Goal: Contribute content: Contribute content

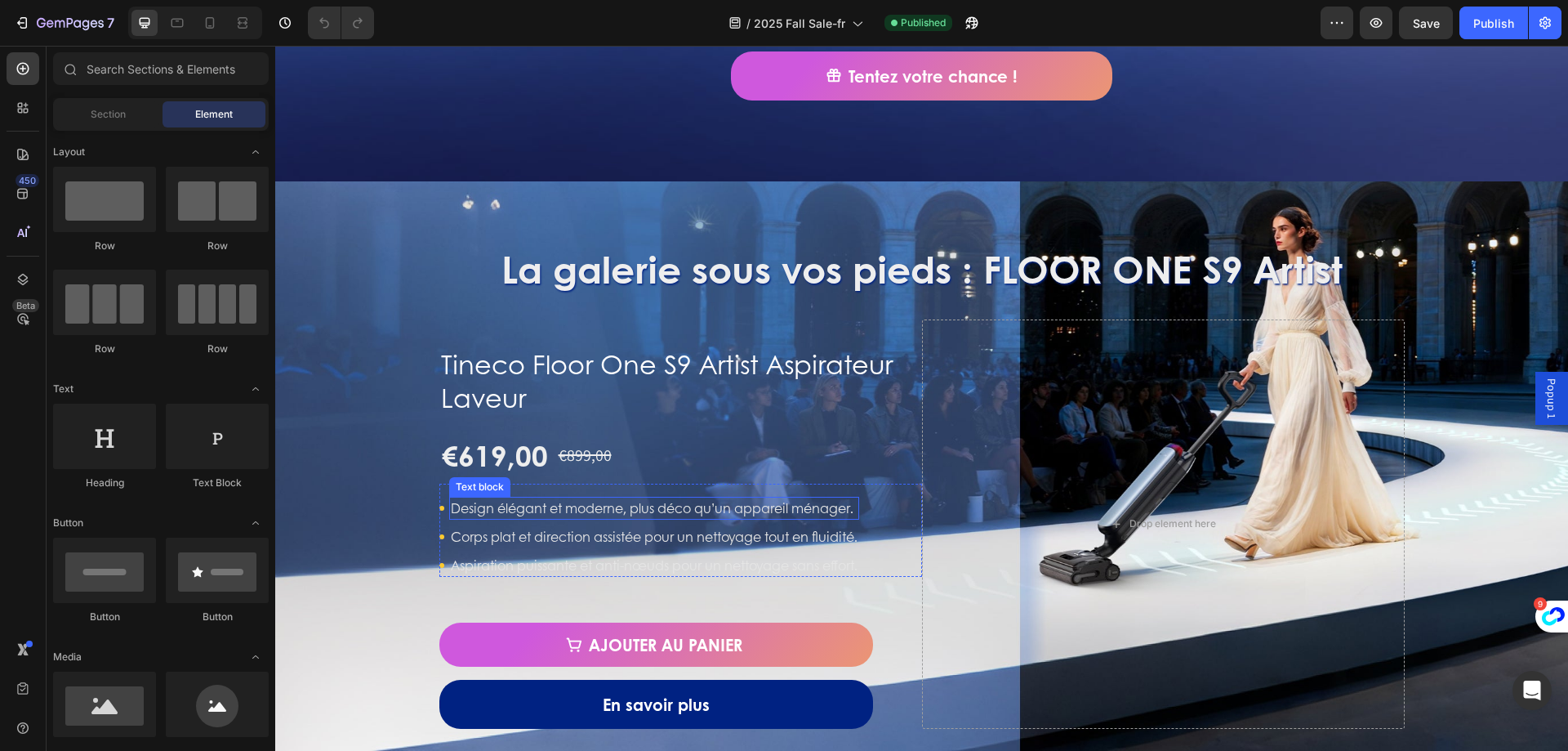
scroll to position [1308, 0]
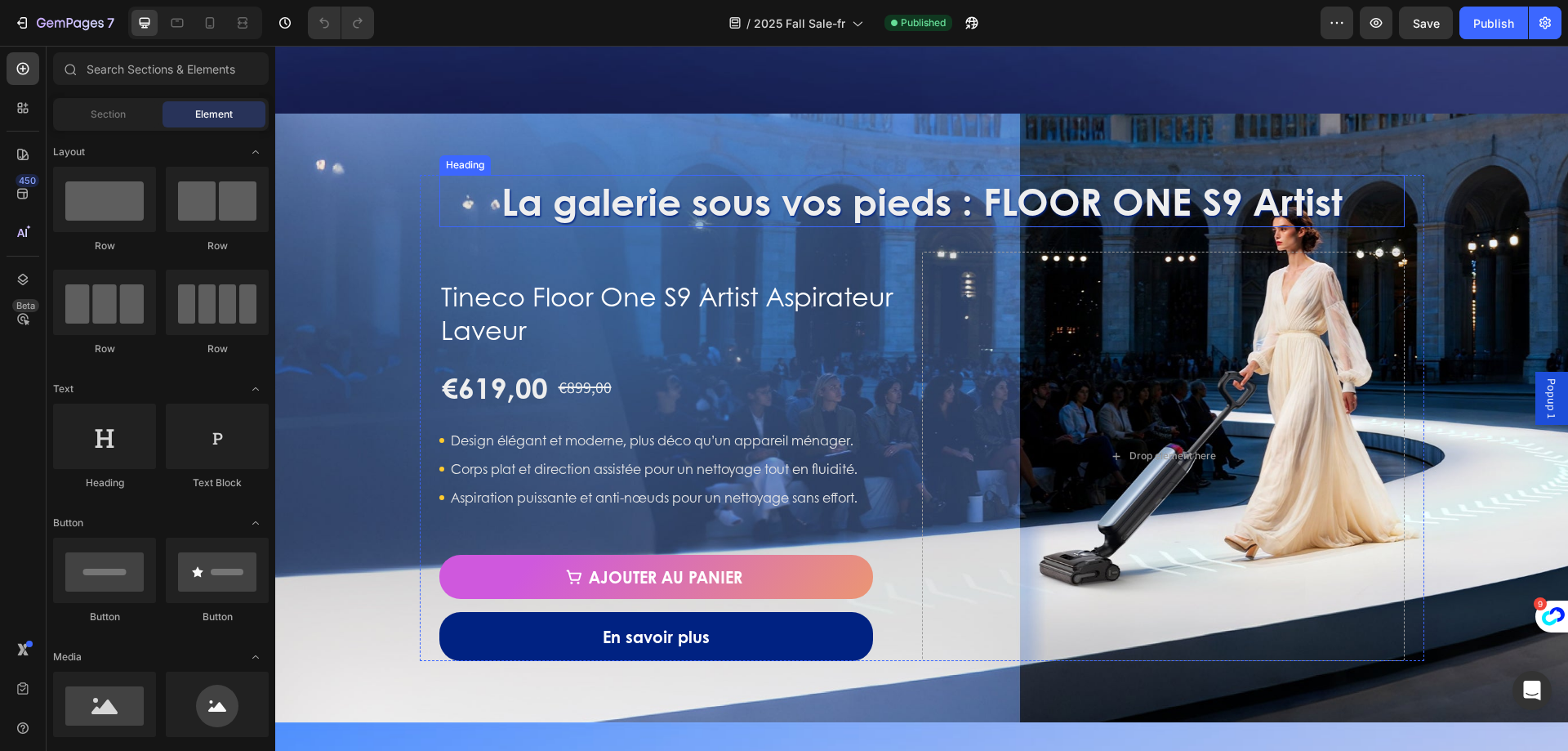
click at [705, 206] on h2 "La galerie sous vos pieds : FLOOR ONE S9 Artist" at bounding box center [922, 201] width 965 height 52
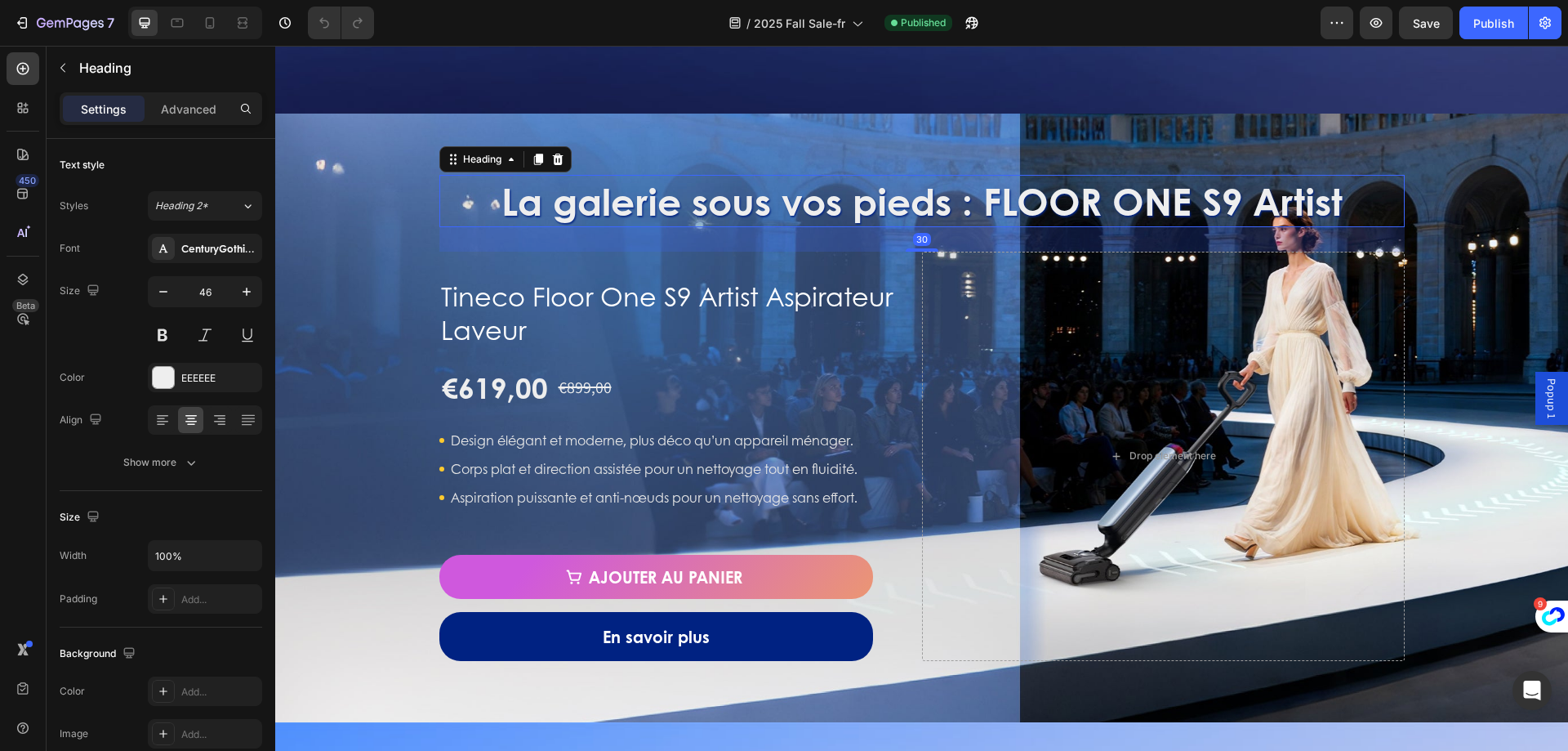
click at [586, 211] on h2 "La galerie sous vos pieds : FLOOR ONE S9 Artist" at bounding box center [922, 201] width 965 height 52
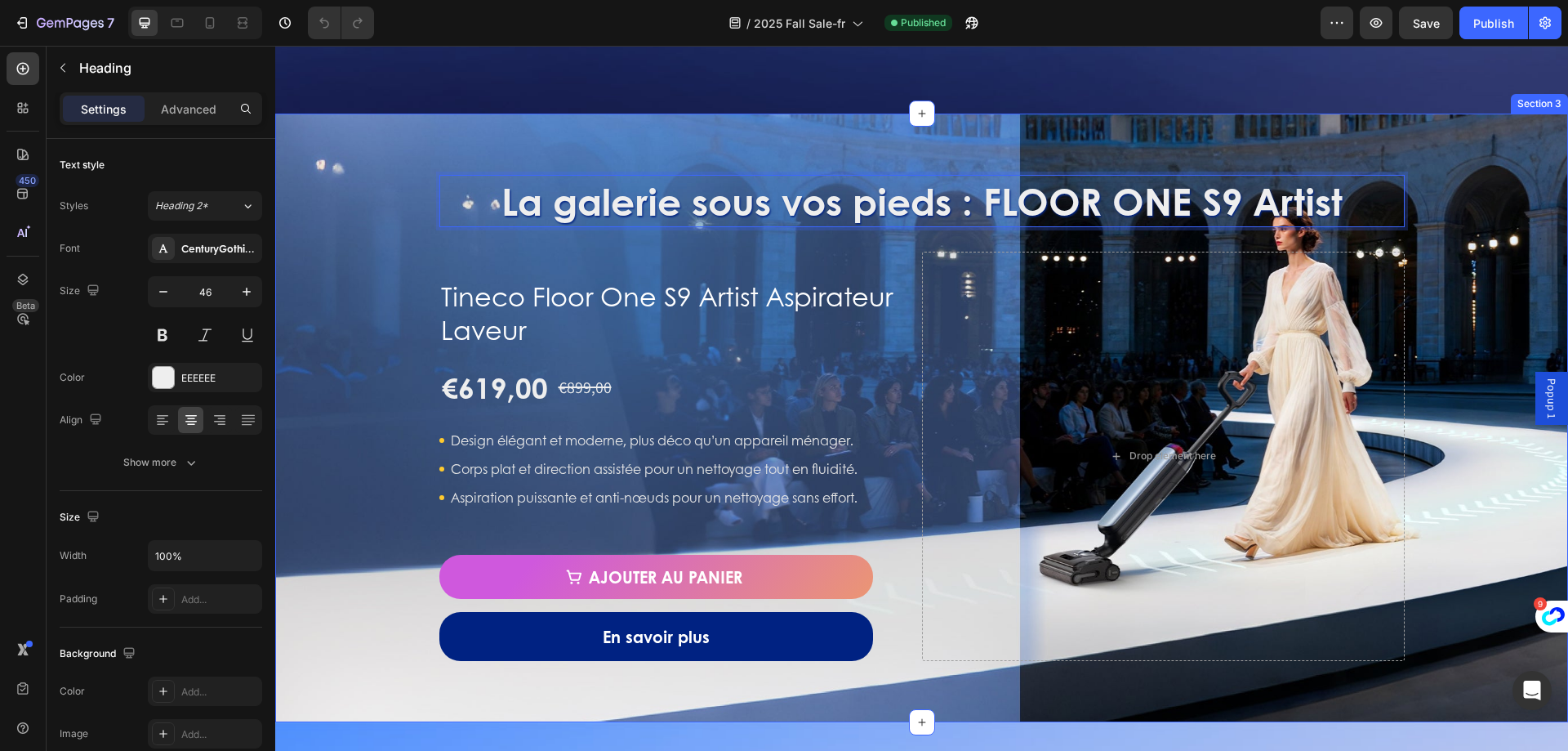
drag, startPoint x: 495, startPoint y: 207, endPoint x: 1440, endPoint y: 209, distance: 945.0
click at [1440, 209] on div "La galerie sous vos pieds : FLOOR ONE S9 Artist Heading 30 Tineco Floor One S9 …" at bounding box center [922, 418] width 1293 height 486
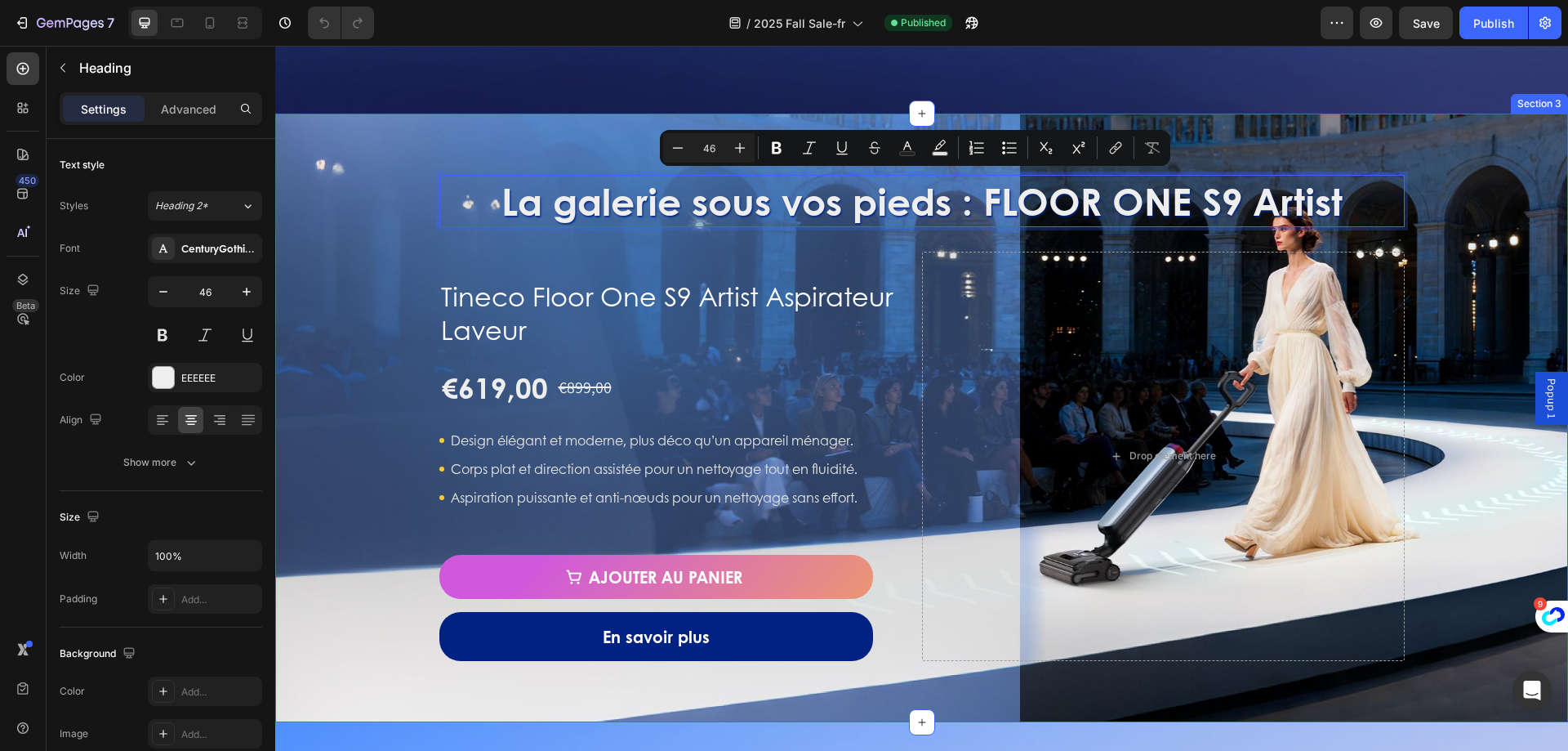
copy p "La galerie sous vos pieds : FLOOR ONE S9 Artist"
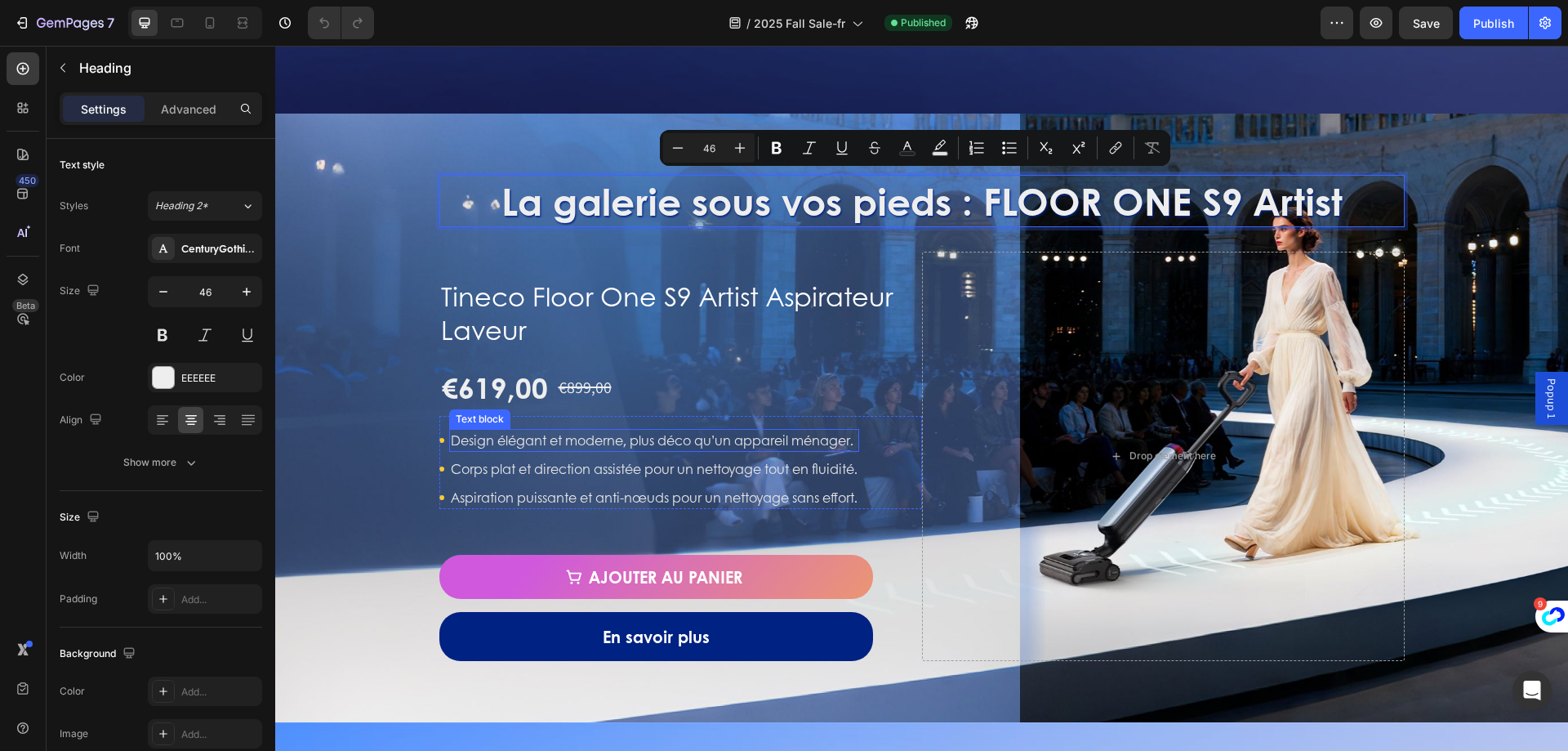
click at [659, 434] on p "Design élégant et moderne, plus déco qu’un appareil ménager." at bounding box center [653, 440] width 407 height 20
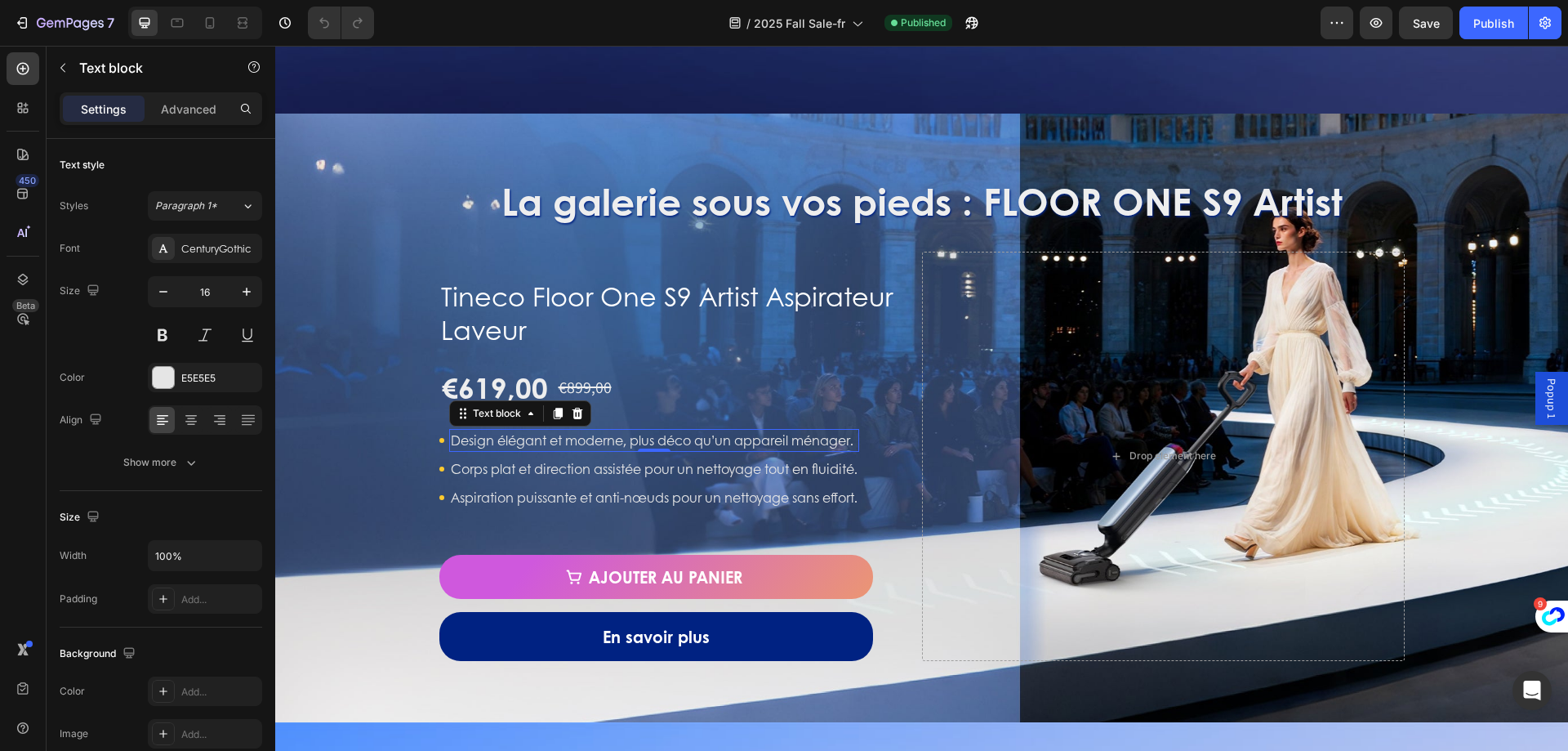
click at [548, 431] on p "Design élégant et moderne, plus déco qu’un appareil ménager." at bounding box center [653, 440] width 407 height 20
click at [464, 438] on p "Design élégant et moderne, plus déco qu’un appareil ménager." at bounding box center [653, 440] width 407 height 20
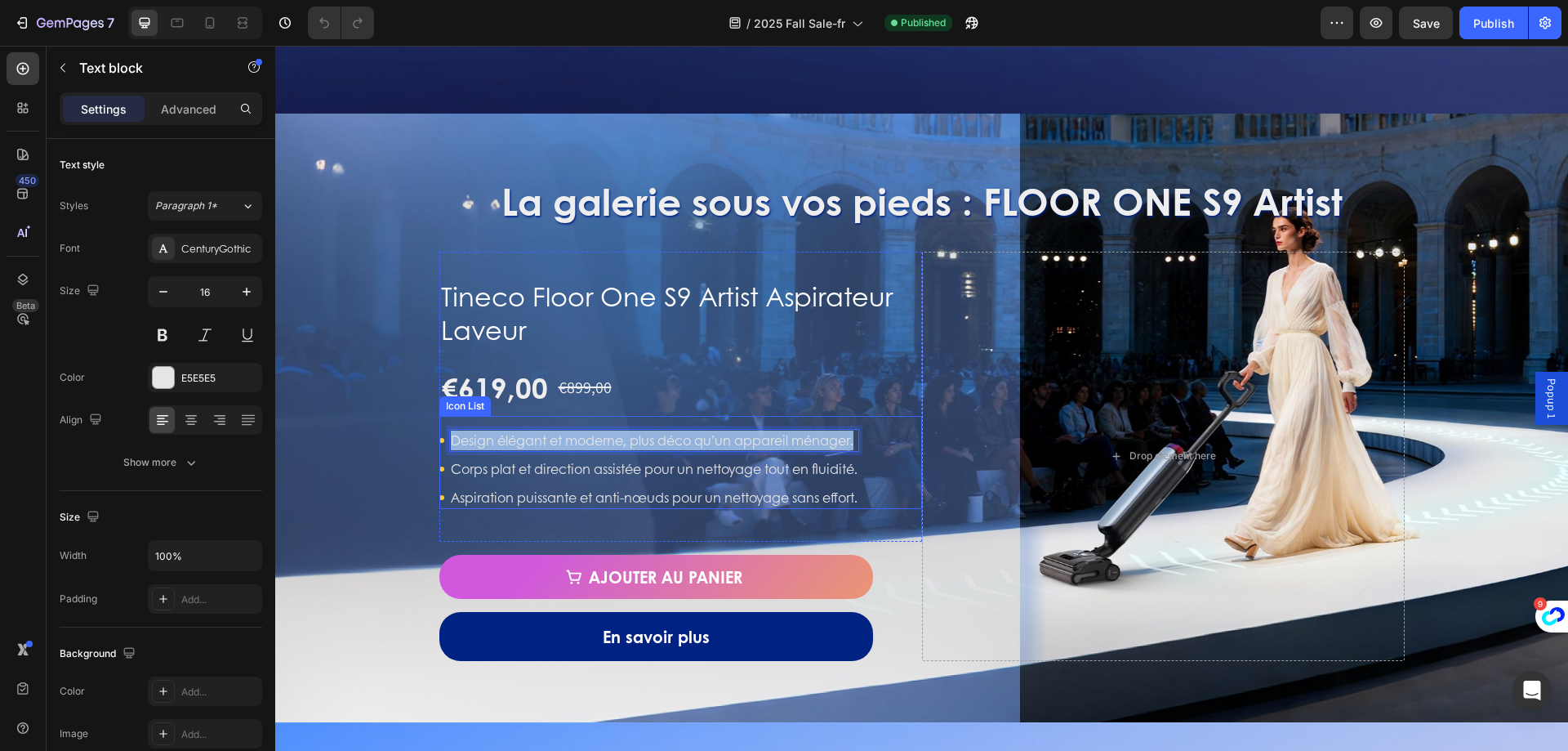
drag, startPoint x: 448, startPoint y: 442, endPoint x: 866, endPoint y: 442, distance: 418.0
click at [866, 442] on div "Icon Design élégant et moderne, plus déco qu’un appareil ménager. Text block 0 …" at bounding box center [680, 469] width 482 height 80
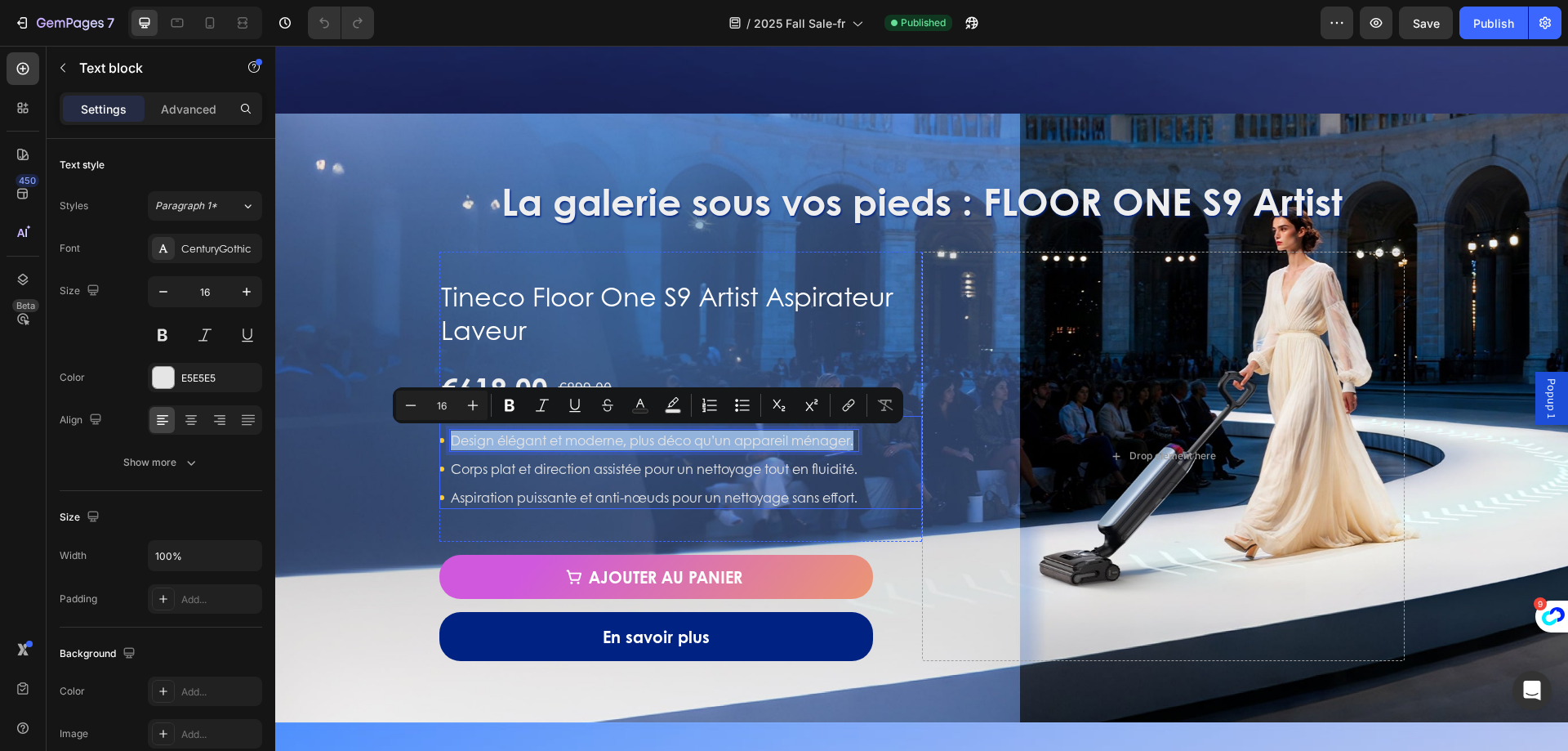
copy p "Design élégant et moderne, plus déco qu’un appareil ménager."
click at [523, 464] on p "Corps plat et direction assistée pour un nettoyage tout en fluidité." at bounding box center [653, 469] width 407 height 20
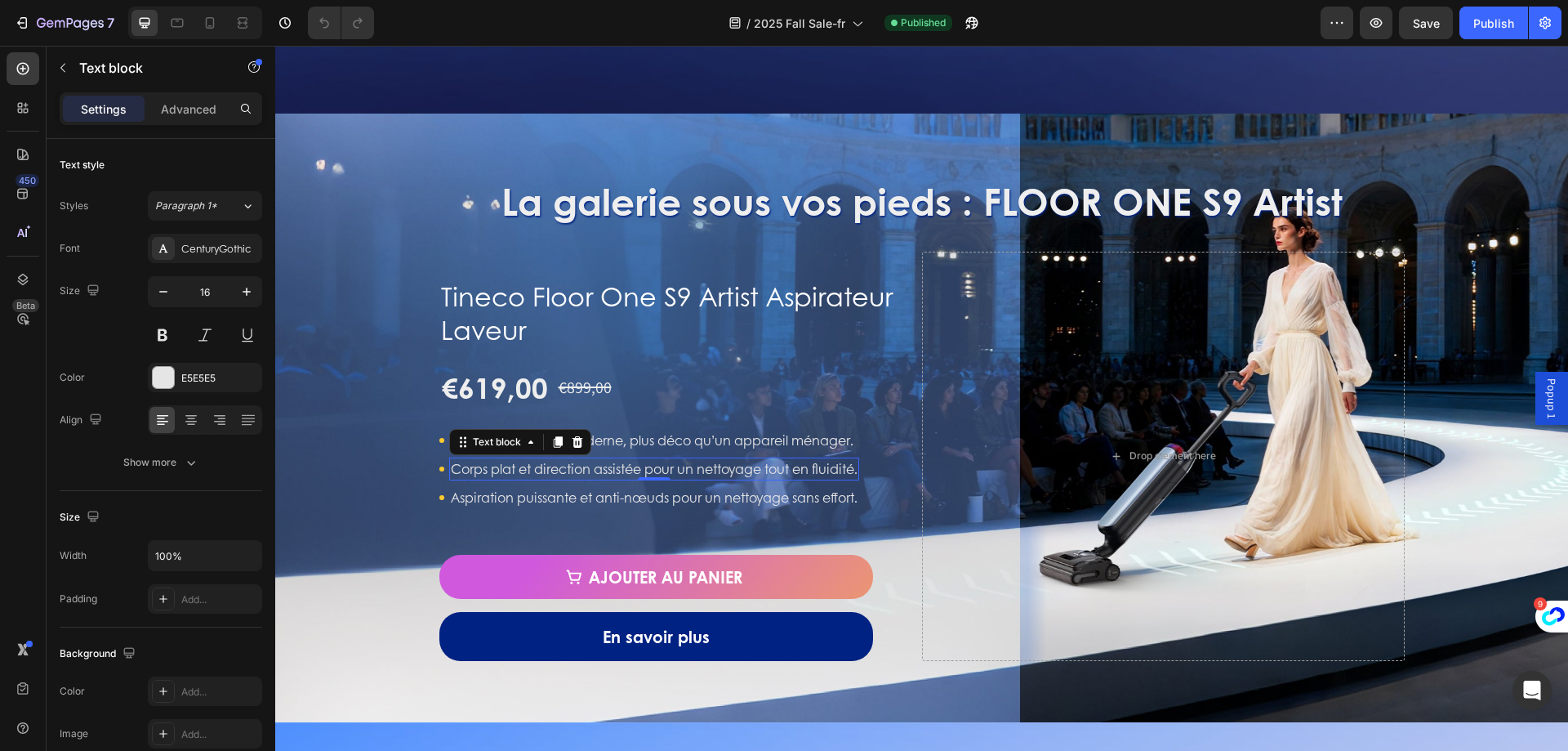
click at [511, 473] on p "Corps plat et direction assistée pour un nettoyage tout en fluidité." at bounding box center [653, 469] width 407 height 20
click at [450, 466] on p "Corps plat et direction assistée pour un nettoyage tout en fluidité." at bounding box center [653, 469] width 407 height 20
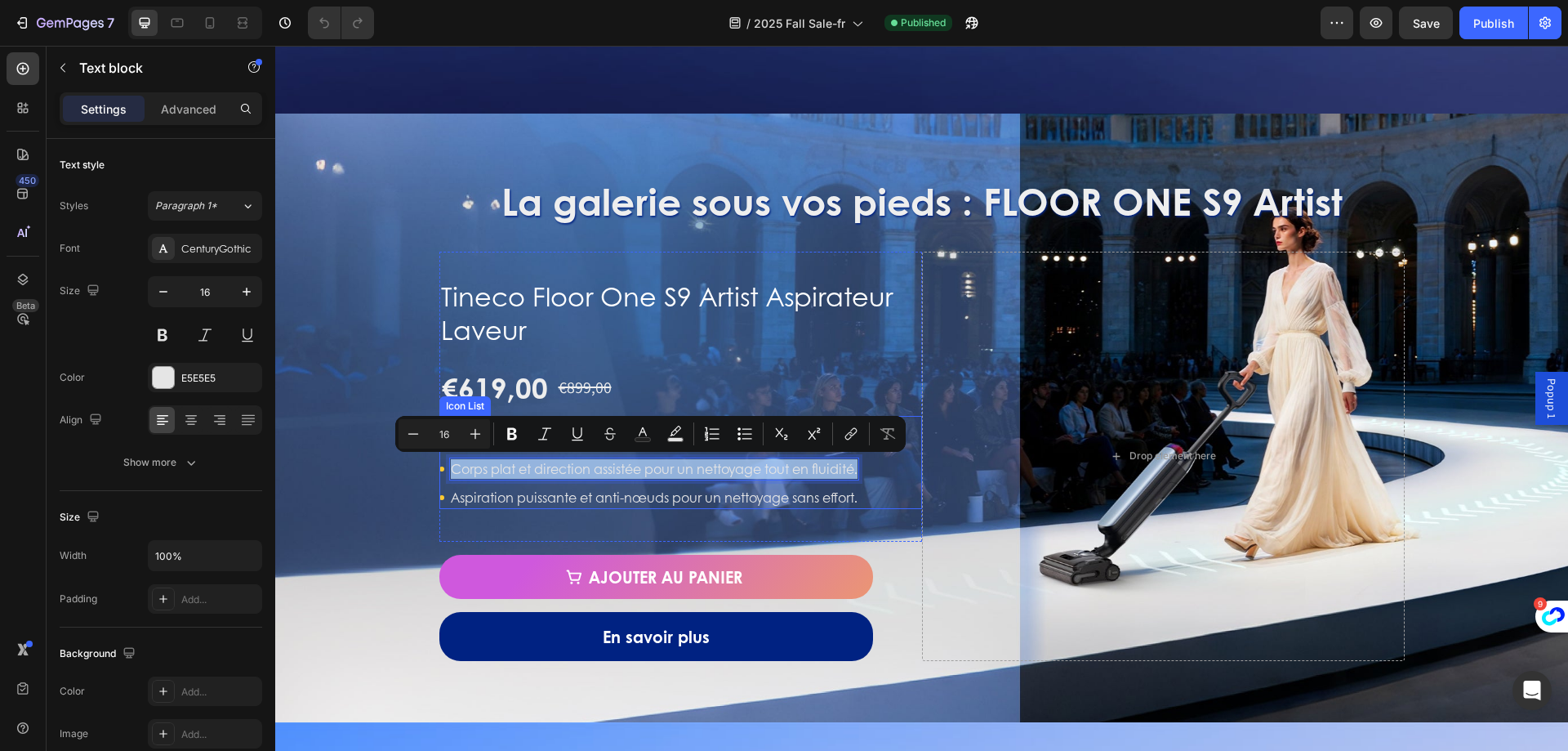
copy p "Corps plat et direction assistée pour un nettoyage tout en fluidité."
drag, startPoint x: 447, startPoint y: 465, endPoint x: 871, endPoint y: 475, distance: 424.1
click at [871, 475] on div "Icon Design élégant et moderne, plus déco qu’un appareil ménager. Text block Ic…" at bounding box center [680, 469] width 482 height 80
click at [514, 499] on p "Aspiration puissante et anti-nœuds pour un nettoyage sans effort." at bounding box center [653, 497] width 407 height 20
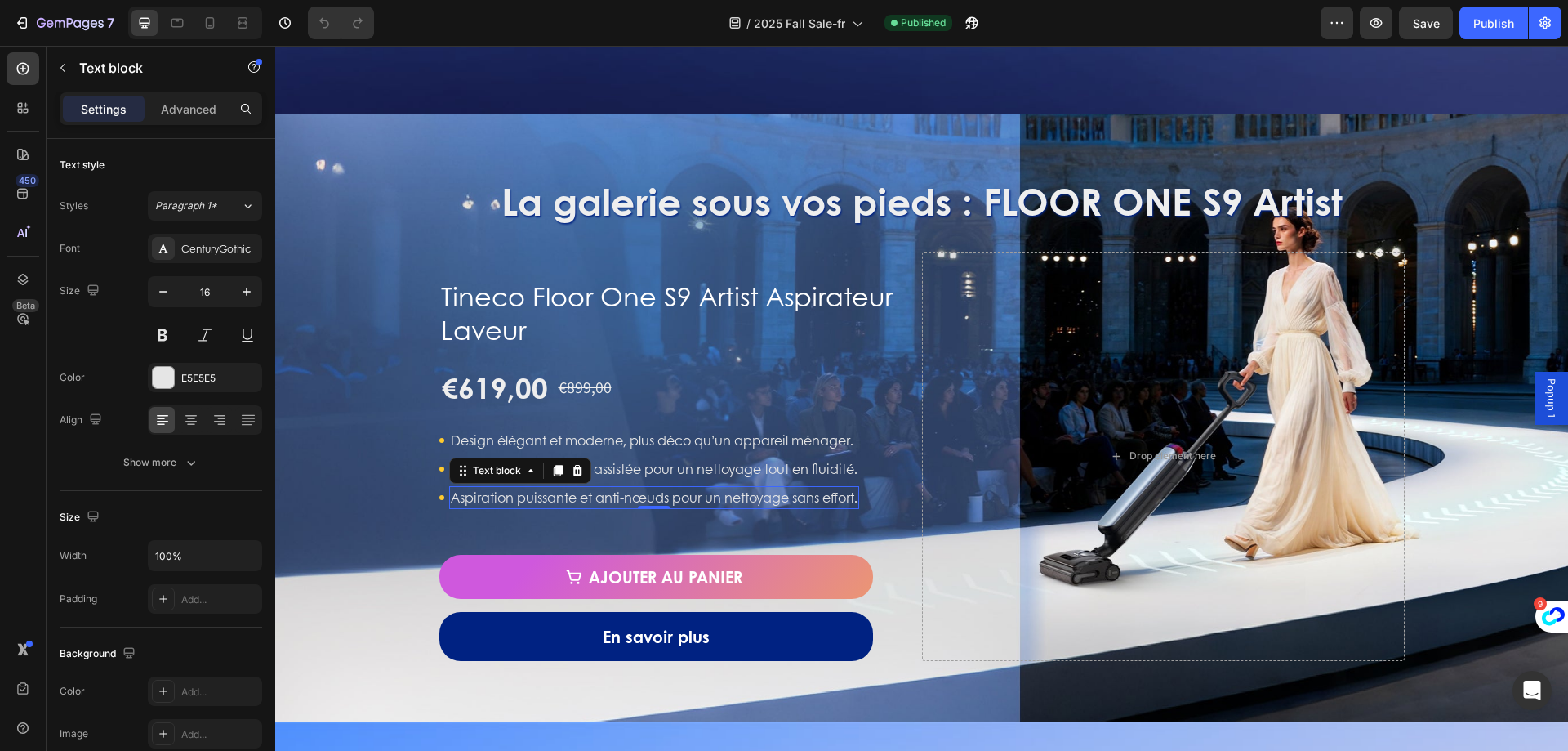
drag, startPoint x: 490, startPoint y: 500, endPoint x: 480, endPoint y: 500, distance: 10.0
click at [490, 500] on p "Aspiration puissante et anti-nœuds pour un nettoyage sans effort." at bounding box center [653, 497] width 407 height 20
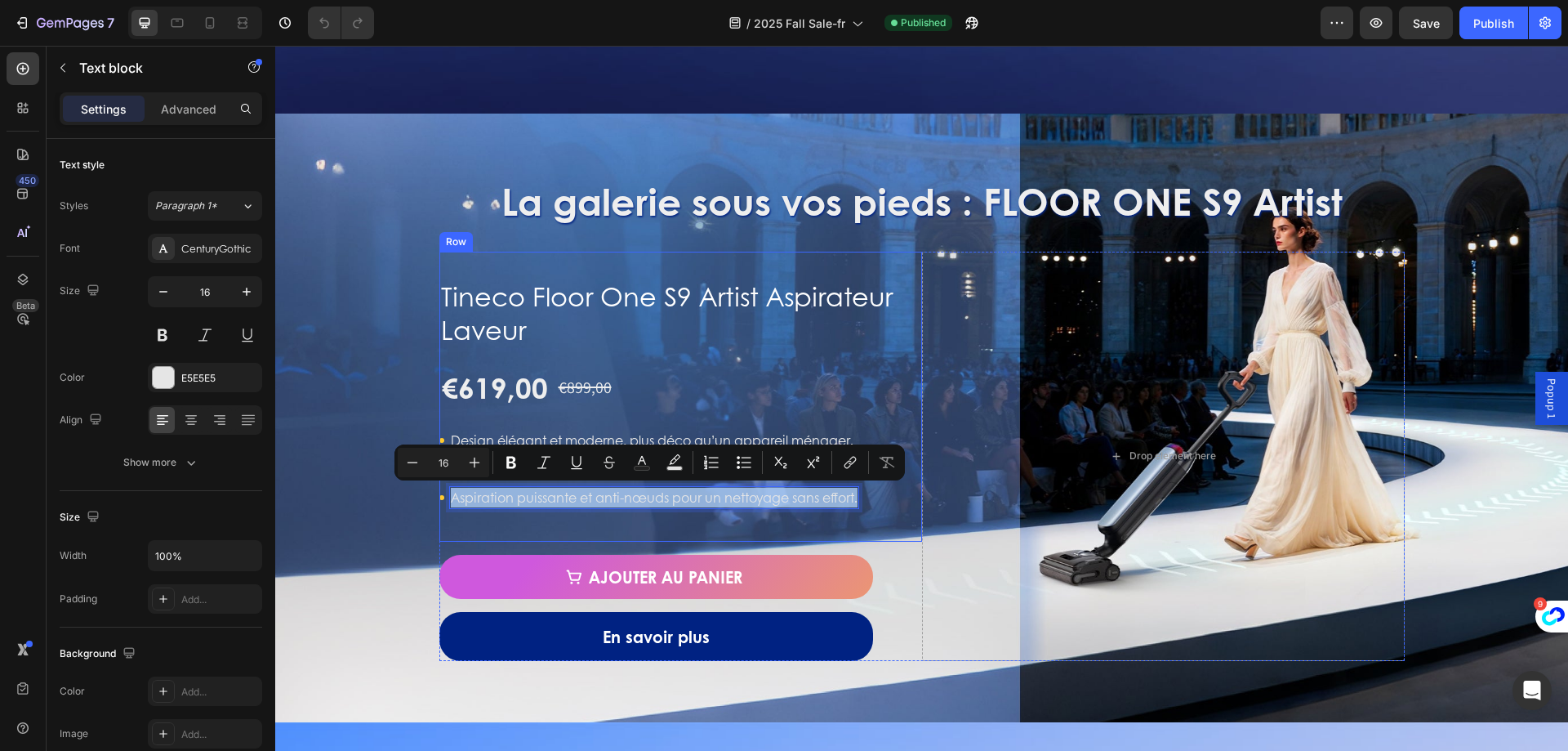
drag, startPoint x: 448, startPoint y: 491, endPoint x: 861, endPoint y: 515, distance: 413.7
click at [867, 524] on div "Tineco Floor One S9 Artist Aspirateur Laveur Product Title €619,00 Product Pric…" at bounding box center [680, 399] width 482 height 270
copy p "Aspiration puissante et anti-nœuds pour un nettoyage sans effort."
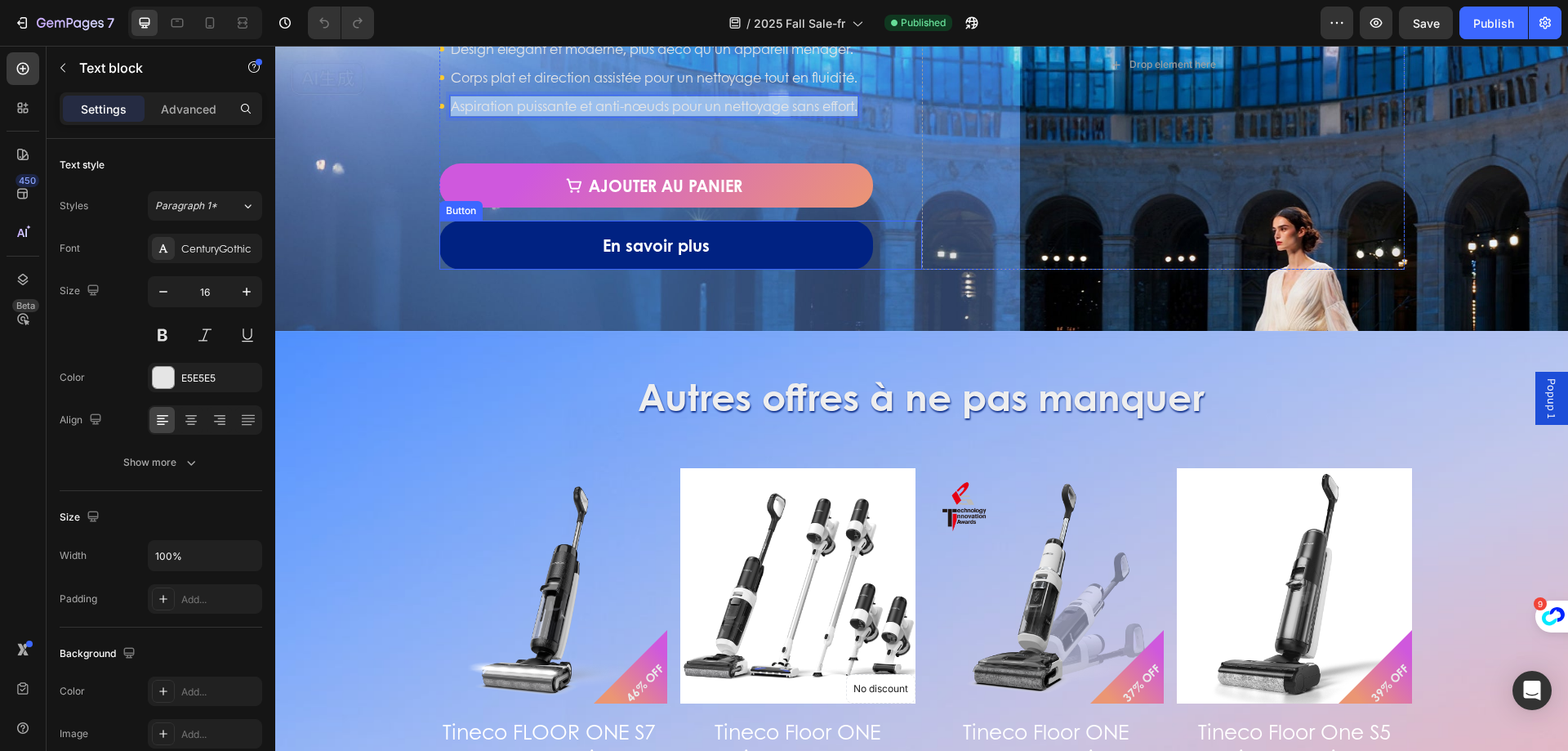
scroll to position [1797, 0]
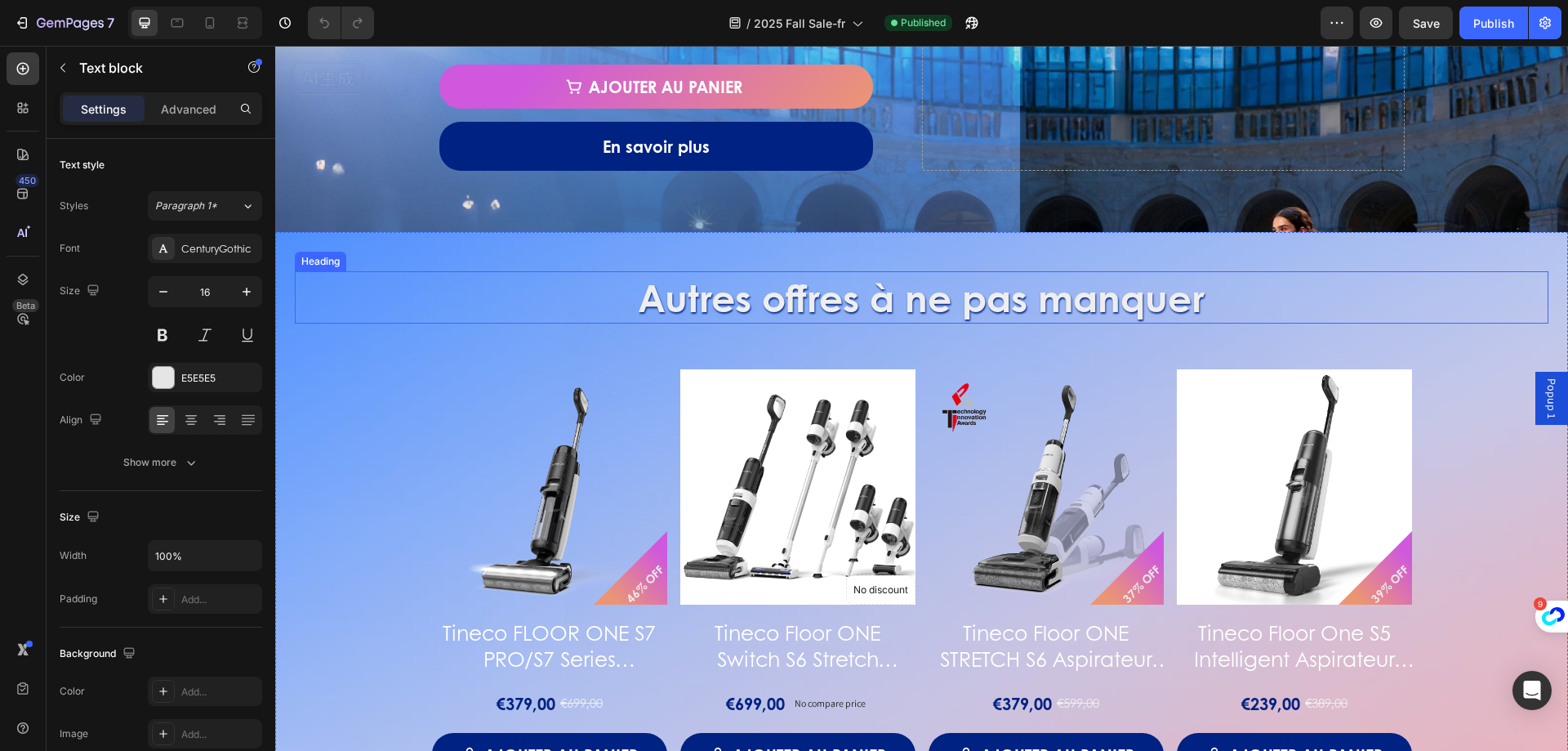
click at [712, 306] on h2 "Autres offres à ne pas manquer" at bounding box center [922, 297] width 1253 height 52
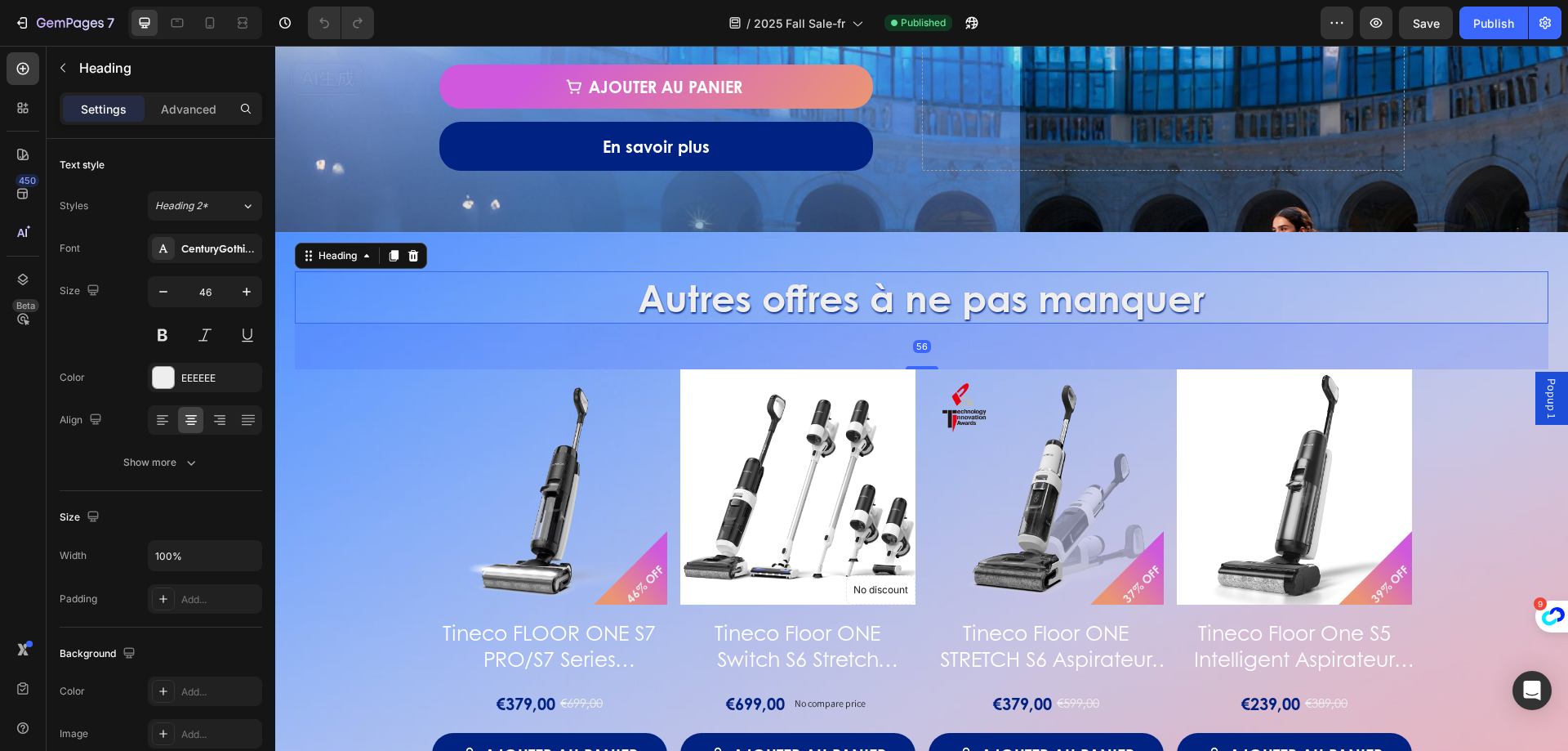
click at [671, 304] on h2 "Autres offres à ne pas manquer" at bounding box center [922, 297] width 1253 height 52
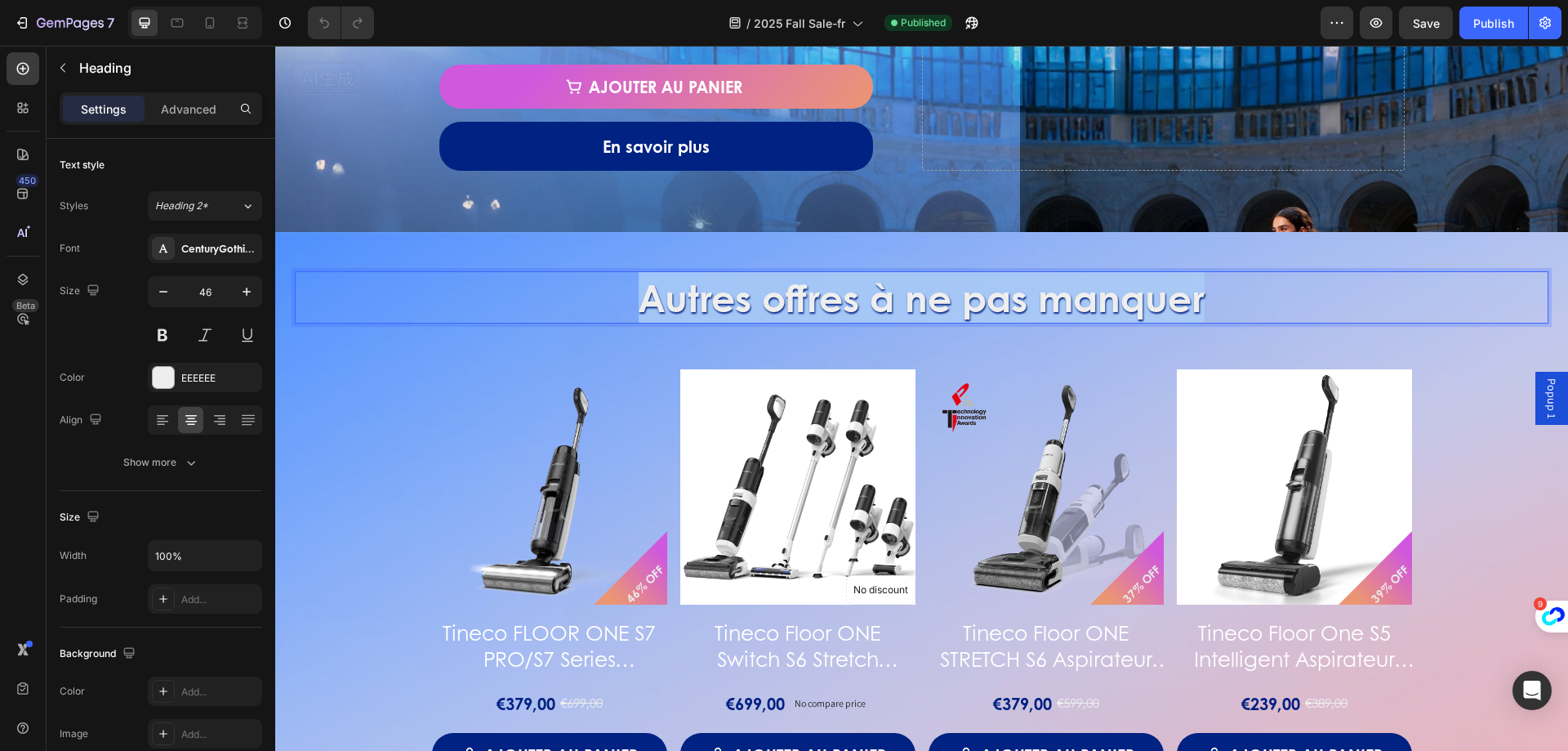
drag, startPoint x: 627, startPoint y: 298, endPoint x: 1259, endPoint y: 301, distance: 632.0
click at [1259, 301] on p "Autres offres à ne pas manquer" at bounding box center [922, 297] width 1250 height 49
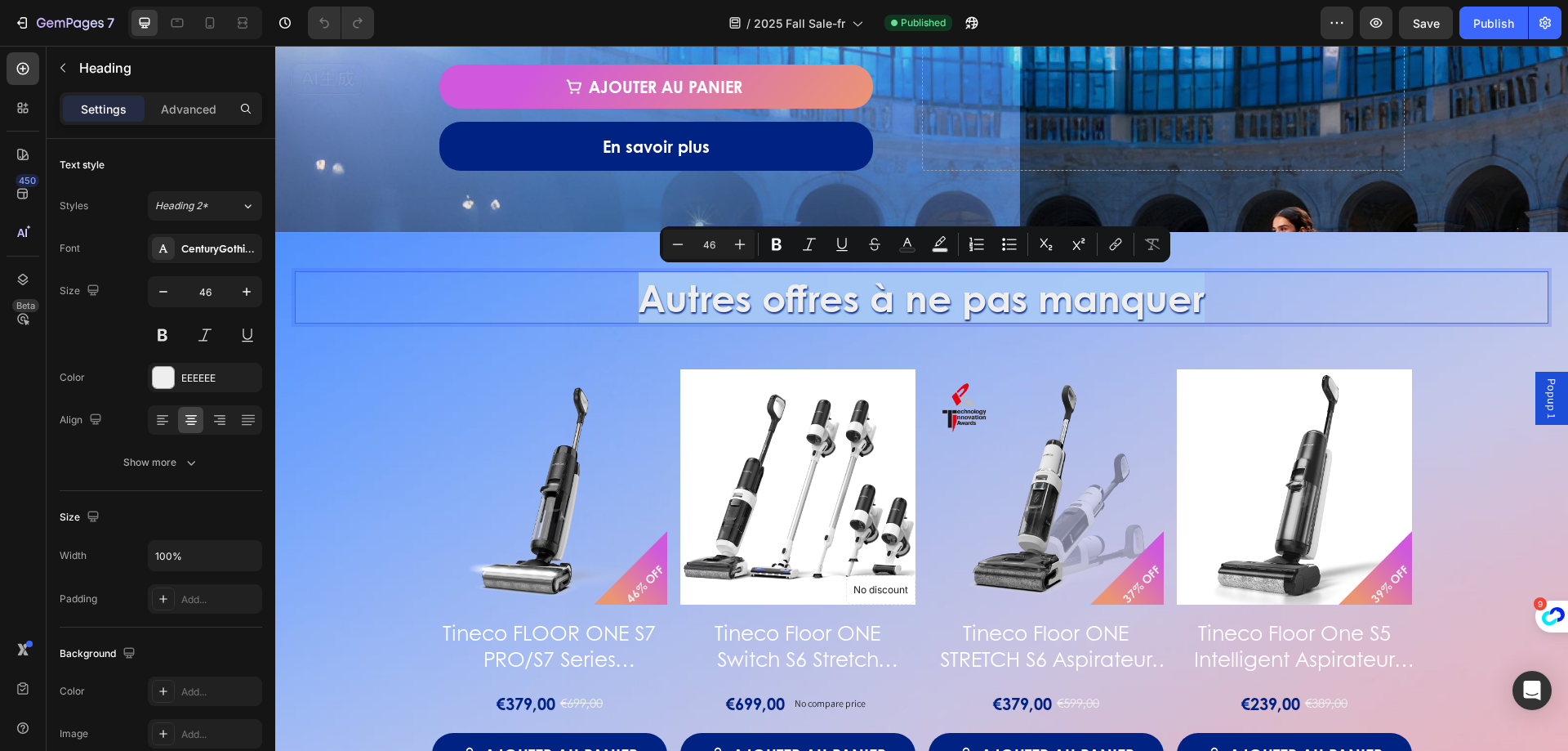
copy p "Autres offres à ne pas manquer"
click at [204, 26] on icon at bounding box center [209, 23] width 16 height 16
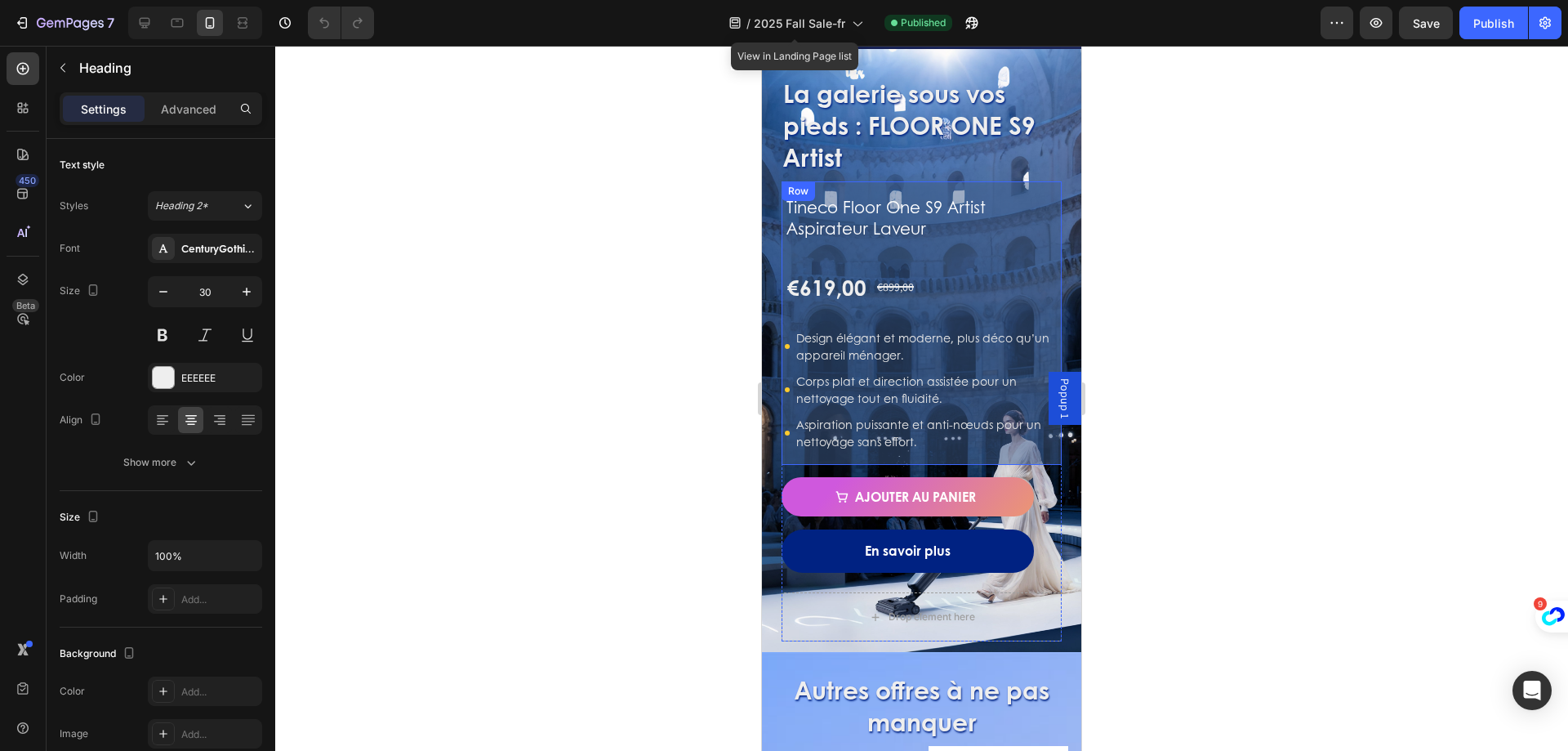
scroll to position [1076, 0]
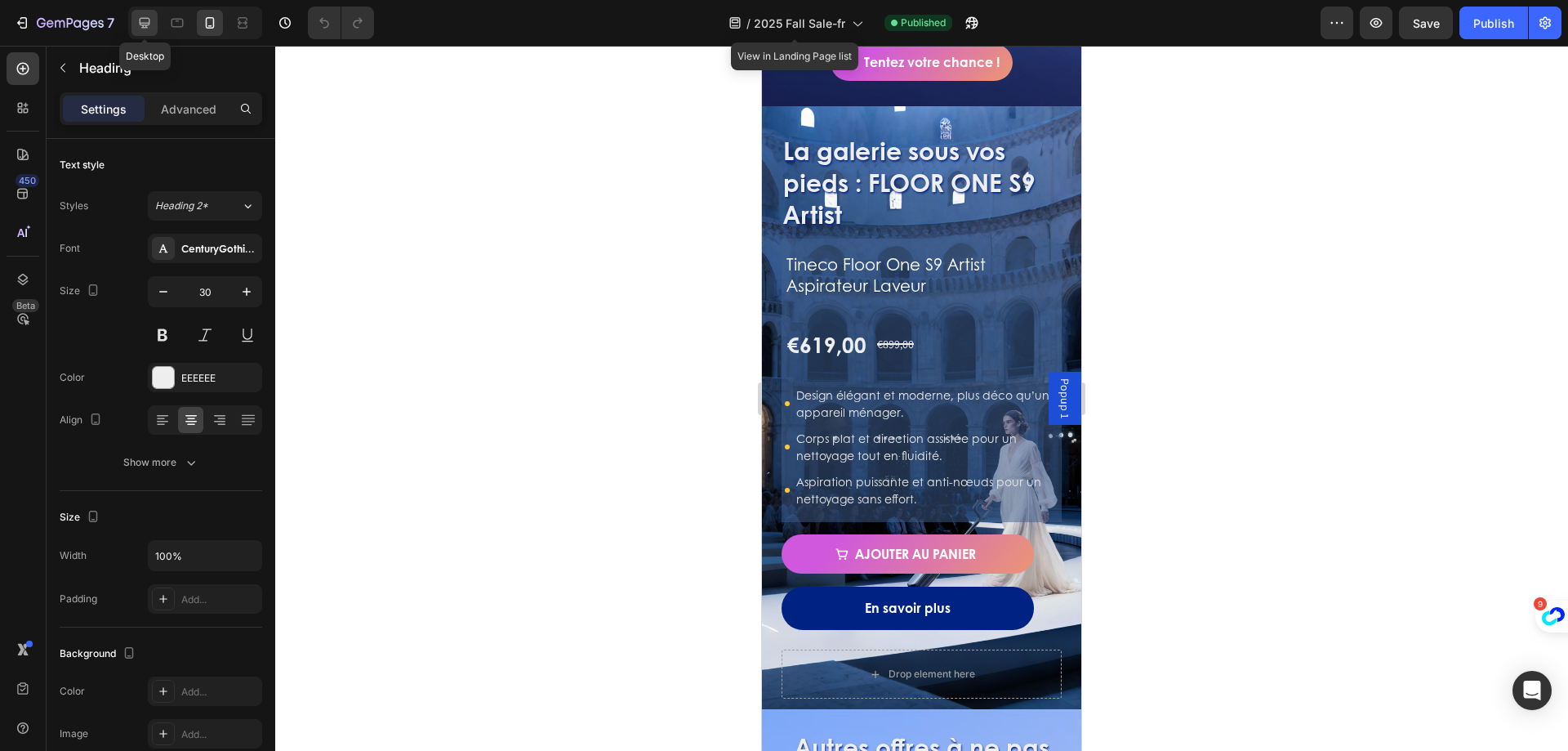
click at [151, 23] on icon at bounding box center [144, 23] width 16 height 16
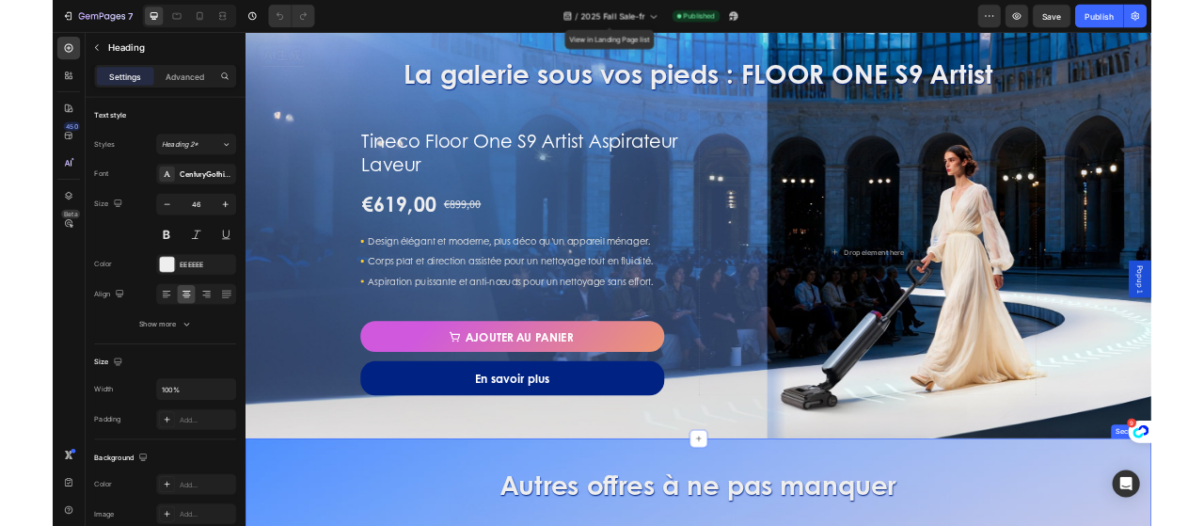
scroll to position [1331, 0]
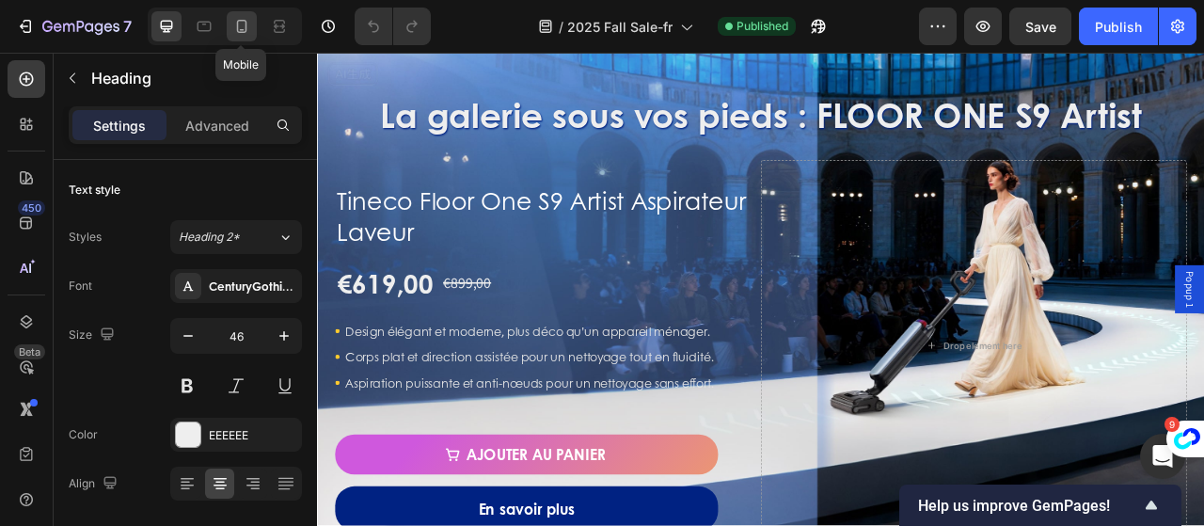
click at [237, 27] on icon at bounding box center [242, 26] width 10 height 13
type input "30"
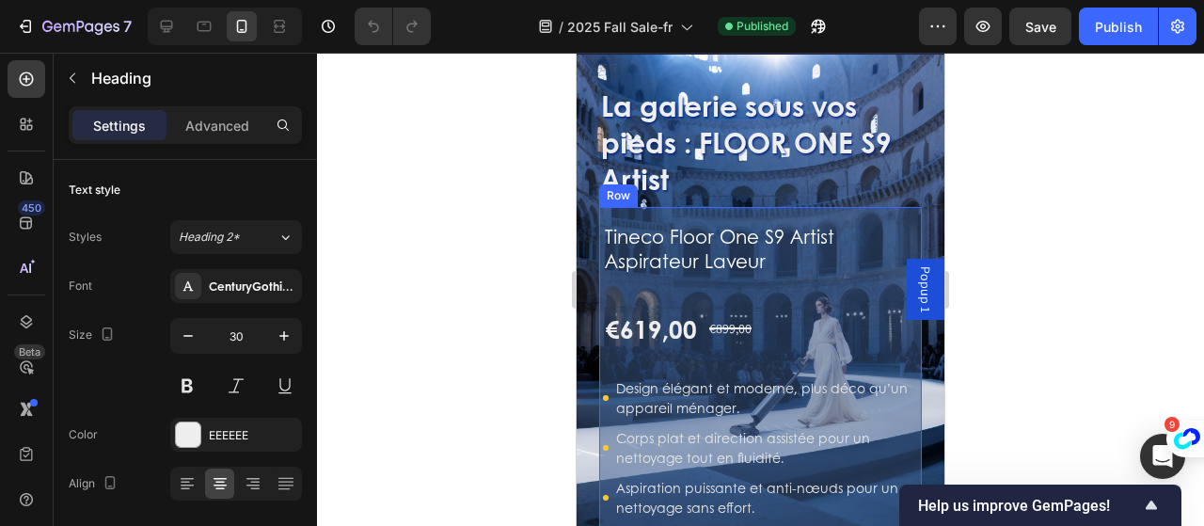
scroll to position [1276, 0]
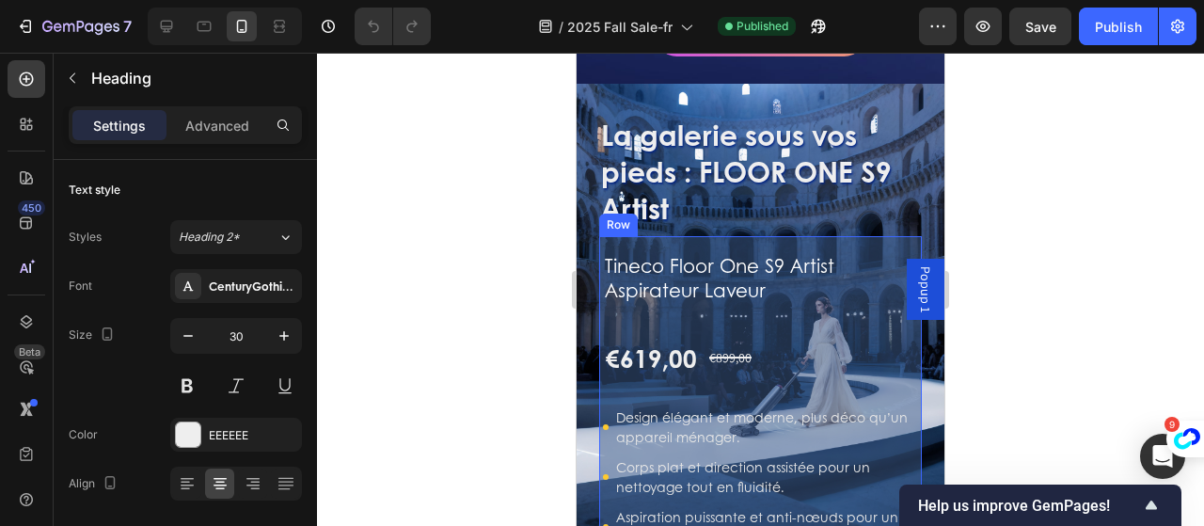
click at [857, 305] on div "Tineco Floor One S9 Artist Aspirateur Laveur Product Title €619,00 Product Pric…" at bounding box center [760, 391] width 315 height 311
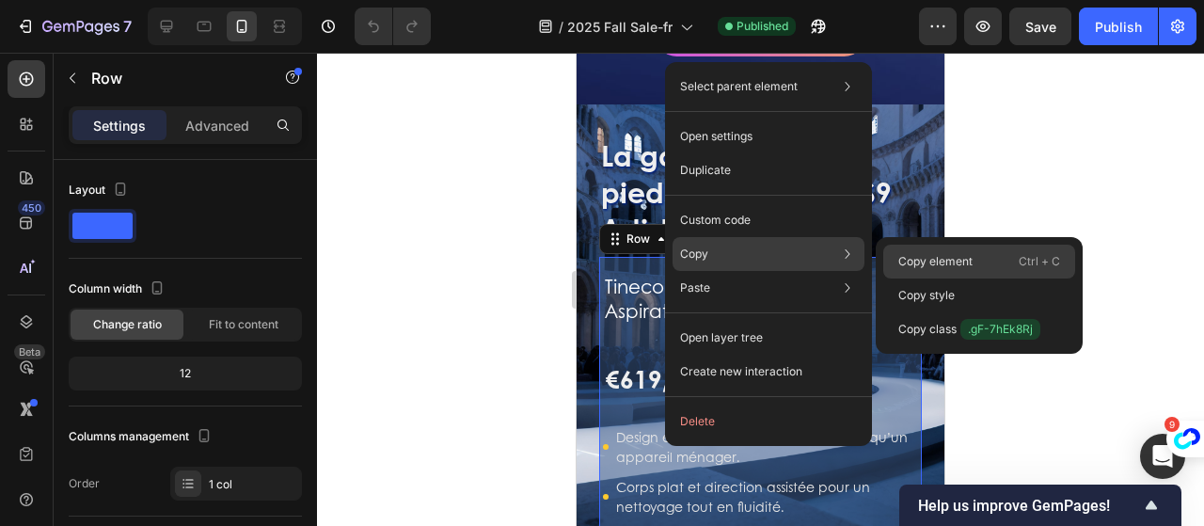
click at [974, 270] on div "Copy element Ctrl + C" at bounding box center [980, 262] width 192 height 34
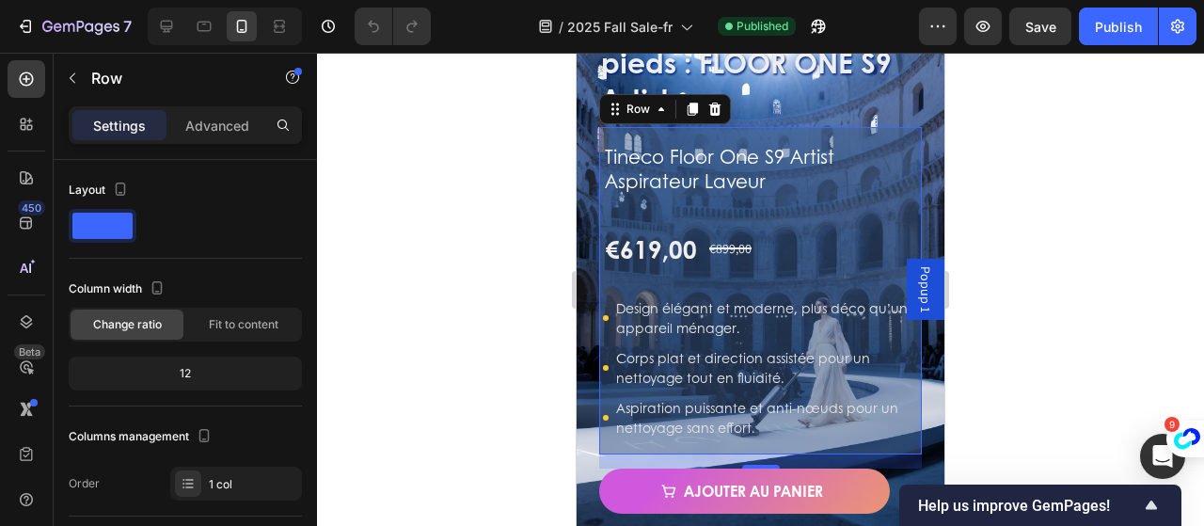
scroll to position [1464, 0]
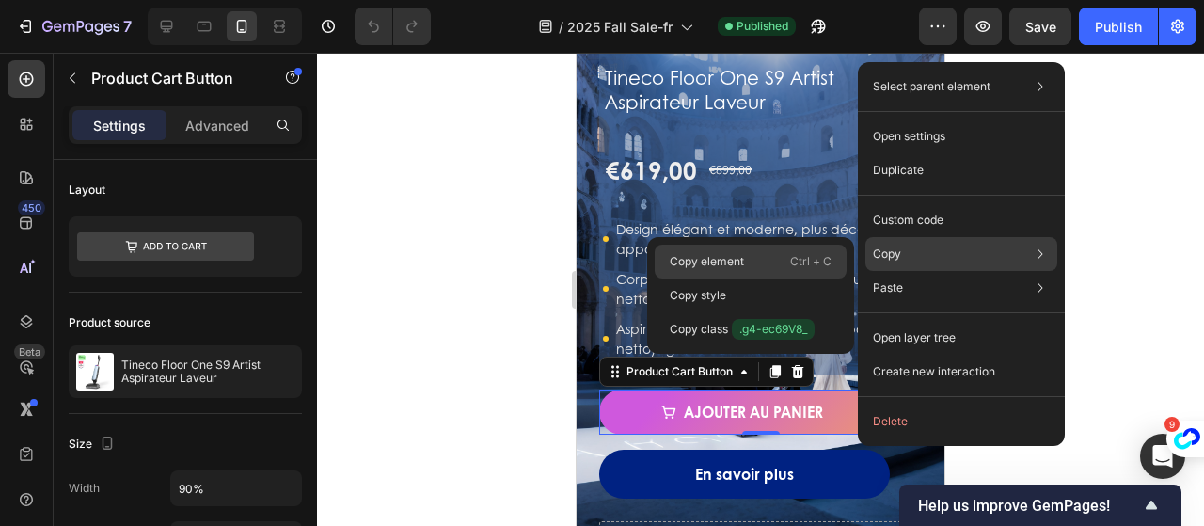
click at [760, 274] on div "Copy element Ctrl + C" at bounding box center [751, 262] width 192 height 34
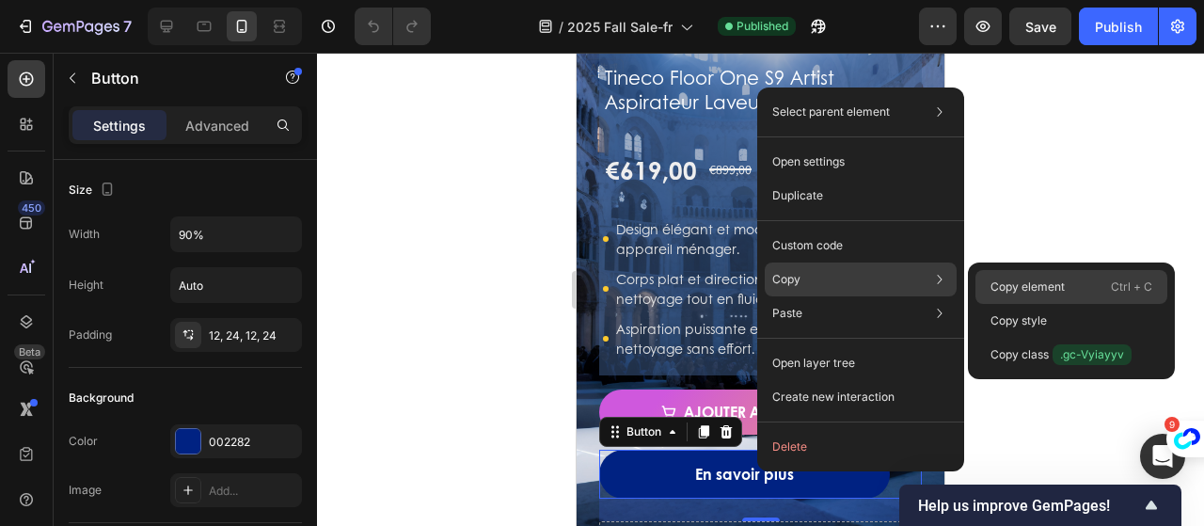
click at [1033, 283] on p "Copy element" at bounding box center [1028, 287] width 74 height 17
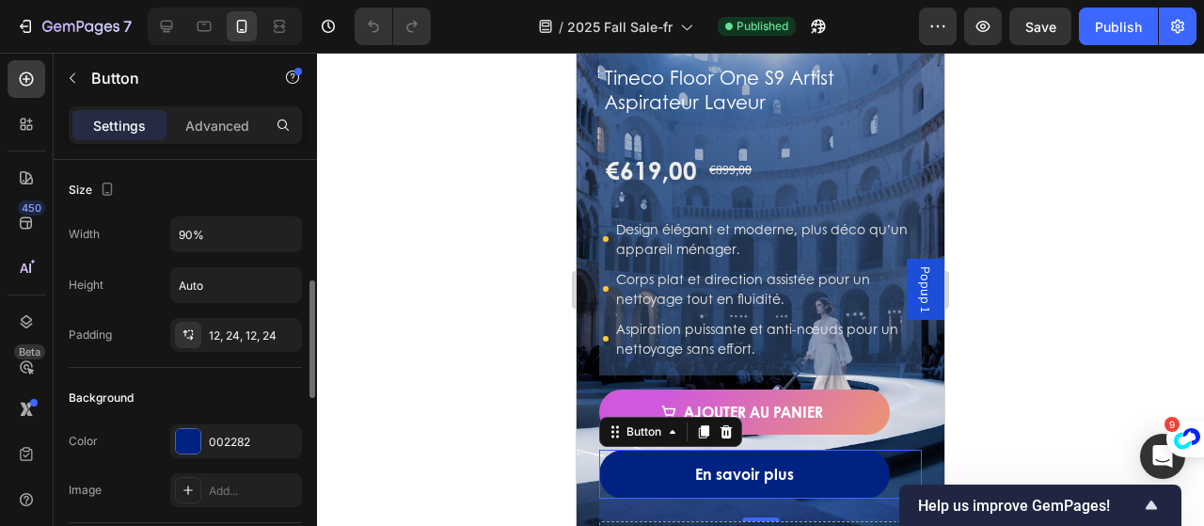
scroll to position [282, 0]
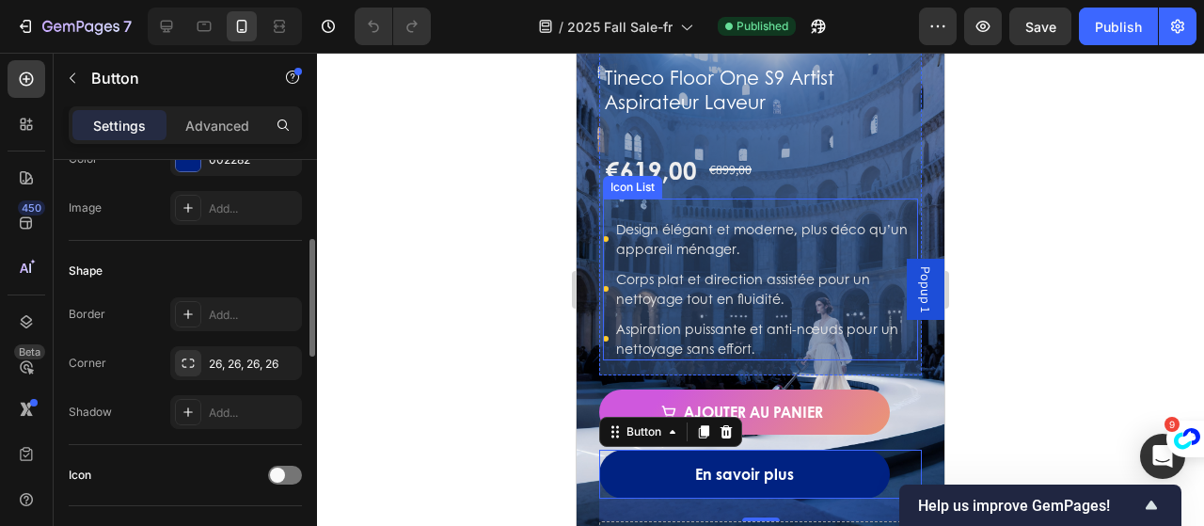
click at [612, 217] on li "Icon Design élégant et moderne, plus déco qu’un appareil ménager. Text block" at bounding box center [760, 238] width 315 height 43
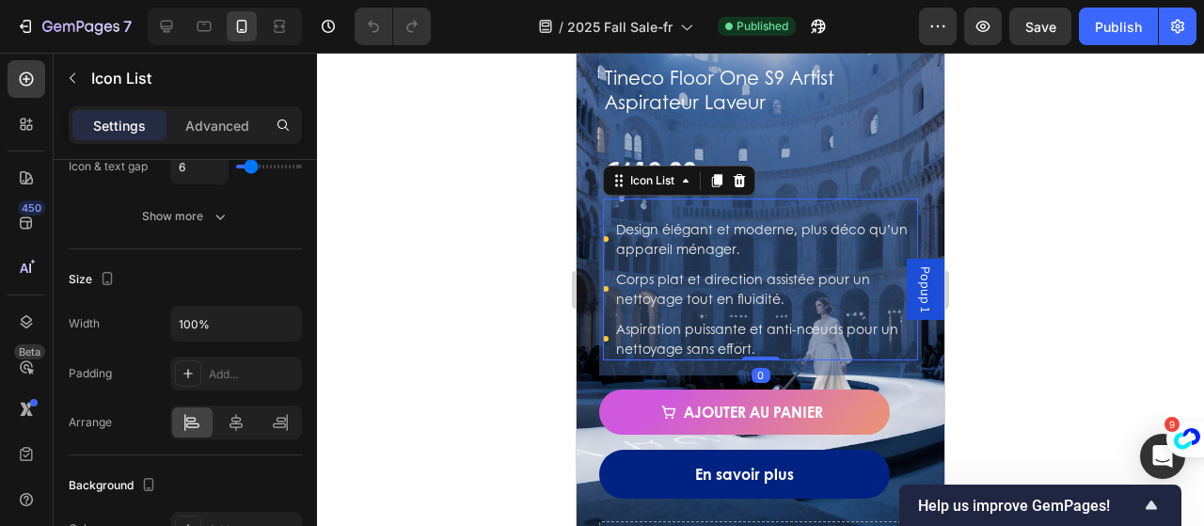
scroll to position [0, 0]
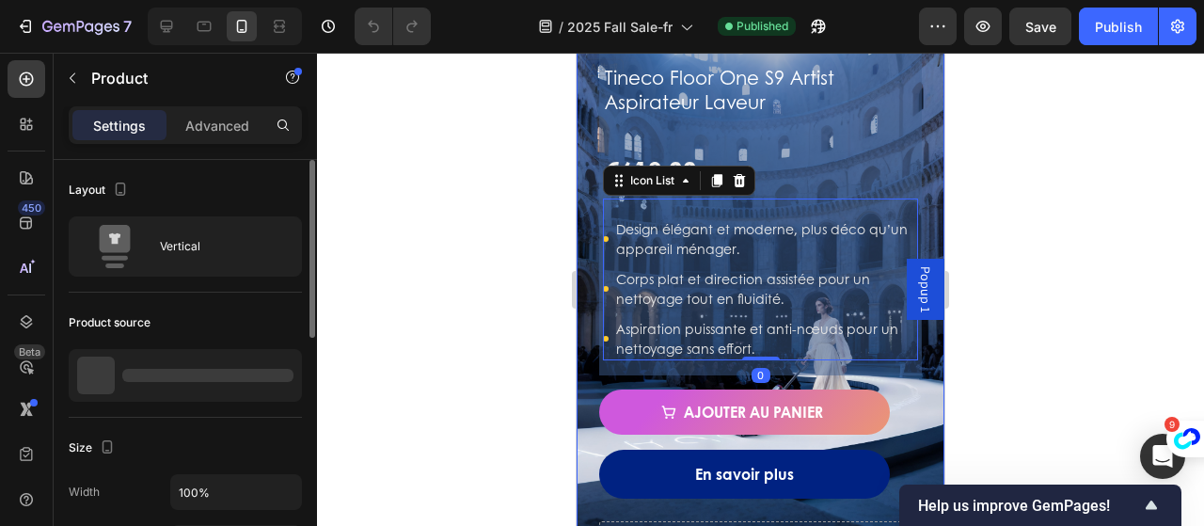
click at [591, 216] on div "La galerie sous vos pieds : FLOOR ONE S9 Artist Heading Tineco Floor One S9 Art…" at bounding box center [761, 252] width 368 height 652
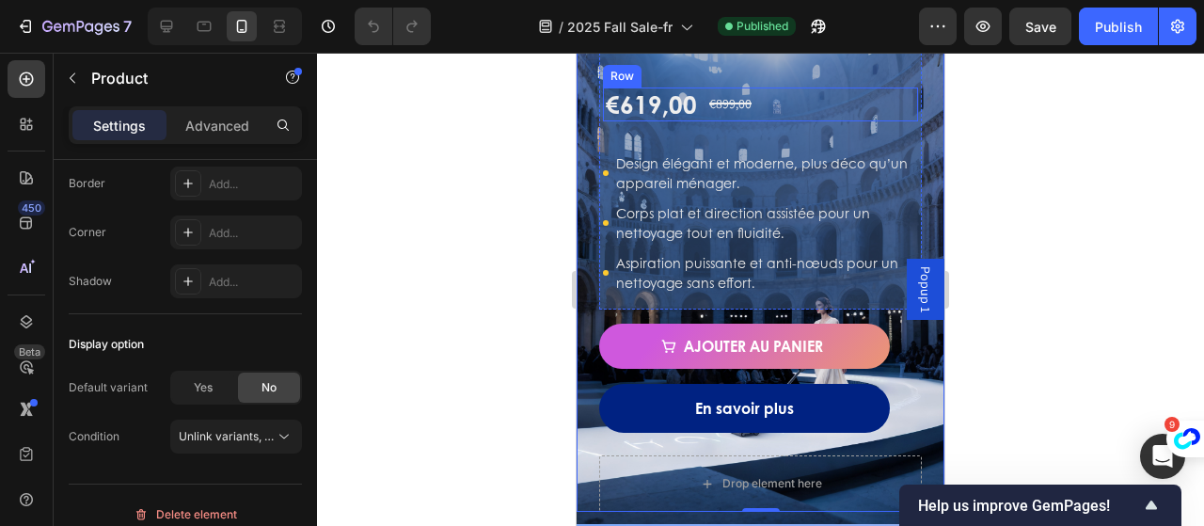
scroll to position [1370, 0]
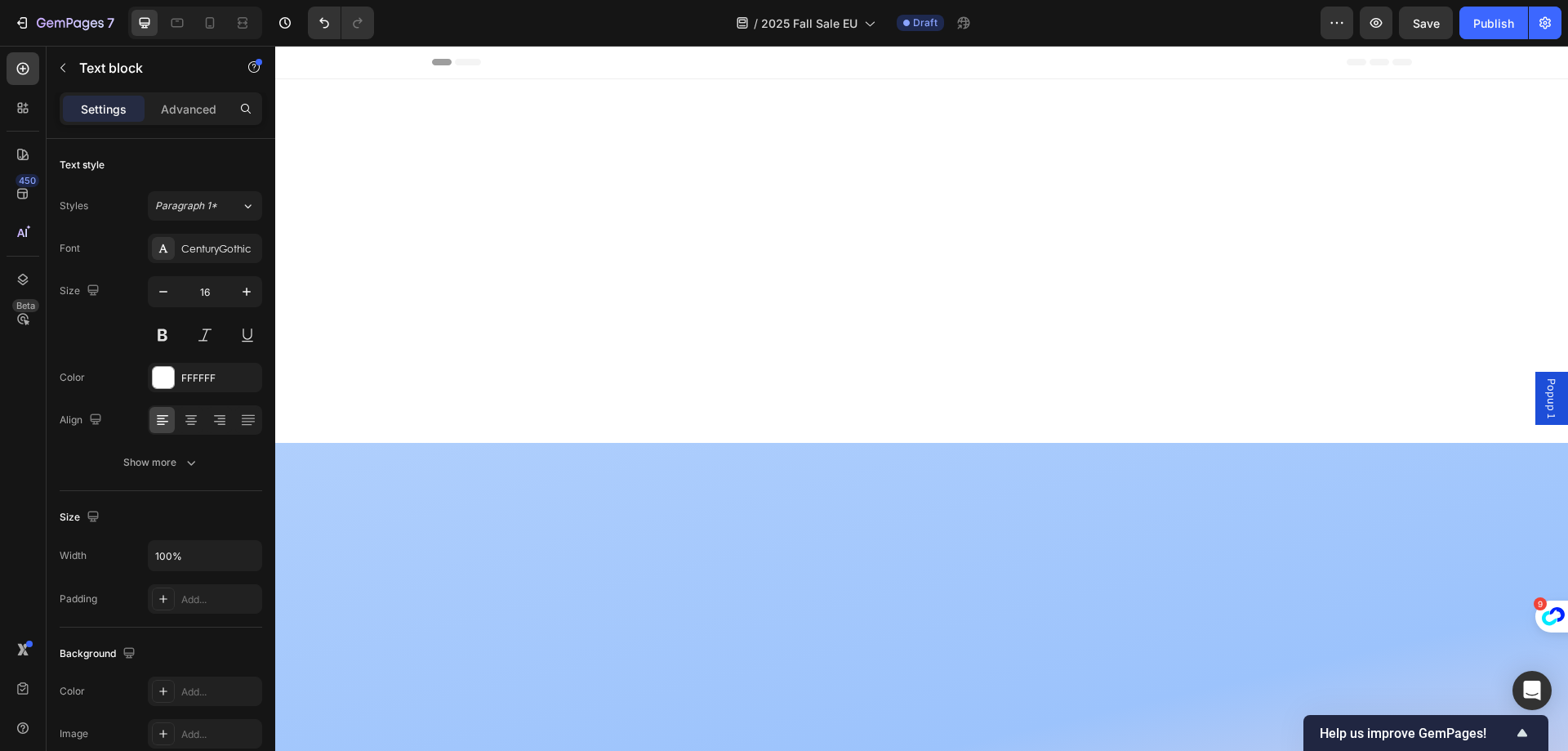
drag, startPoint x: 275, startPoint y: 46, endPoint x: 559, endPoint y: 457, distance: 499.6
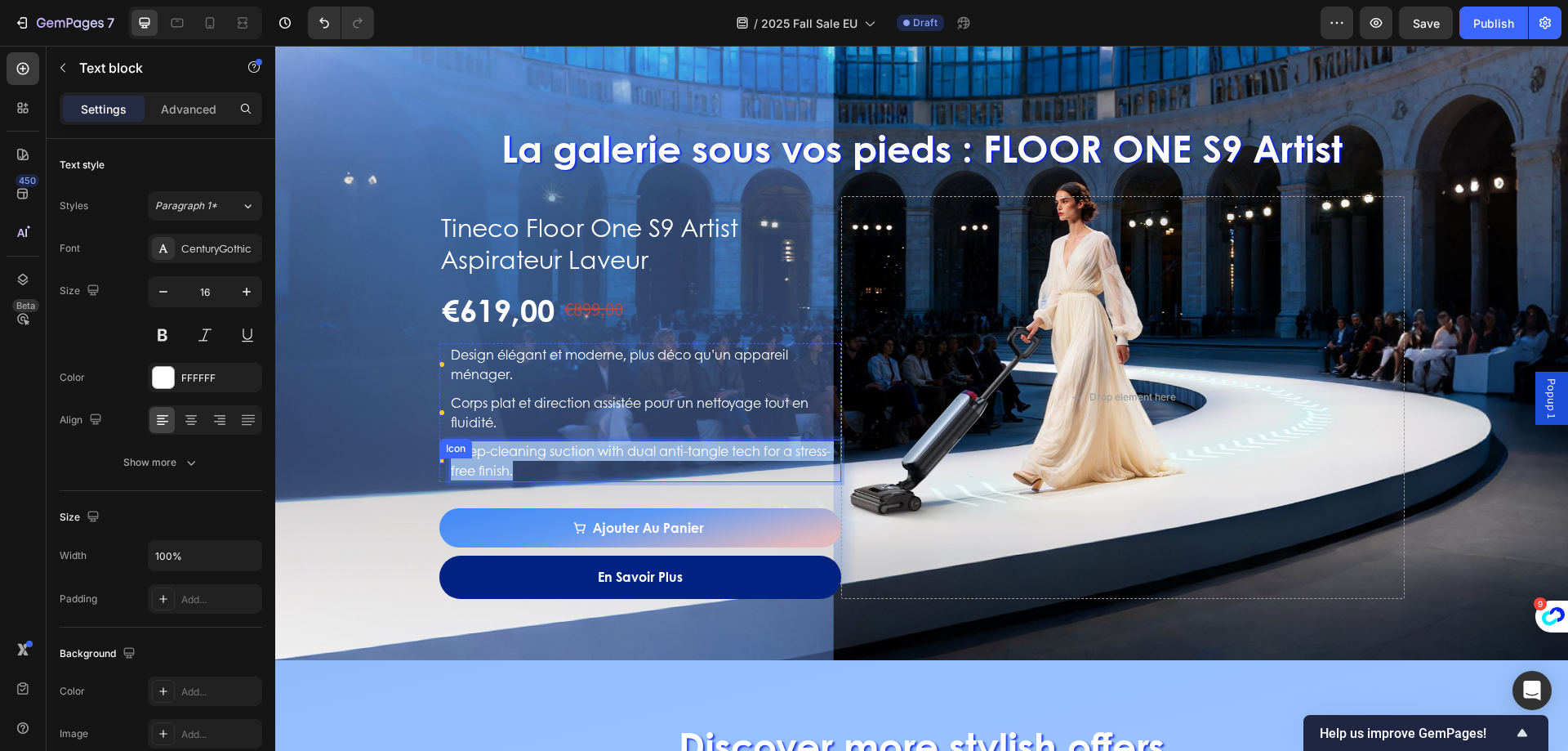
drag, startPoint x: 534, startPoint y: 472, endPoint x: 434, endPoint y: 457, distance: 101.1
click at [439, 457] on li "Icon Deep-cleaning suction with dual anti-tangle tech for a stress-free finish.…" at bounding box center [640, 460] width 403 height 43
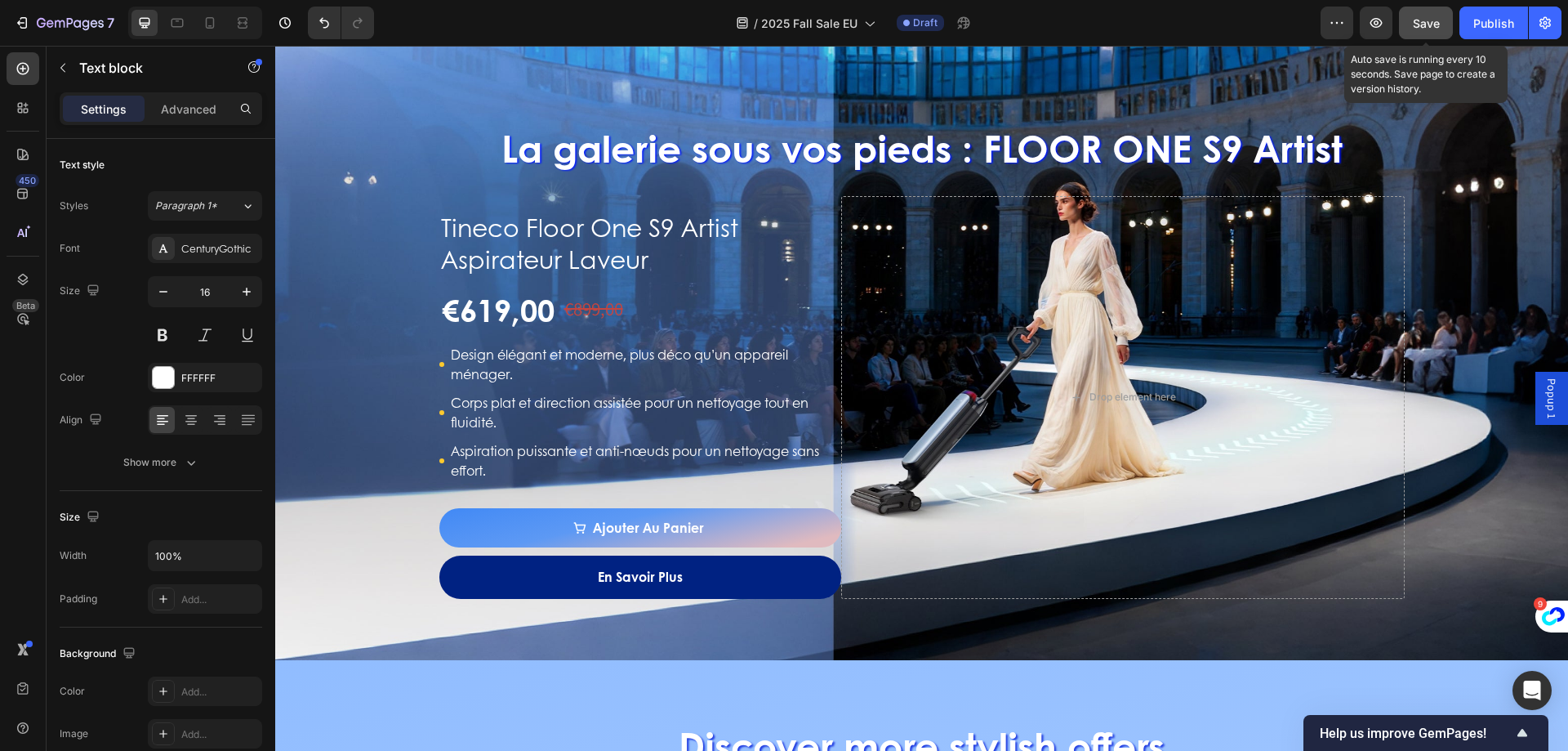
click at [1435, 28] on span "Save" at bounding box center [1426, 23] width 27 height 14
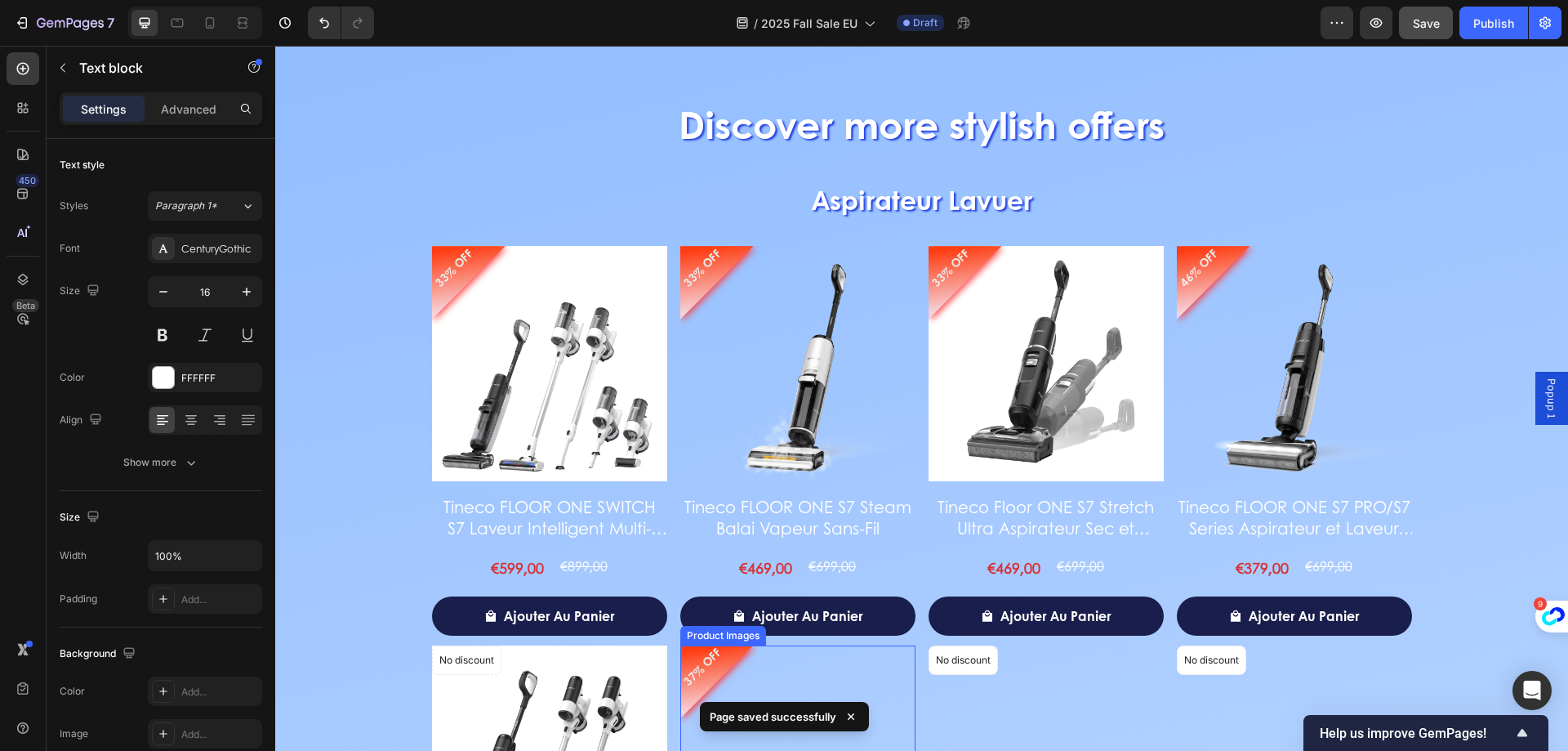
scroll to position [2283, 0]
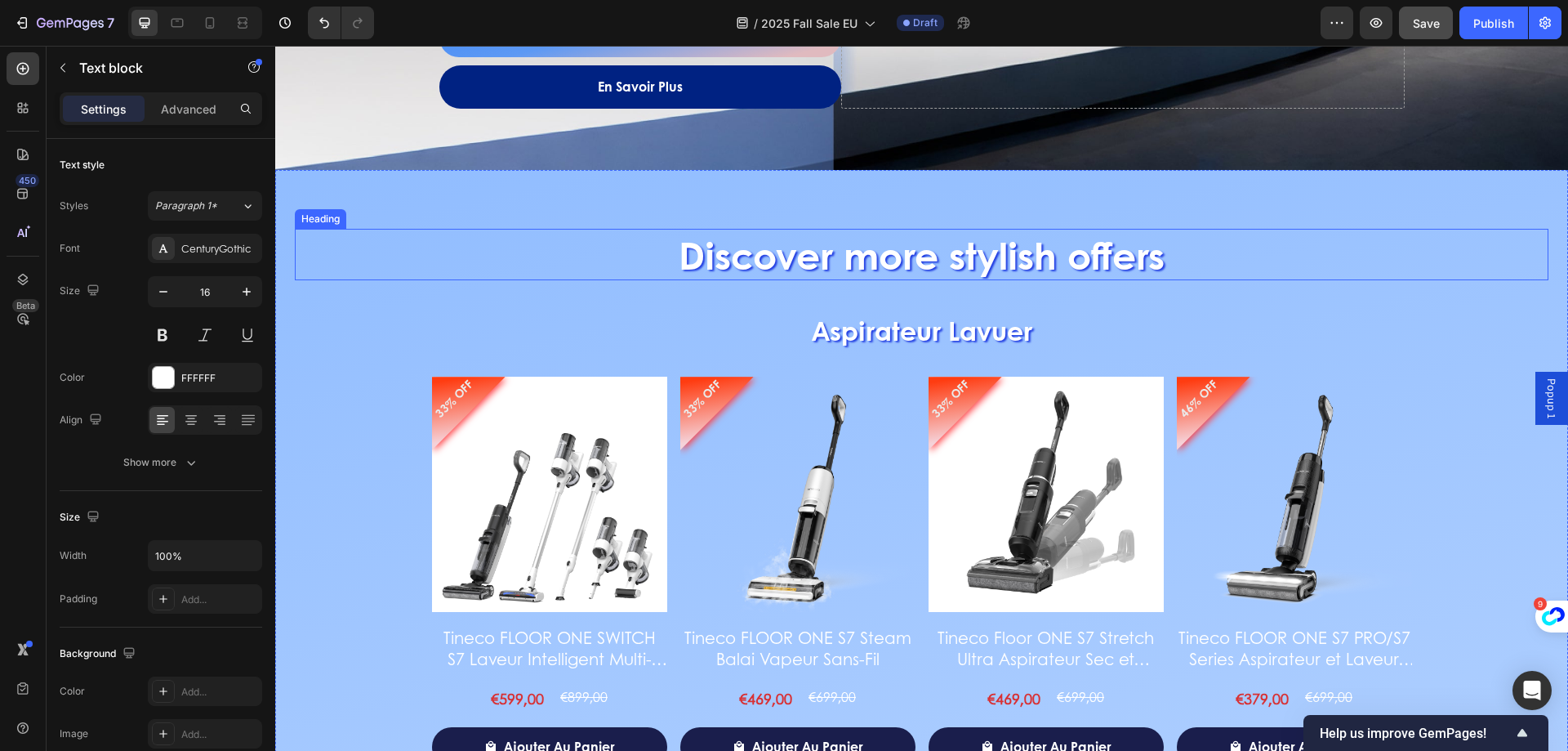
click at [820, 260] on h2 "Discover more stylish offers" at bounding box center [922, 254] width 1253 height 52
click at [712, 245] on h2 "Discover more stylish offers" at bounding box center [922, 254] width 1253 height 52
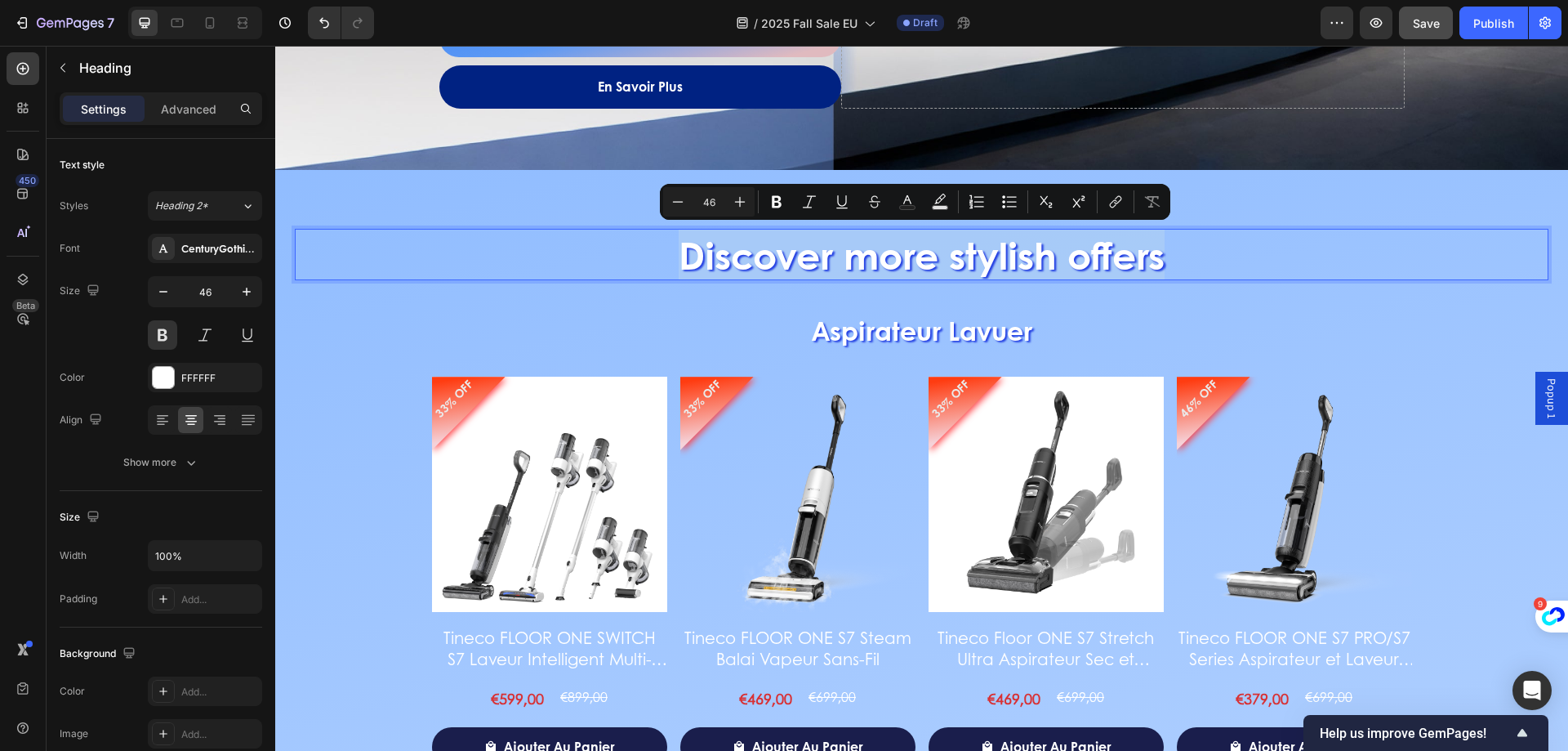
drag, startPoint x: 646, startPoint y: 256, endPoint x: 1225, endPoint y: 273, distance: 579.2
click at [1225, 273] on p "Discover more stylish offers" at bounding box center [922, 254] width 1250 height 49
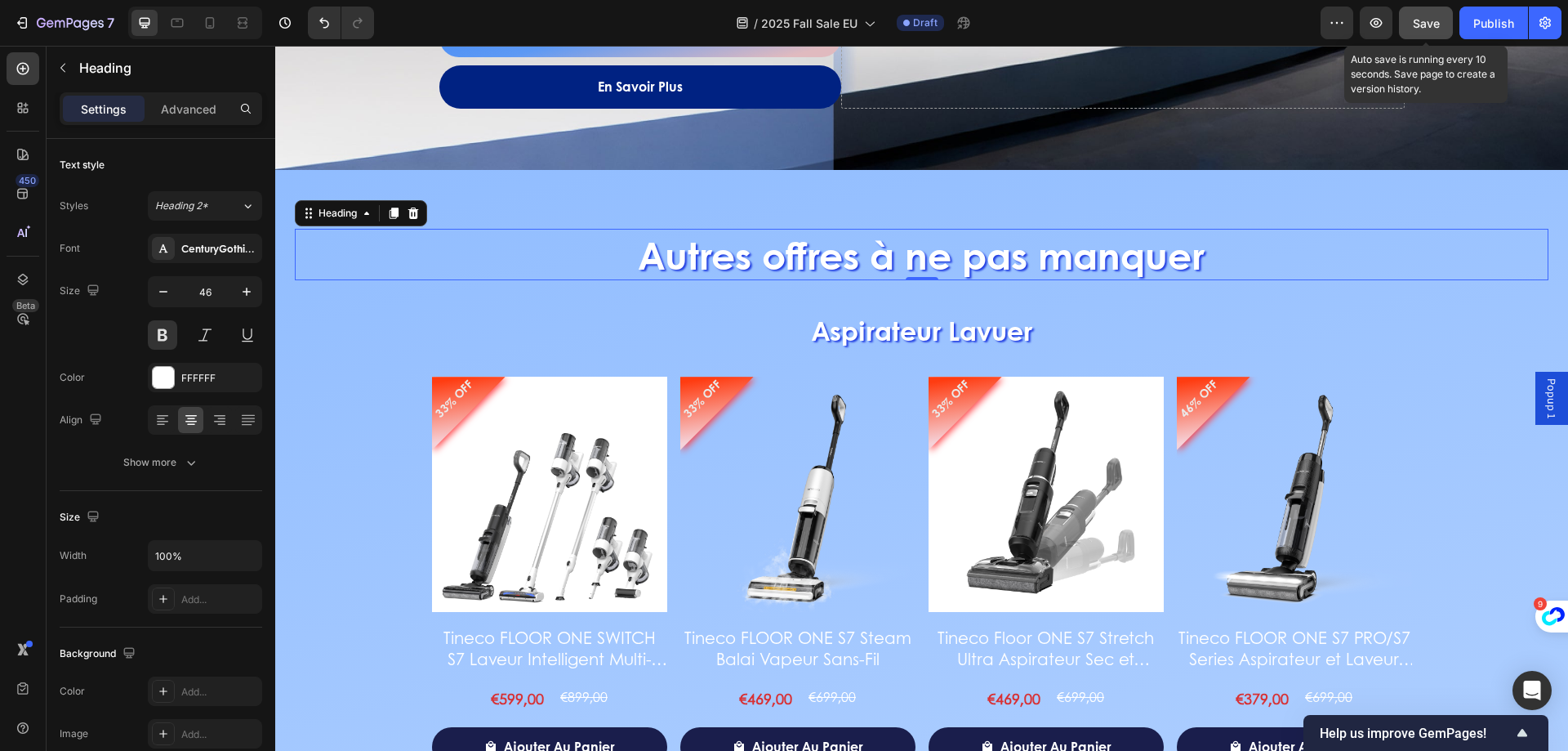
click at [1413, 36] on button "Save" at bounding box center [1426, 23] width 54 height 33
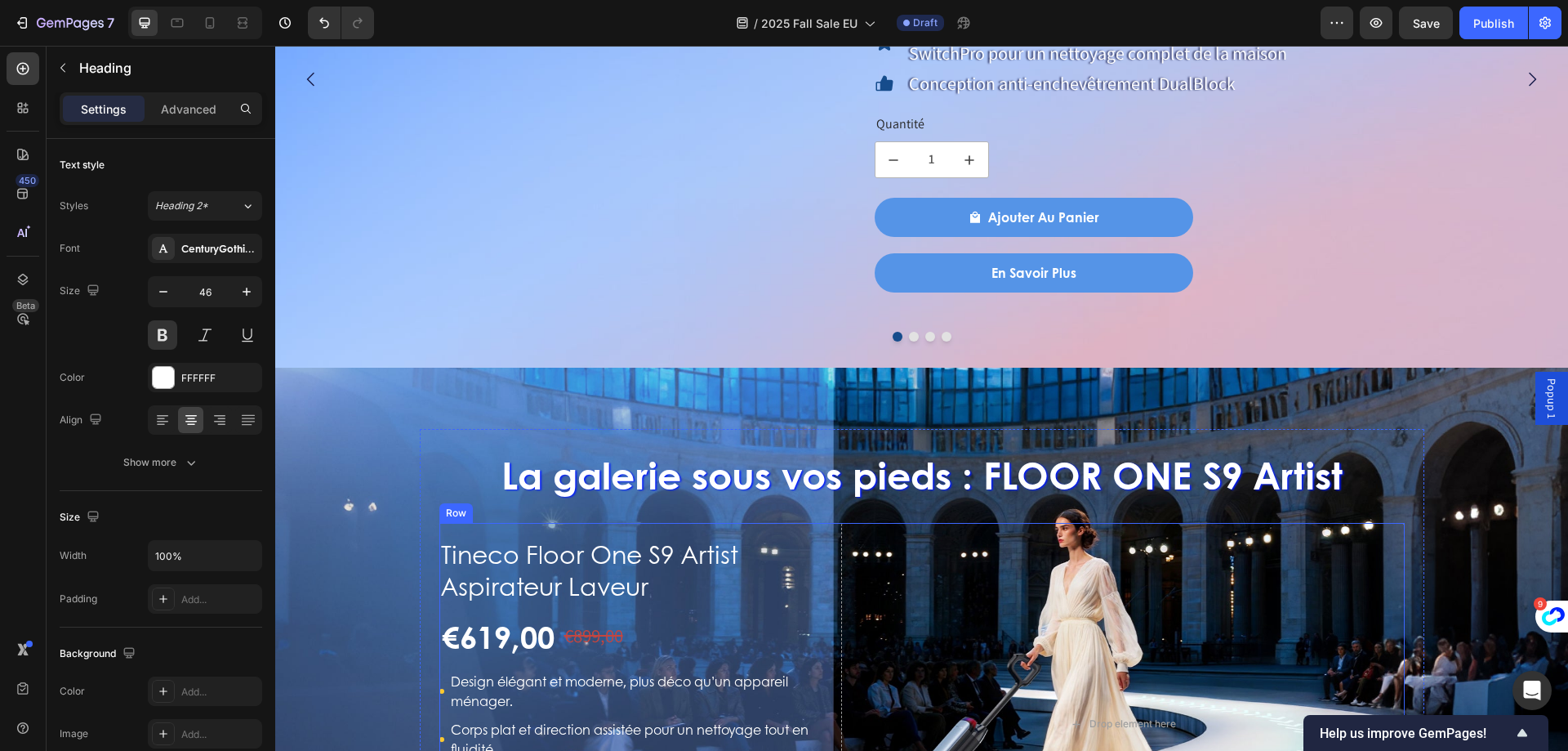
scroll to position [1057, 0]
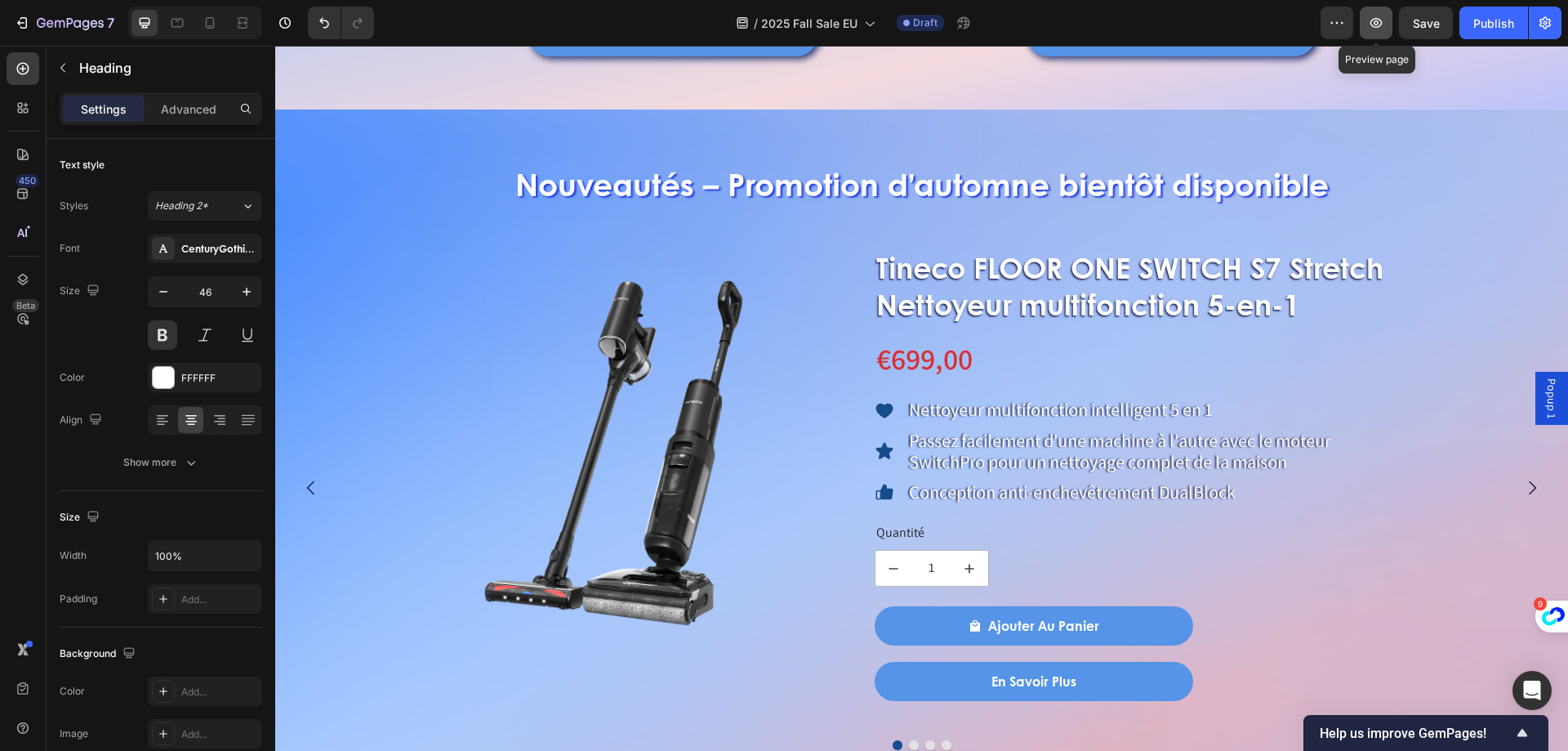
click at [1388, 23] on button "button" at bounding box center [1376, 23] width 33 height 33
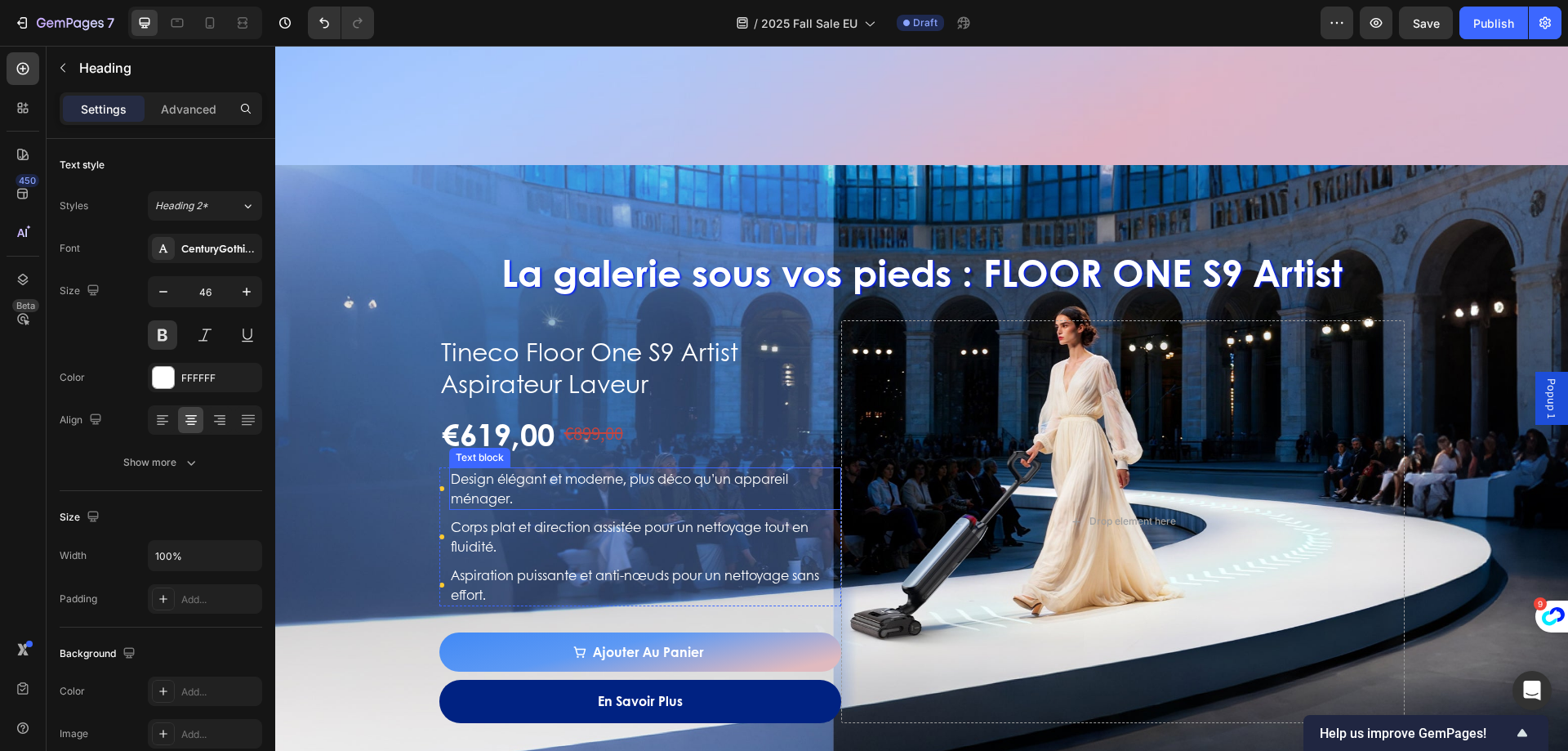
scroll to position [1793, 0]
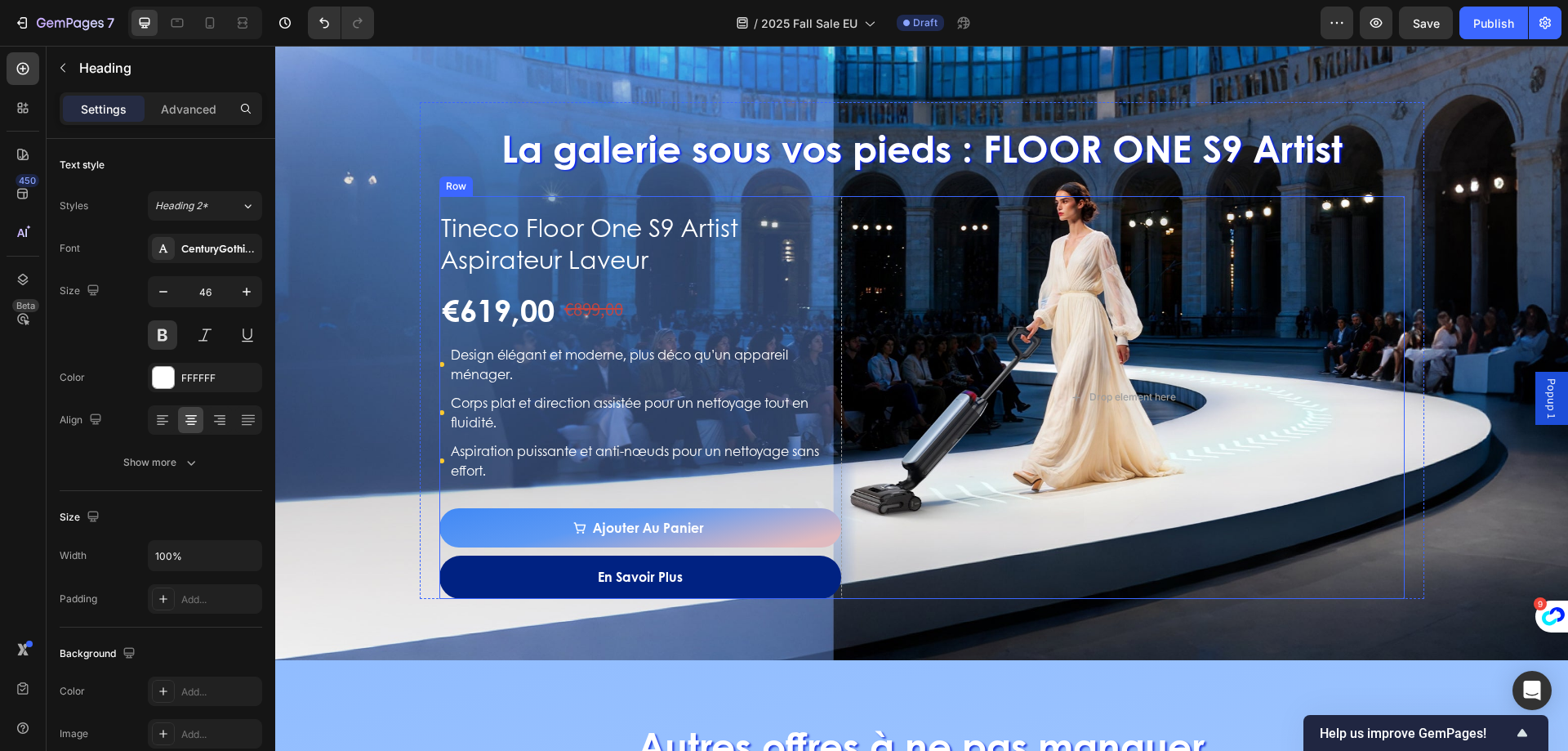
click at [785, 277] on div "Tineco Floor One S9 Artist Aspirateur Laveur Product Title €619,00 Product Pric…" at bounding box center [640, 397] width 403 height 402
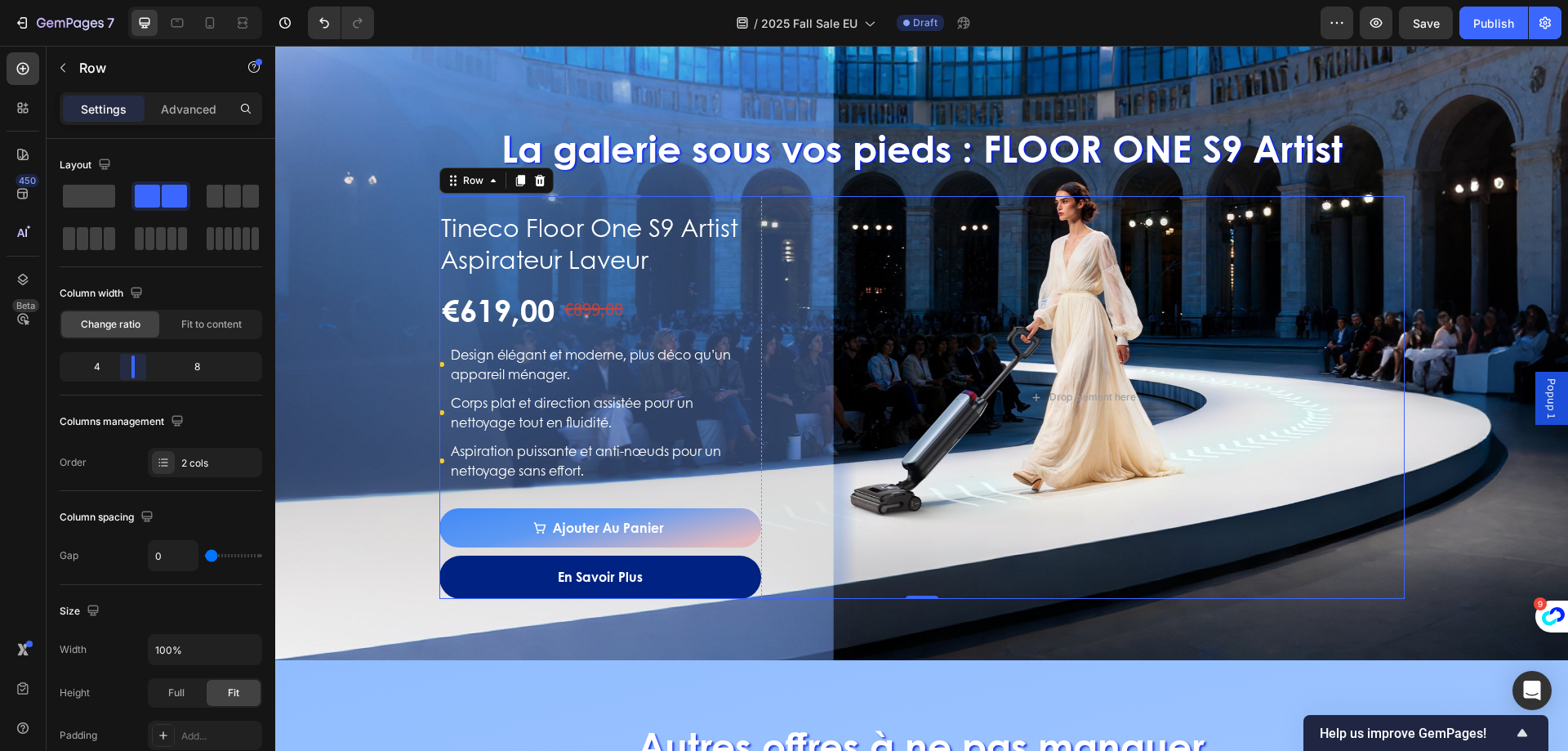
drag, startPoint x: 147, startPoint y: 359, endPoint x: 349, endPoint y: 238, distance: 235.5
click at [132, 122] on body "7 Version history / 2025 Fall Sale EU Draft Preview Save Publish 450 Beta Secti…" at bounding box center [784, 61] width 1568 height 122
click at [1096, 346] on div "Drop element here" at bounding box center [1083, 397] width 644 height 402
click at [567, 243] on h1 "Tineco Floor One S9 Artist Aspirateur Laveur" at bounding box center [600, 242] width 322 height 67
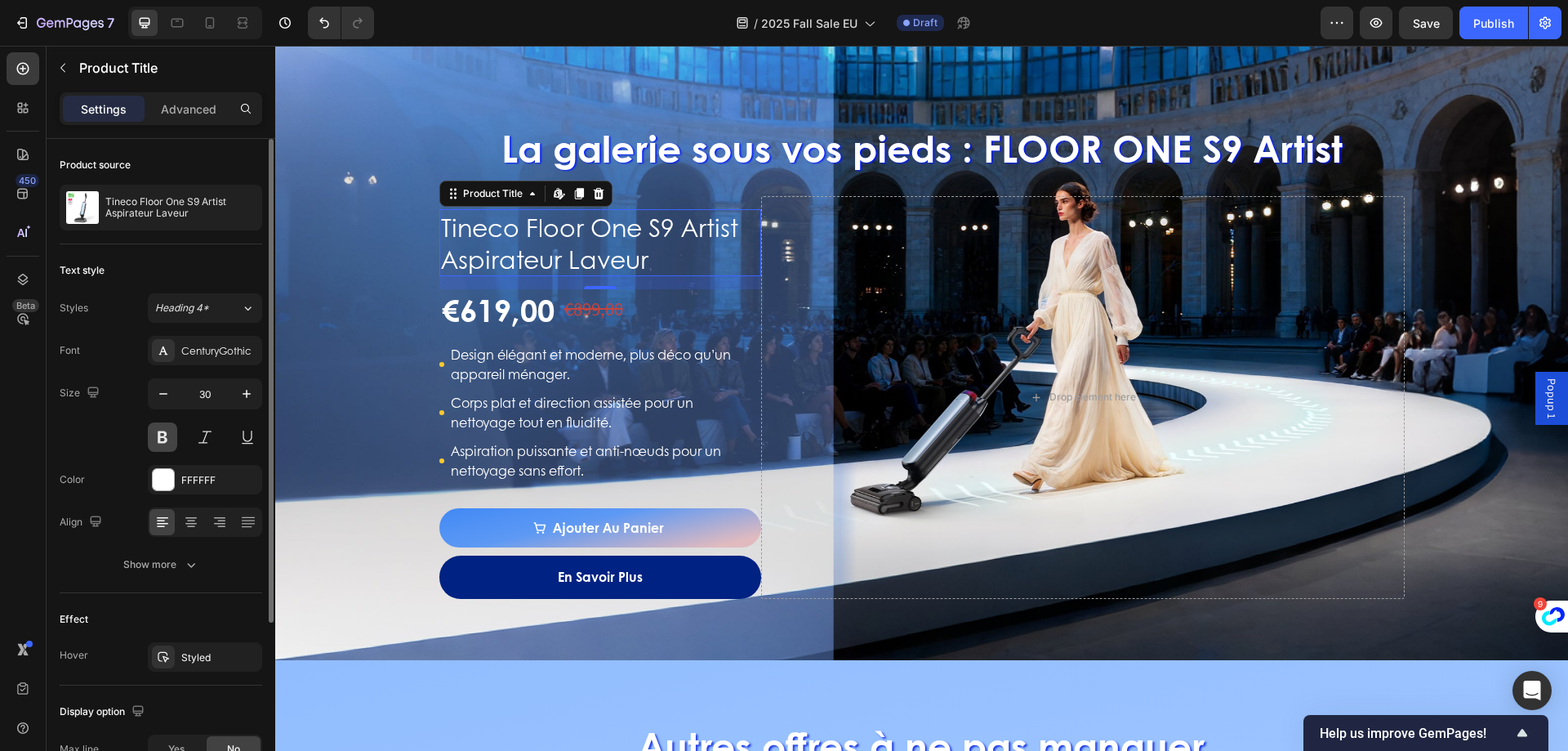
click at [172, 437] on button at bounding box center [162, 437] width 30 height 30
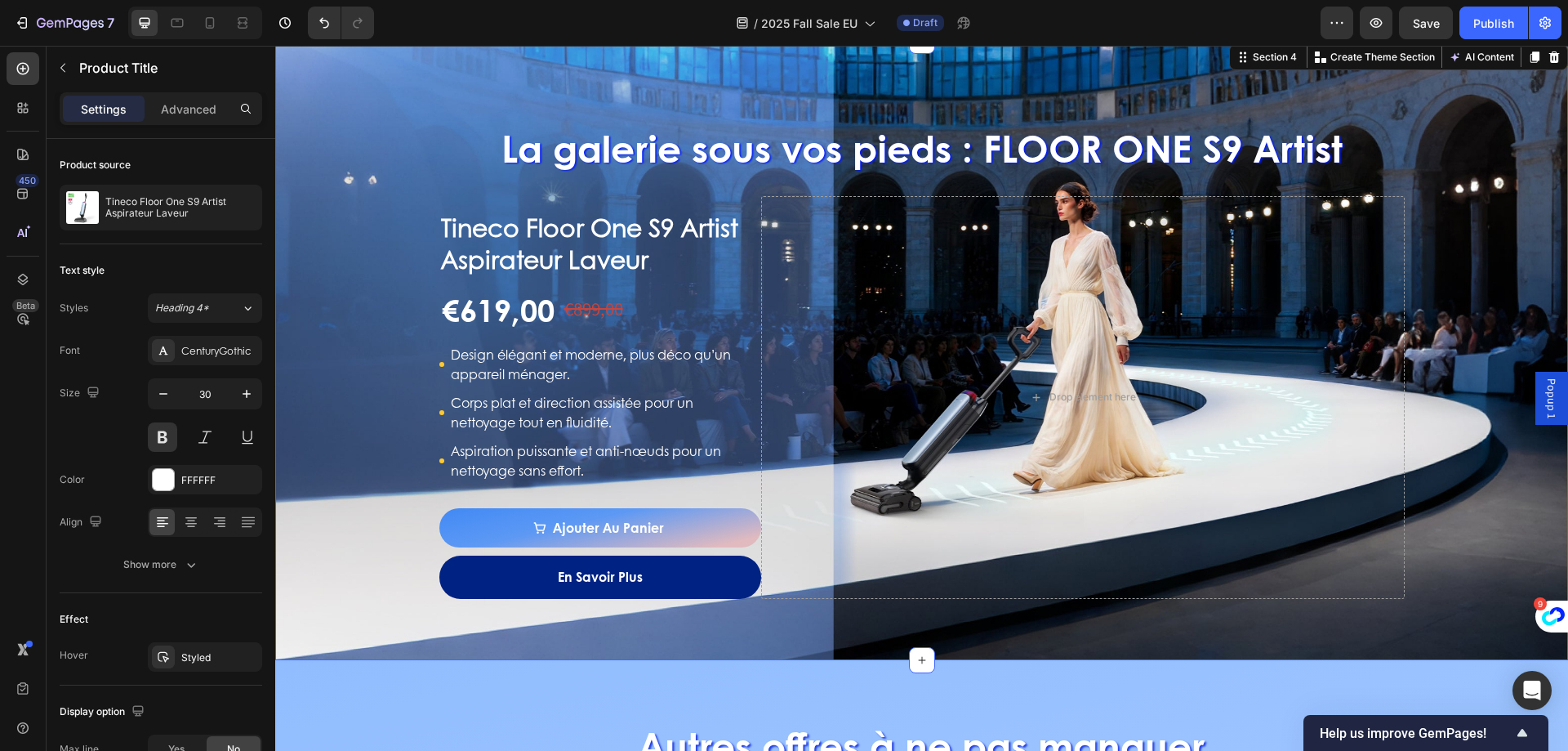
click at [390, 326] on div "La galerie sous vos pieds : FLOOR ONE S9 Artist Heading Tineco Floor One S9 Art…" at bounding box center [922, 350] width 1293 height 496
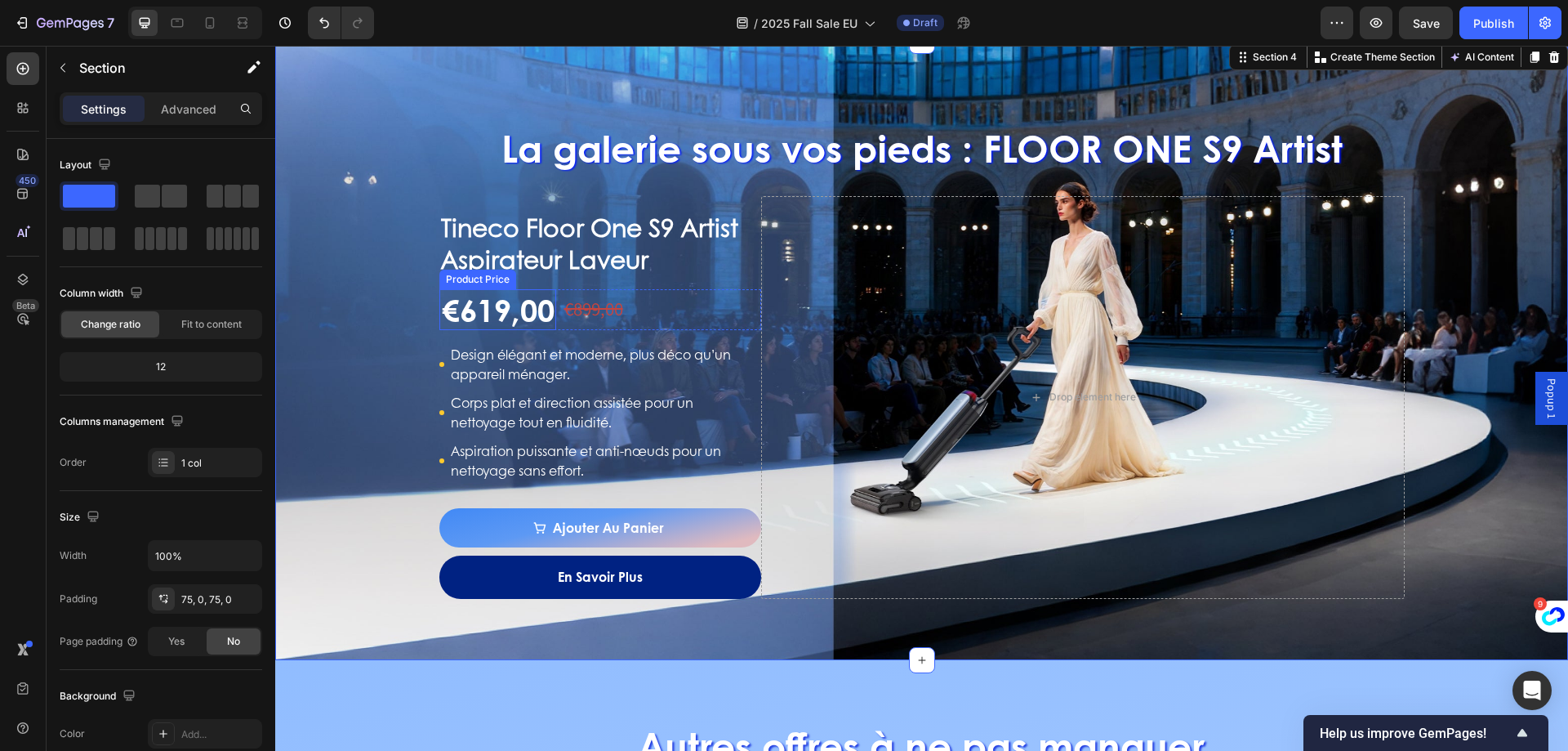
click at [541, 212] on h1 "Tineco Floor One S9 Artist Aspirateur Laveur" at bounding box center [600, 242] width 322 height 67
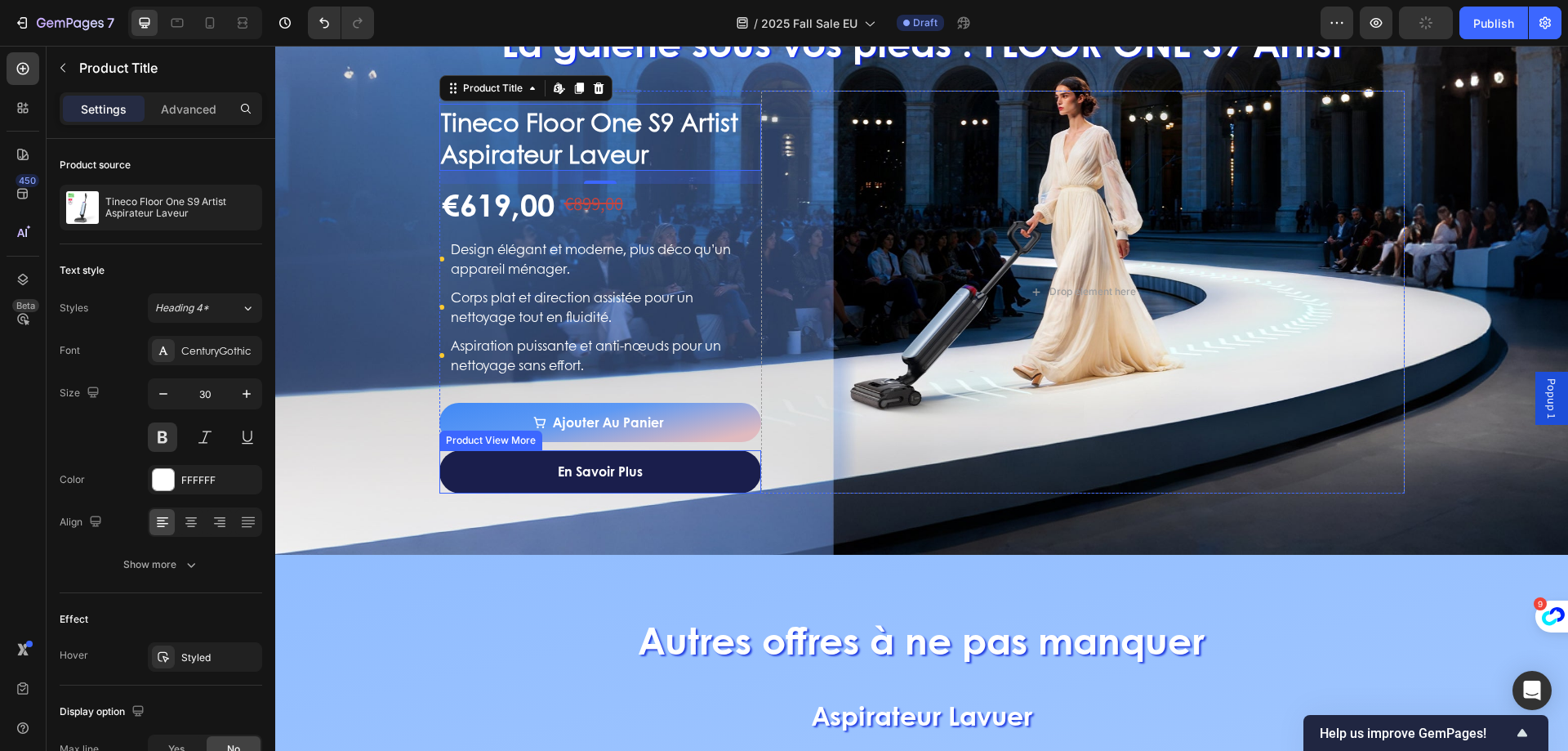
scroll to position [2038, 0]
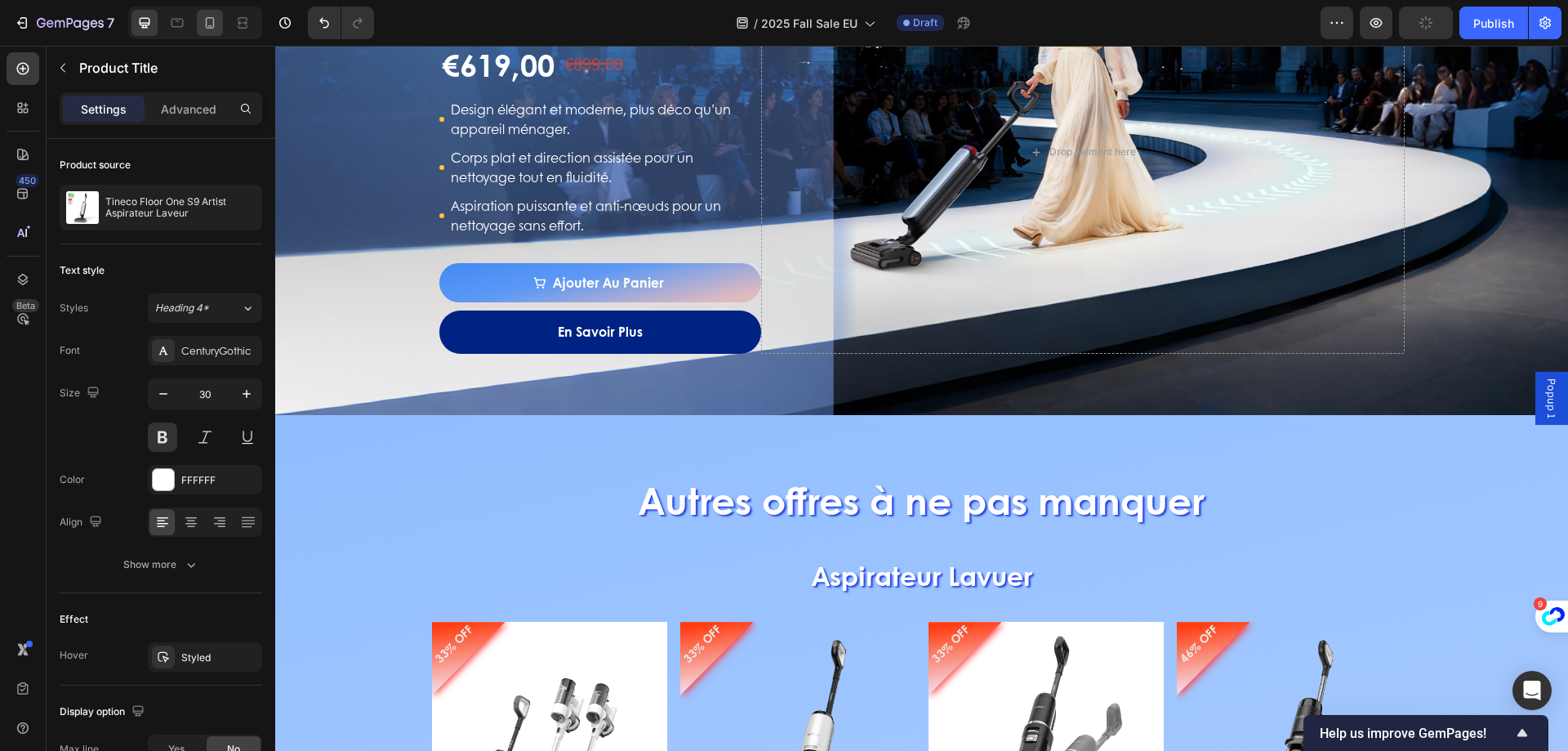
click at [199, 25] on div at bounding box center [210, 23] width 26 height 26
type input "22"
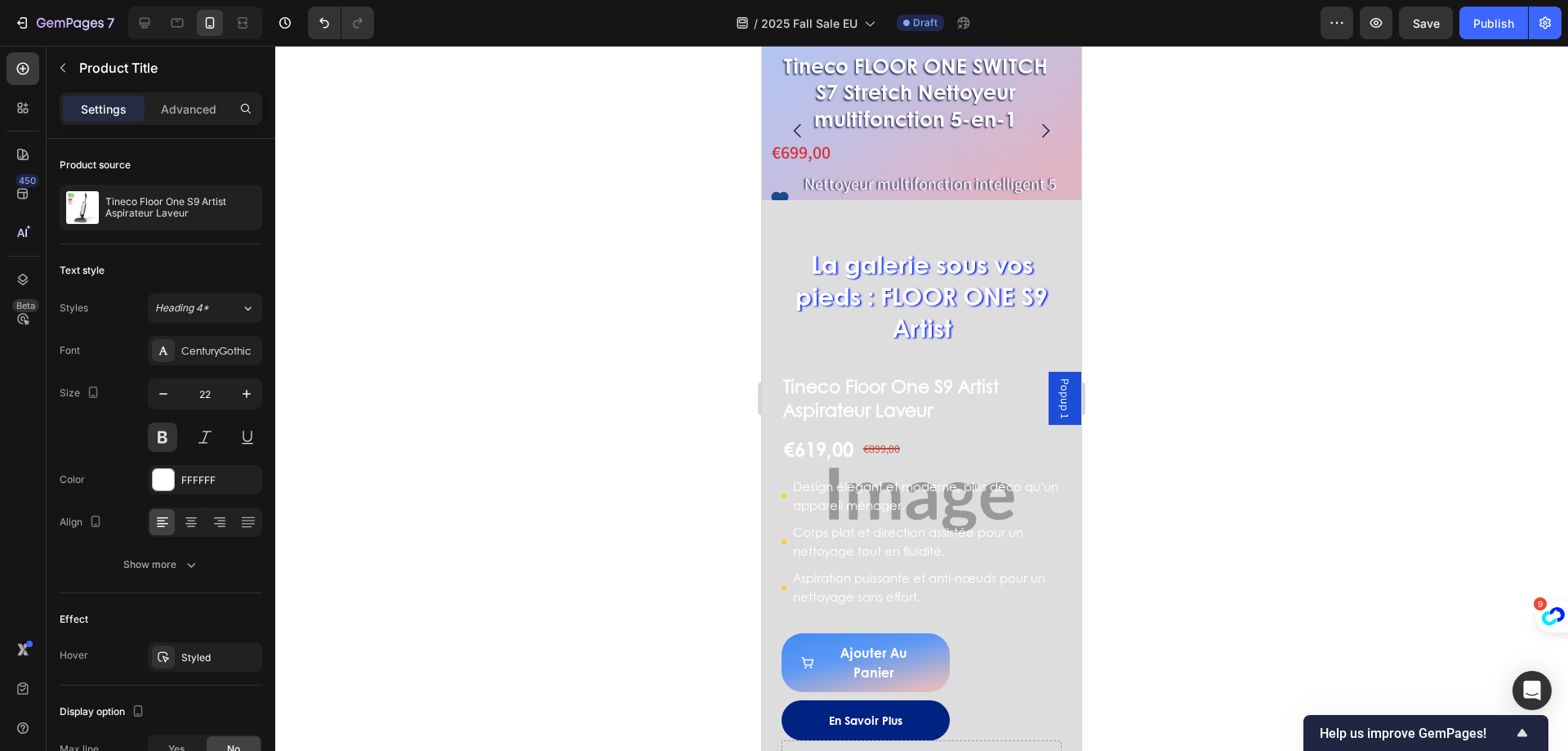
scroll to position [1718, 0]
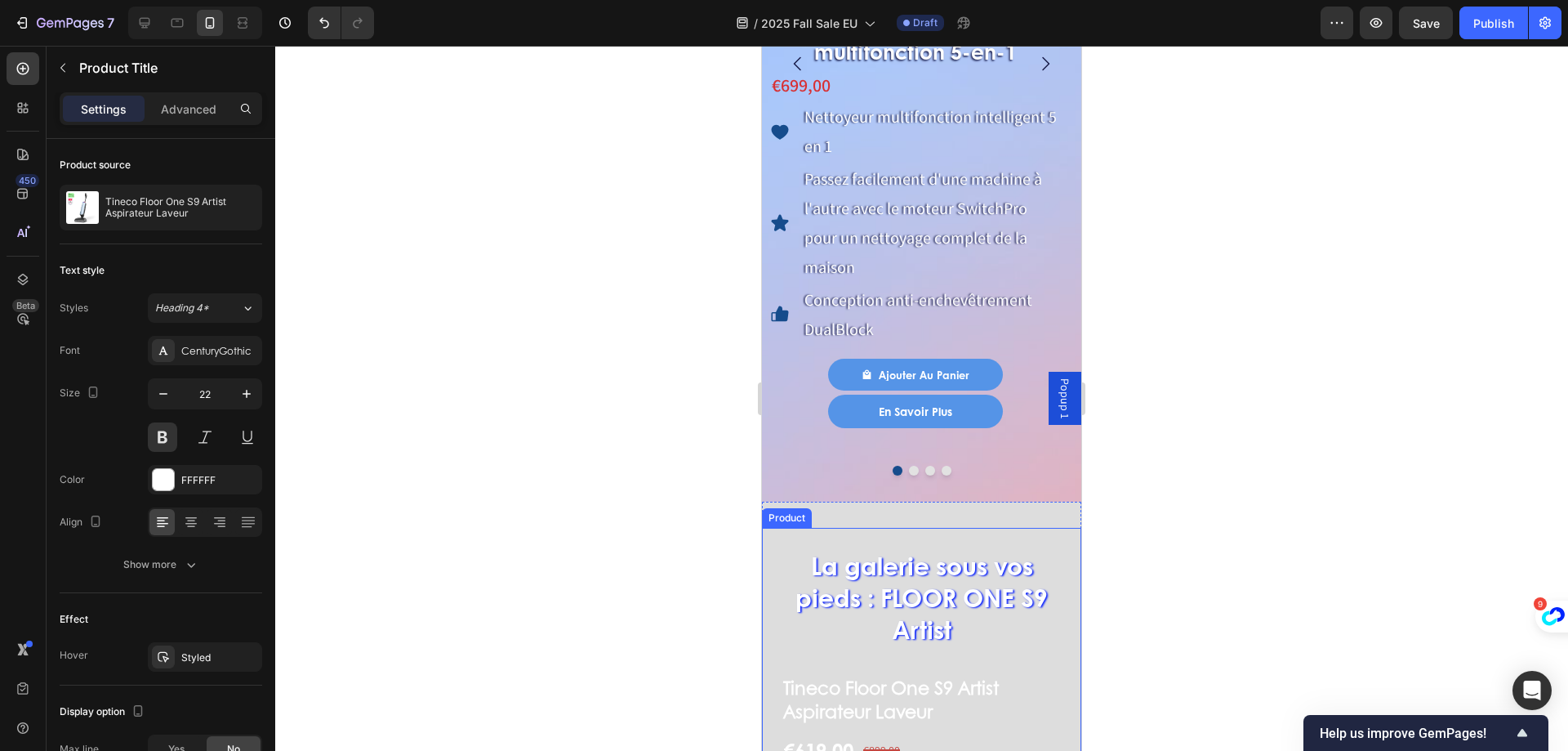
click at [796, 508] on div "Product" at bounding box center [786, 517] width 49 height 20
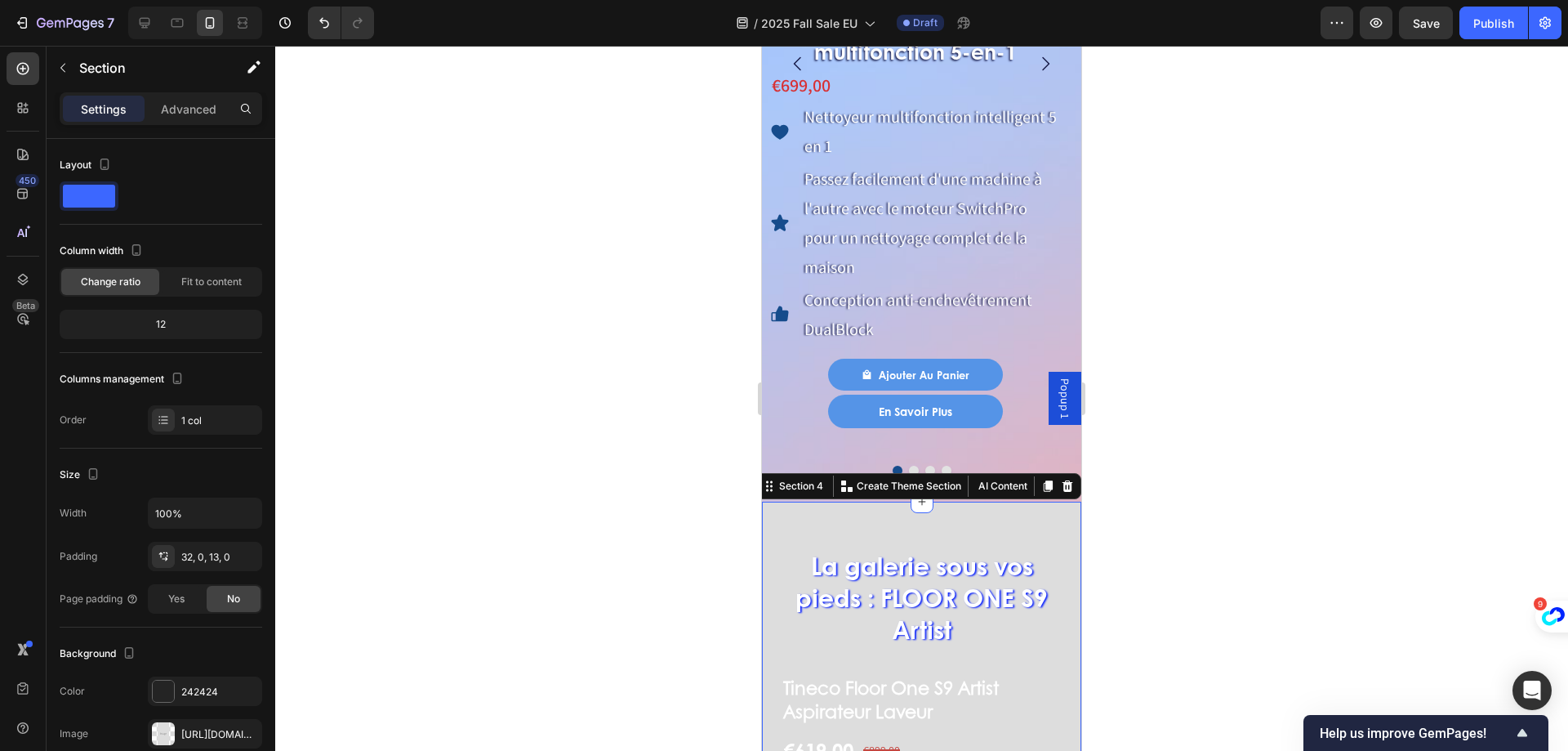
click at [779, 511] on div "Product" at bounding box center [787, 517] width 43 height 15
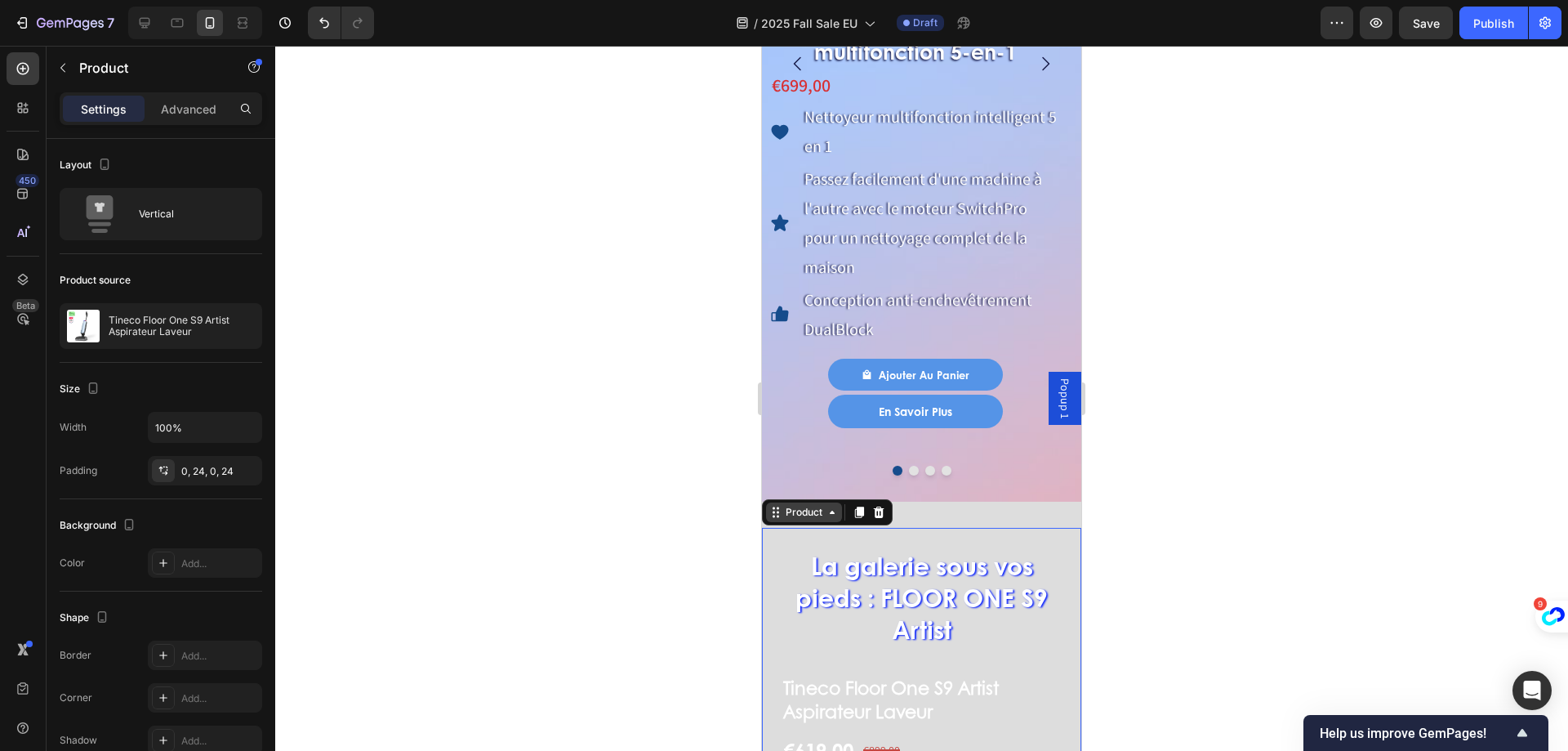
click at [812, 505] on div "Product" at bounding box center [804, 512] width 43 height 15
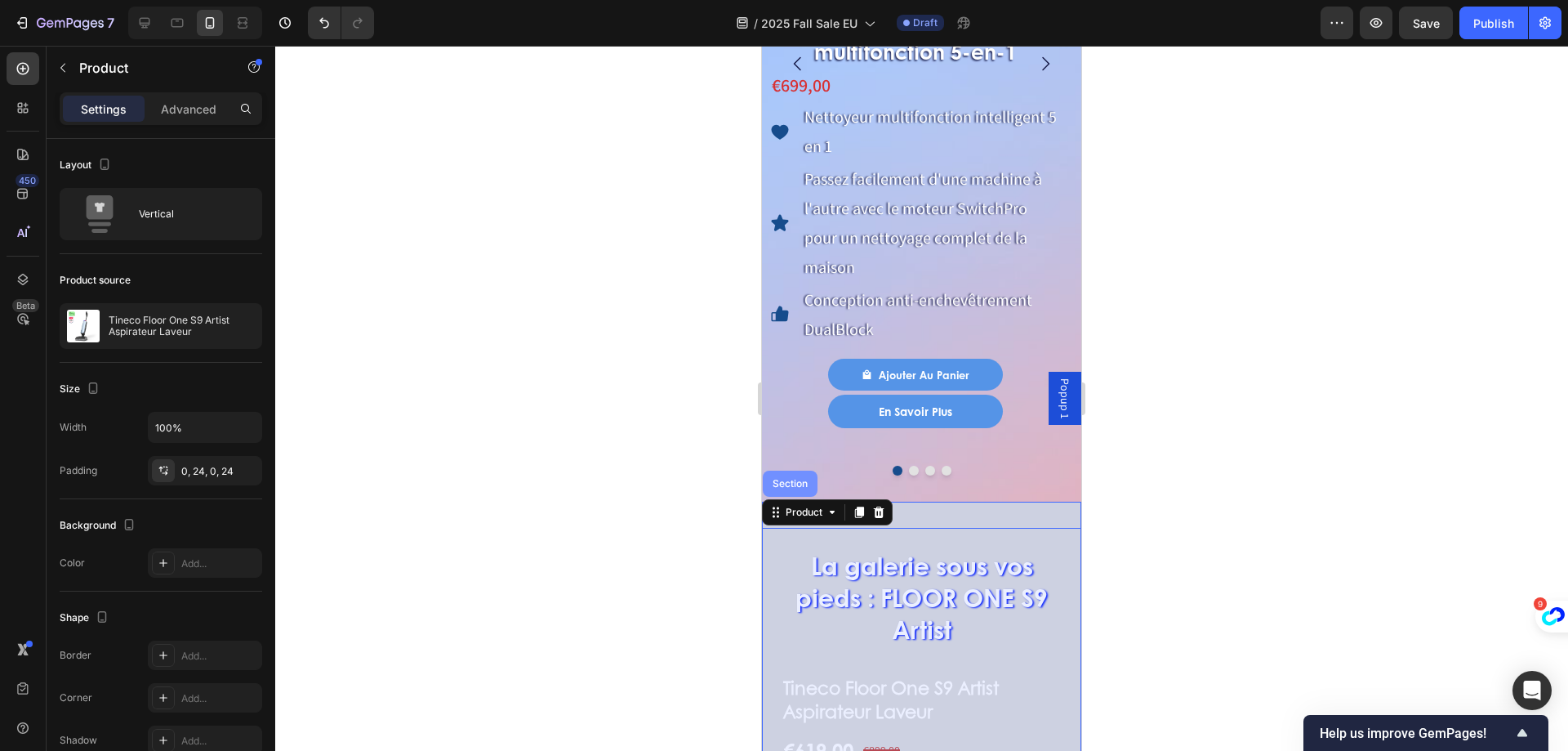
click at [798, 478] on div "Section" at bounding box center [790, 483] width 42 height 10
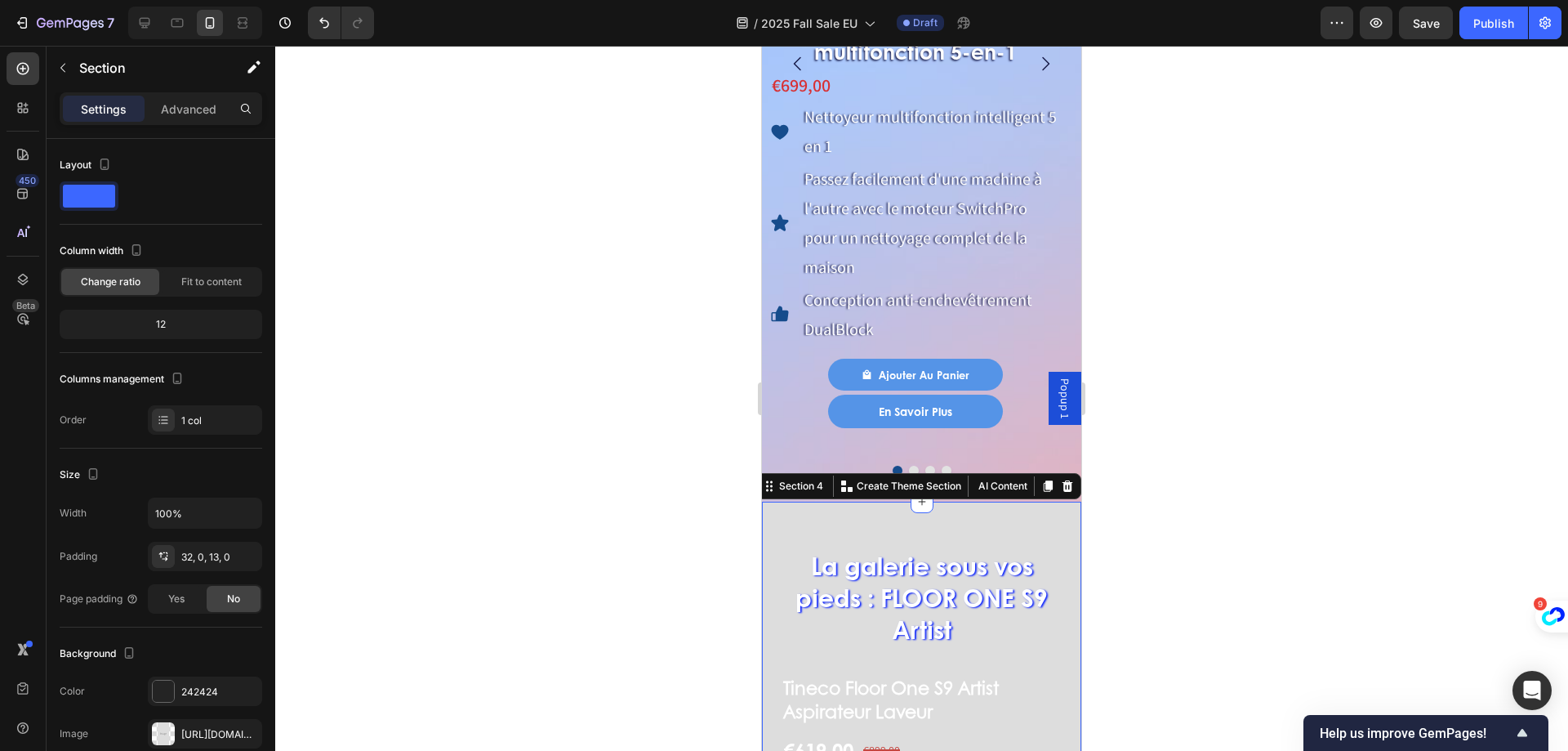
click at [110, 103] on p "Settings" at bounding box center [103, 109] width 46 height 17
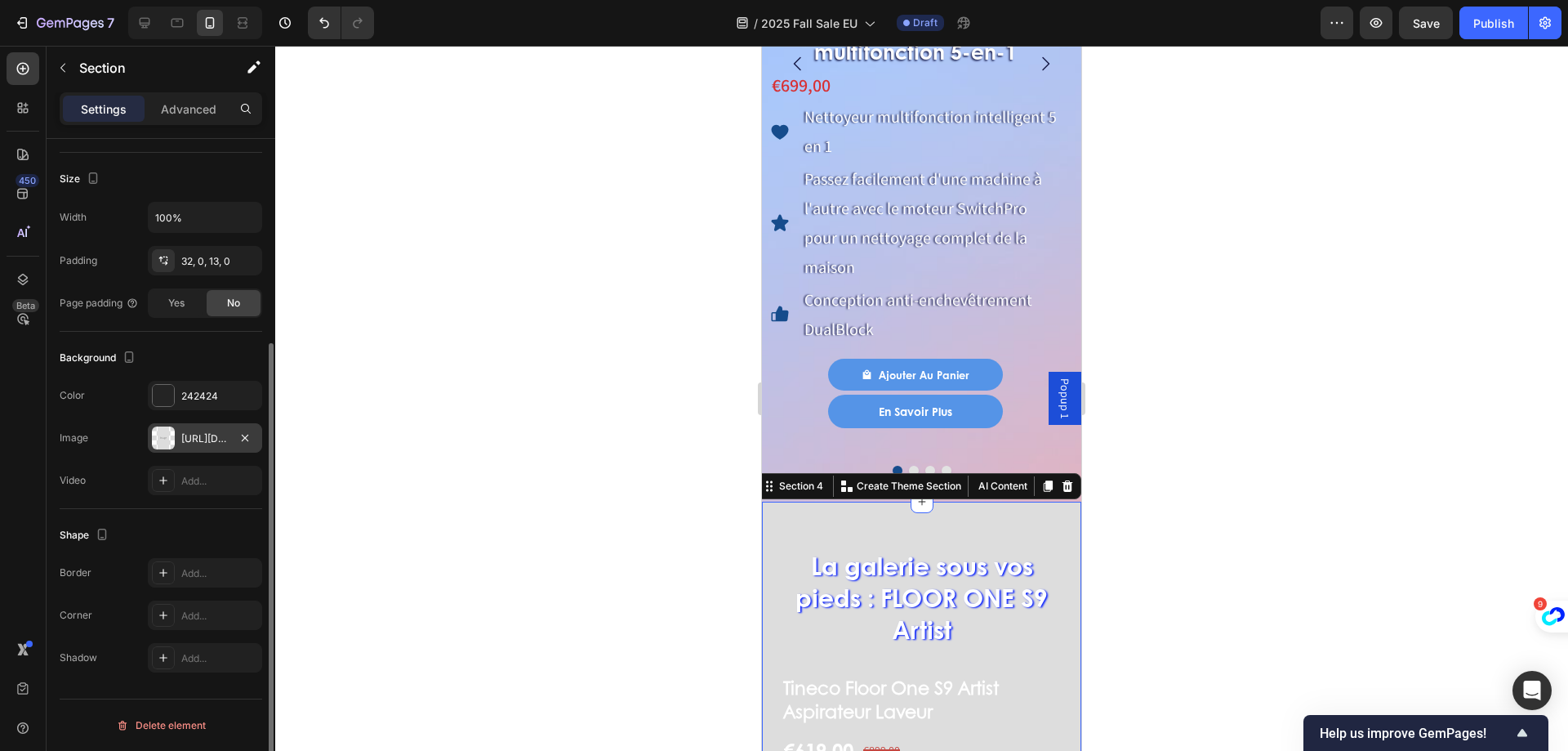
click at [198, 436] on div "https://placehold.co/300x600?text=Image" at bounding box center [205, 438] width 48 height 15
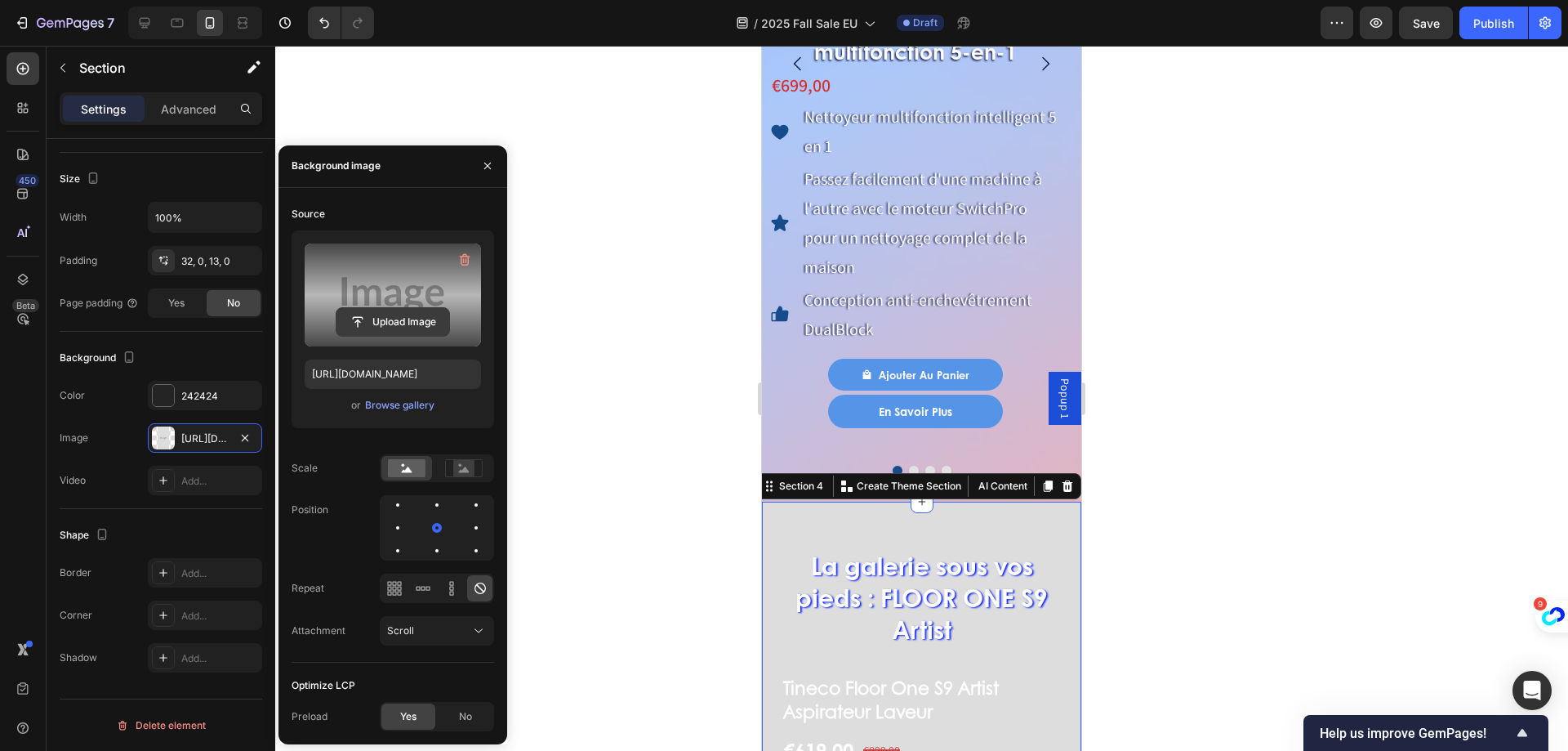
click at [364, 316] on input "file" at bounding box center [393, 322] width 113 height 28
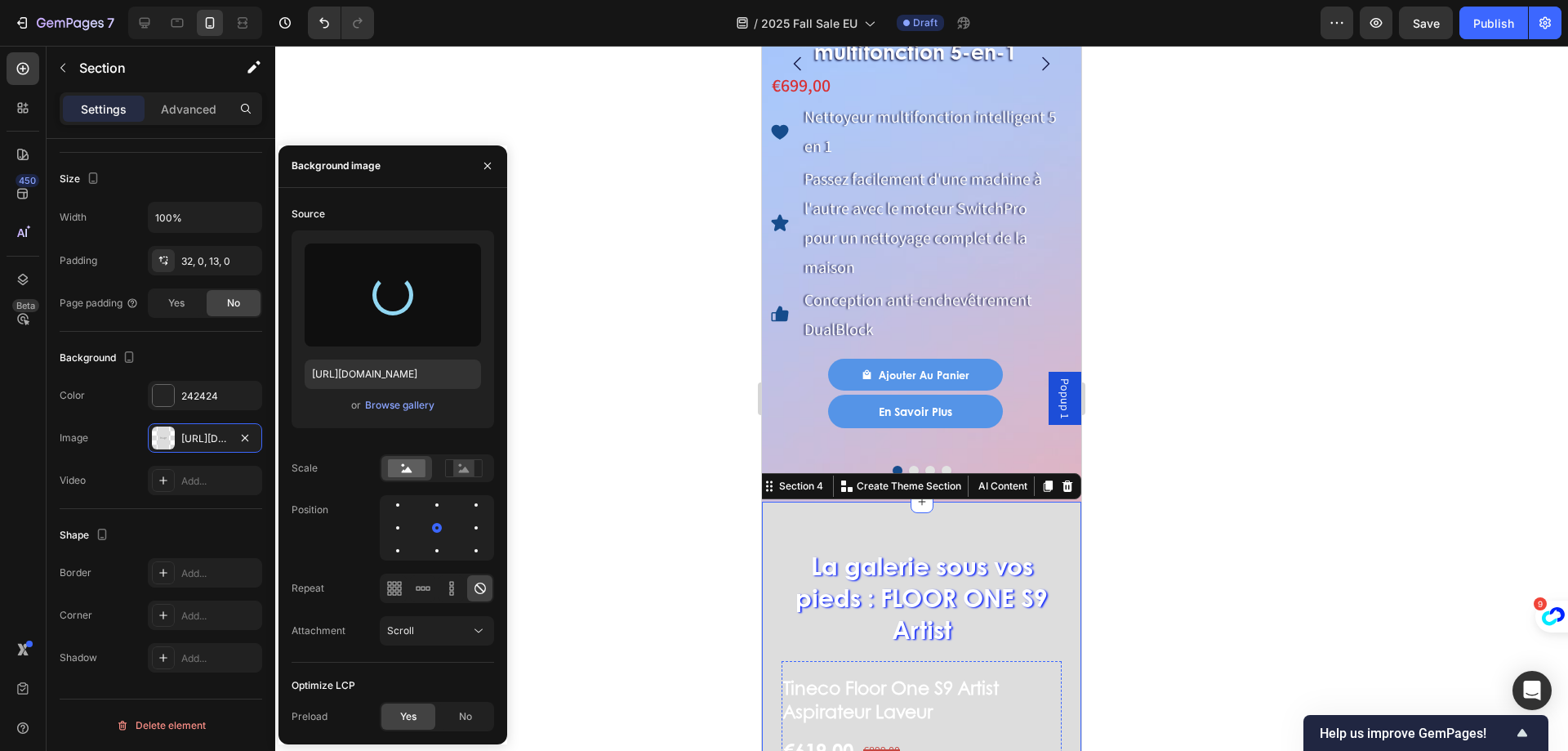
scroll to position [2126, 0]
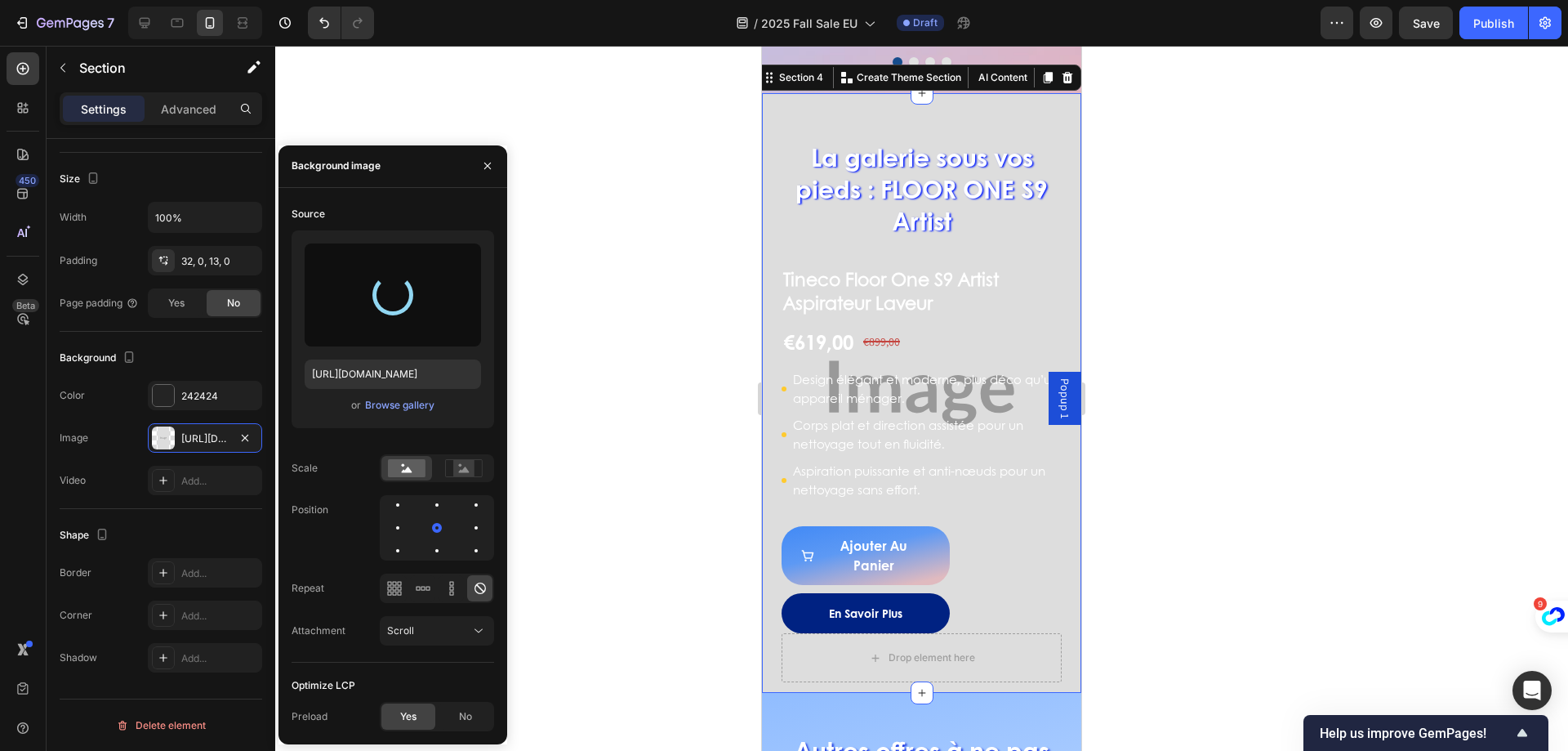
type input "https://cdn.shopify.com/s/files/1/0628/8169/3935/files/gempages_490428951957603…"
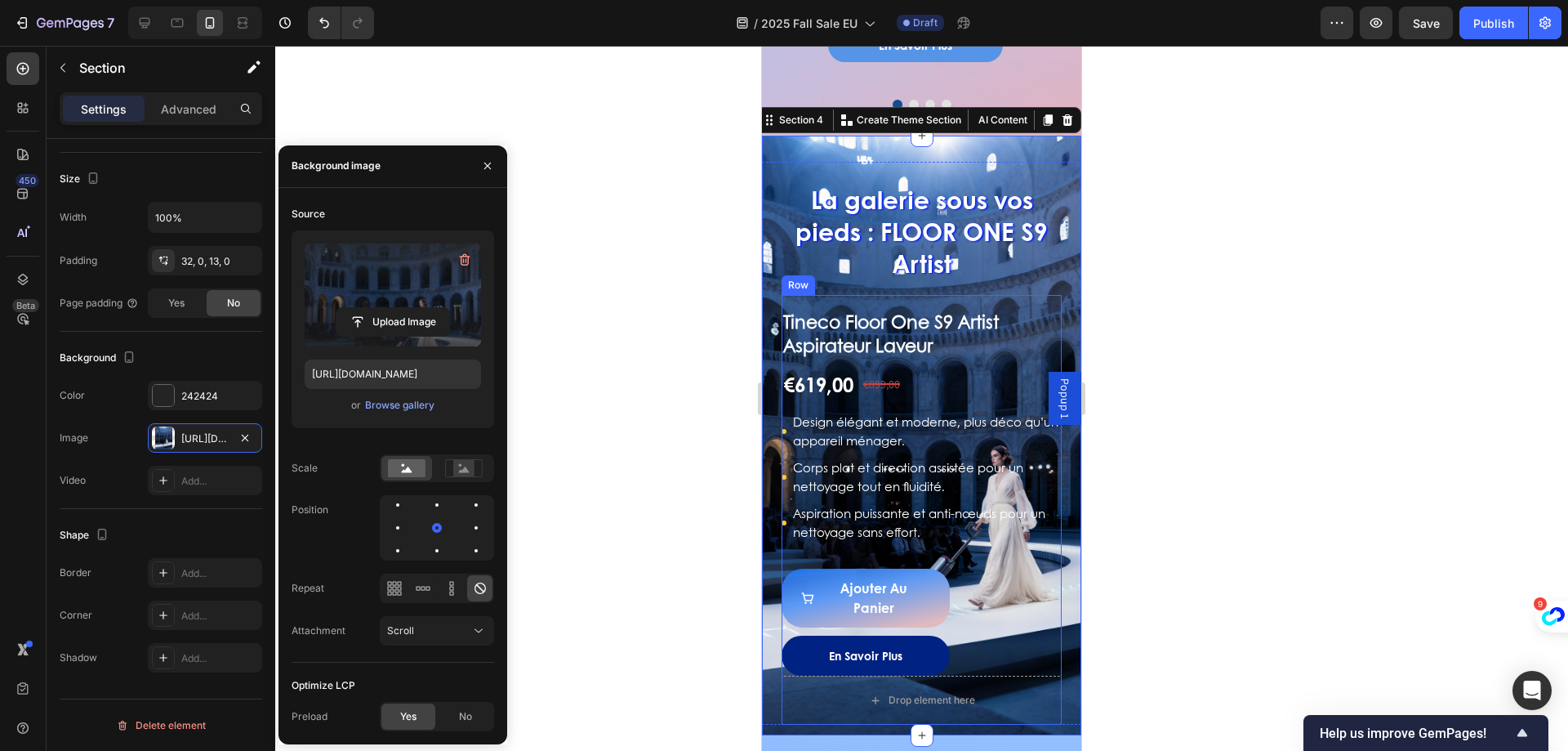
scroll to position [2045, 0]
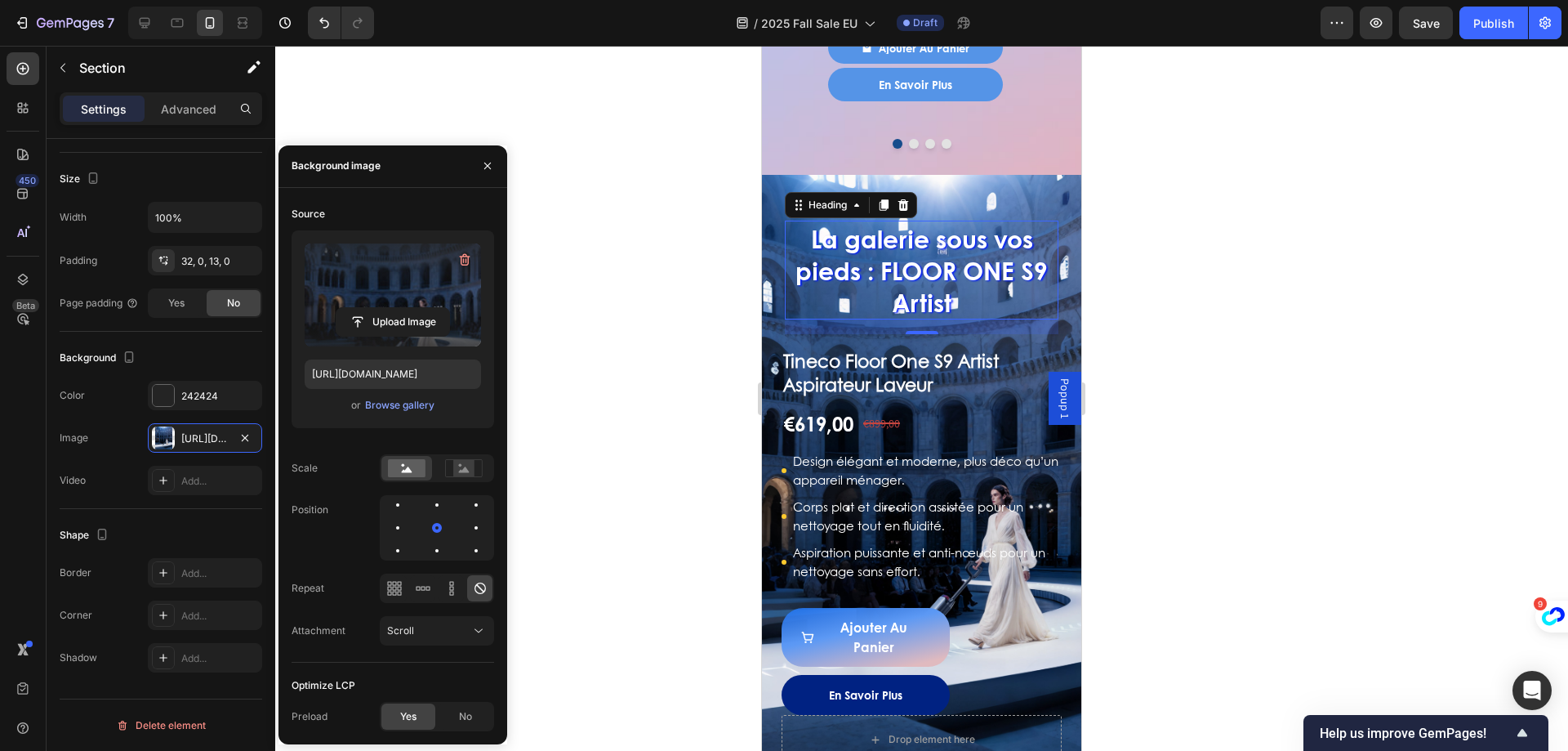
click at [1031, 282] on h2 "La galerie sous vos pieds : FLOOR ONE S9 Artist" at bounding box center [921, 270] width 273 height 99
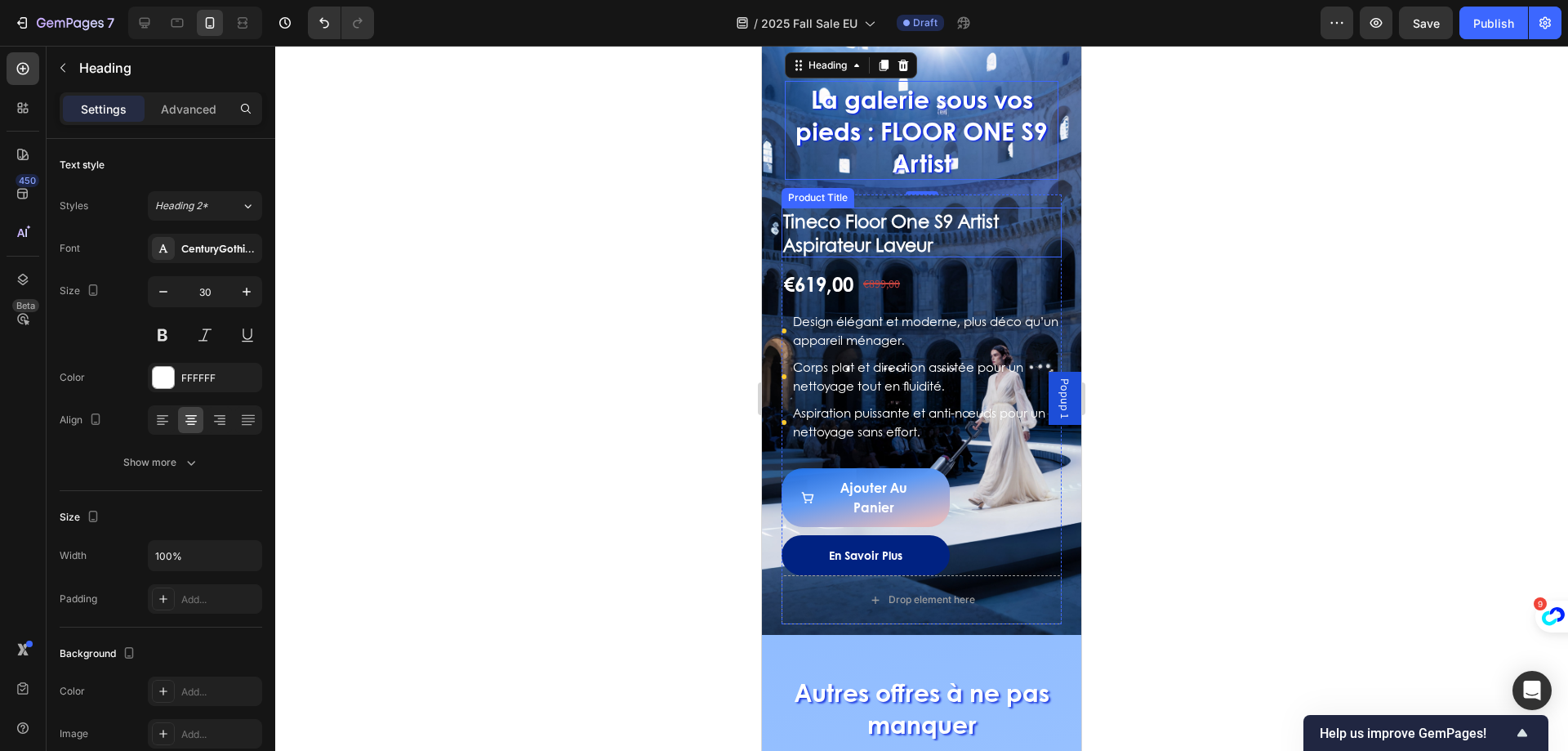
scroll to position [2126, 0]
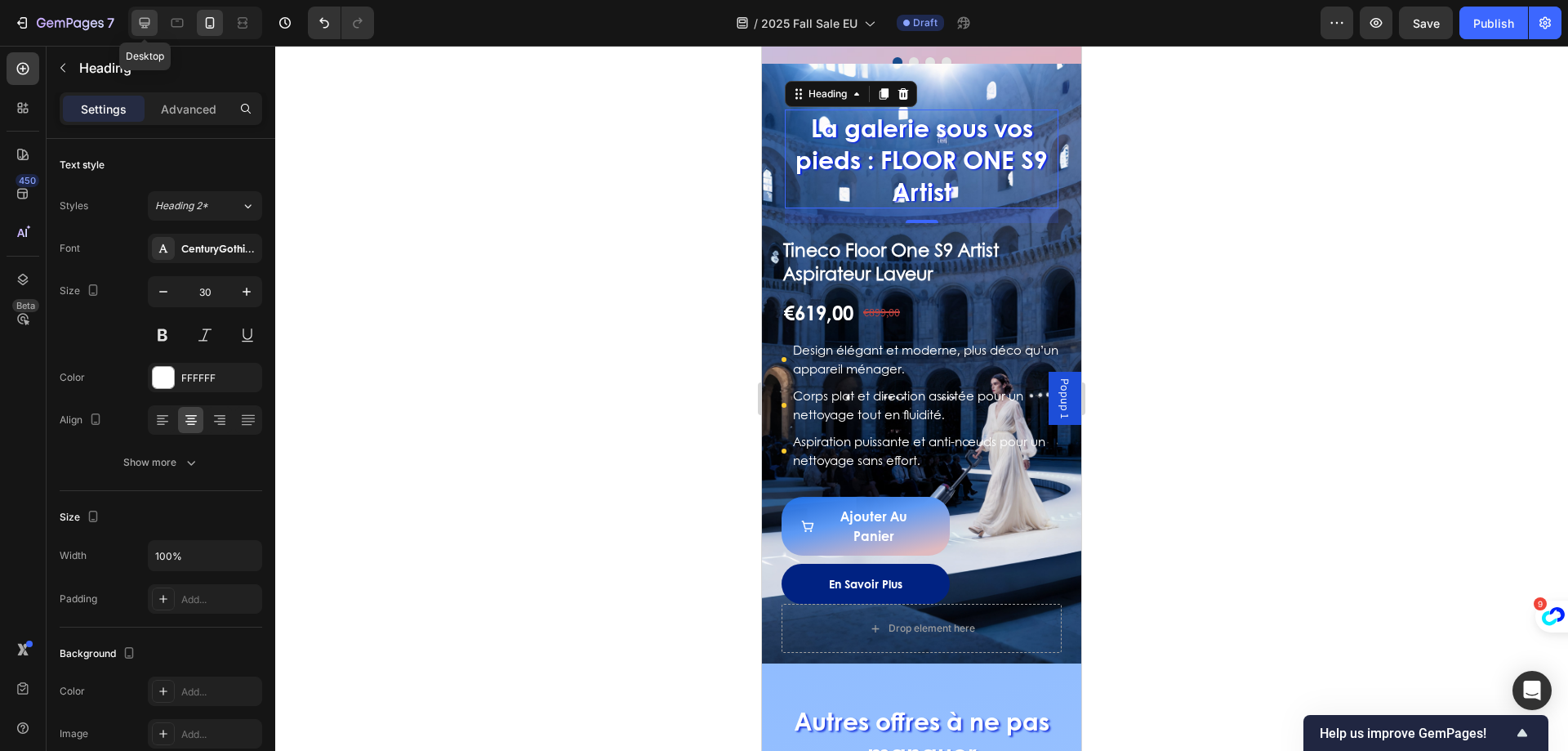
click at [146, 28] on icon at bounding box center [145, 23] width 10 height 10
type input "46"
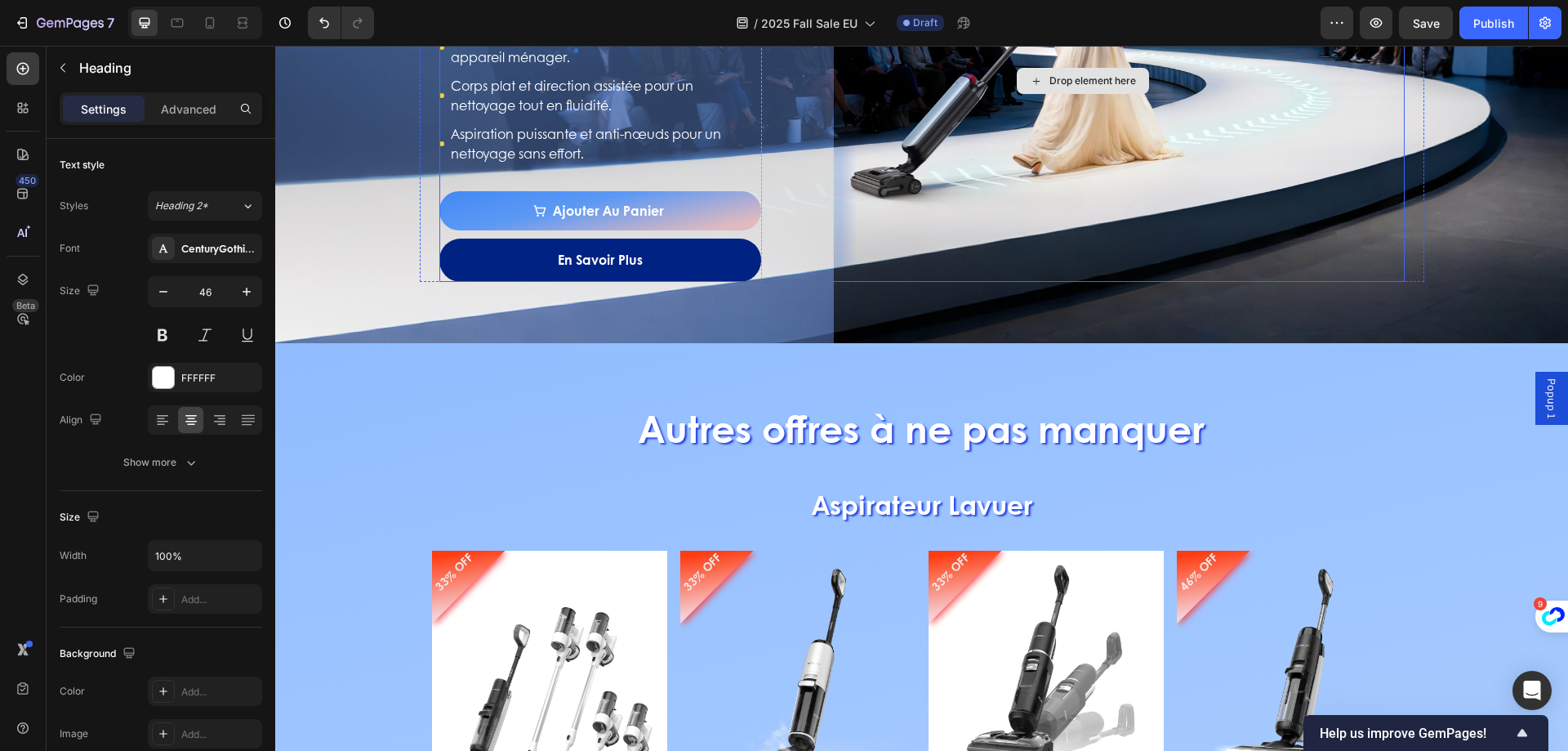
scroll to position [1829, 0]
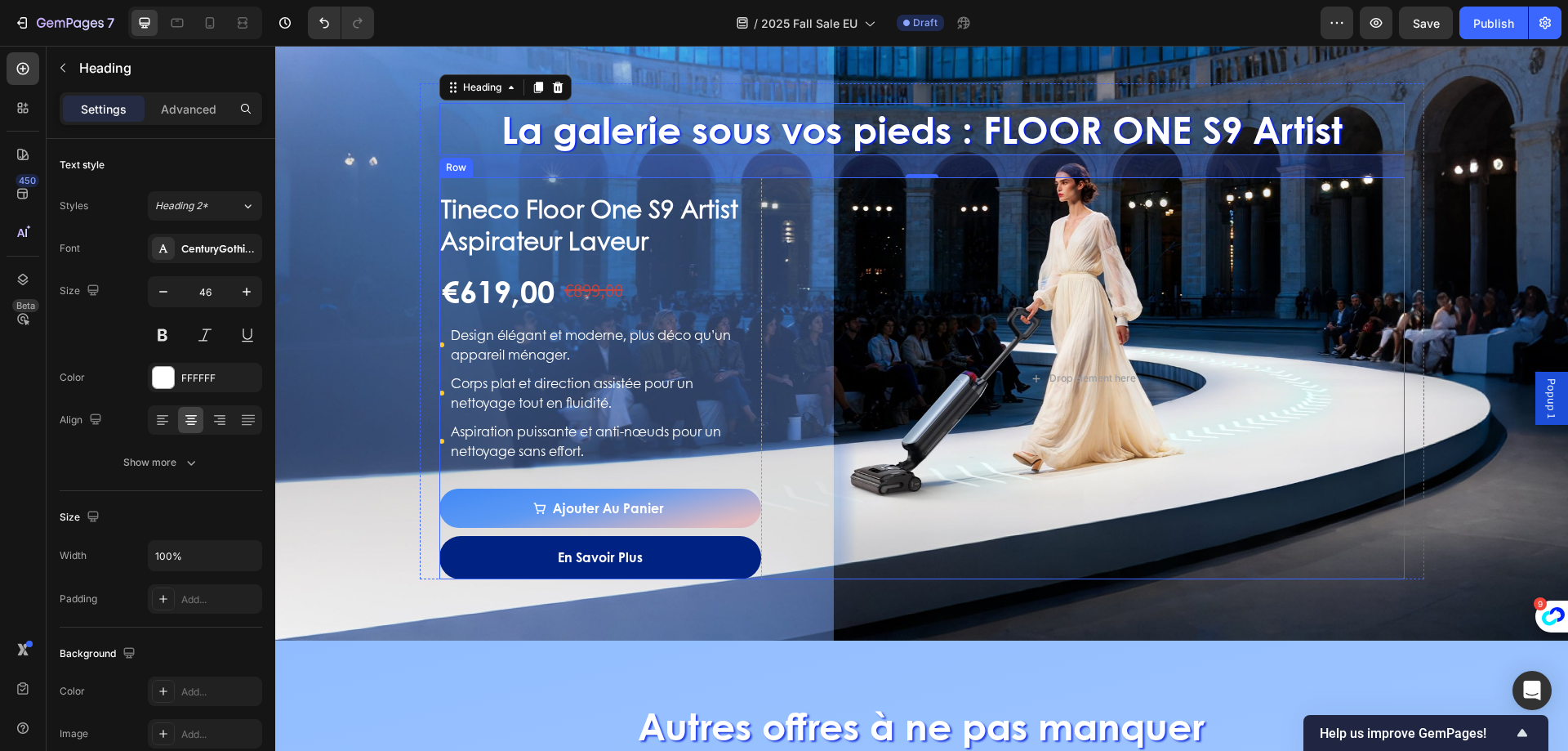
click at [746, 184] on div "Tineco Floor One S9 Artist Aspirateur Laveur Product Title €619,00 Product Pric…" at bounding box center [600, 378] width 322 height 402
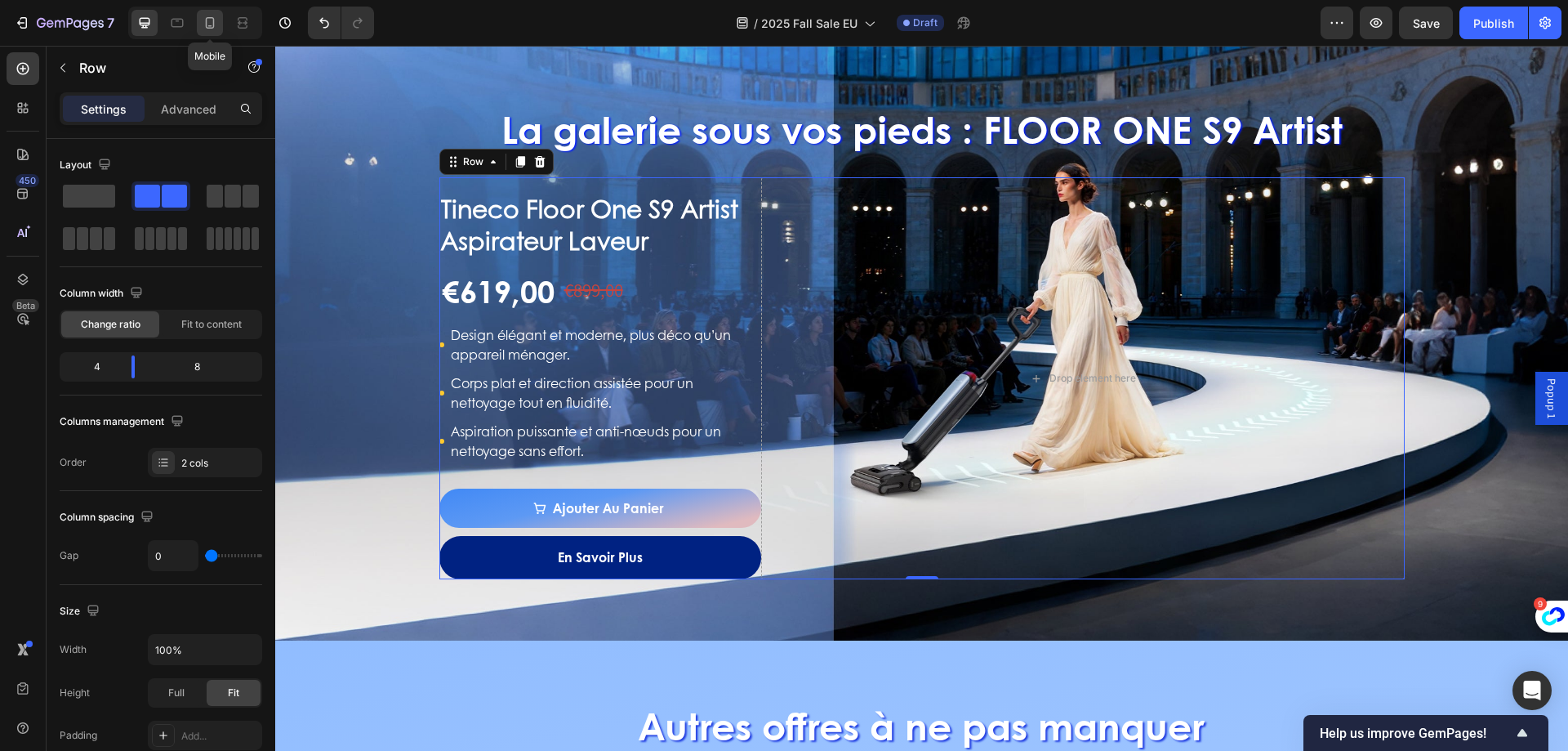
click at [214, 30] on icon at bounding box center [209, 23] width 16 height 16
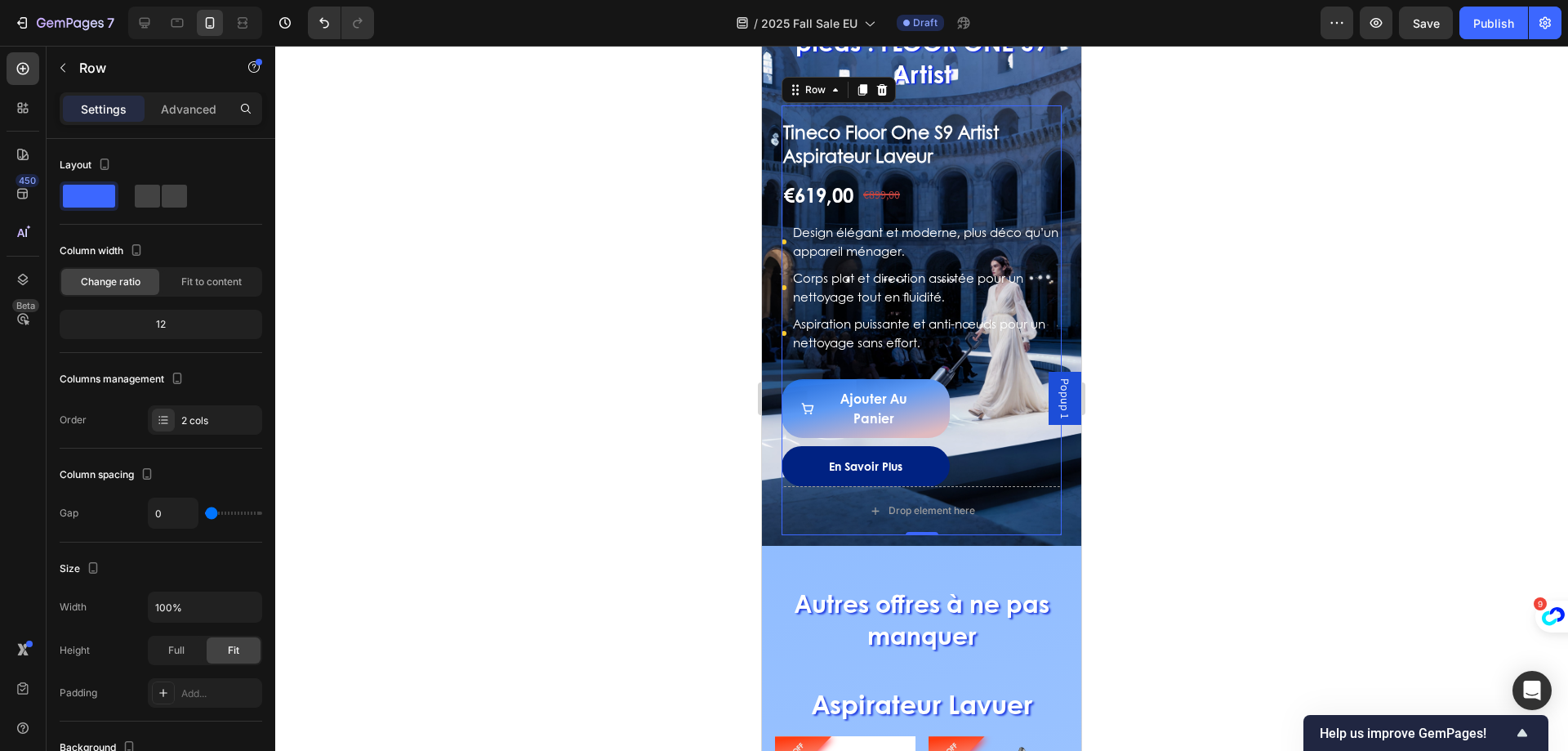
scroll to position [1907, 0]
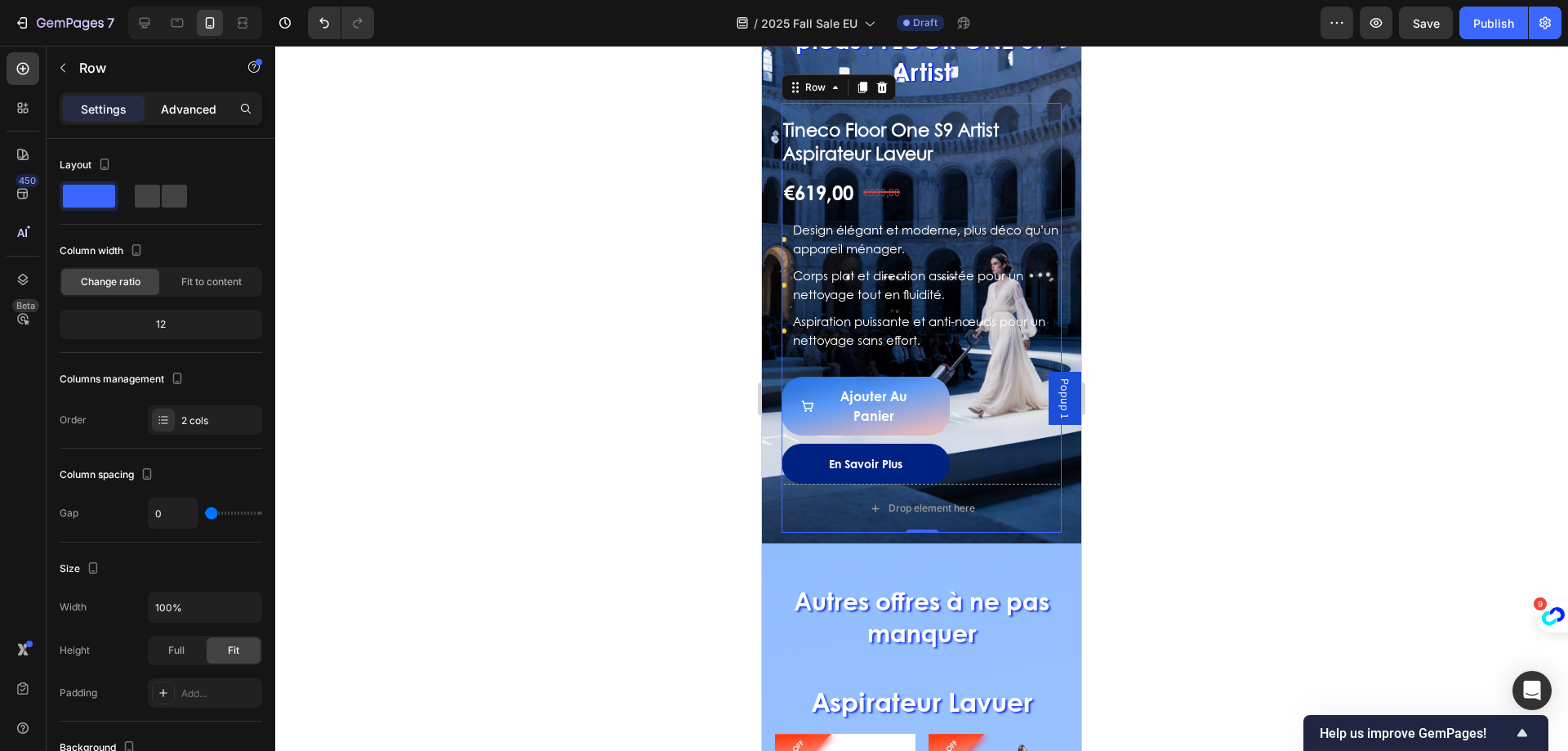
click at [201, 102] on p "Advanced" at bounding box center [188, 109] width 56 height 17
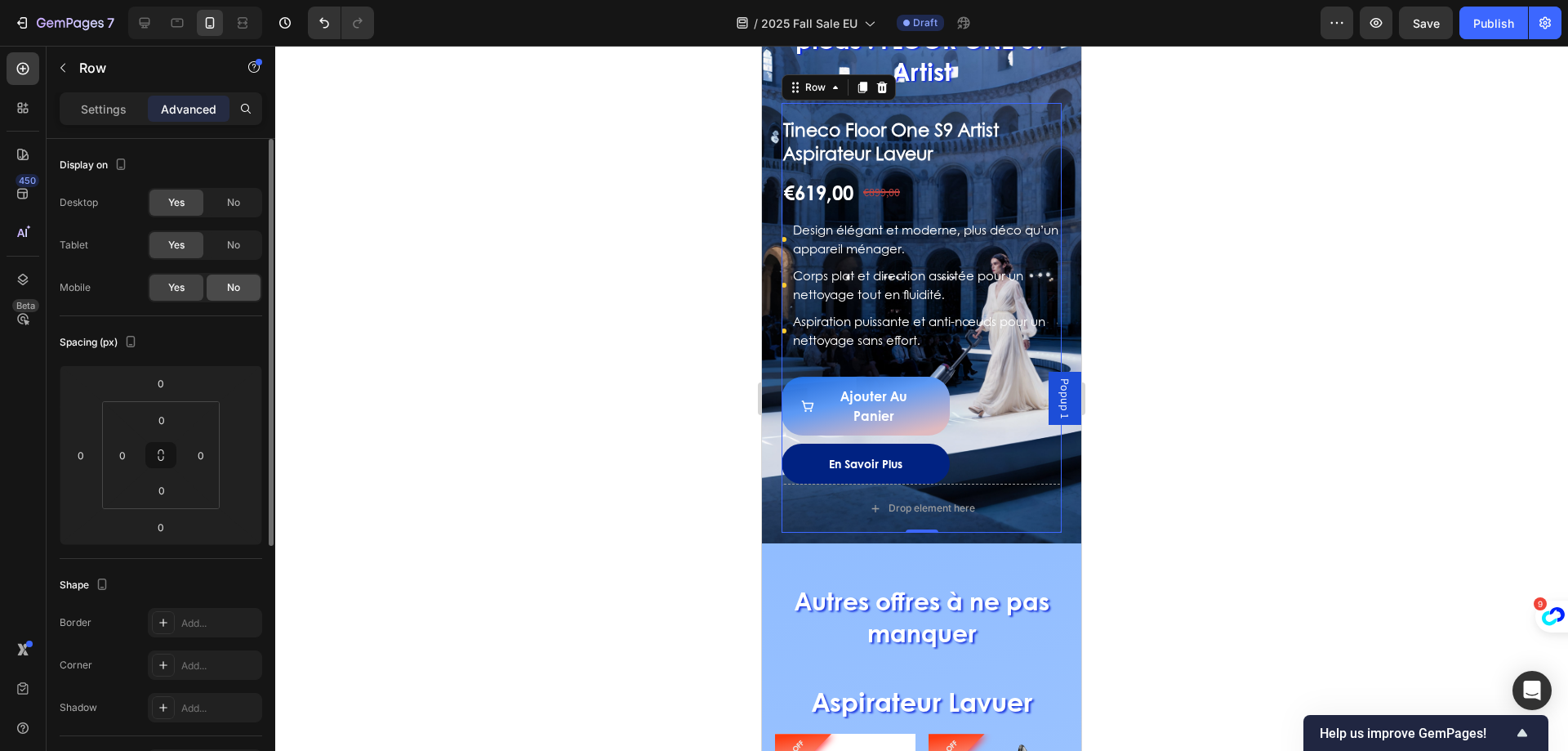
click at [233, 278] on div "No" at bounding box center [233, 287] width 54 height 26
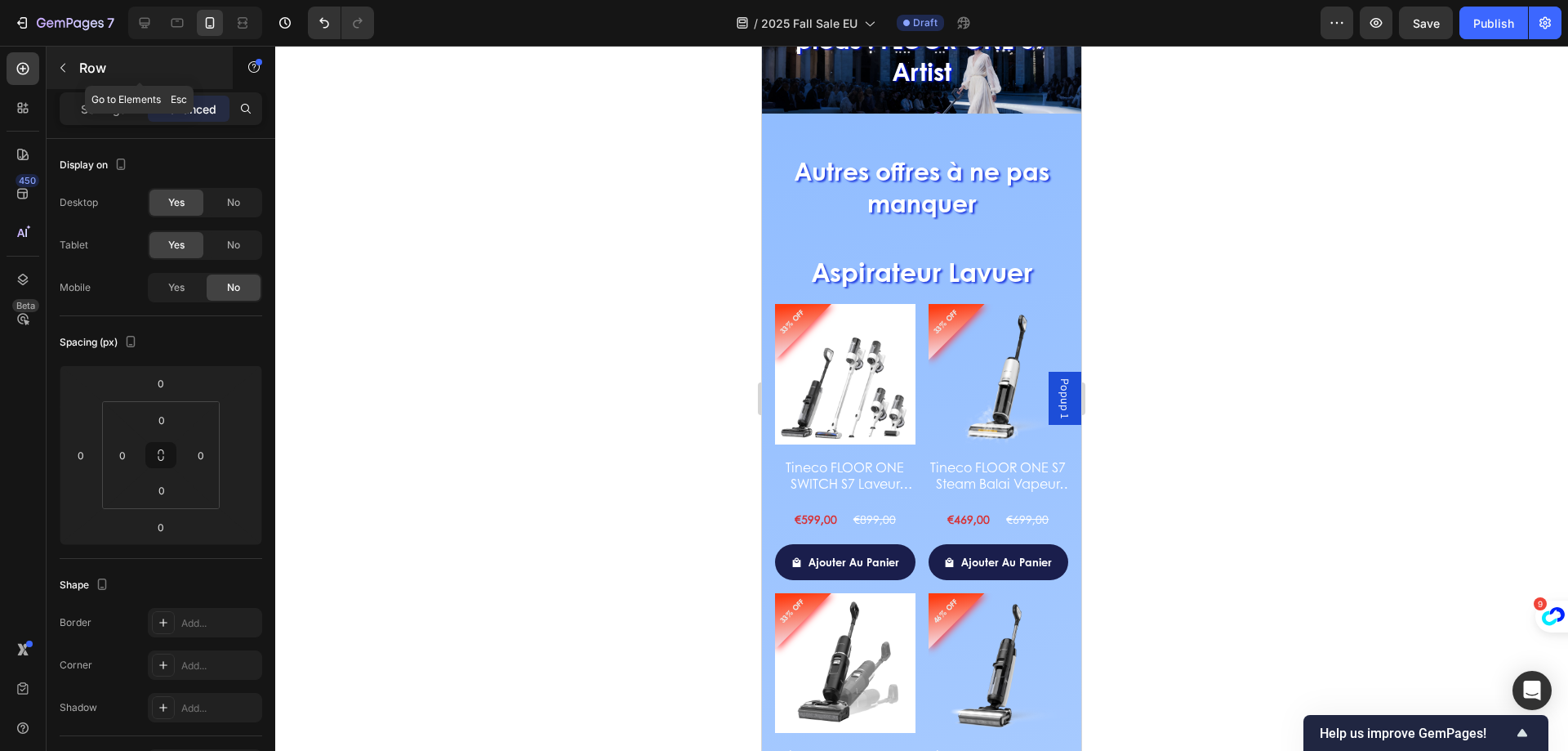
click at [71, 59] on button "button" at bounding box center [62, 68] width 26 height 26
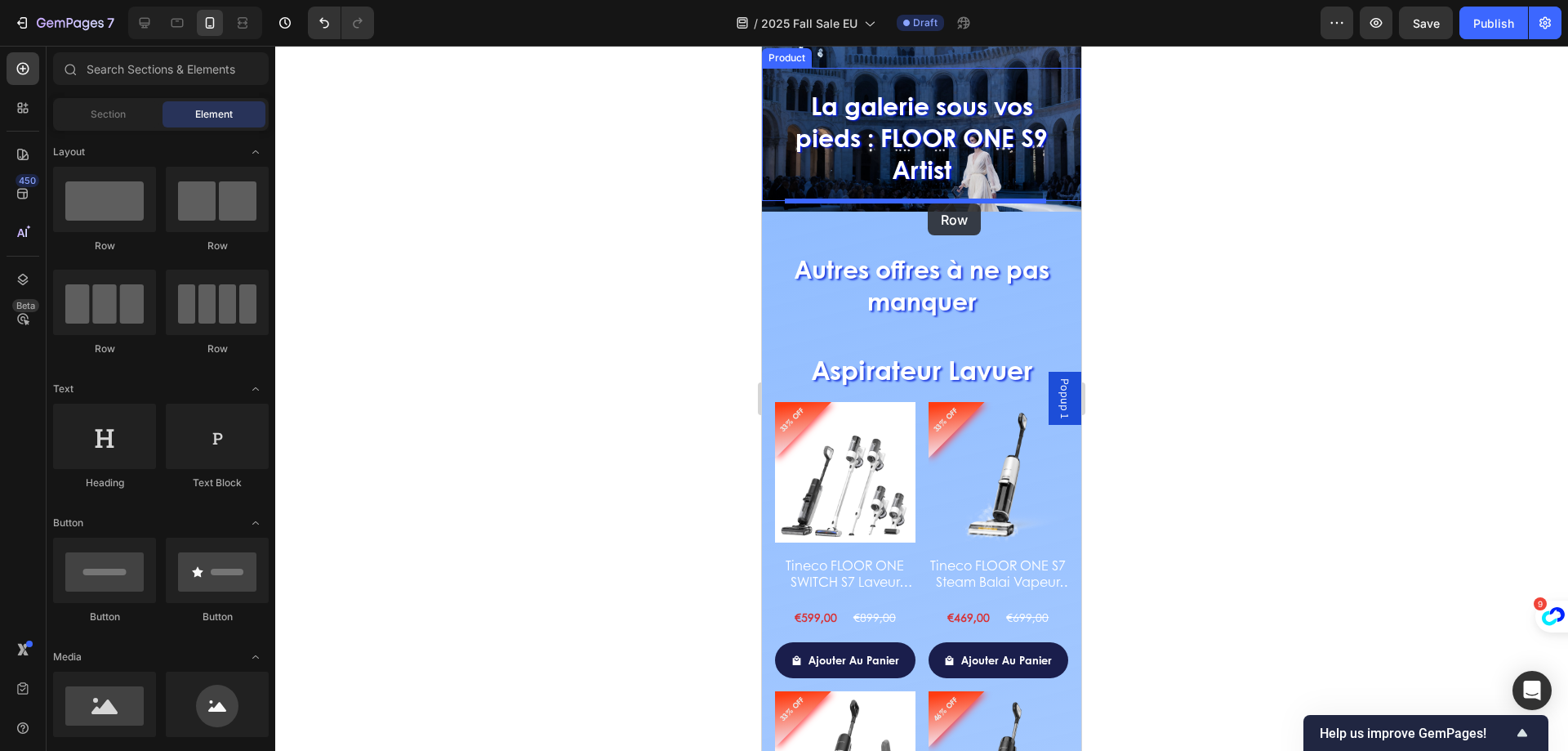
scroll to position [1731, 0]
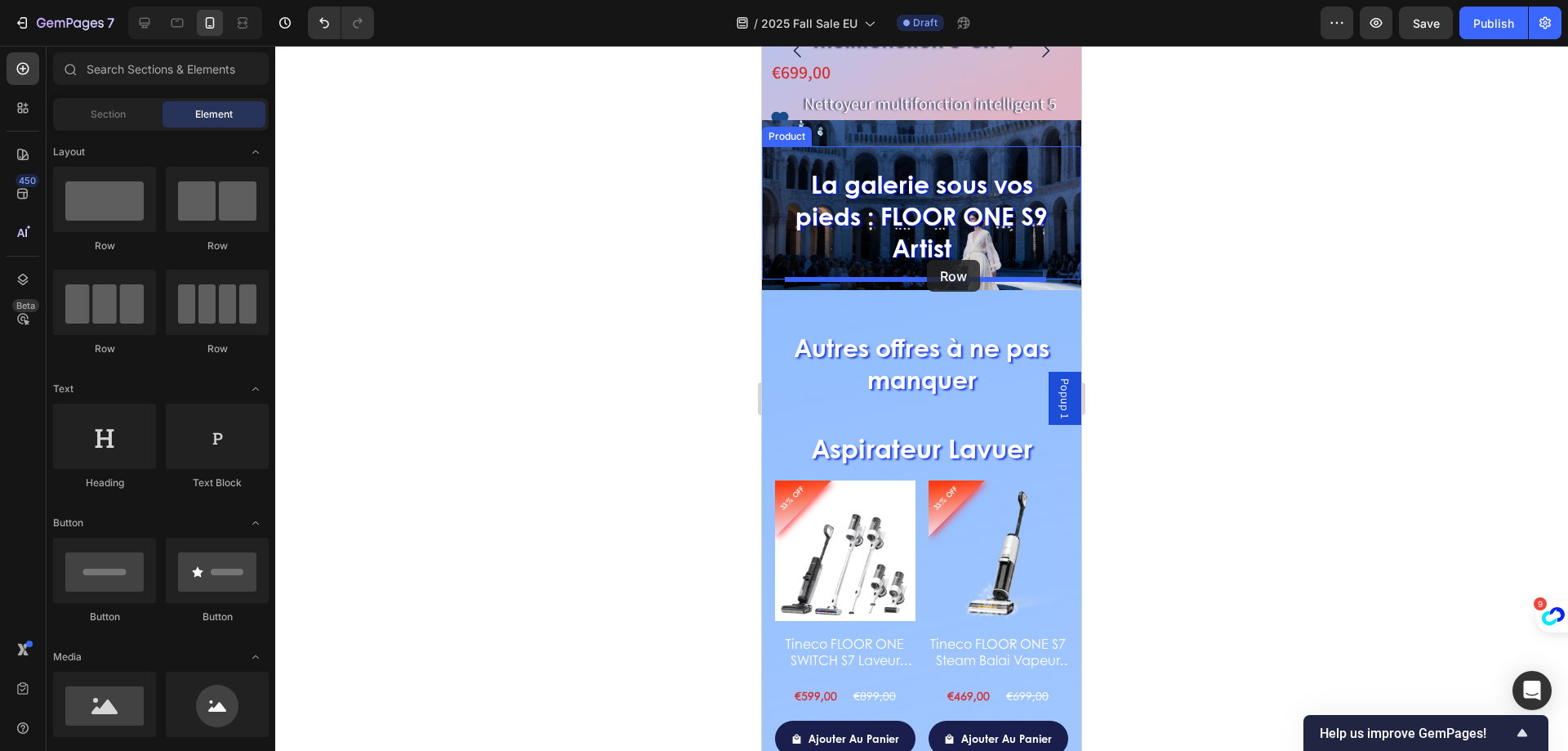
drag, startPoint x: 876, startPoint y: 267, endPoint x: 927, endPoint y: 260, distance: 51.5
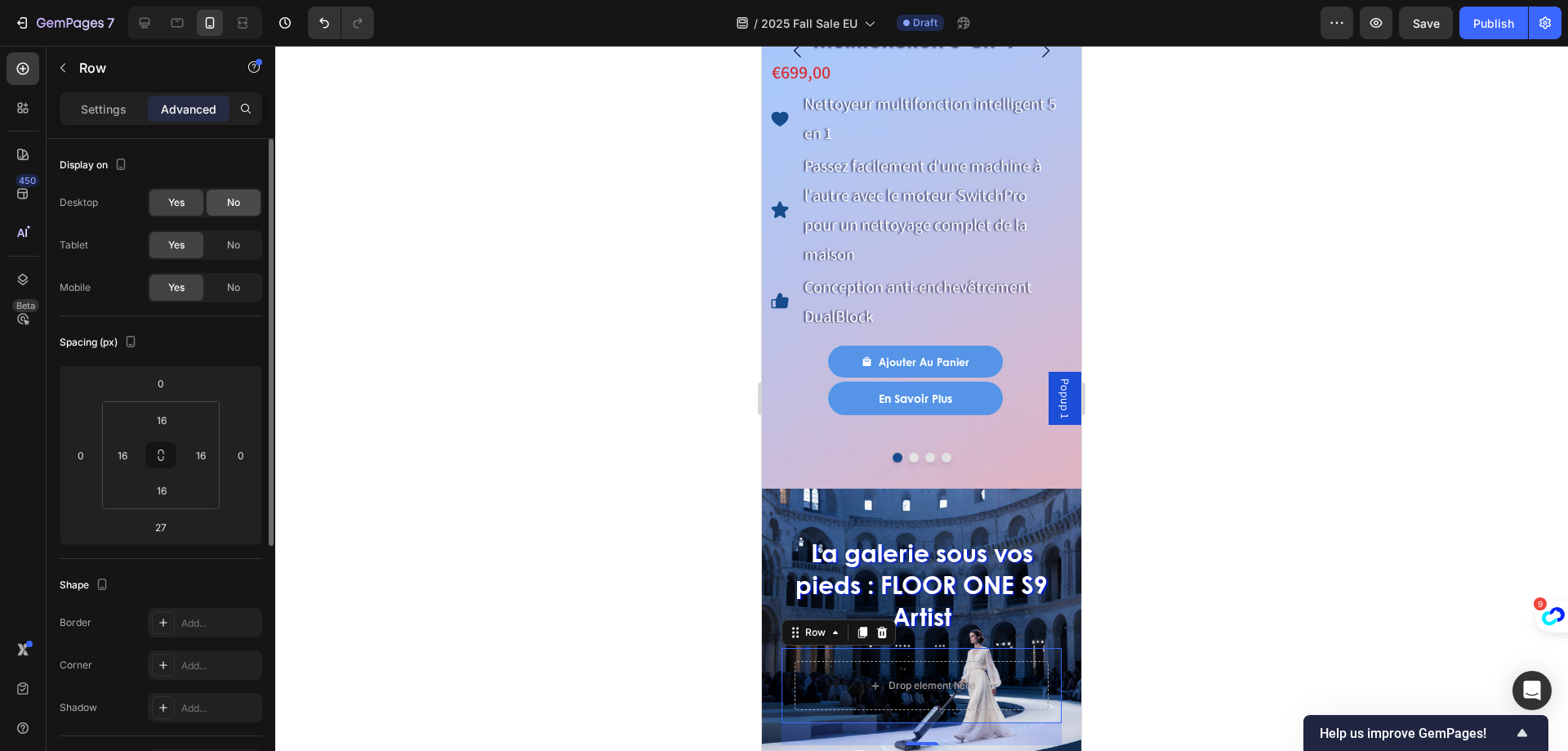
drag, startPoint x: 213, startPoint y: 201, endPoint x: 226, endPoint y: 234, distance: 35.5
click at [214, 201] on div "No" at bounding box center [233, 202] width 54 height 26
click at [228, 240] on span "No" at bounding box center [233, 245] width 13 height 15
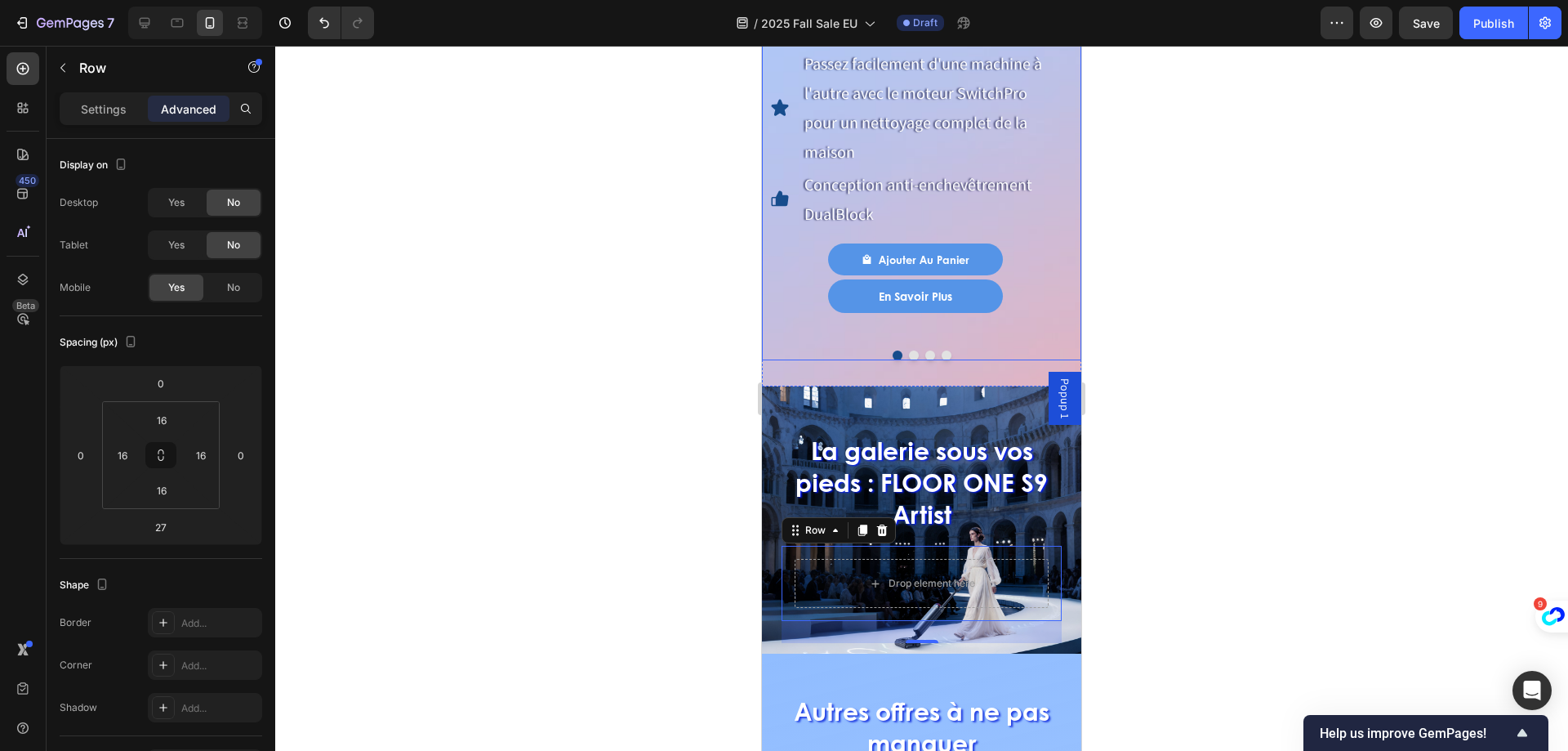
scroll to position [1976, 0]
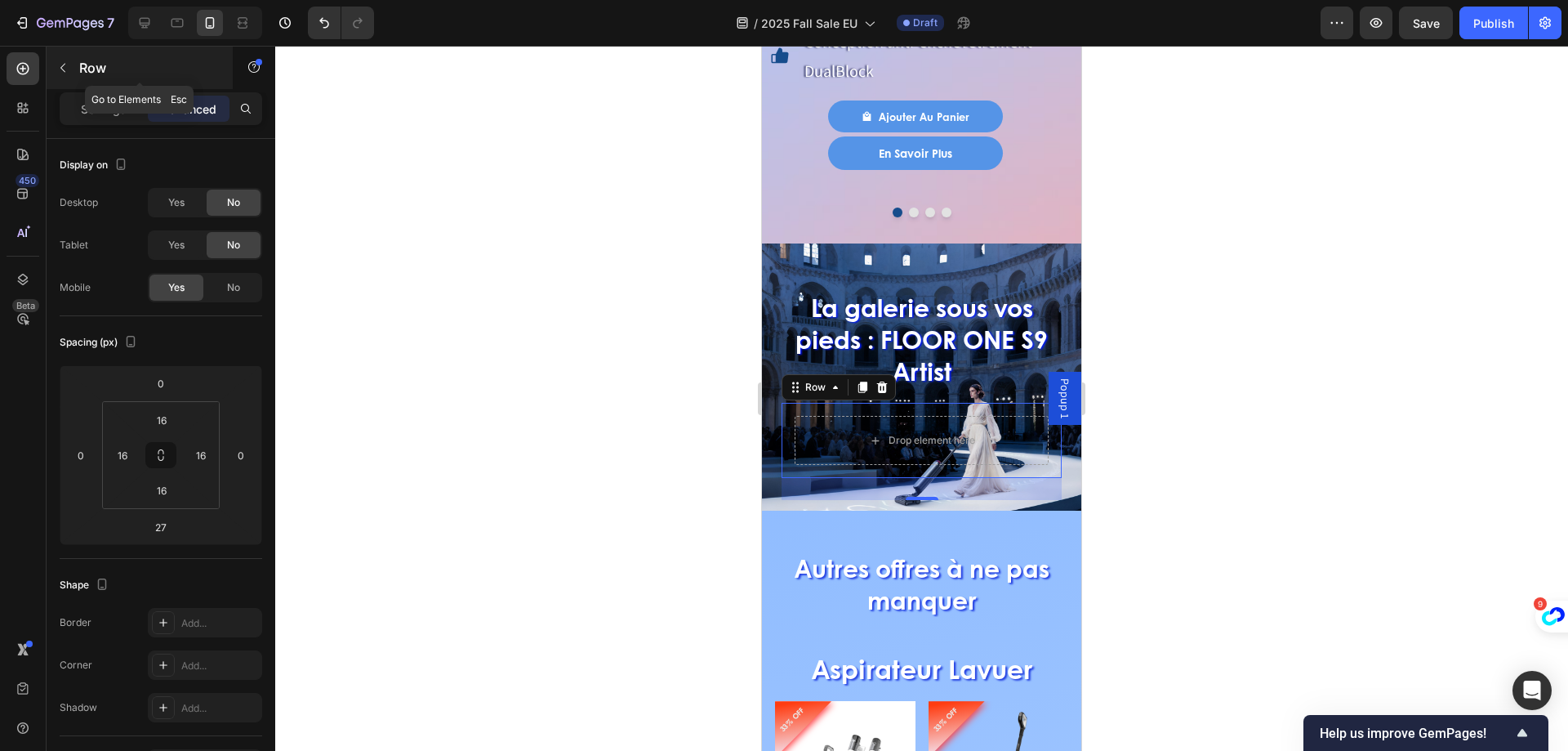
click at [63, 65] on icon "button" at bounding box center [63, 68] width 5 height 9
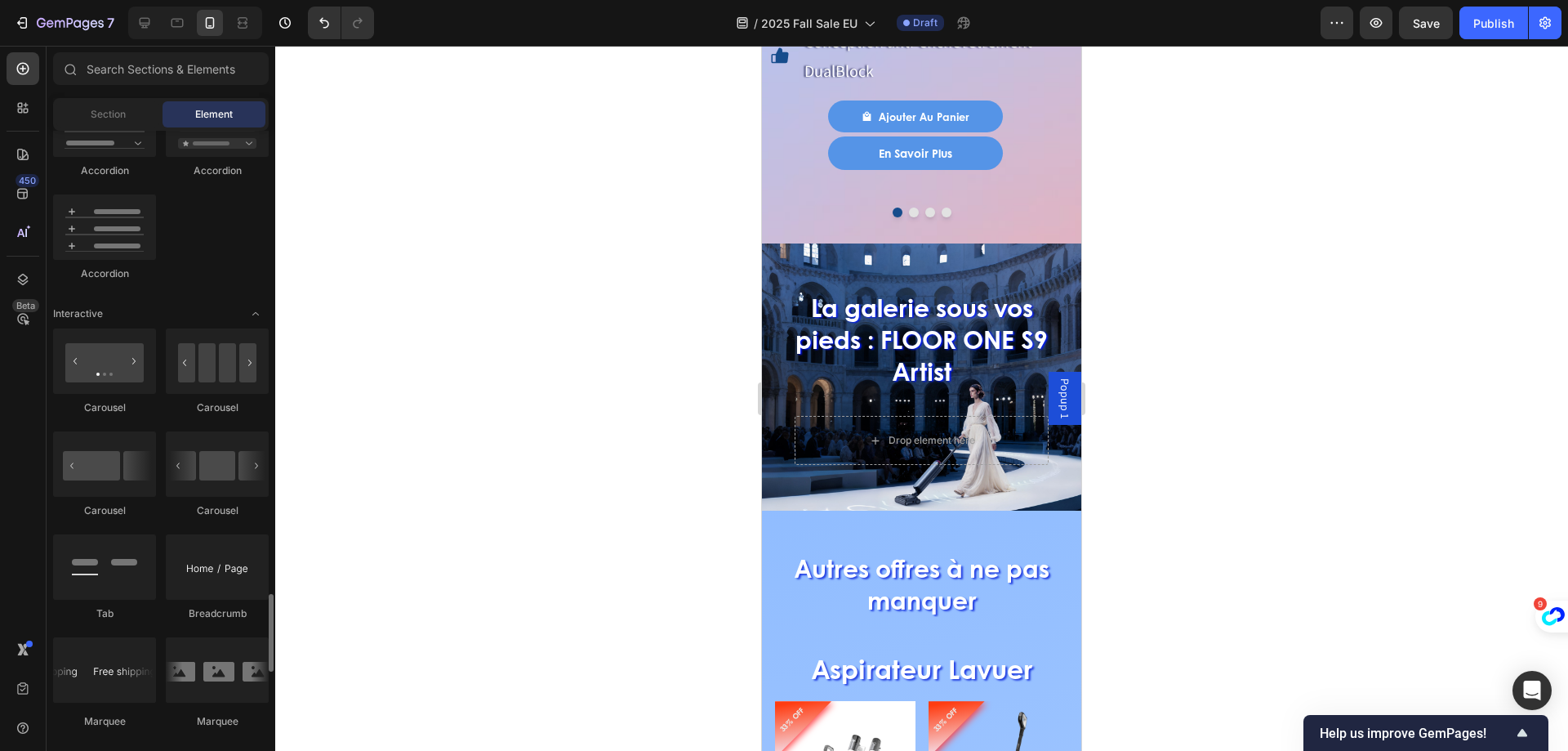
scroll to position [1797, 0]
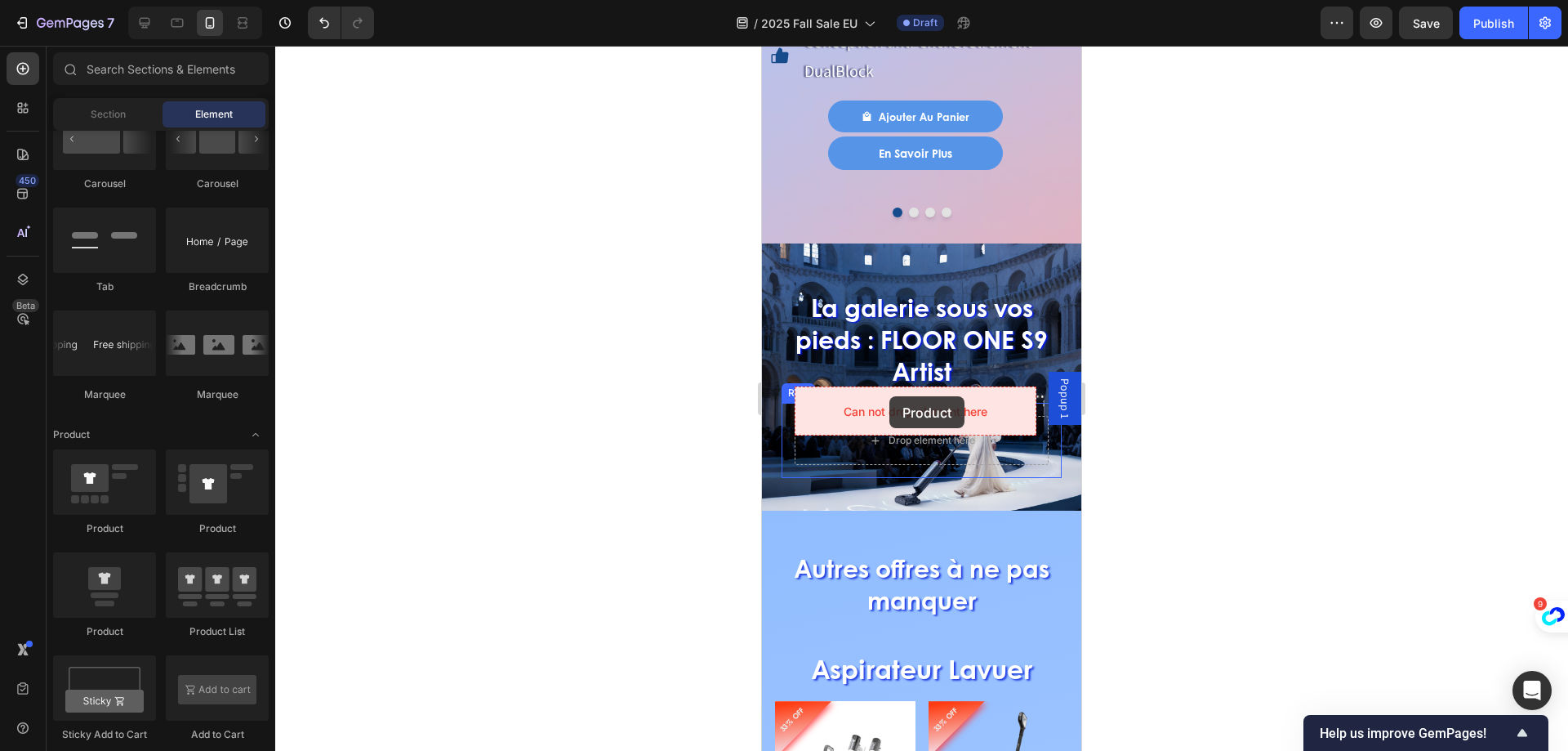
drag, startPoint x: 863, startPoint y: 625, endPoint x: 889, endPoint y: 396, distance: 230.5
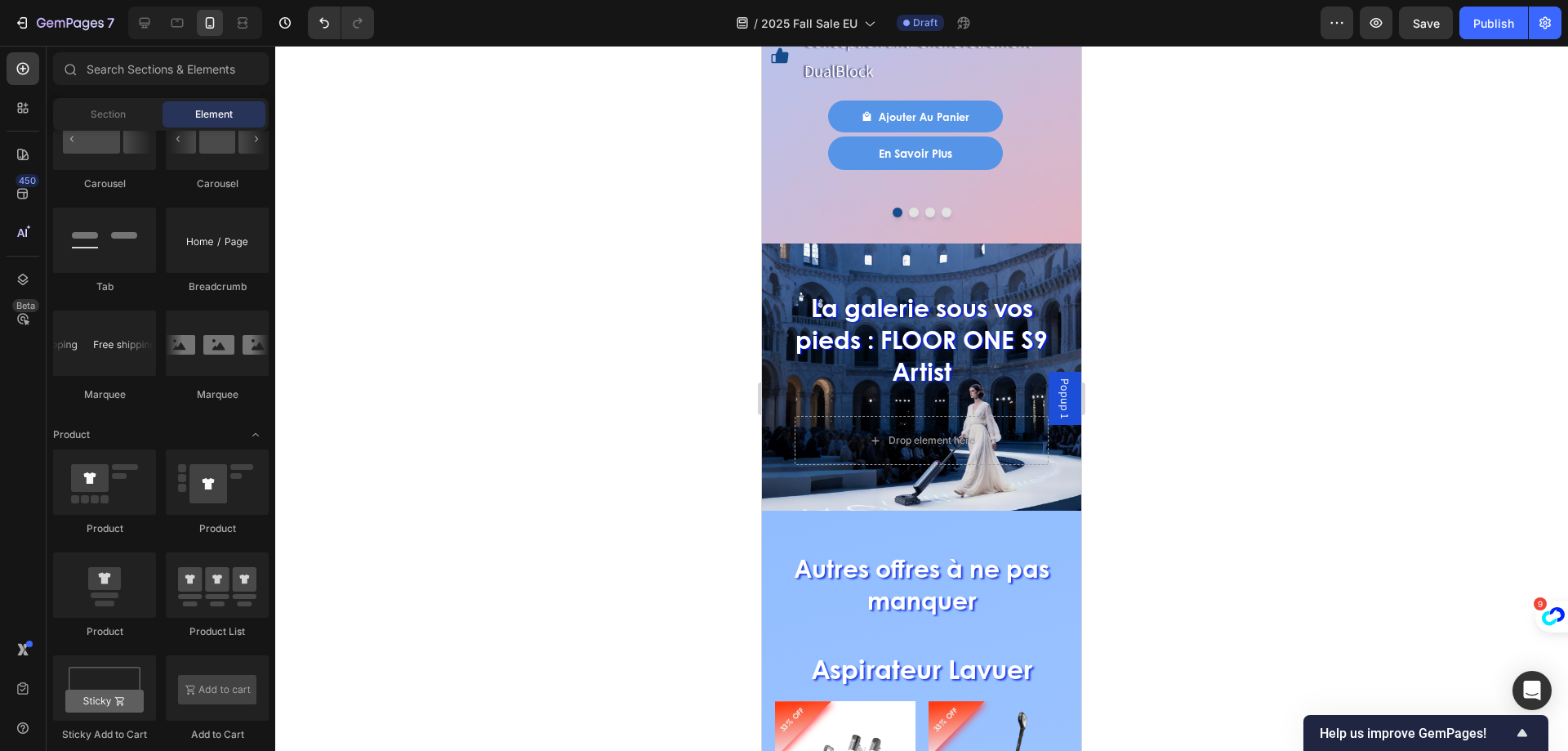
click at [1058, 388] on span "Popup 1" at bounding box center [1065, 399] width 16 height 40
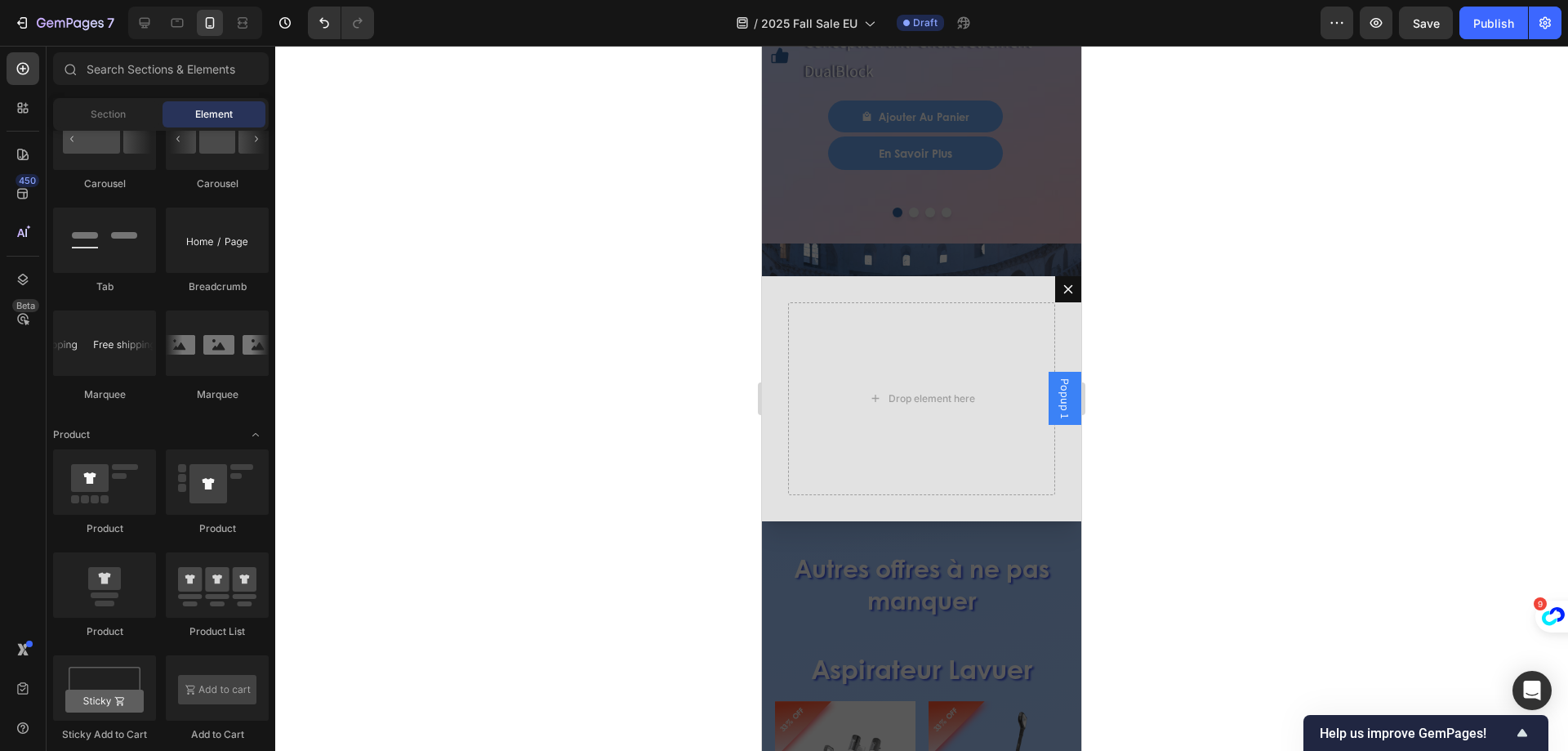
click at [927, 235] on div "Backdrop" at bounding box center [922, 399] width 319 height 705
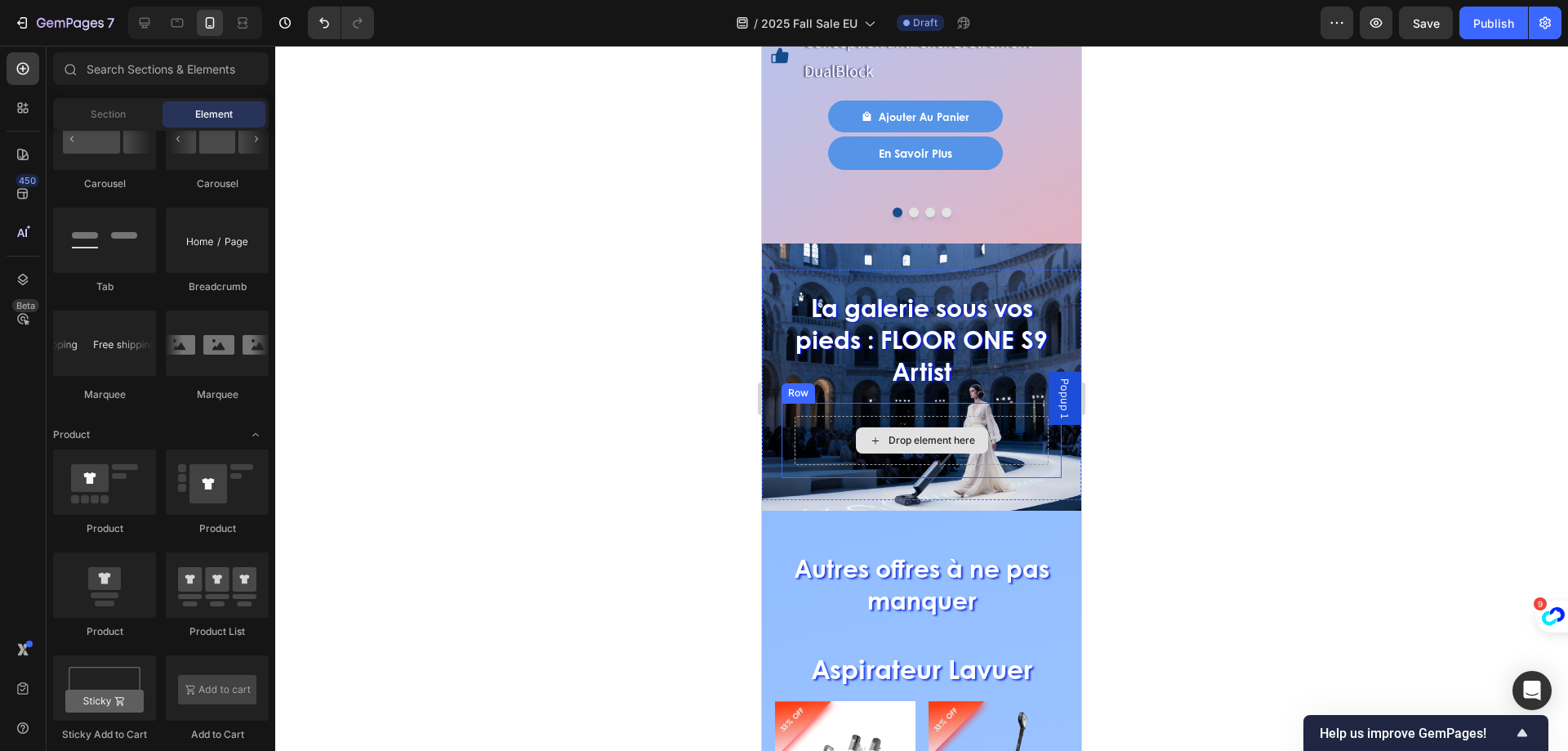
click at [881, 427] on div "Drop element here" at bounding box center [922, 440] width 132 height 26
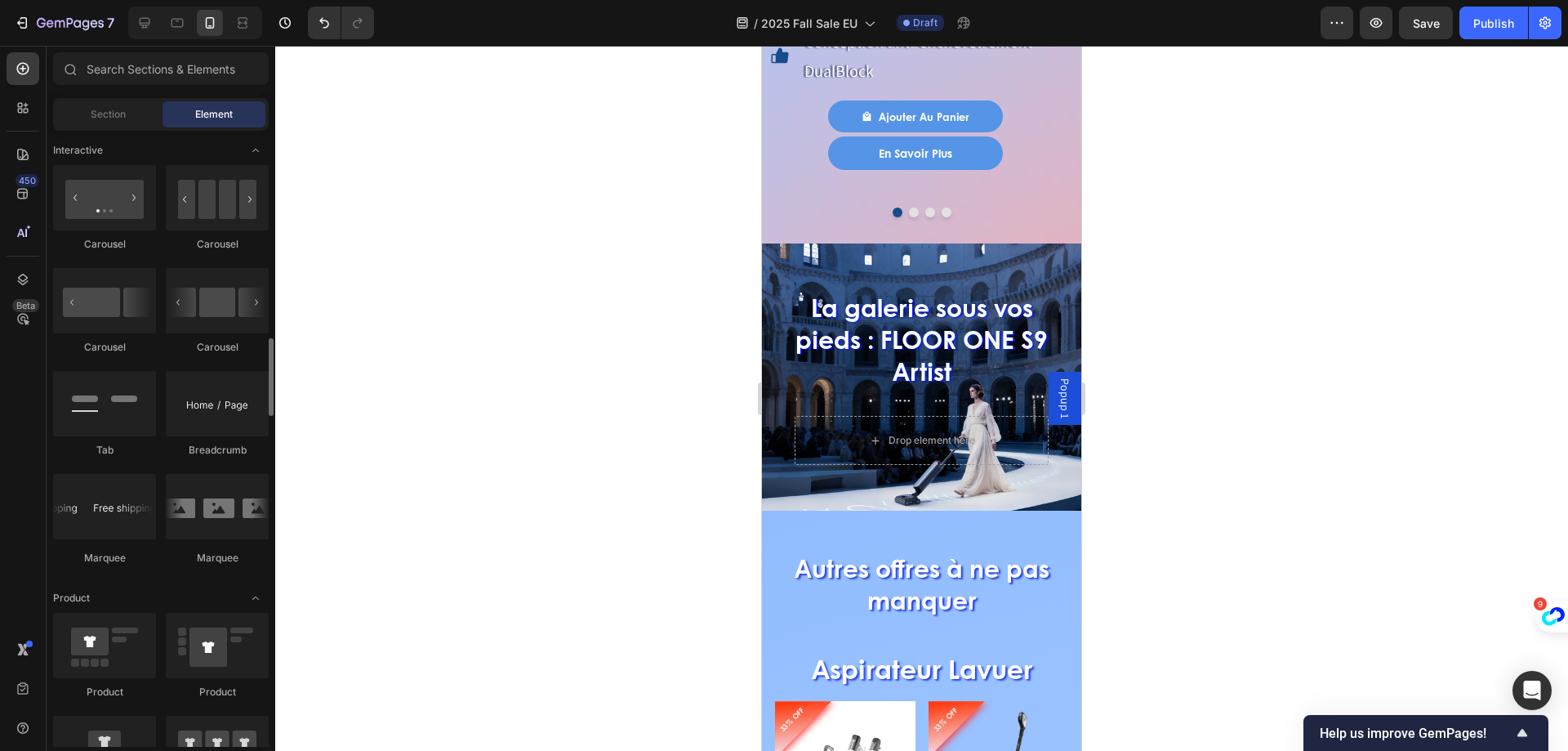
scroll to position [1960, 0]
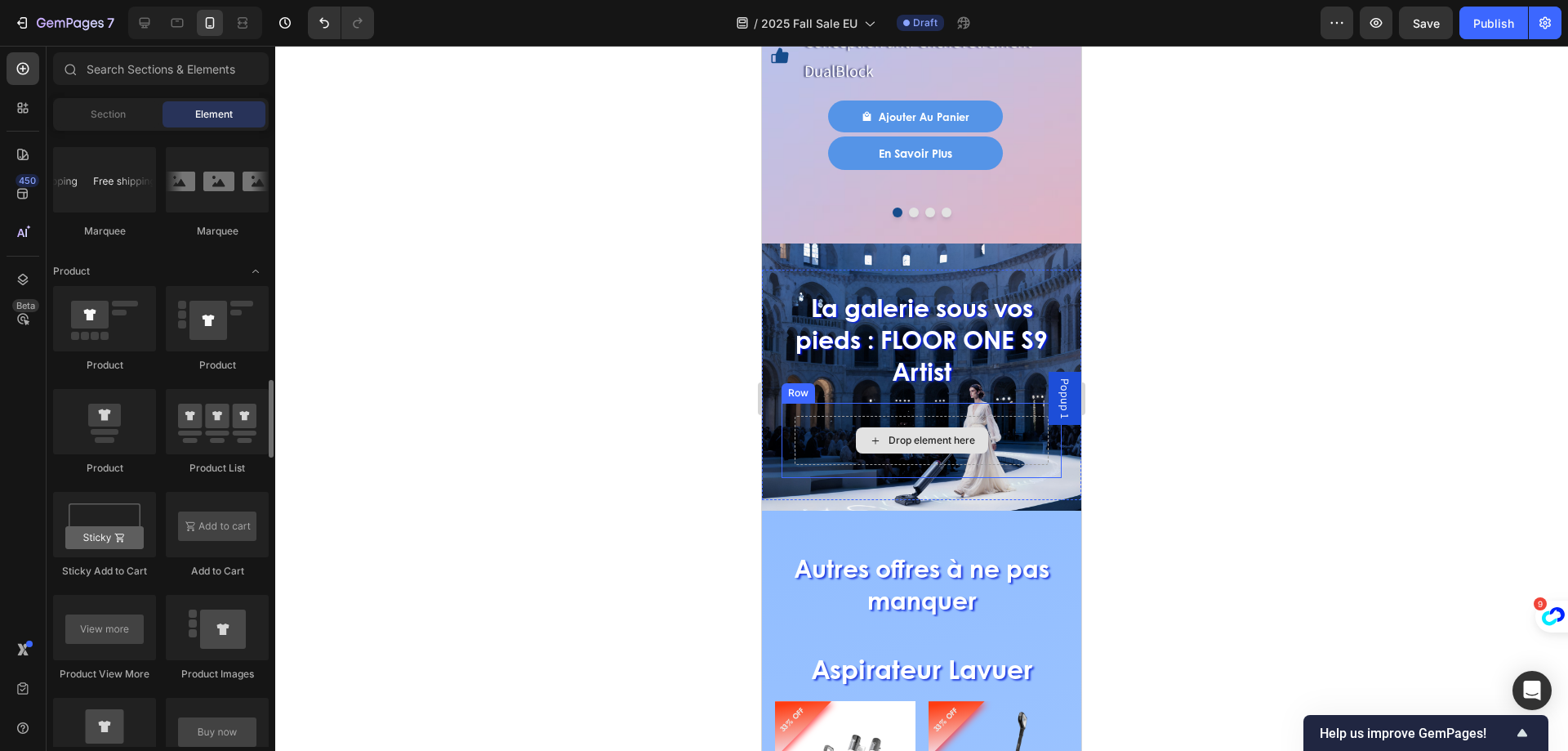
click at [965, 427] on div "Drop element here" at bounding box center [922, 440] width 132 height 26
click at [817, 416] on div "Drop element here" at bounding box center [922, 440] width 254 height 49
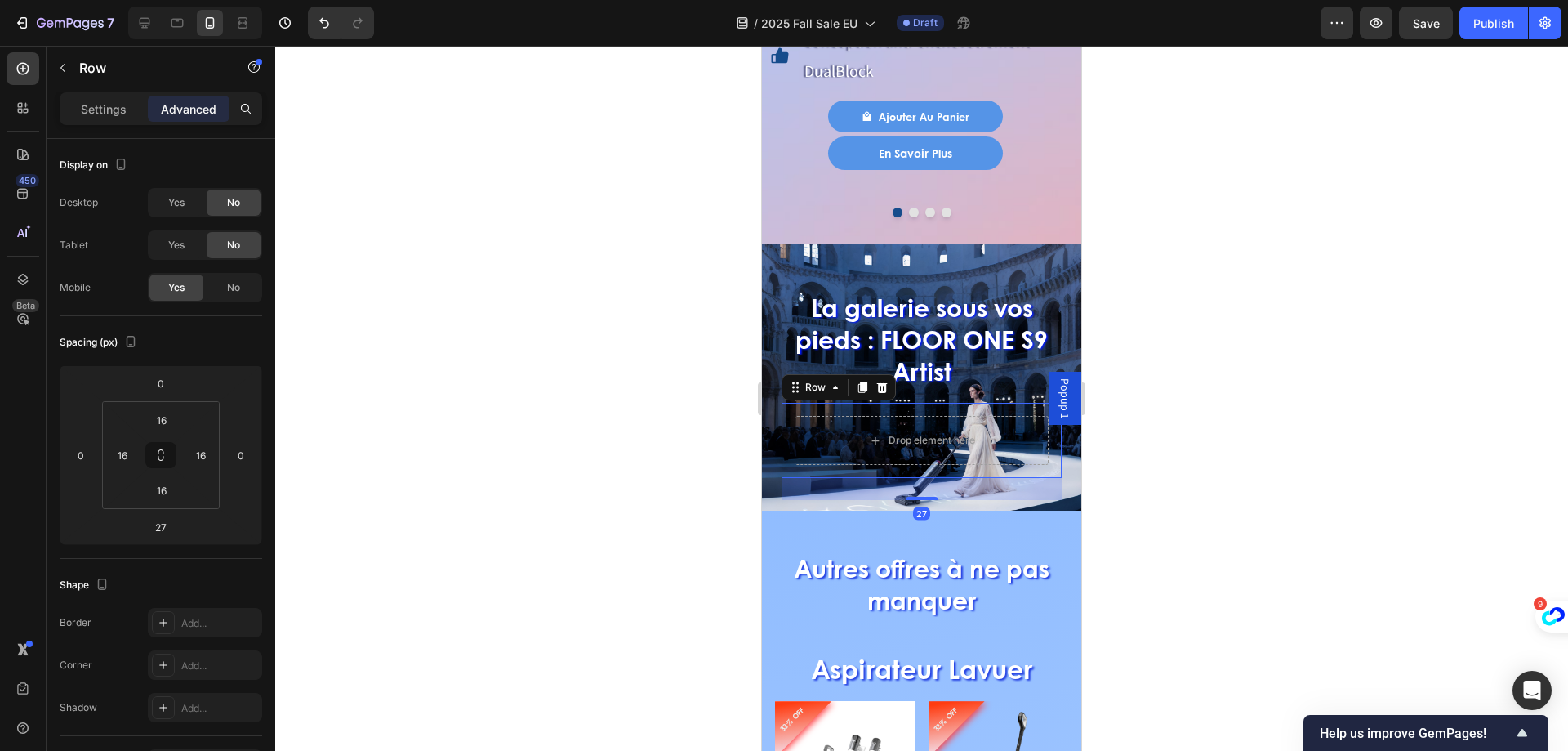
click at [880, 381] on icon at bounding box center [882, 387] width 13 height 13
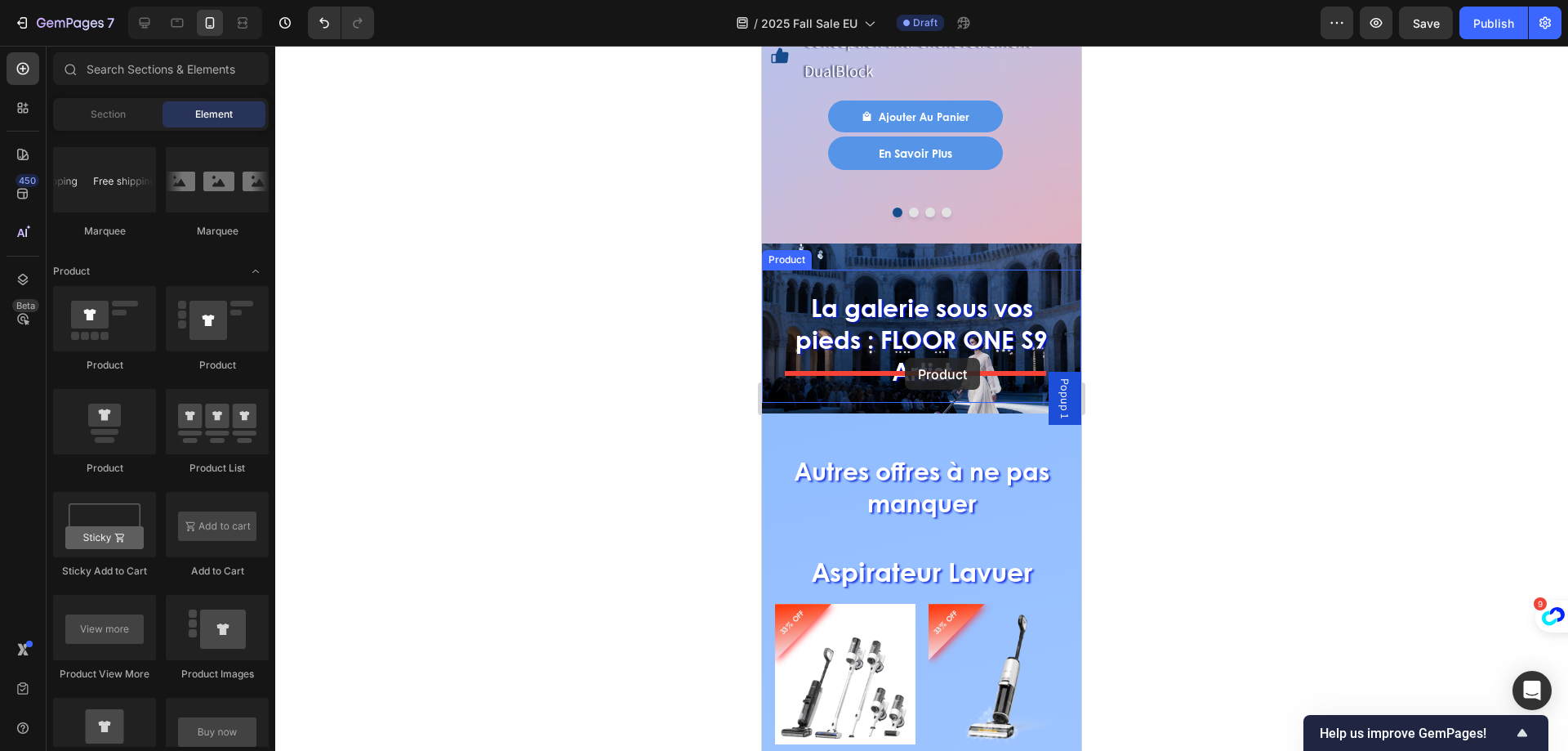
drag, startPoint x: 859, startPoint y: 458, endPoint x: 905, endPoint y: 358, distance: 110.1
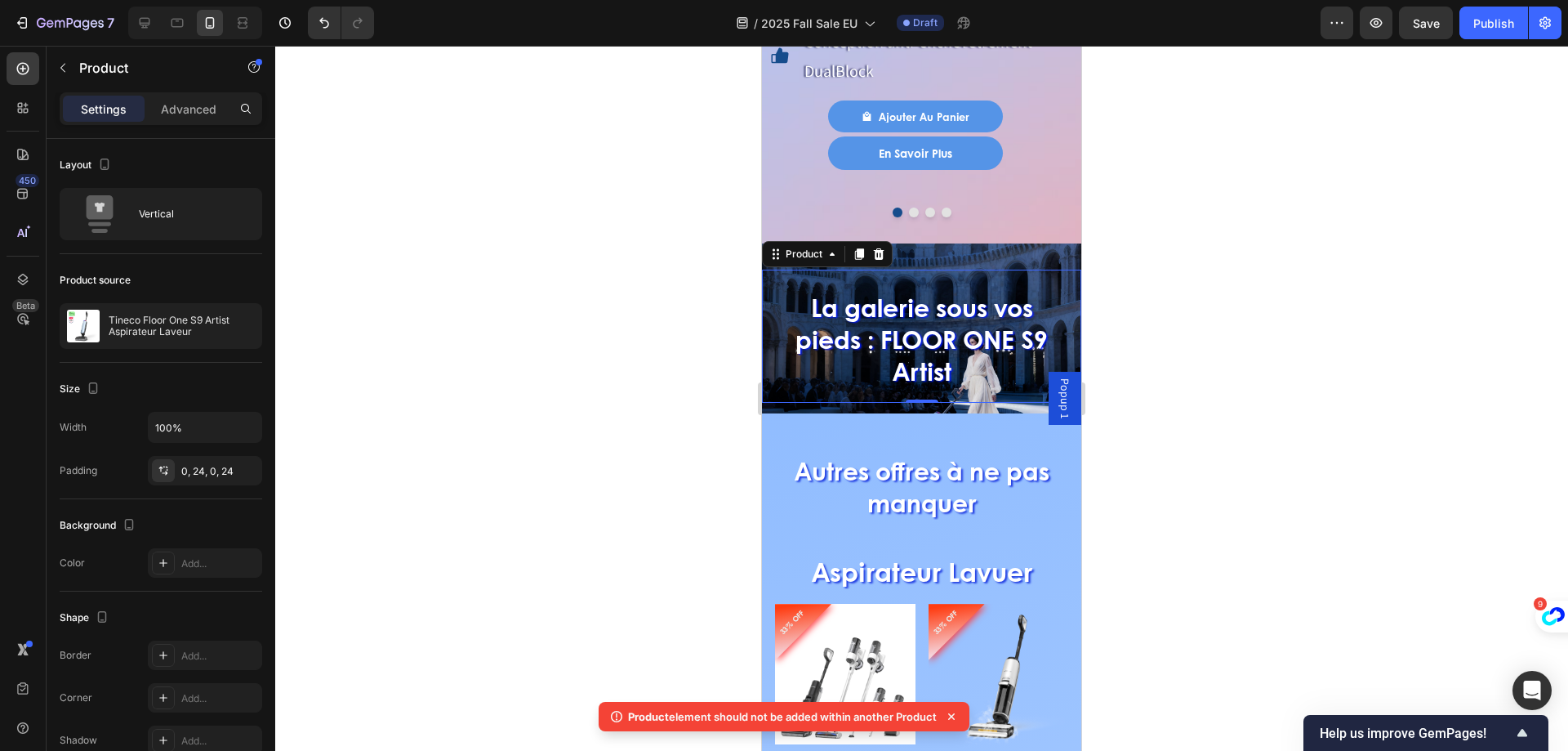
click at [804, 270] on div "La galerie sous vos pieds : FLOOR ONE S9 Artist Heading Tineco Floor One S9 Art…" at bounding box center [922, 336] width 280 height 133
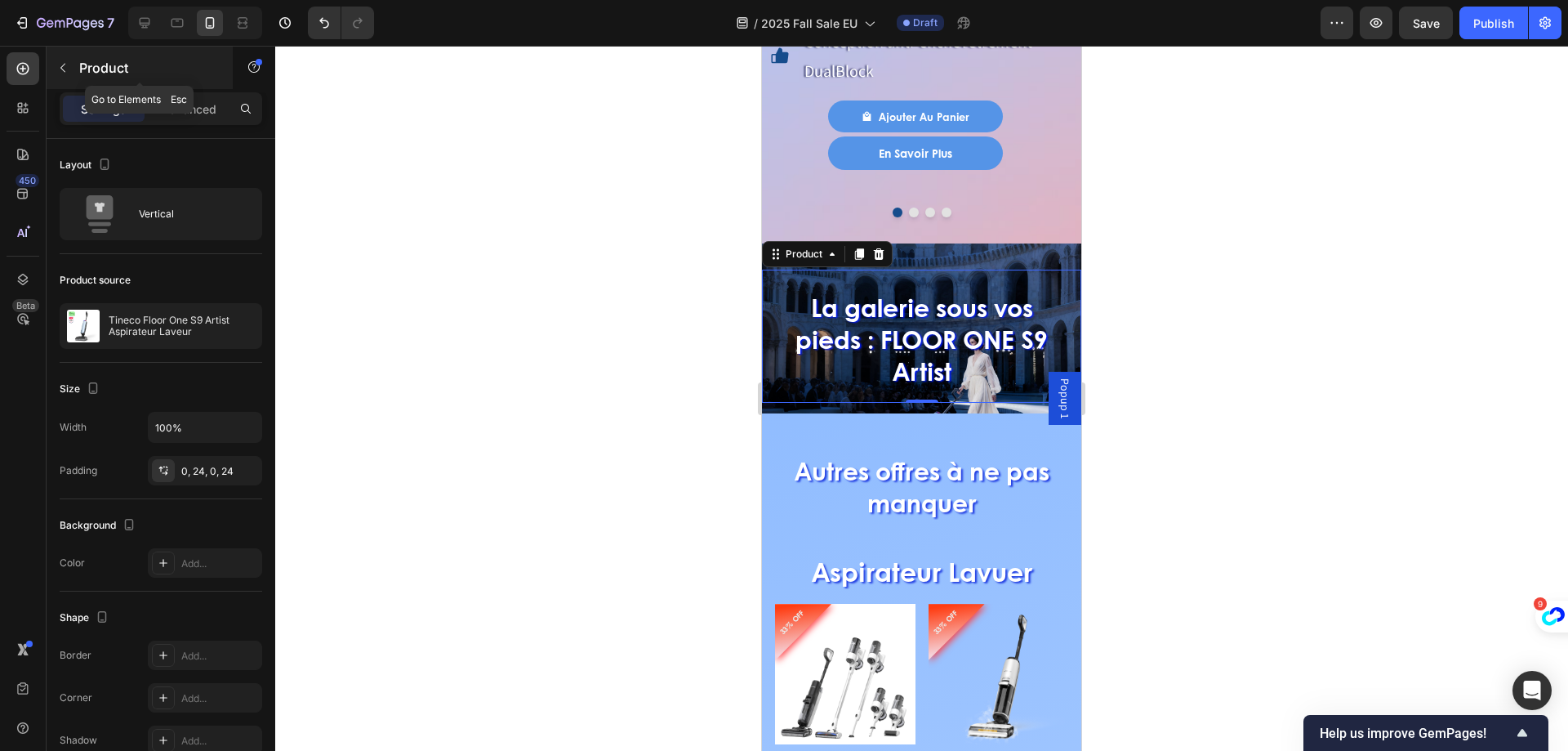
click at [60, 68] on icon "button" at bounding box center [62, 68] width 13 height 13
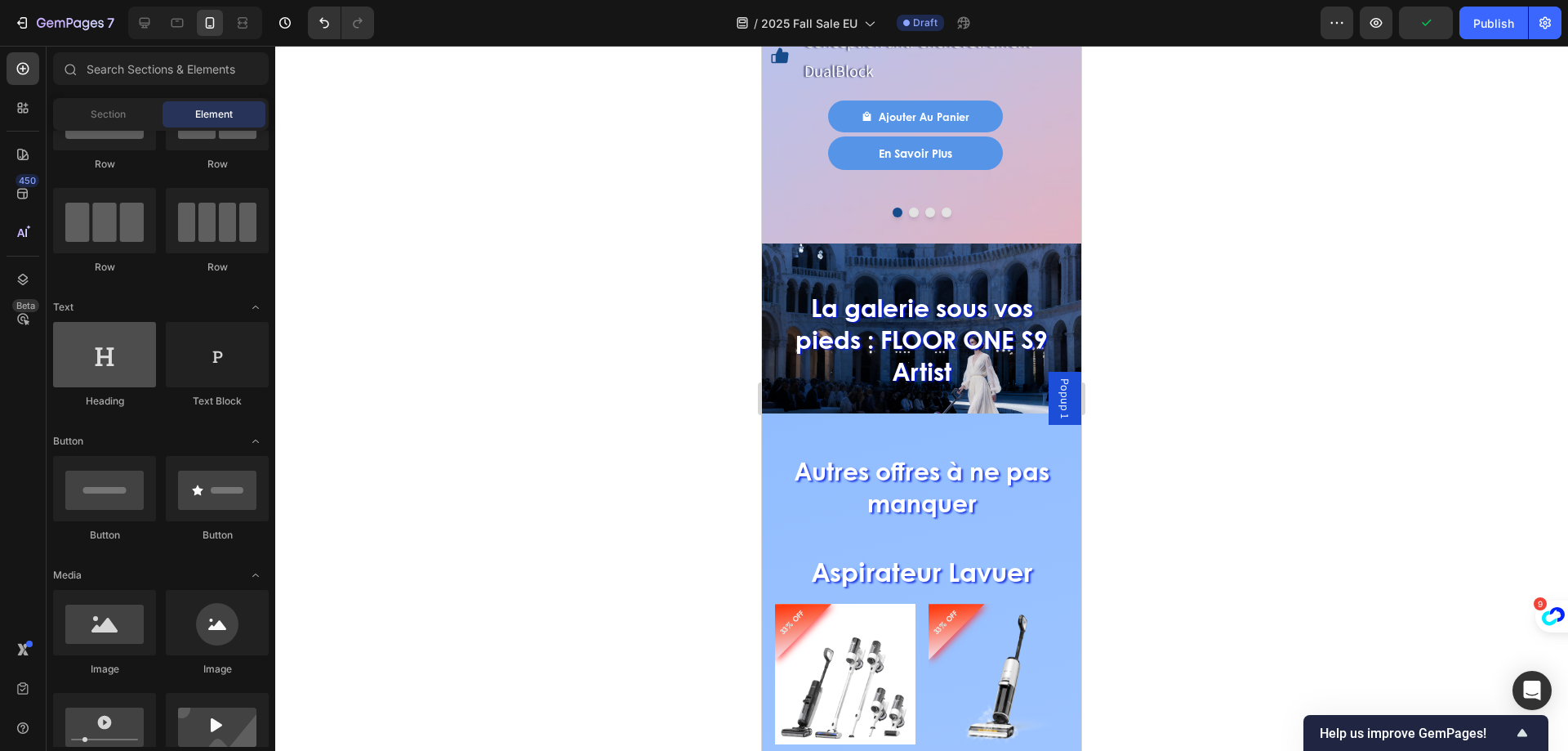
scroll to position [0, 0]
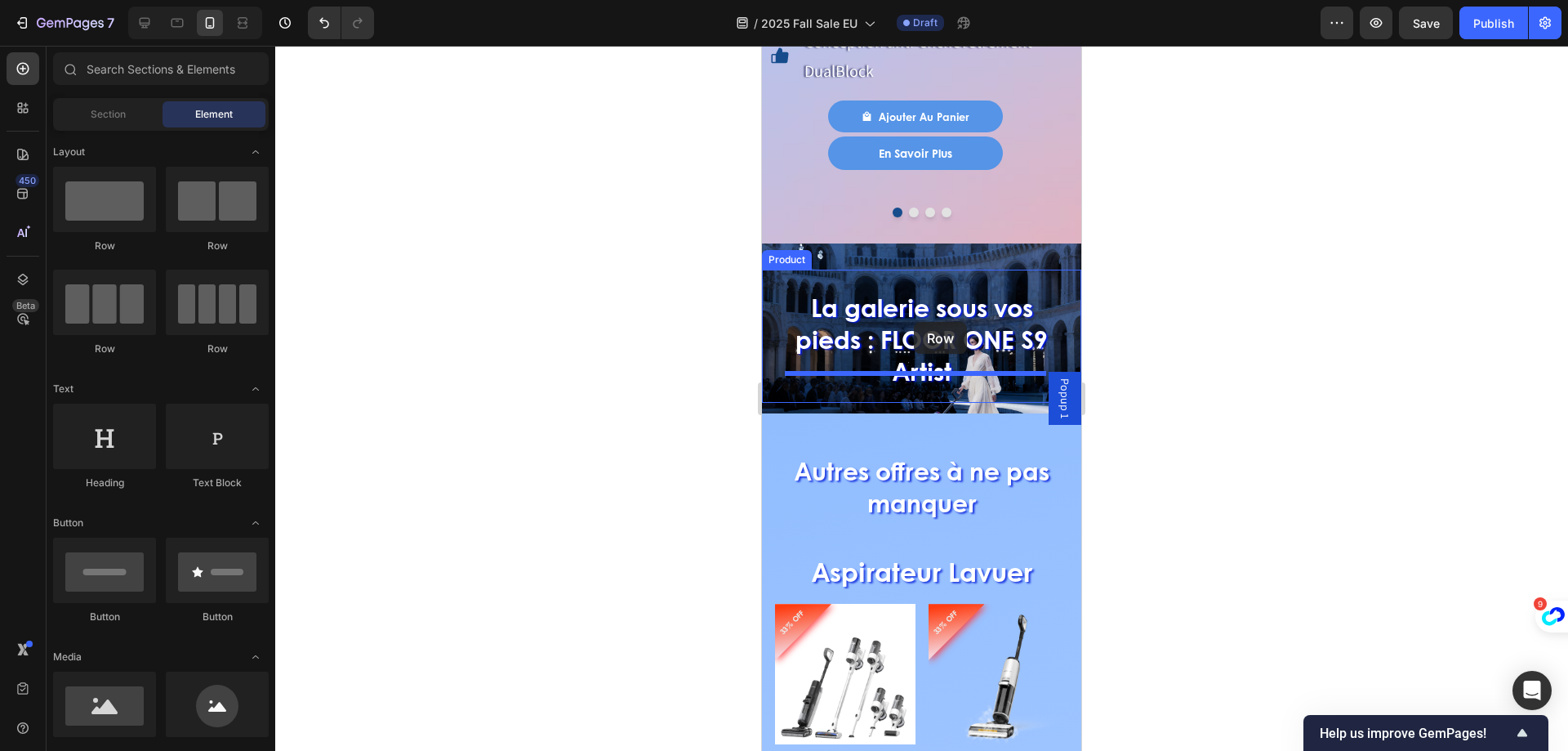
drag, startPoint x: 1466, startPoint y: 443, endPoint x: 914, endPoint y: 322, distance: 565.1
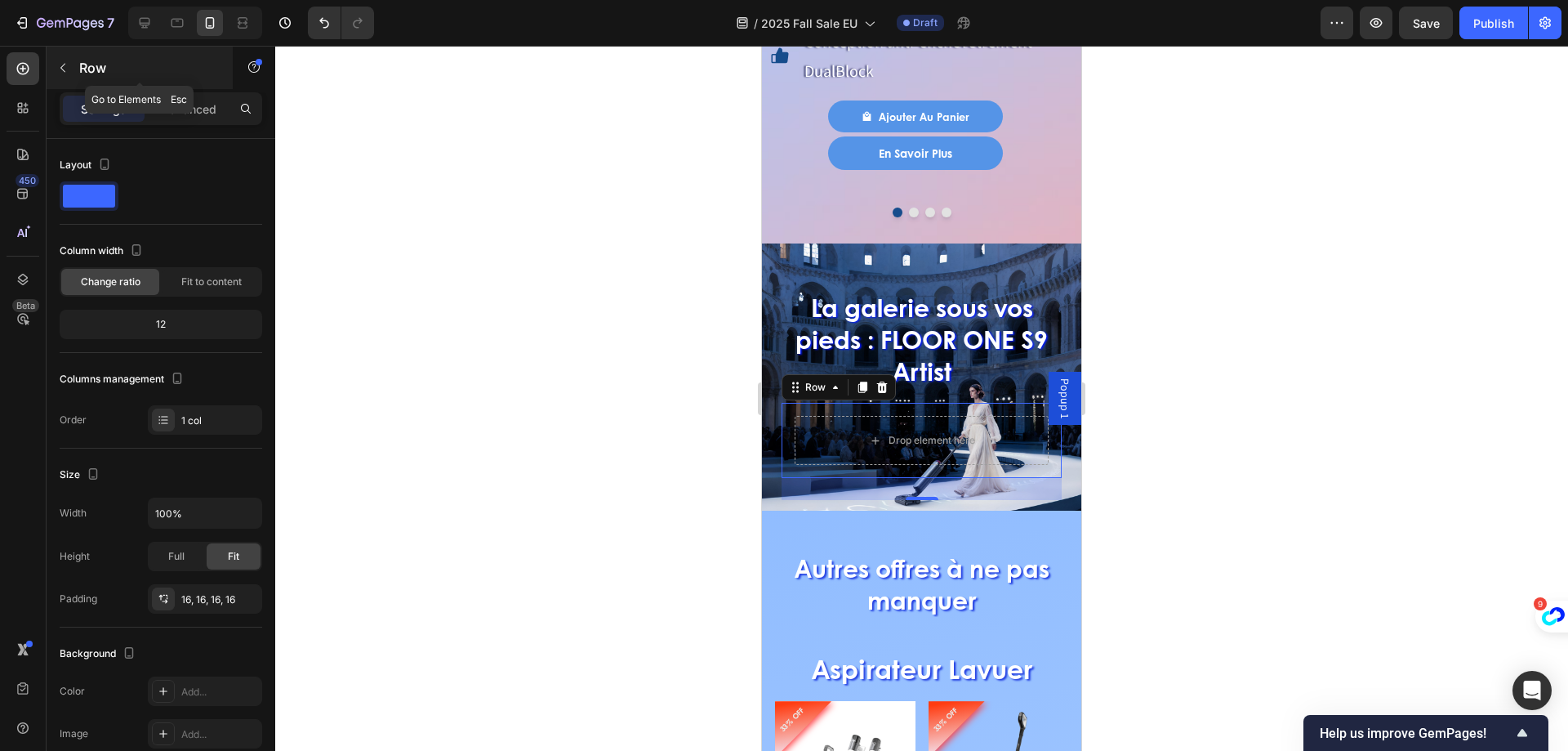
click at [81, 71] on p "Row" at bounding box center [148, 68] width 139 height 20
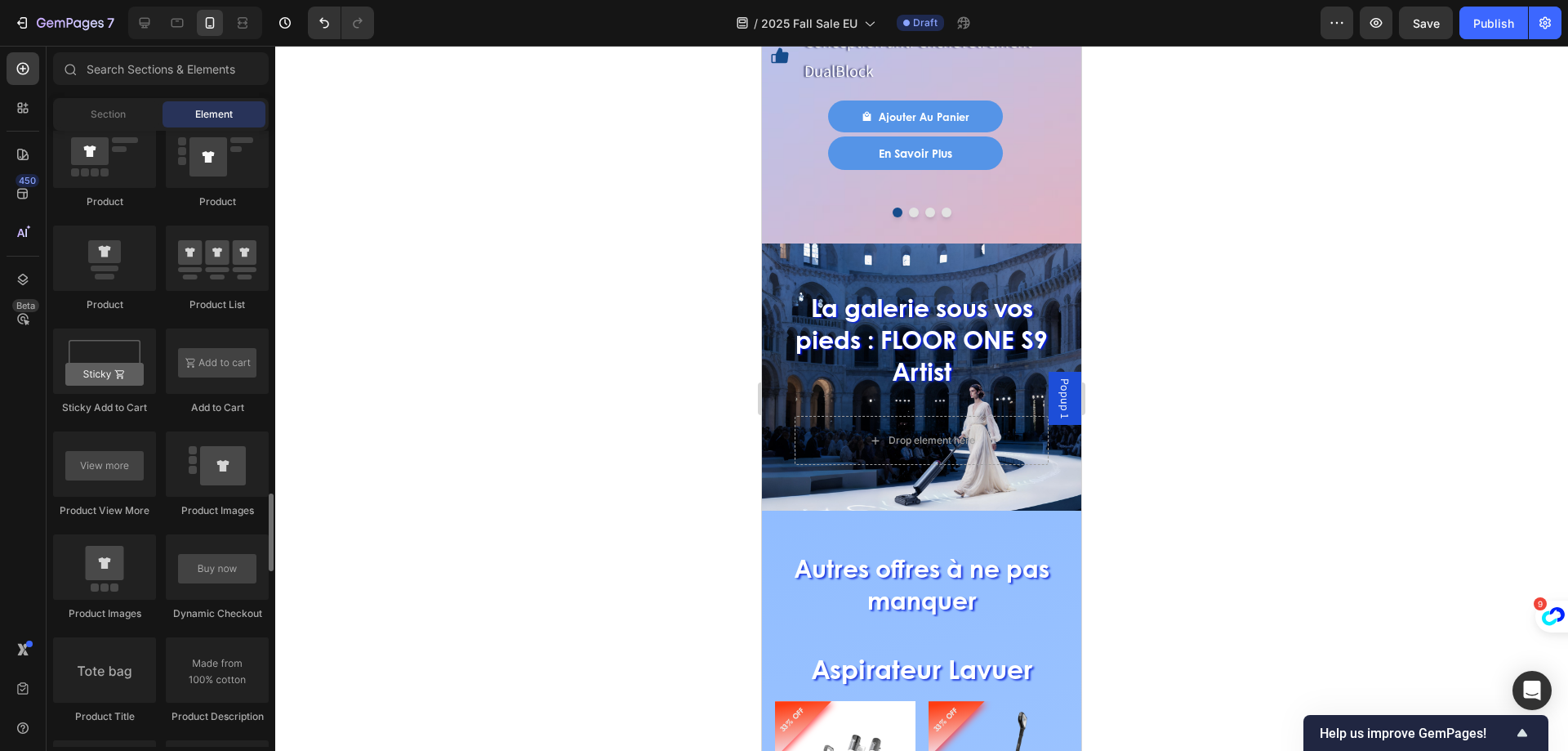
scroll to position [2206, 0]
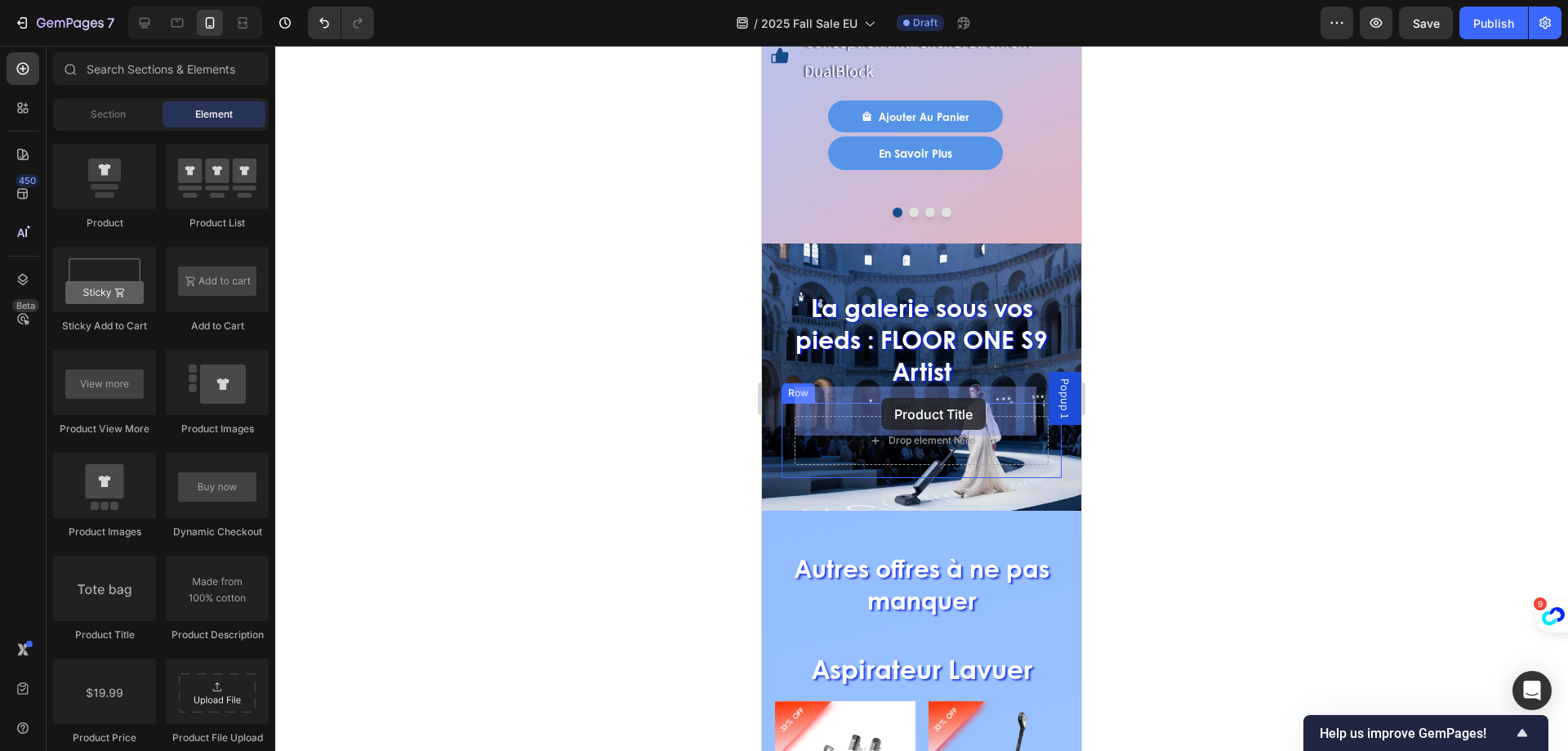
drag, startPoint x: 885, startPoint y: 641, endPoint x: 881, endPoint y: 398, distance: 243.0
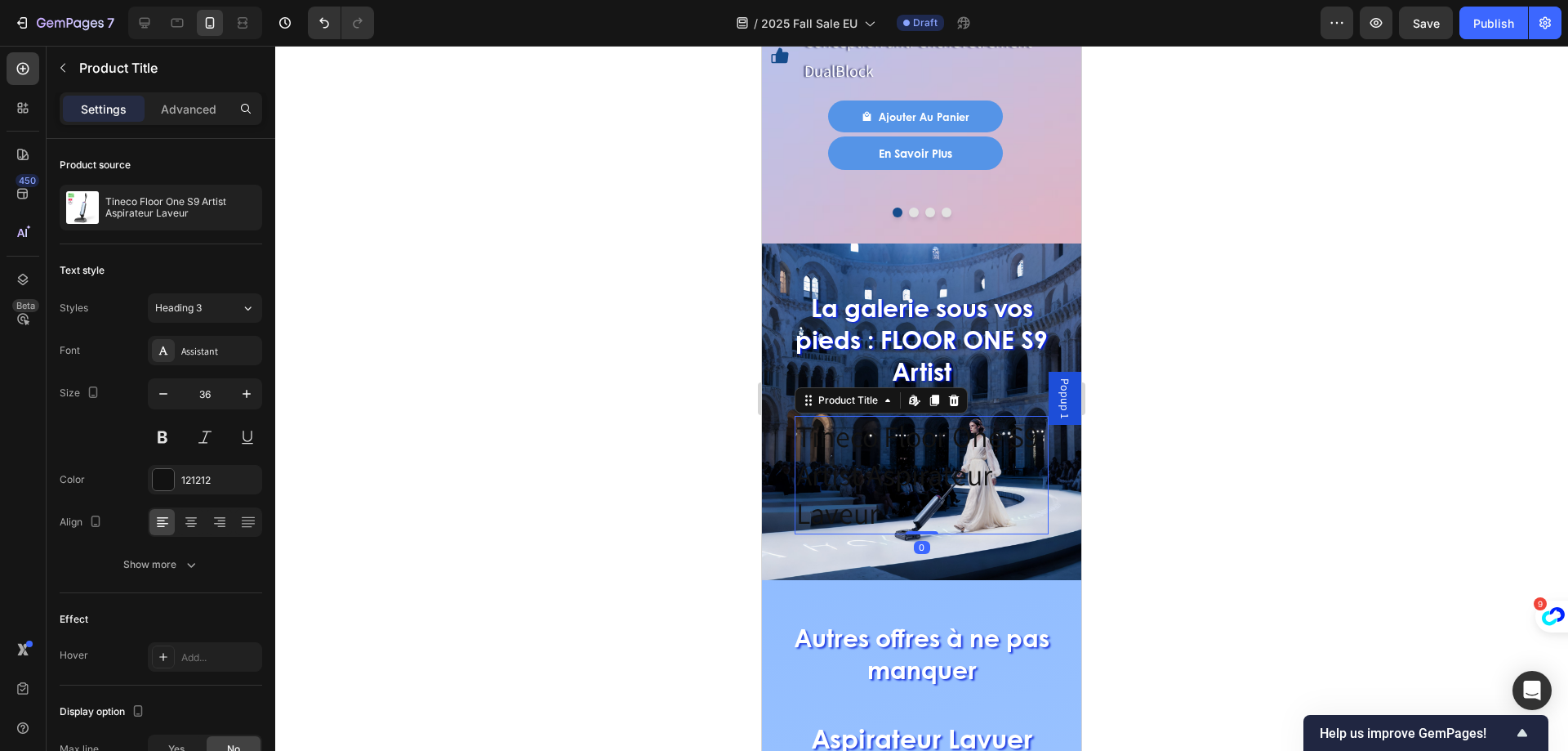
click at [873, 478] on h2 "Tineco Floor One S9 Artist Aspirateur Laveur" at bounding box center [922, 475] width 254 height 118
click at [893, 480] on h2 "Tineco Floor One S9 Artist Aspirateur Laveur" at bounding box center [922, 475] width 254 height 118
drag, startPoint x: 905, startPoint y: 482, endPoint x: 810, endPoint y: 407, distance: 121.0
click at [764, 406] on div "La galerie sous vos pieds : FLOOR ONE S9 Artist Heading Tineco Floor One S9 Art…" at bounding box center [922, 419] width 319 height 299
click at [853, 416] on h2 "Tineco Floor One S9 Artist Aspirateur Laveur" at bounding box center [922, 475] width 254 height 118
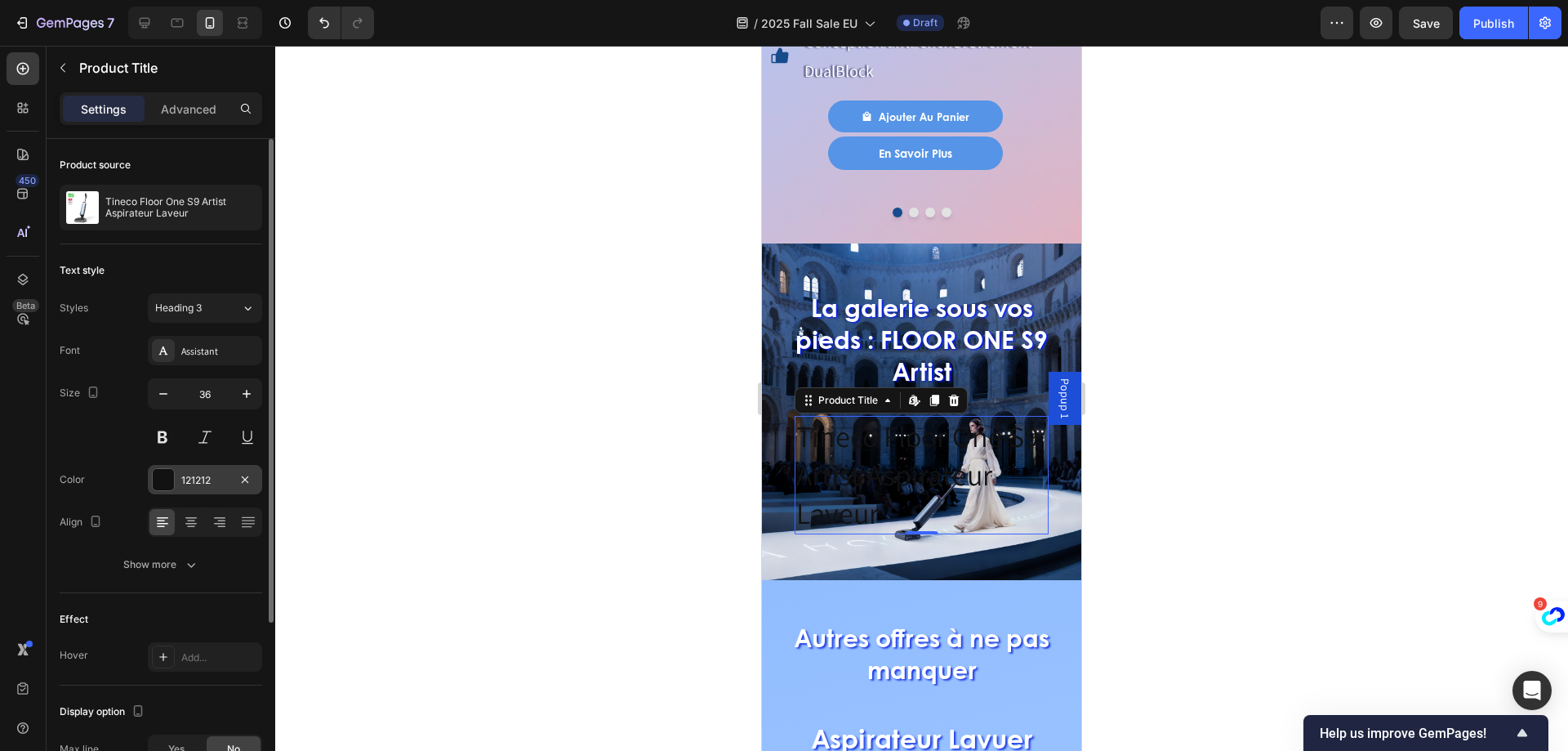
click at [168, 479] on div at bounding box center [163, 479] width 21 height 21
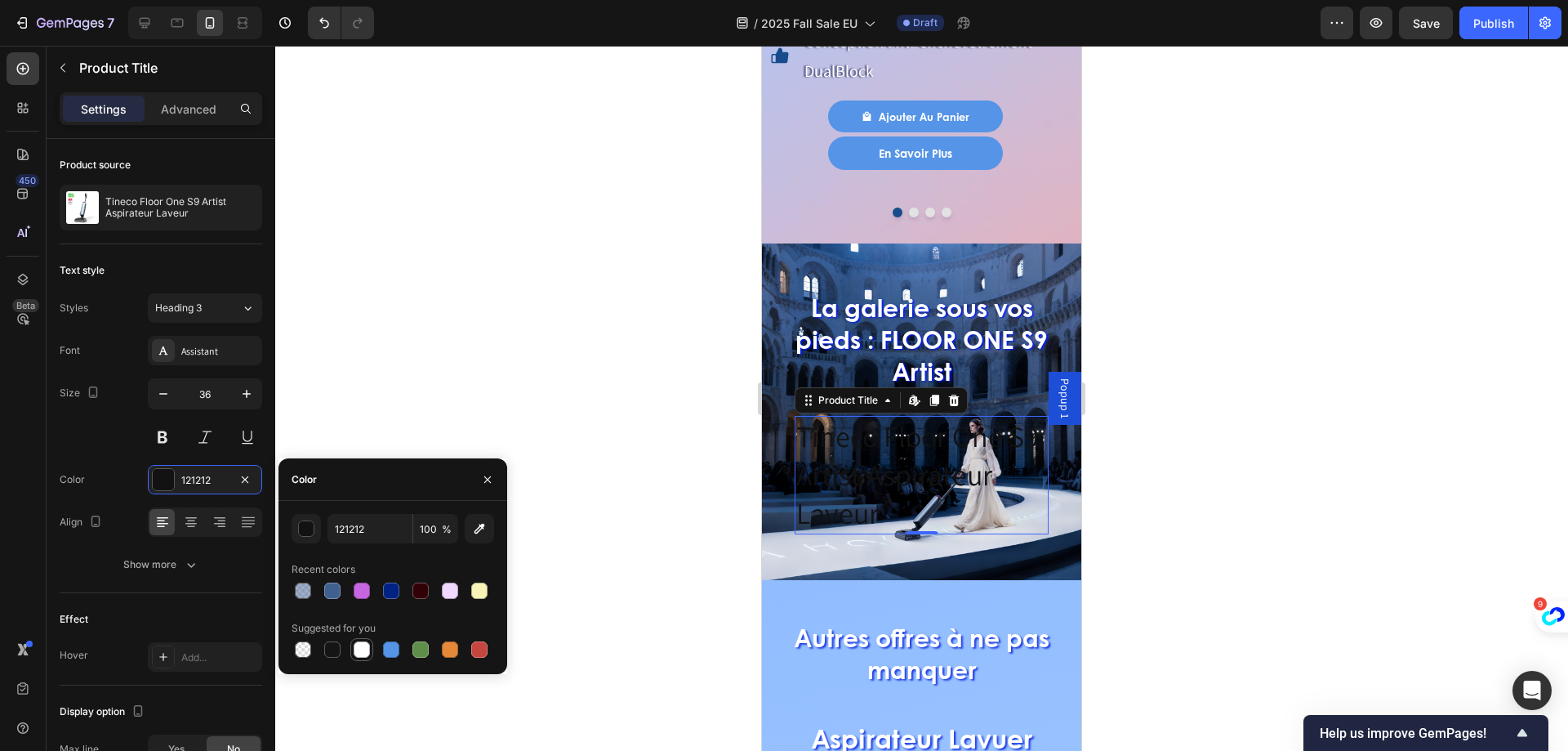
click at [353, 648] on div at bounding box center [361, 649] width 16 height 16
type input "FFFFFF"
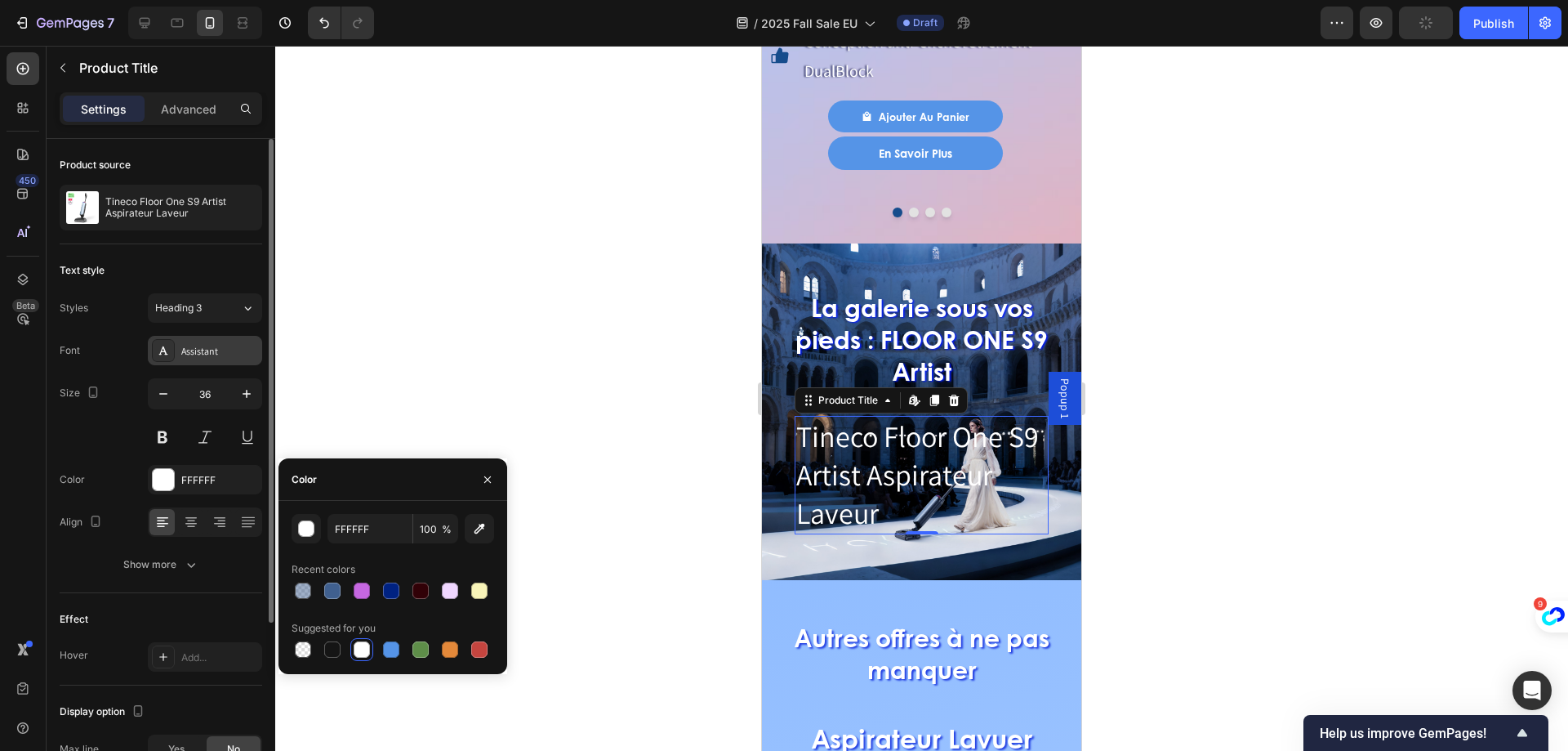
click at [218, 350] on div "Assistant" at bounding box center [220, 351] width 76 height 15
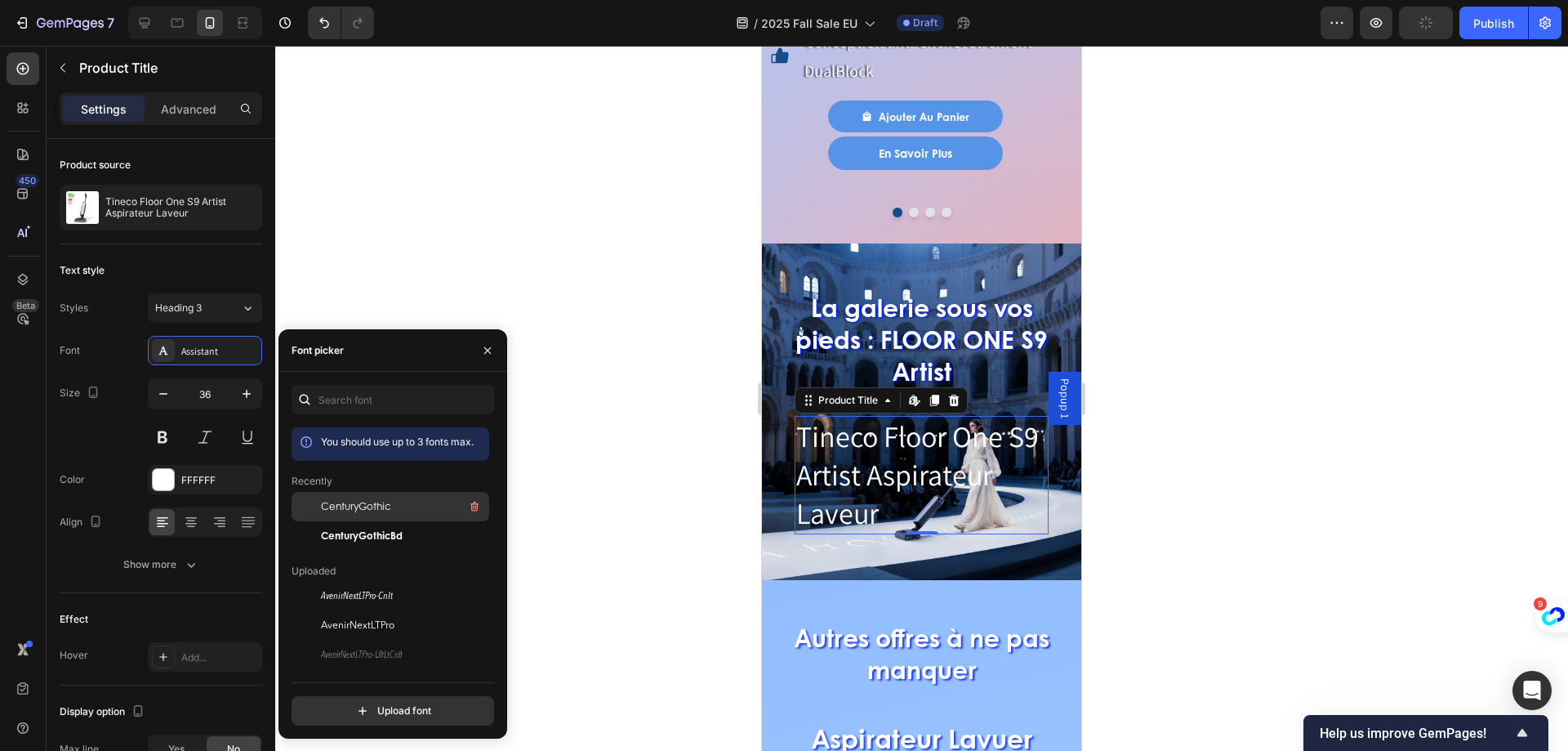
click at [356, 508] on span "CenturyGothic" at bounding box center [356, 506] width 69 height 15
click at [1005, 505] on h2 "Tineco Floor One S9 Artist Aspirateur Laveur" at bounding box center [922, 475] width 254 height 118
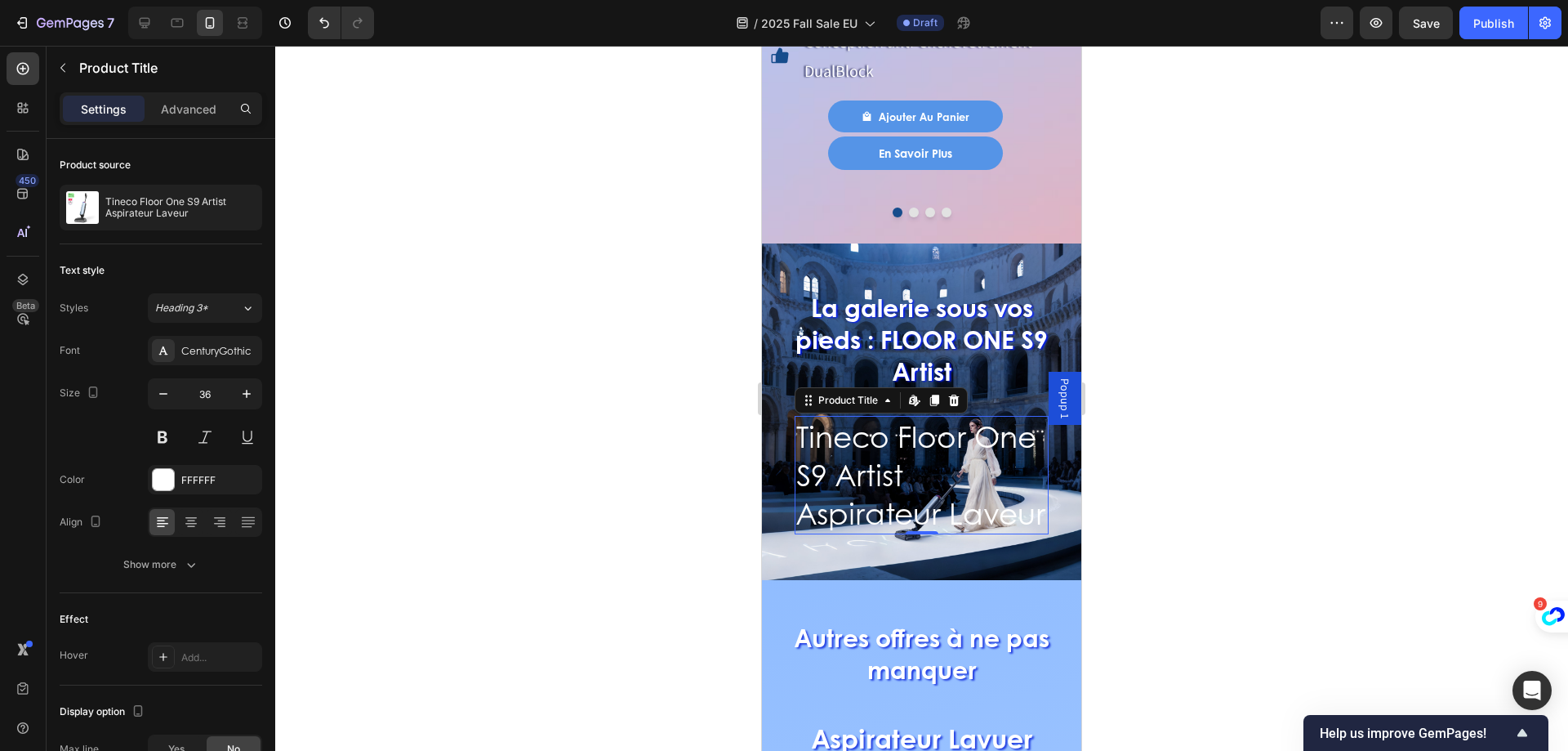
click at [921, 521] on h2 "Tineco Floor One S9 Artist Aspirateur Laveur" at bounding box center [922, 475] width 254 height 118
click at [836, 417] on h2 "Tineco Floor One S9 Artist Aspirateur Laveur" at bounding box center [922, 475] width 254 height 118
click at [877, 475] on h2 "Tineco Floor One S9 Artist Aspirateur Laveur" at bounding box center [922, 475] width 254 height 118
click at [914, 509] on h2 "Tineco Floor One S9 Artist Aspirateur Laveur" at bounding box center [922, 475] width 254 height 118
click at [1256, 473] on div at bounding box center [922, 399] width 1293 height 705
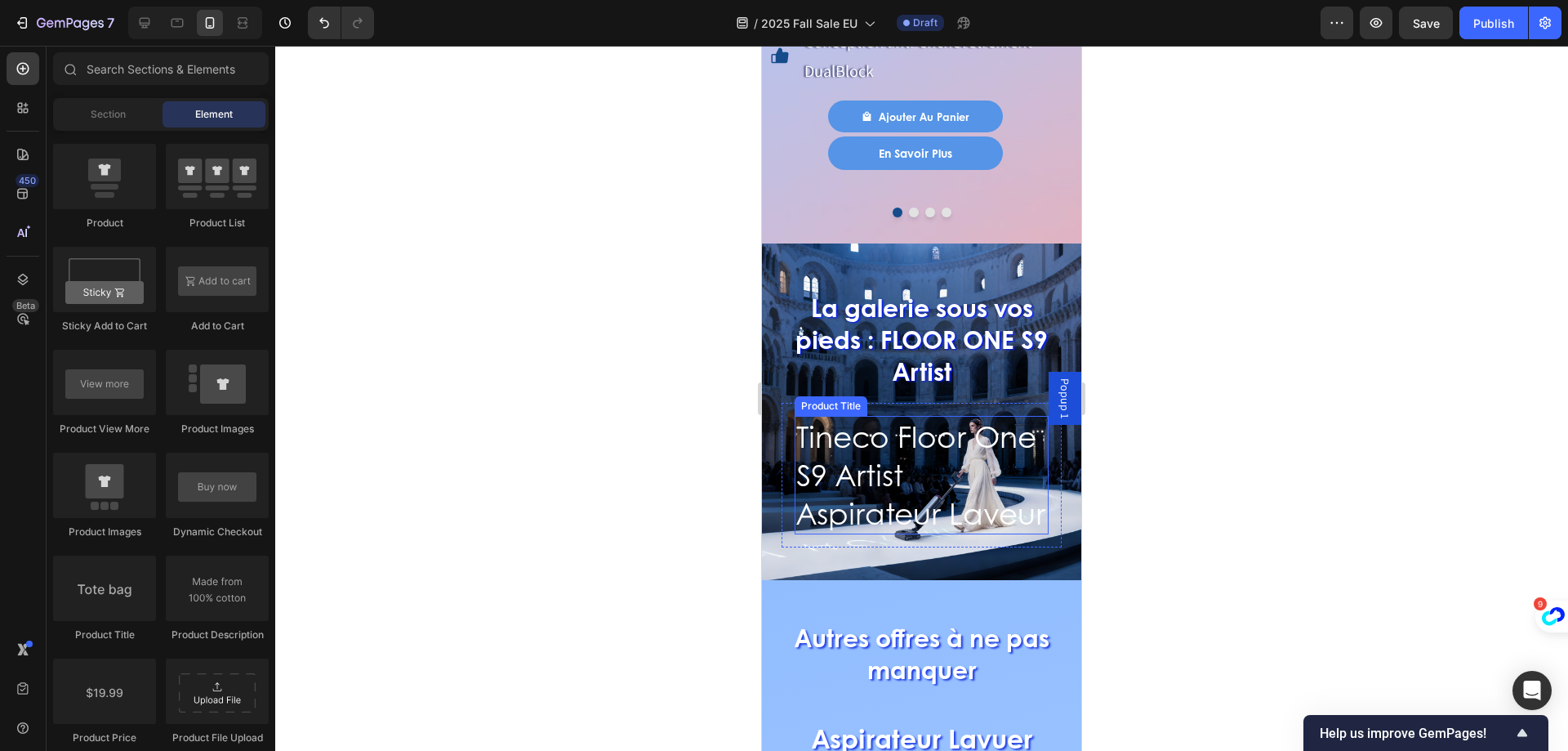
click at [948, 503] on h2 "Tineco Floor One S9 Artist Aspirateur Laveur" at bounding box center [922, 475] width 254 height 118
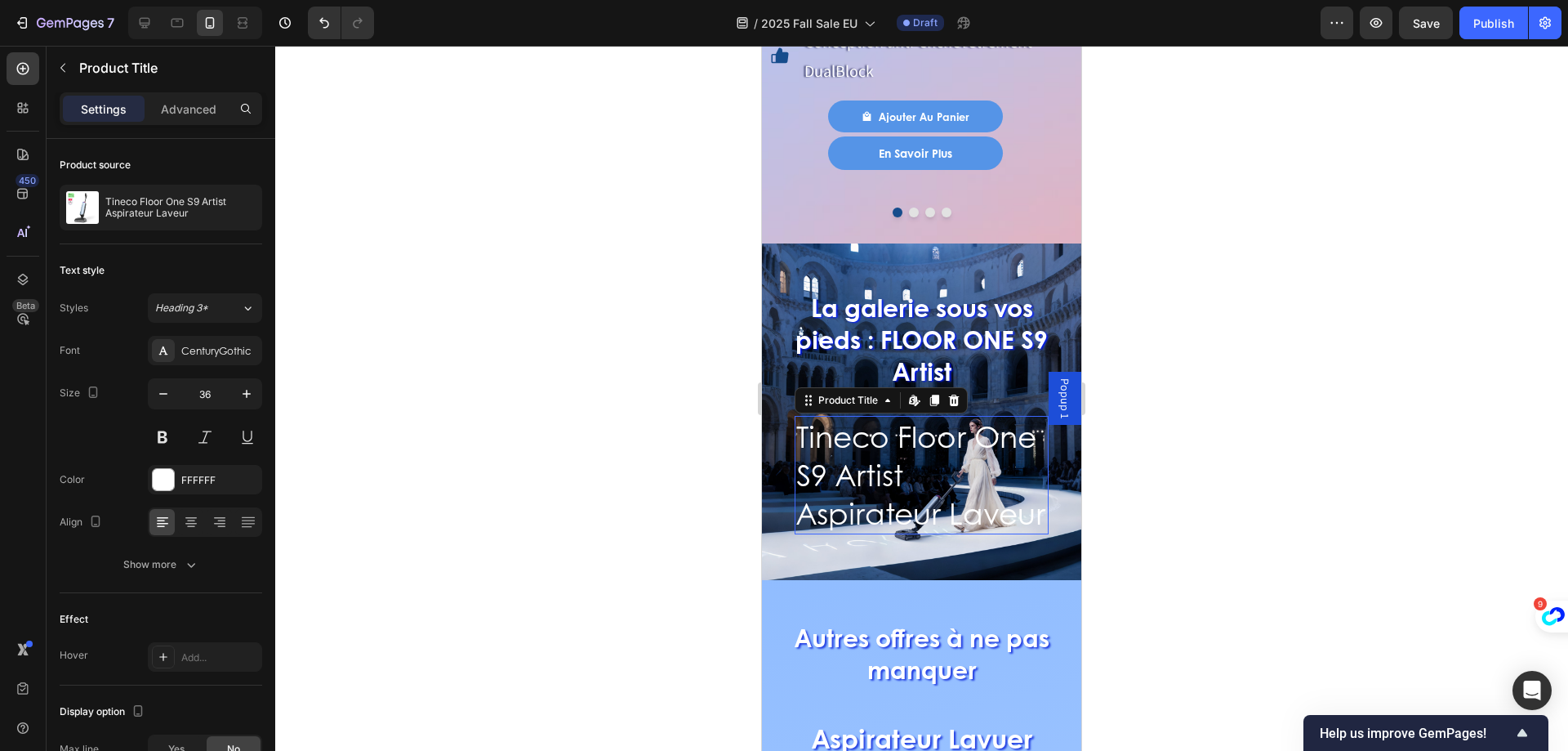
click at [948, 503] on h2 "Tineco Floor One S9 Artist Aspirateur Laveur" at bounding box center [922, 475] width 254 height 118
click at [922, 521] on h2 "Tineco Floor One S9 Artist Aspirateur Laveur" at bounding box center [922, 475] width 254 height 118
click at [833, 417] on h2 "Tineco Floor One S9 Artist Aspirateur Laveur" at bounding box center [922, 475] width 254 height 118
click at [797, 416] on h2 "Tineco Floor One S9 Artist Aspirateur Laveur" at bounding box center [922, 475] width 254 height 118
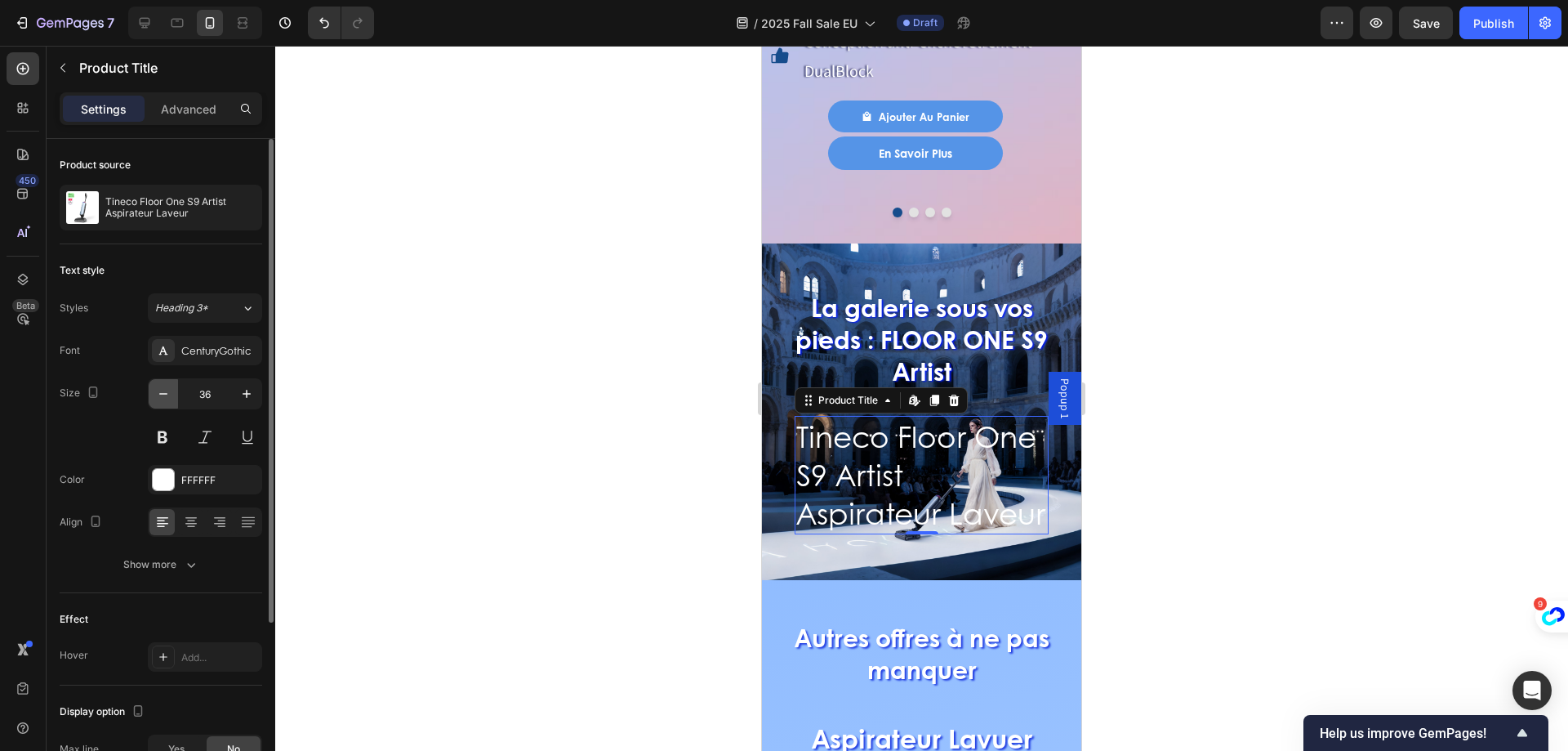
click at [173, 399] on button "button" at bounding box center [163, 394] width 30 height 30
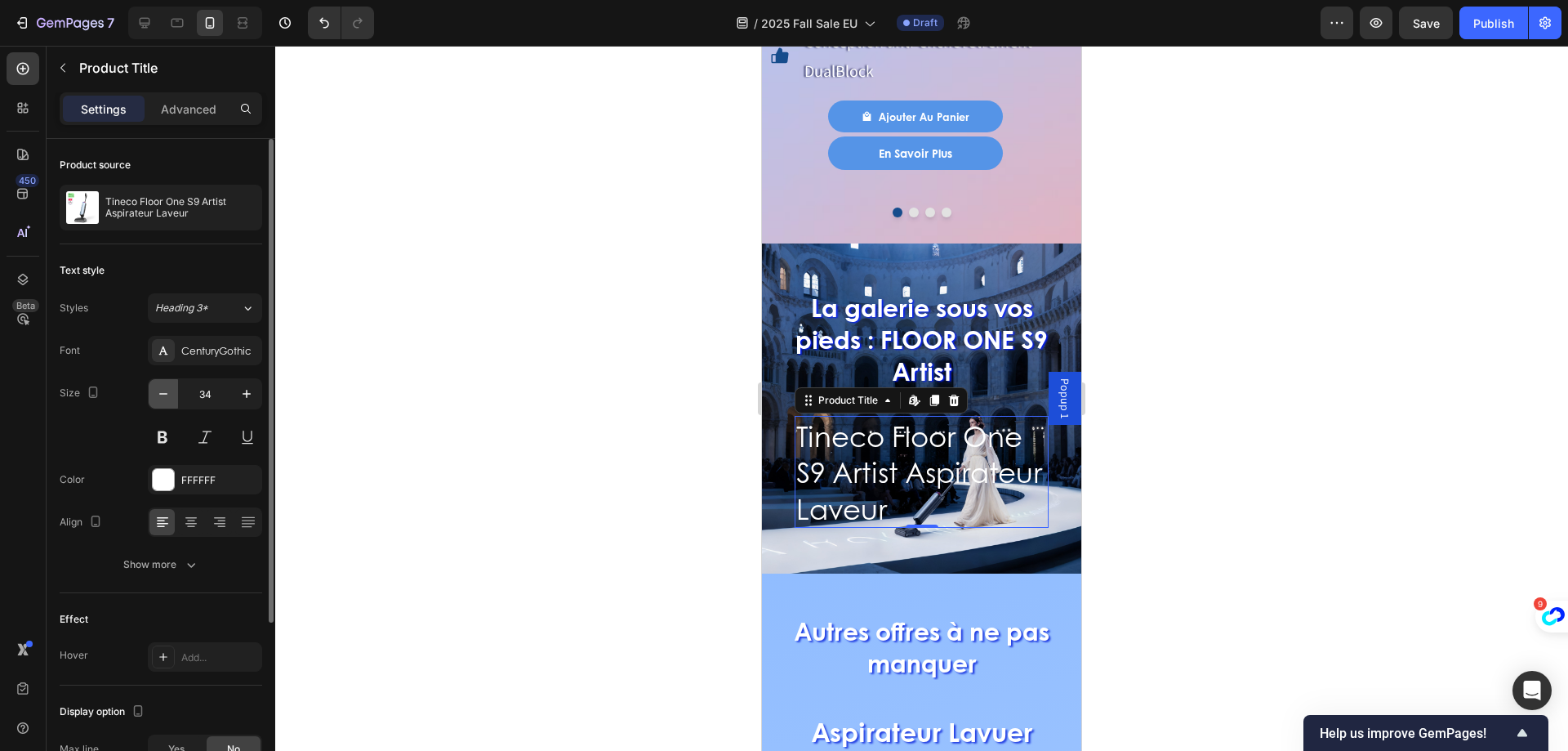
click at [173, 399] on button "button" at bounding box center [163, 394] width 30 height 30
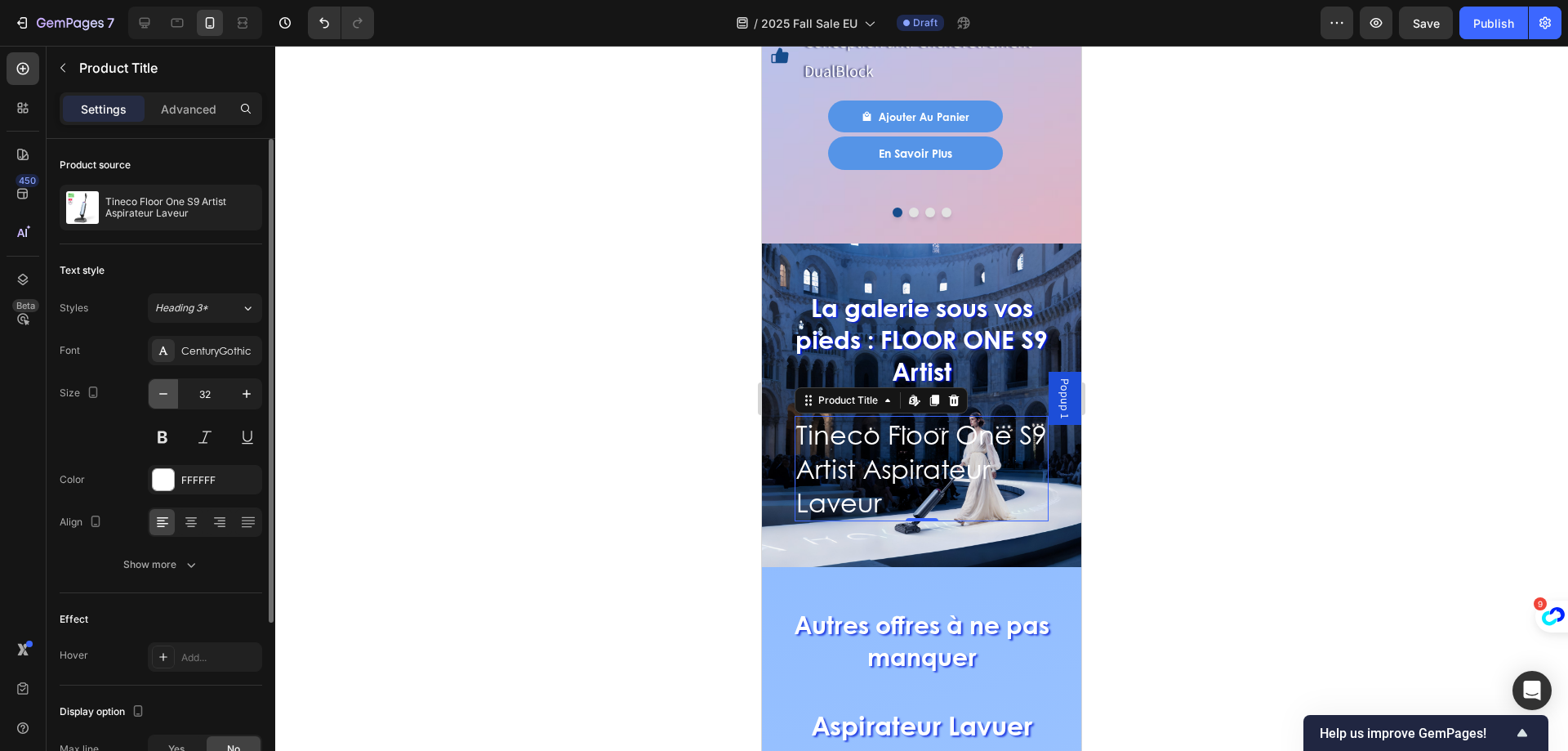
click at [173, 399] on button "button" at bounding box center [163, 394] width 30 height 30
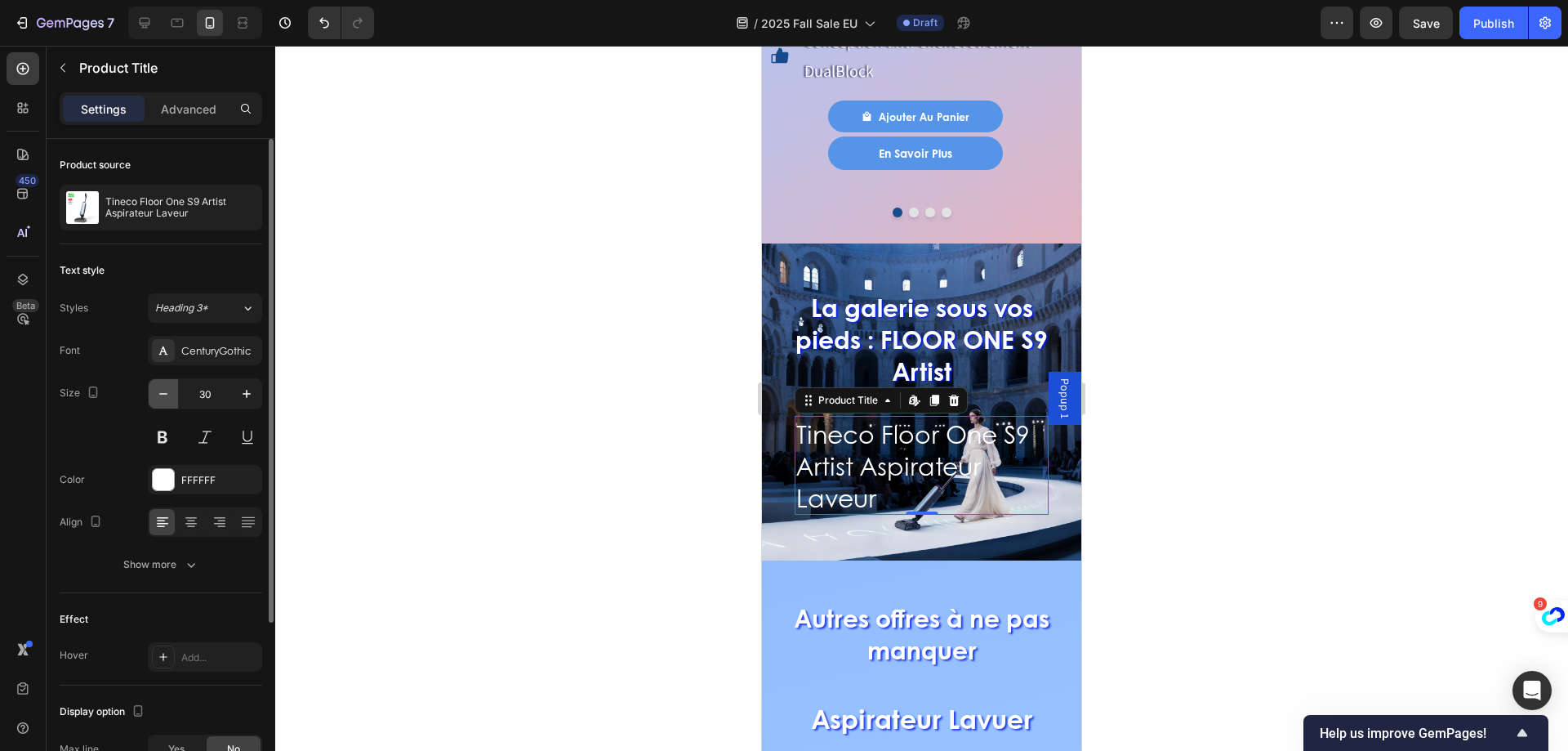
click at [173, 399] on button "button" at bounding box center [163, 394] width 30 height 30
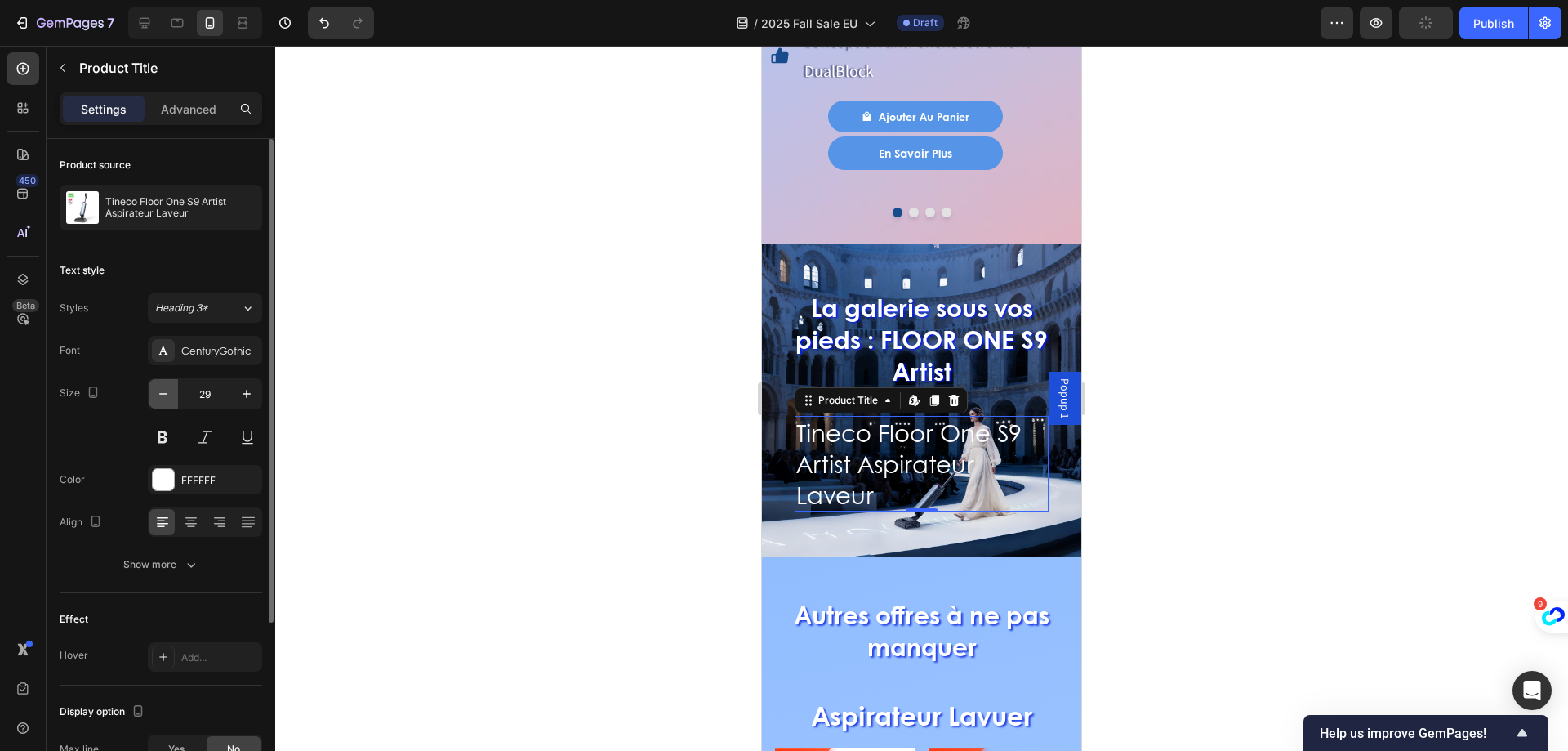
click at [173, 399] on button "button" at bounding box center [163, 394] width 30 height 30
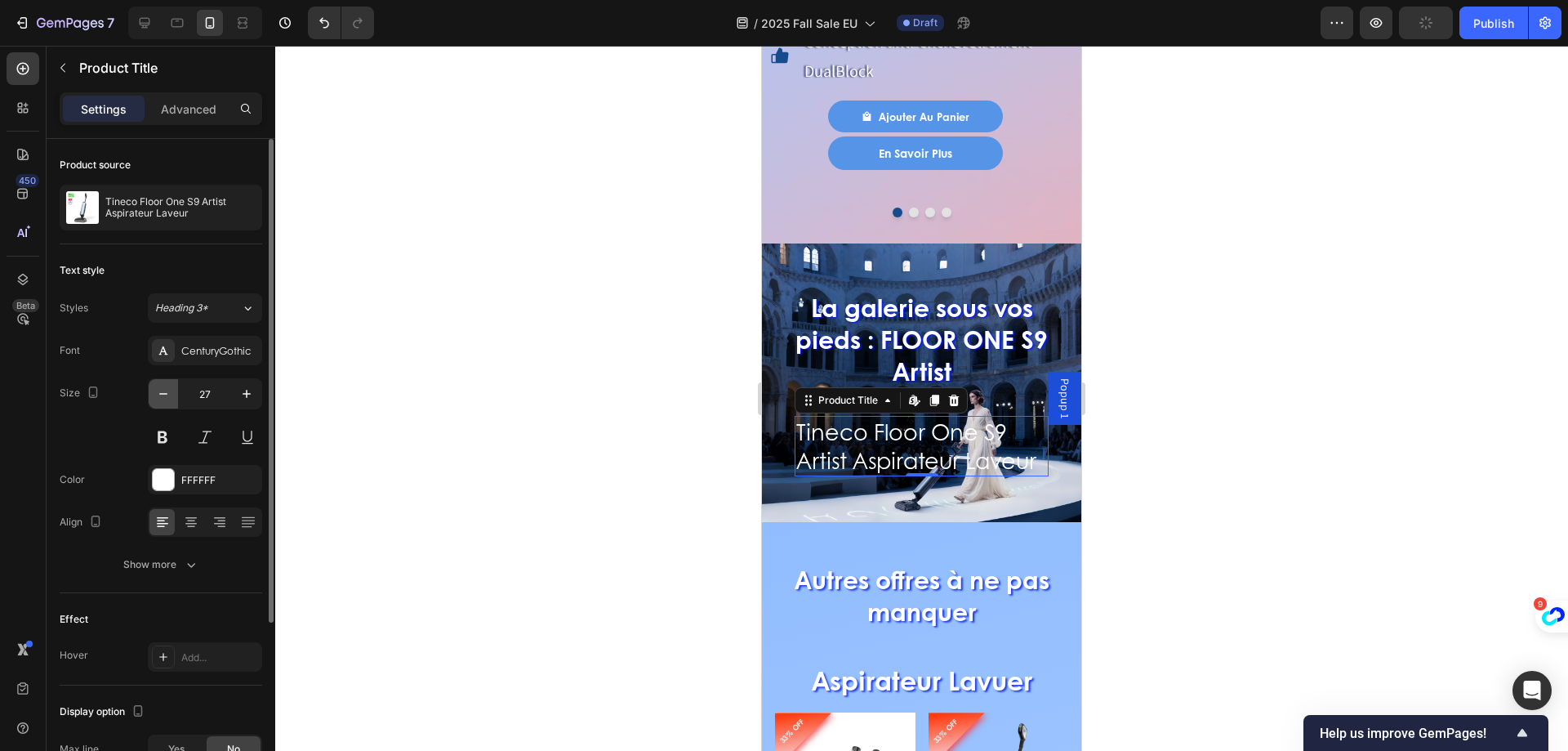
click at [173, 399] on button "button" at bounding box center [163, 394] width 30 height 30
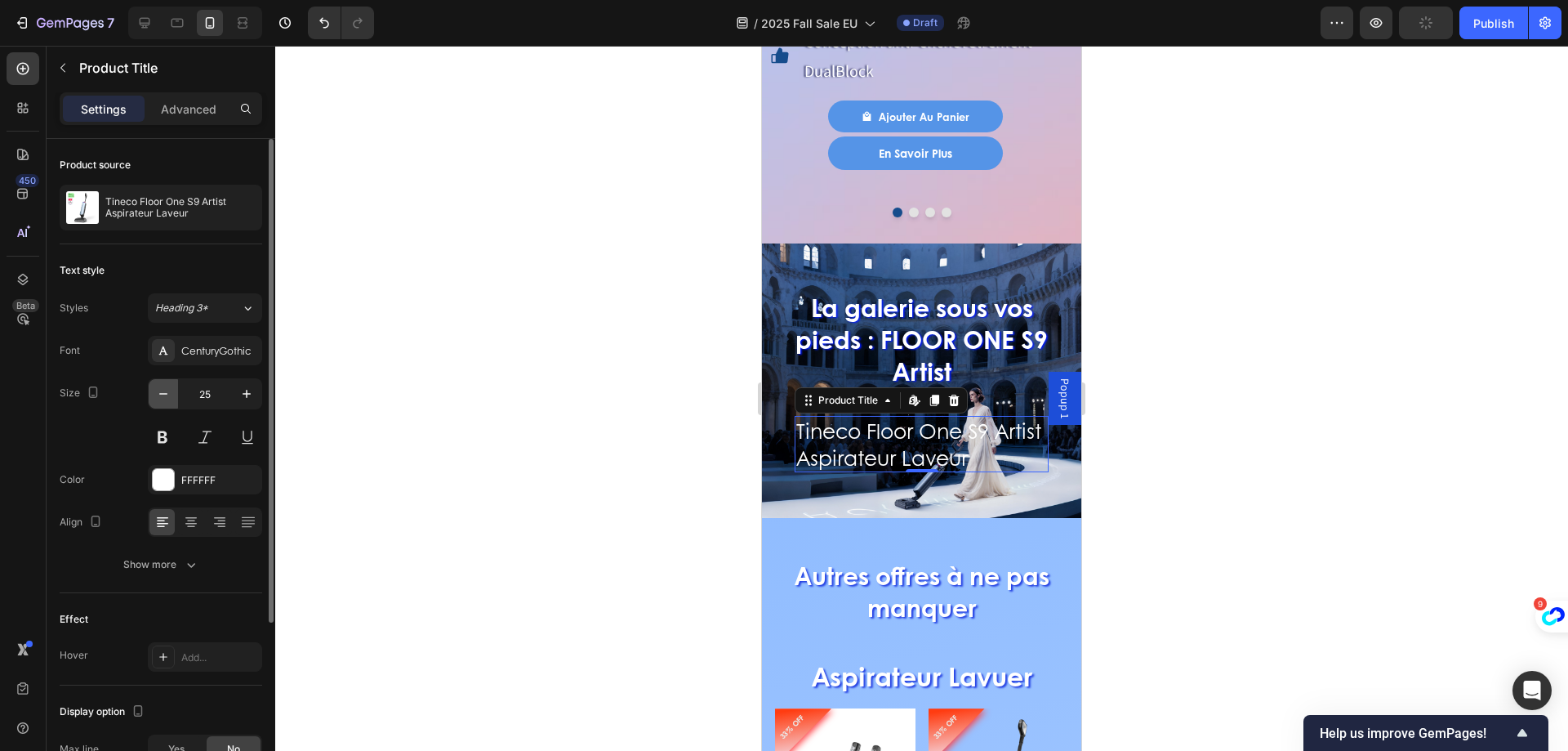
click at [173, 399] on button "button" at bounding box center [163, 394] width 30 height 30
type input "24"
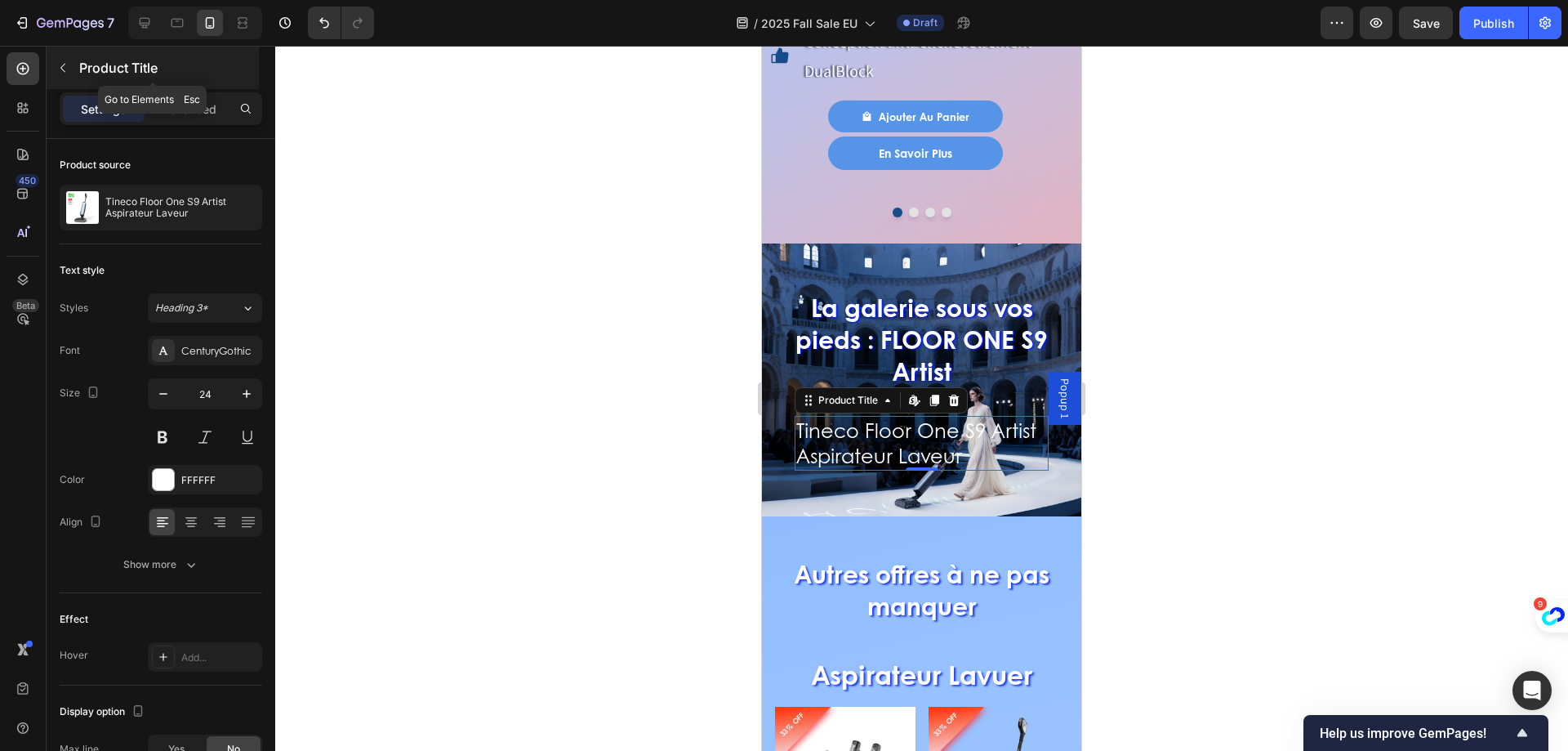
click at [65, 69] on icon "button" at bounding box center [62, 68] width 13 height 13
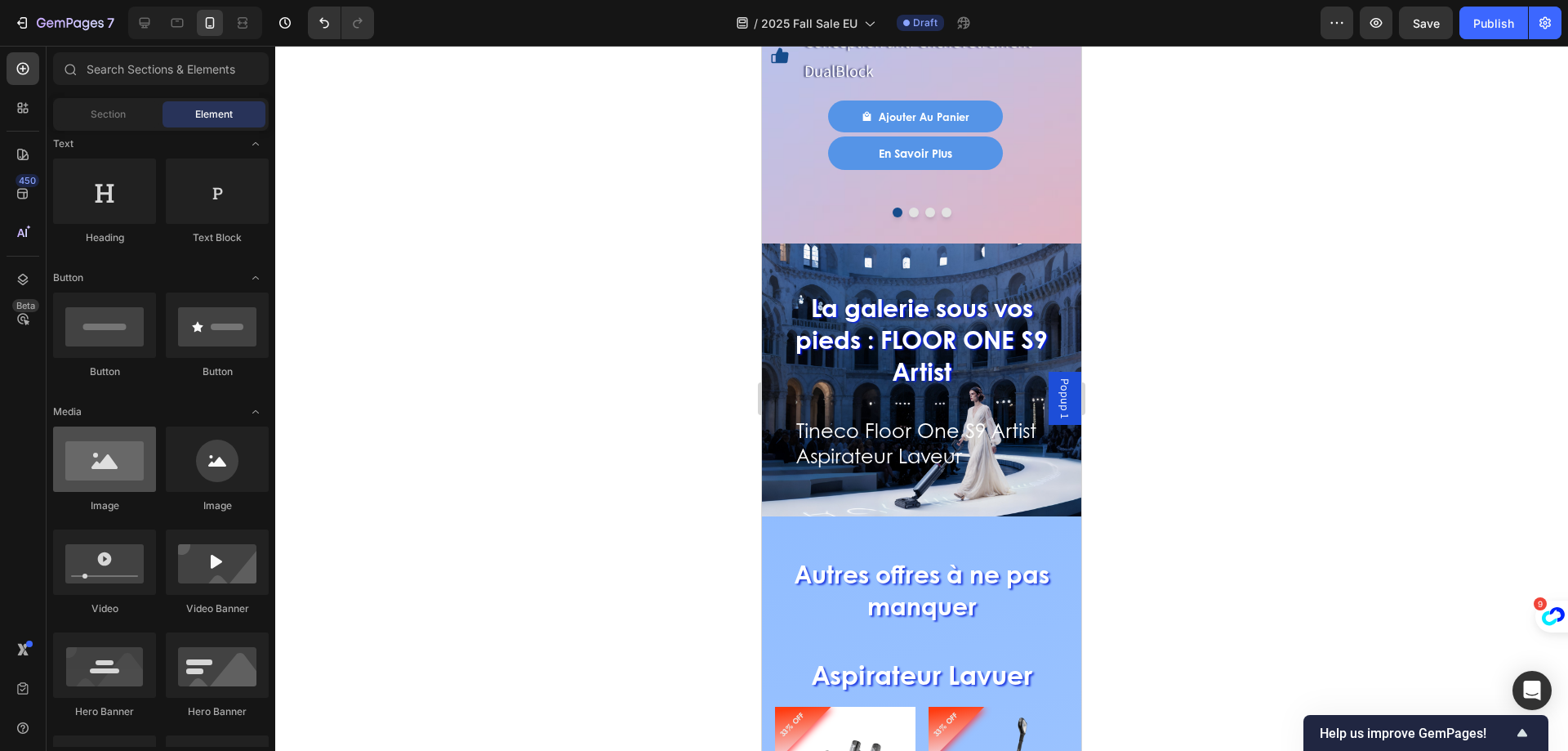
scroll to position [0, 0]
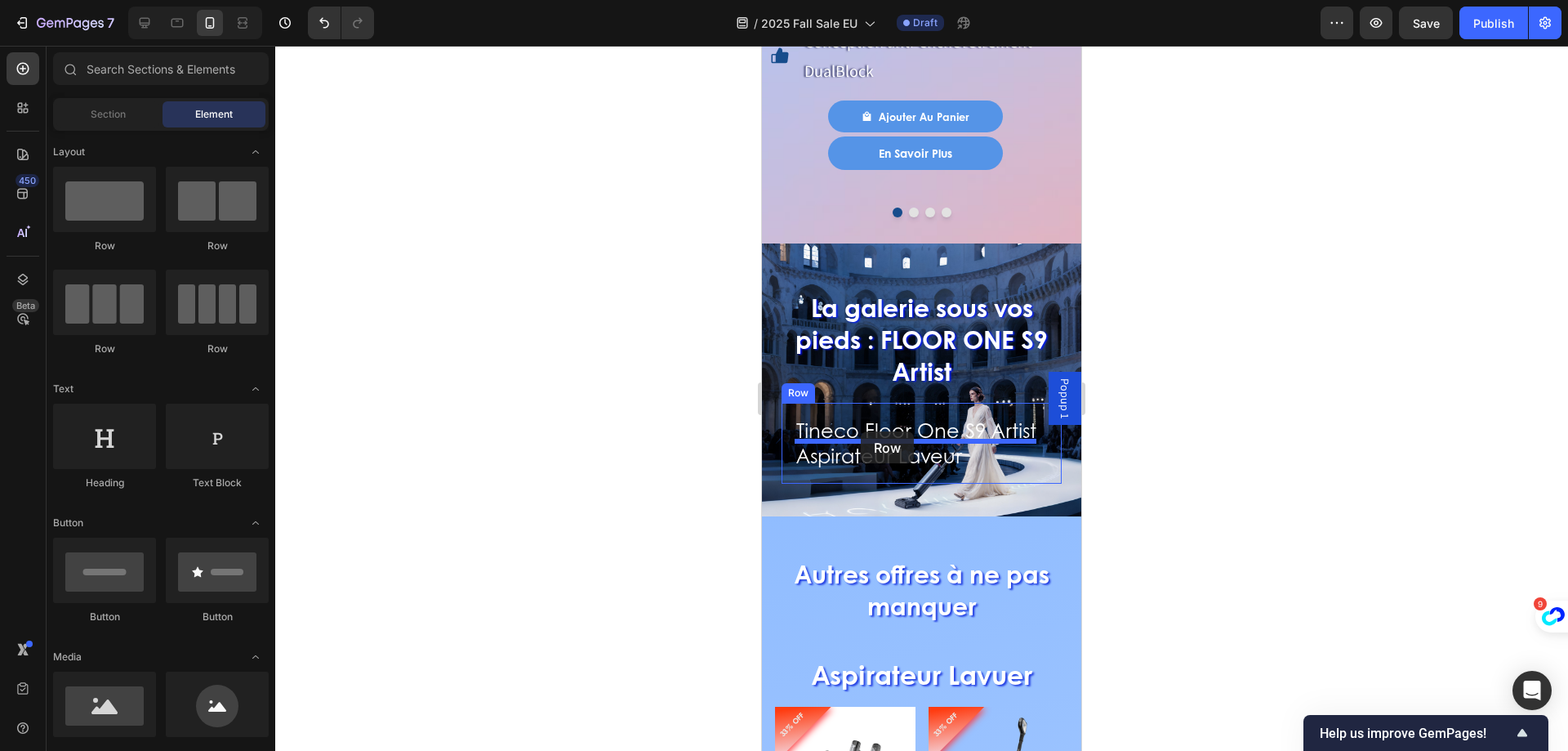
drag, startPoint x: 1448, startPoint y: 464, endPoint x: 1224, endPoint y: 460, distance: 224.0
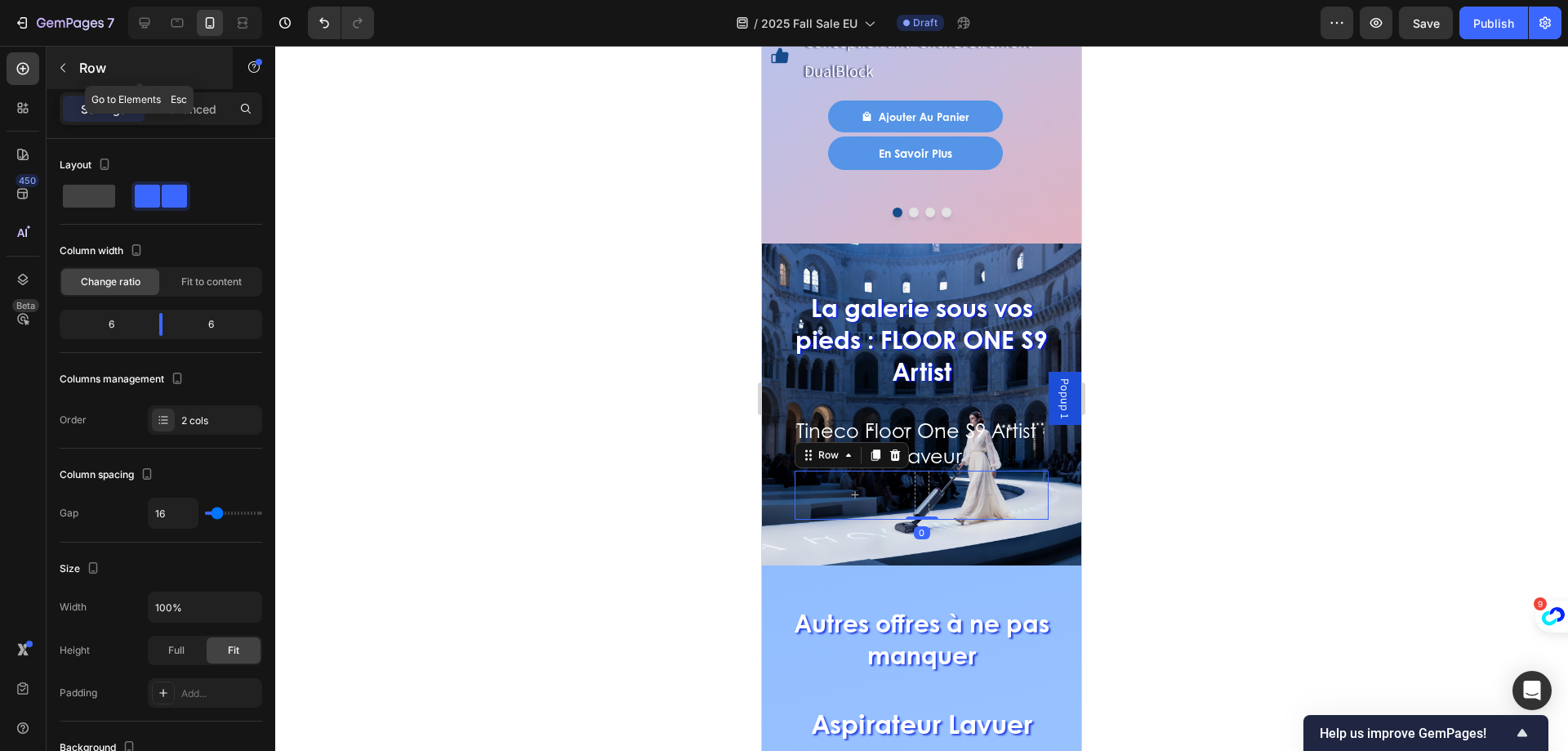
click at [67, 78] on button "button" at bounding box center [62, 68] width 26 height 26
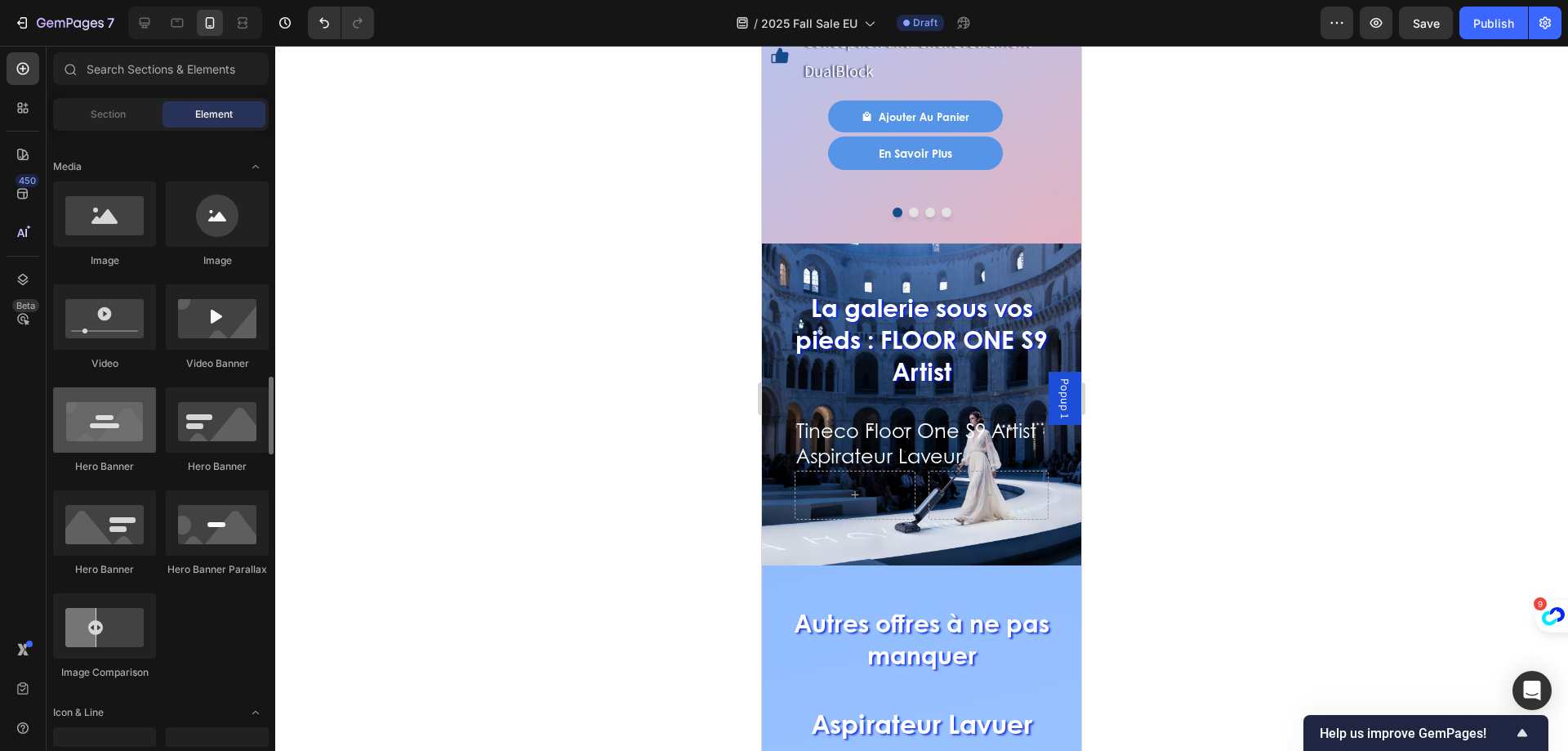
scroll to position [899, 0]
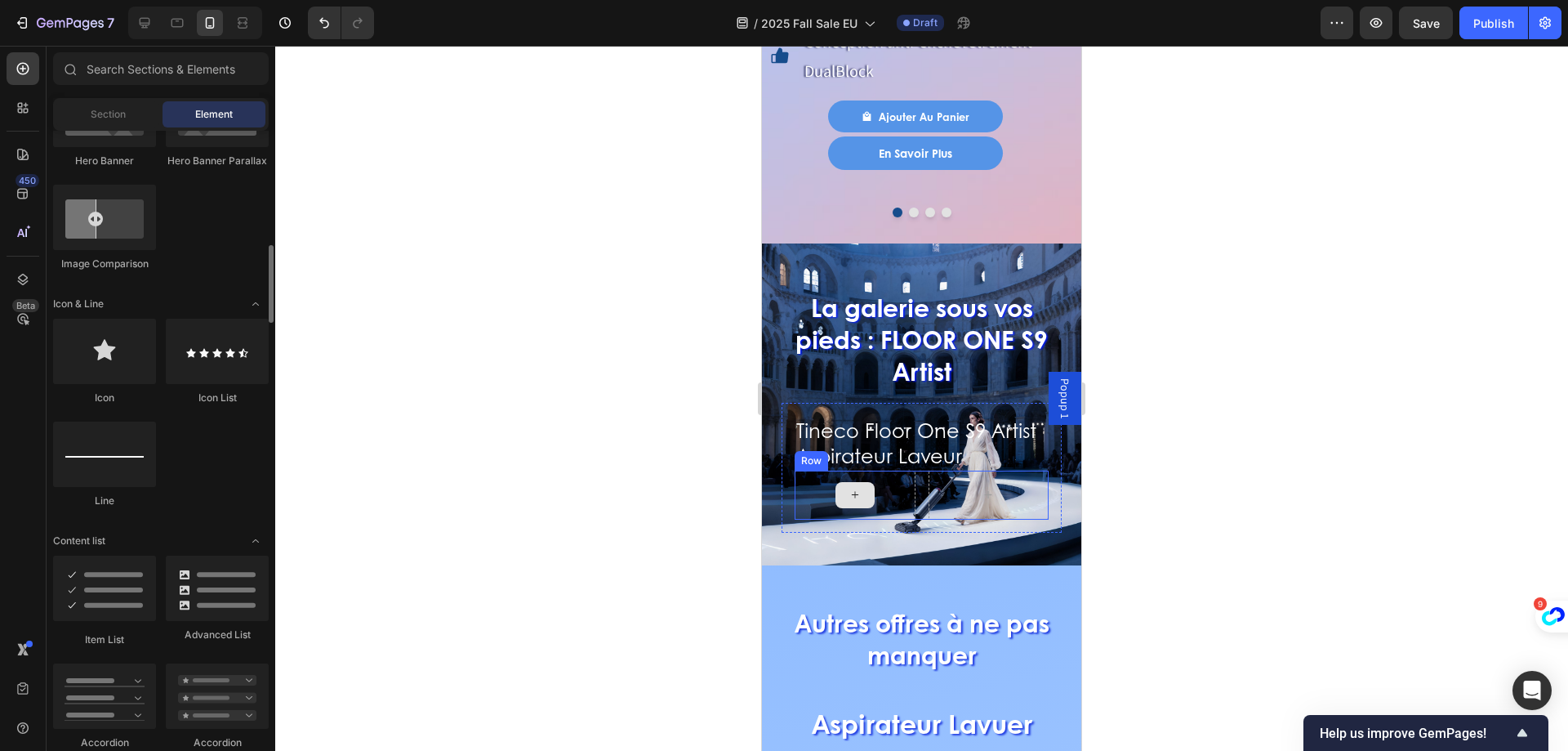
click at [894, 472] on div at bounding box center [855, 495] width 121 height 49
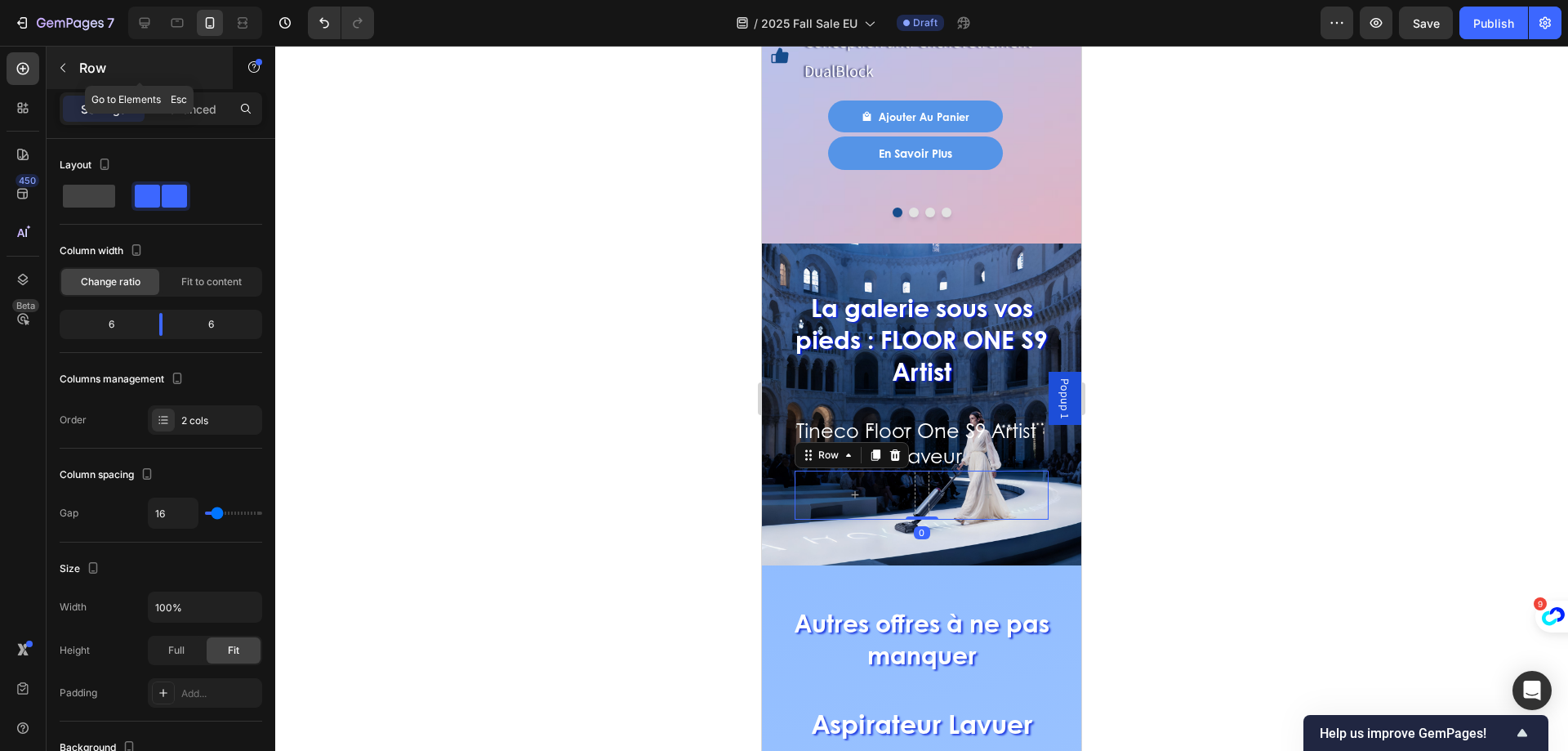
click at [68, 74] on icon "button" at bounding box center [62, 68] width 13 height 13
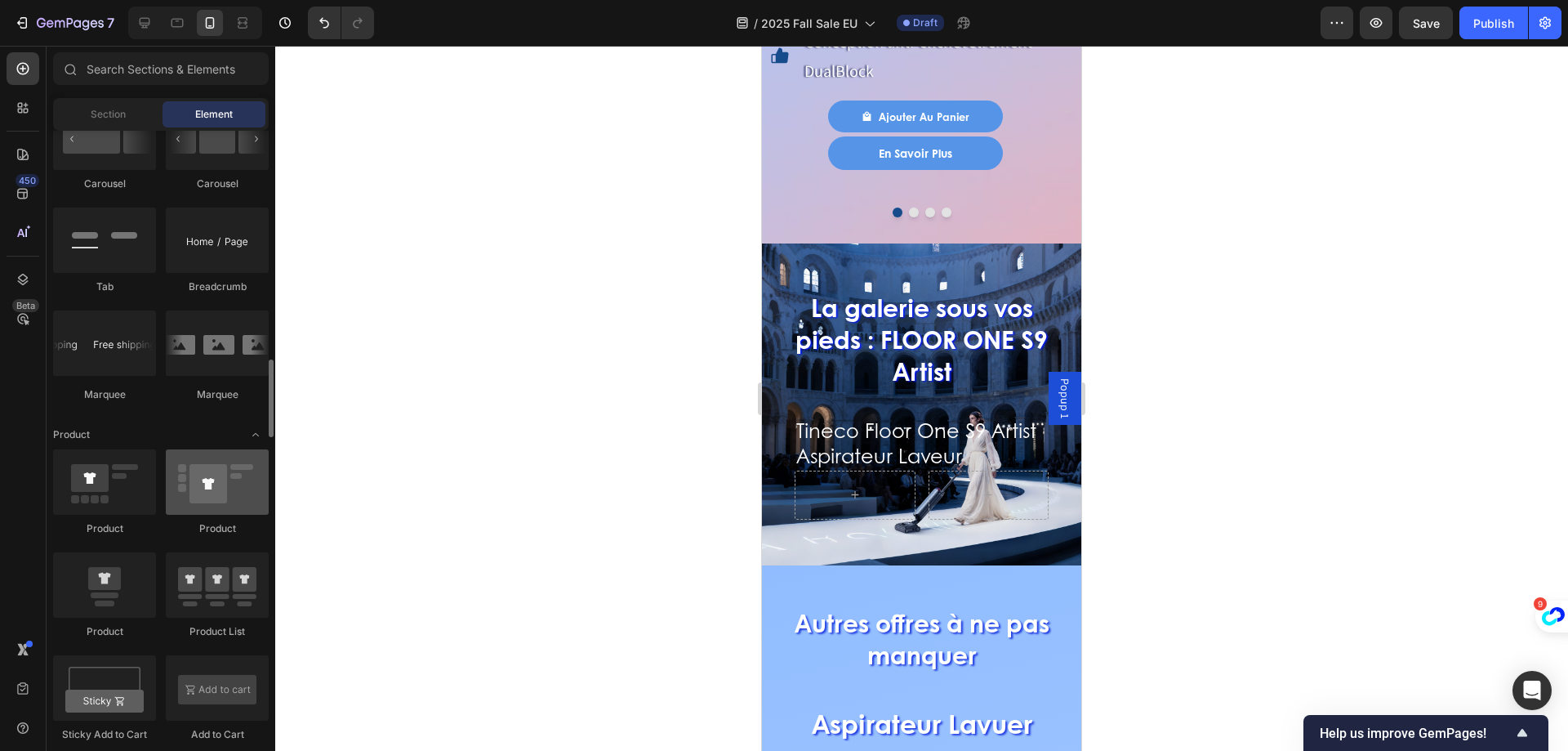
scroll to position [2288, 0]
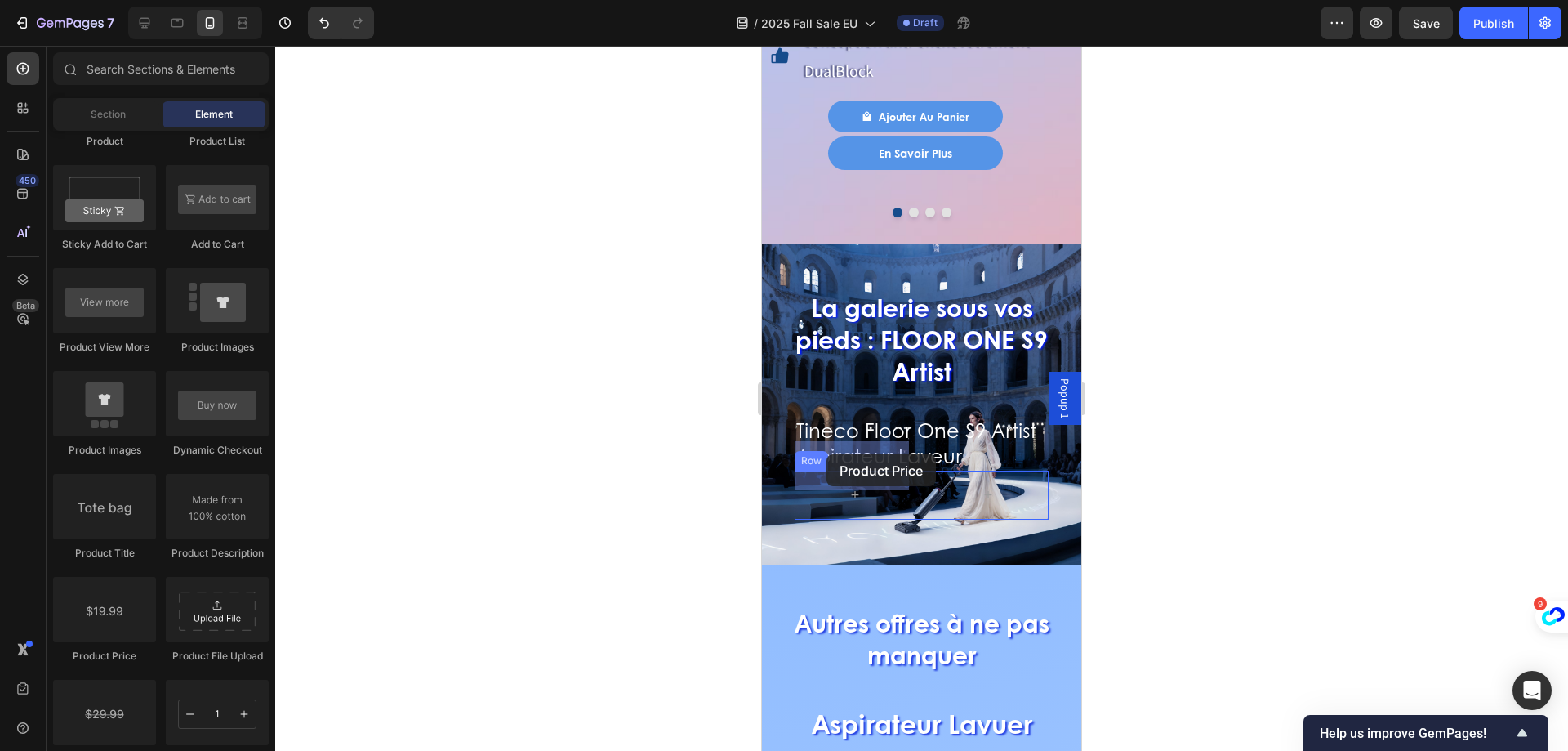
drag, startPoint x: 876, startPoint y: 662, endPoint x: 826, endPoint y: 454, distance: 213.9
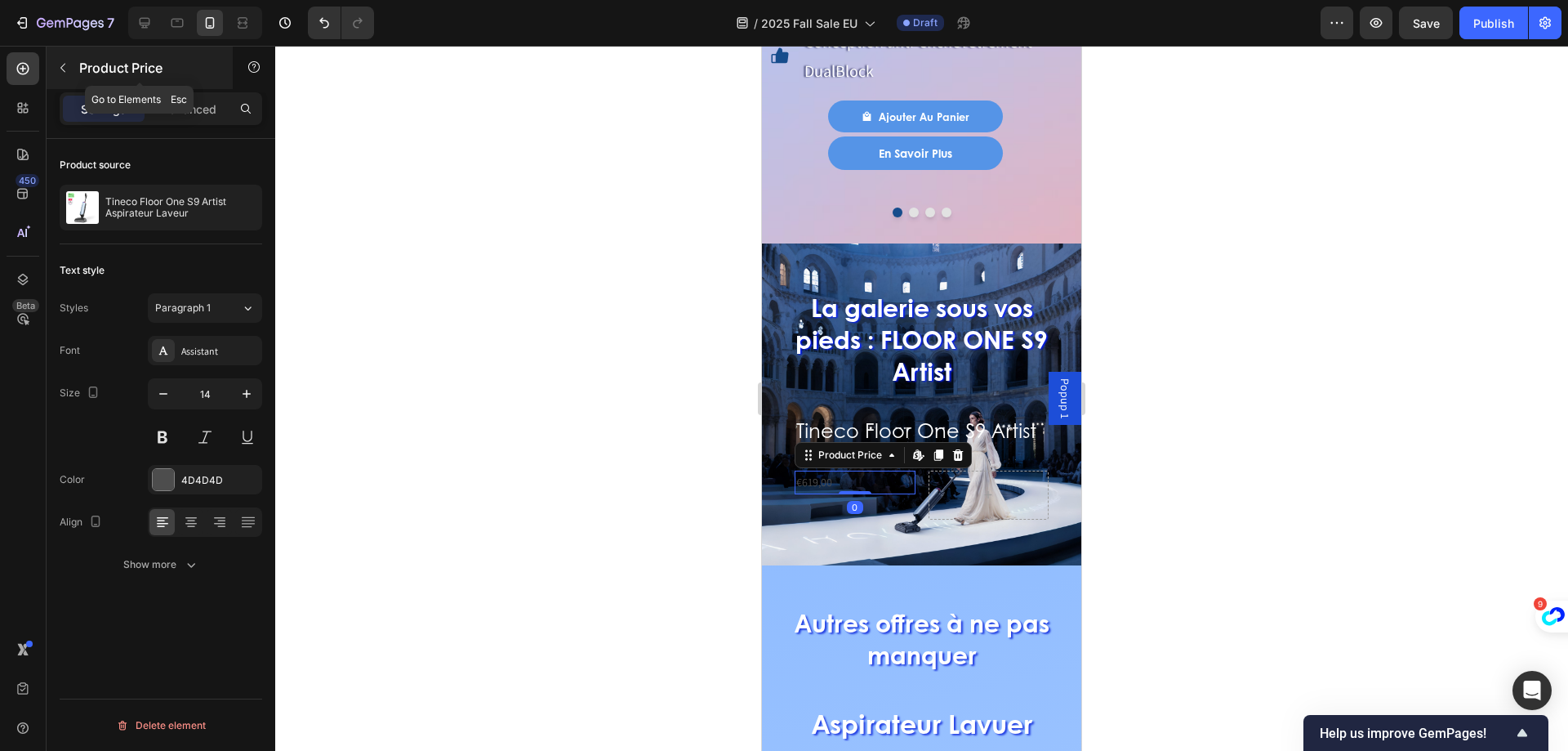
click at [82, 74] on p "Product Price" at bounding box center [148, 68] width 139 height 20
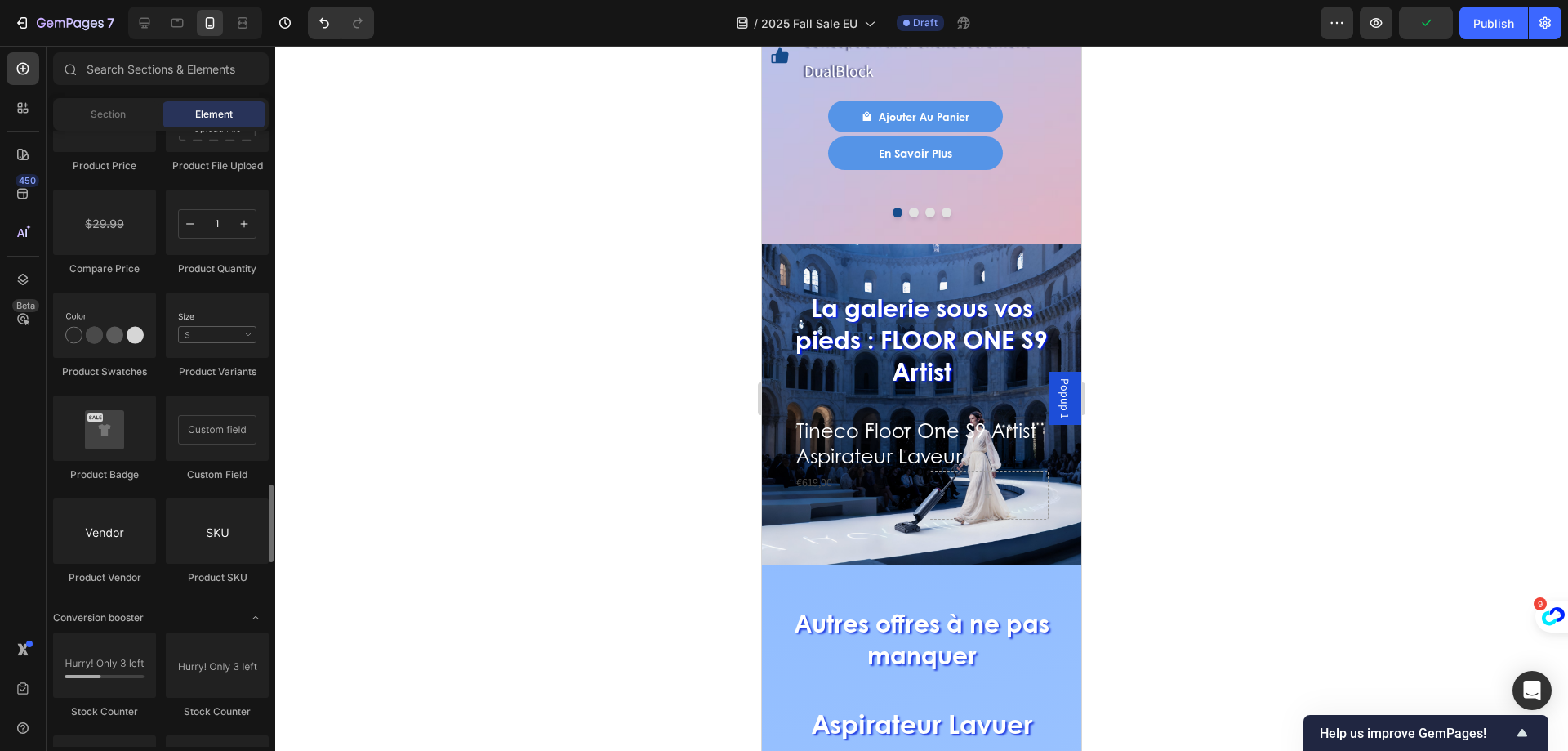
scroll to position [2696, 0]
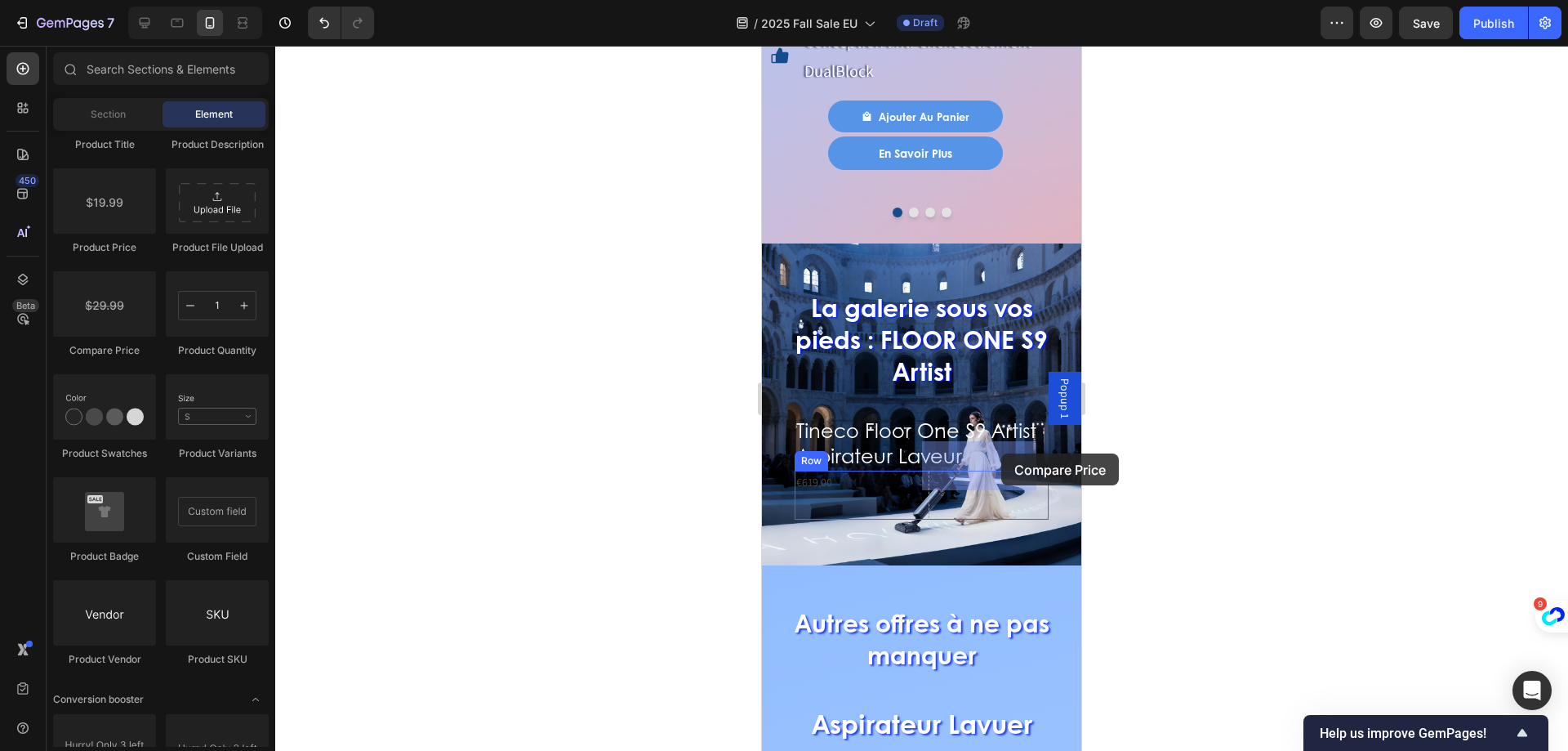
drag, startPoint x: 1446, startPoint y: 429, endPoint x: 1001, endPoint y: 453, distance: 445.6
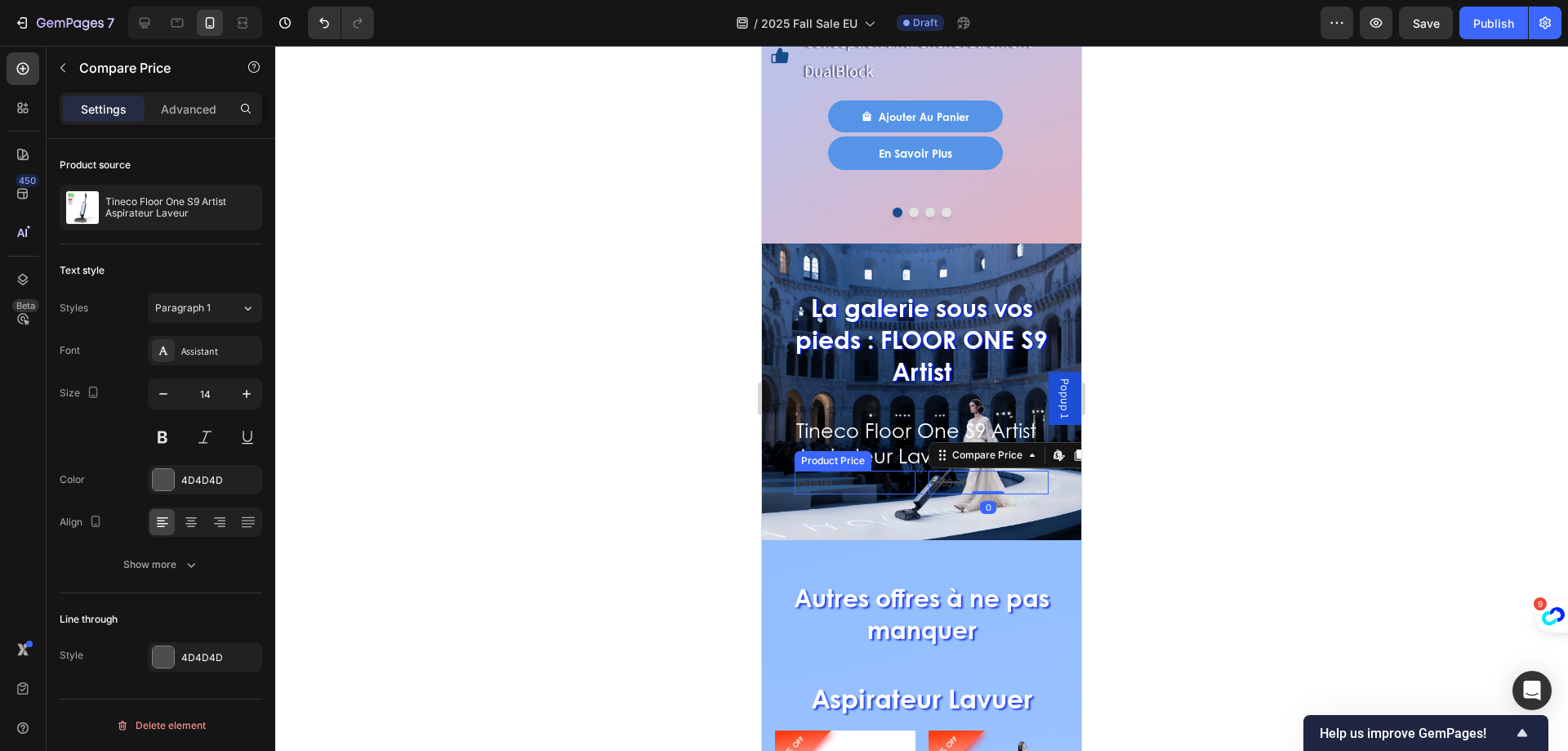
click at [810, 471] on div "€619,00" at bounding box center [855, 482] width 121 height 23
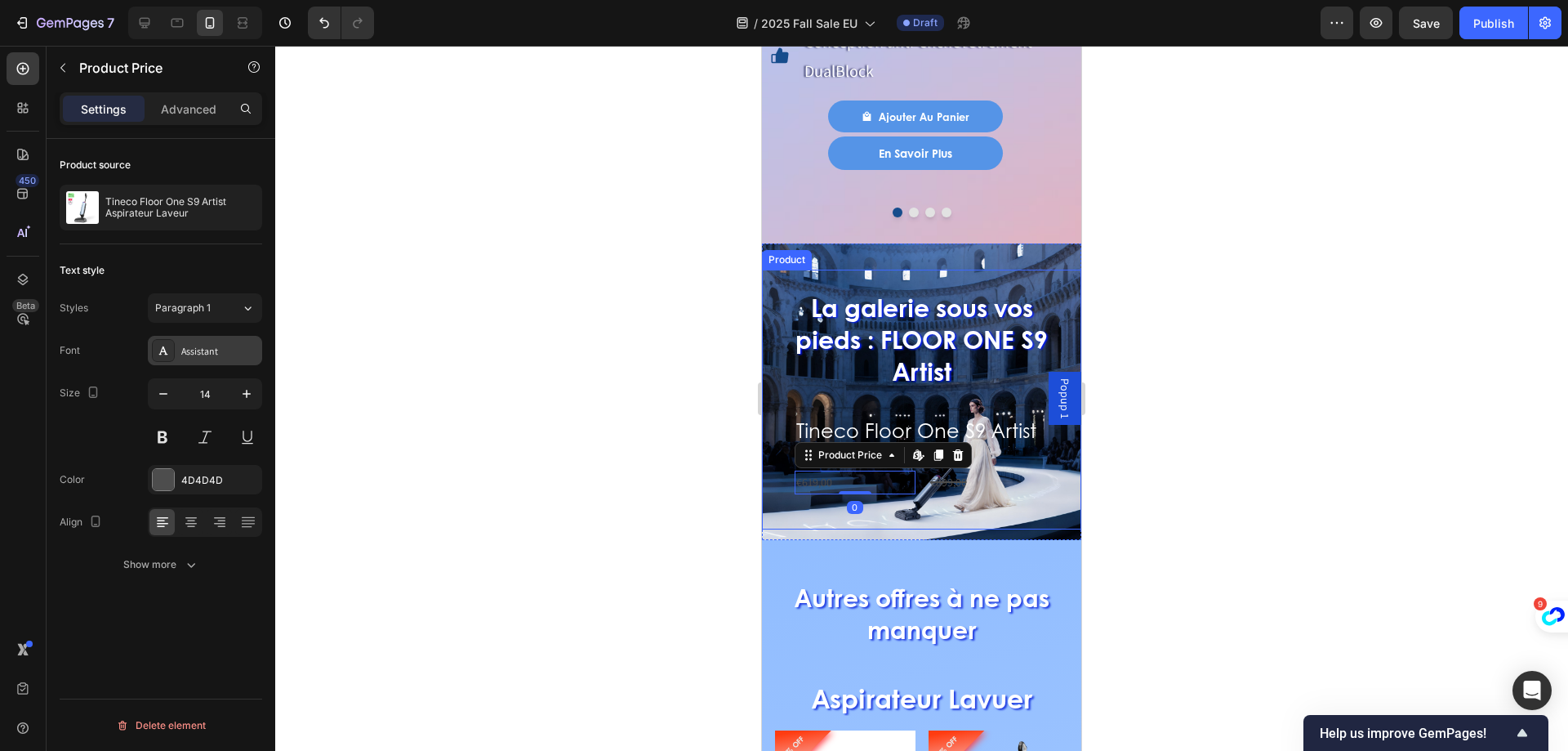
click at [214, 350] on div "Assistant" at bounding box center [220, 351] width 76 height 15
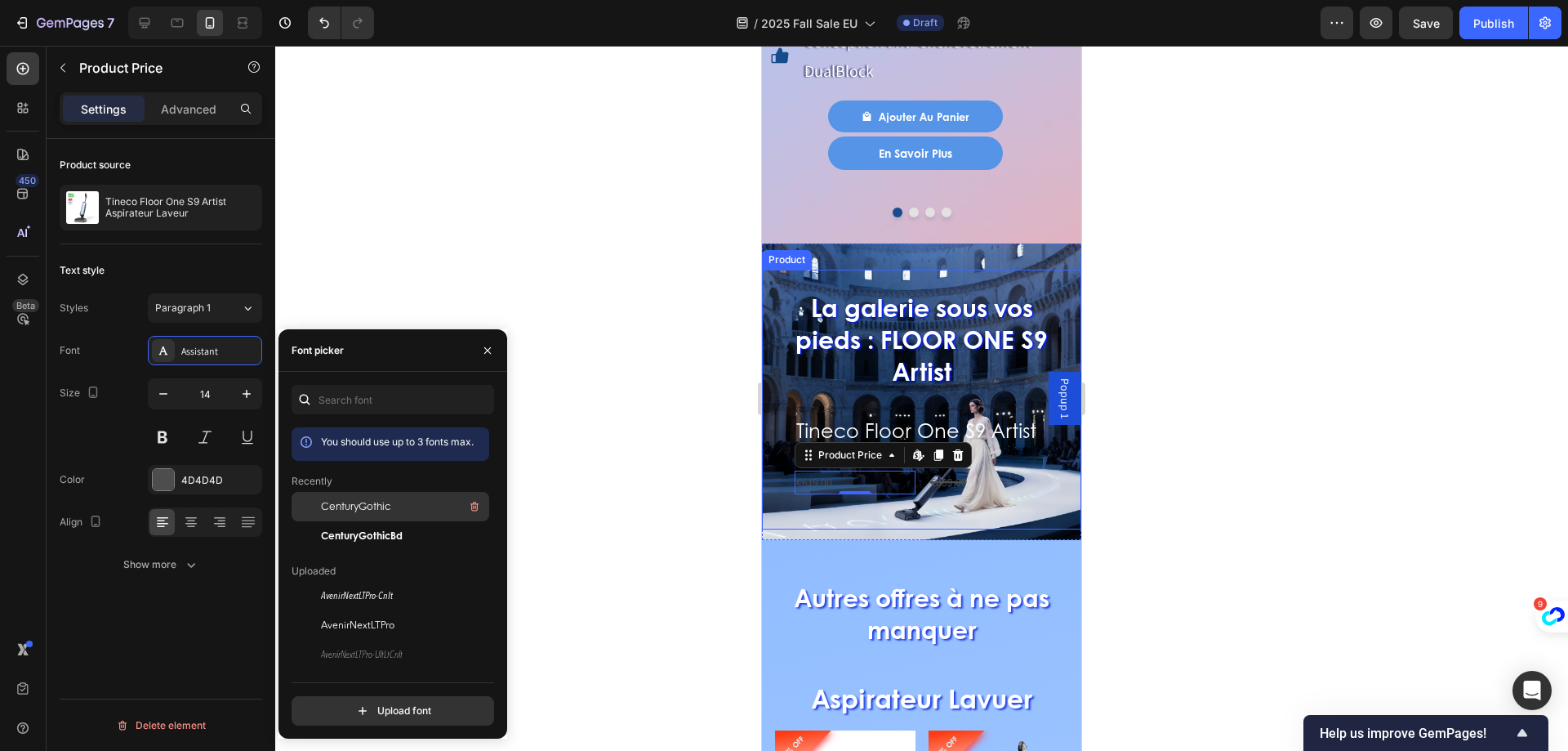
drag, startPoint x: 363, startPoint y: 524, endPoint x: 302, endPoint y: 515, distance: 61.7
click at [362, 524] on div "CenturyGothicBd" at bounding box center [390, 536] width 198 height 30
click at [162, 439] on button at bounding box center [162, 437] width 30 height 30
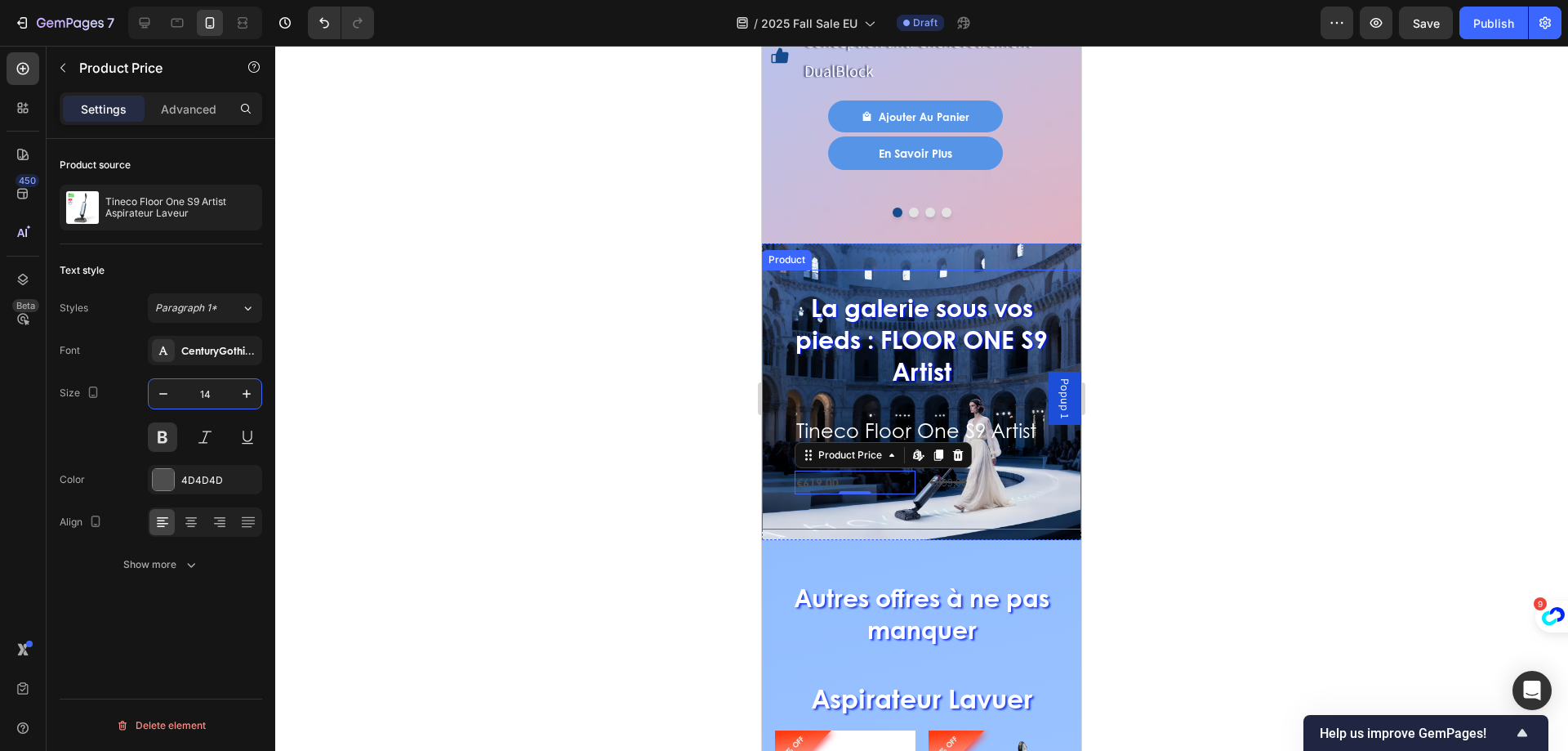
click at [204, 394] on input "14" at bounding box center [205, 394] width 54 height 30
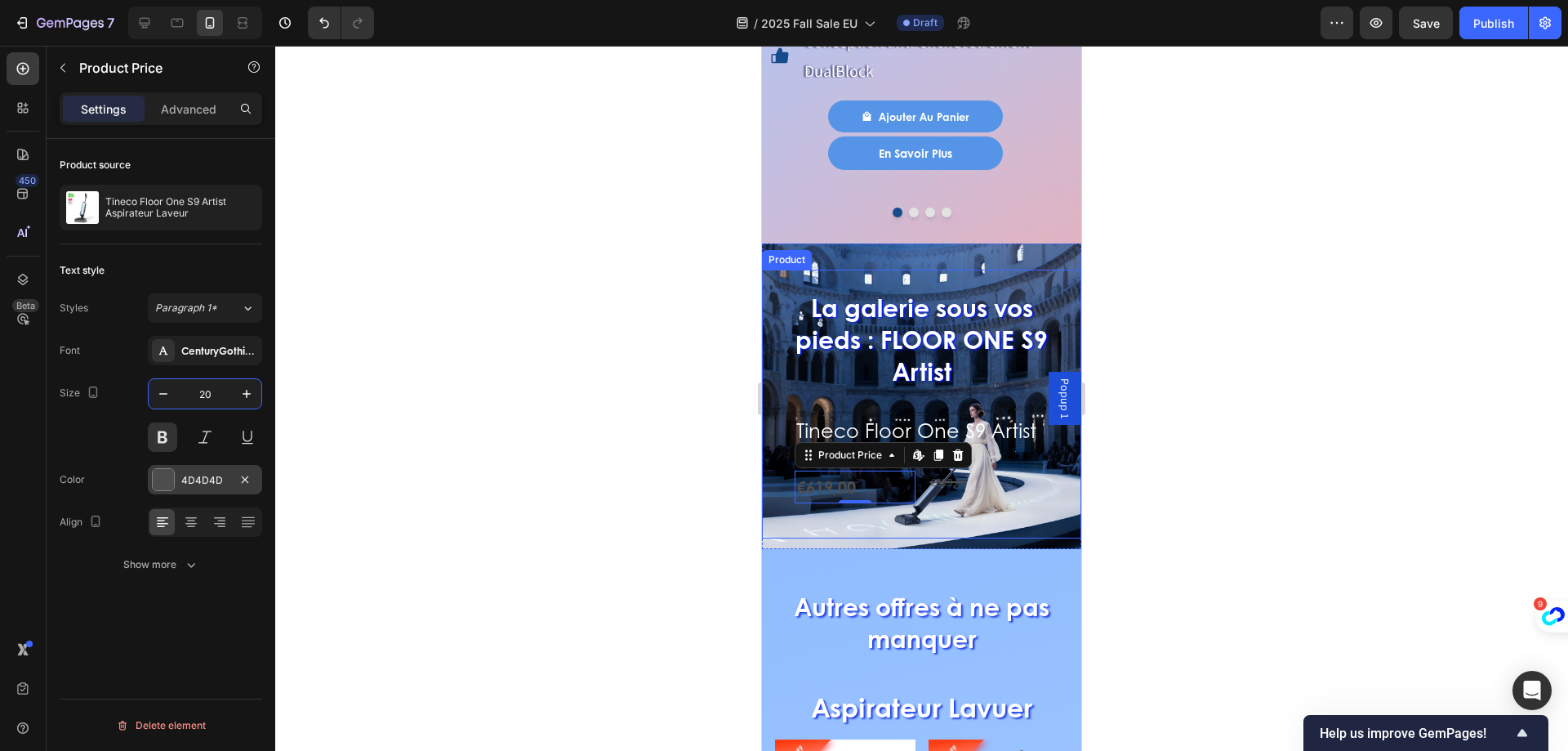
type input "20"
click at [177, 481] on div "4D4D4D" at bounding box center [205, 479] width 115 height 30
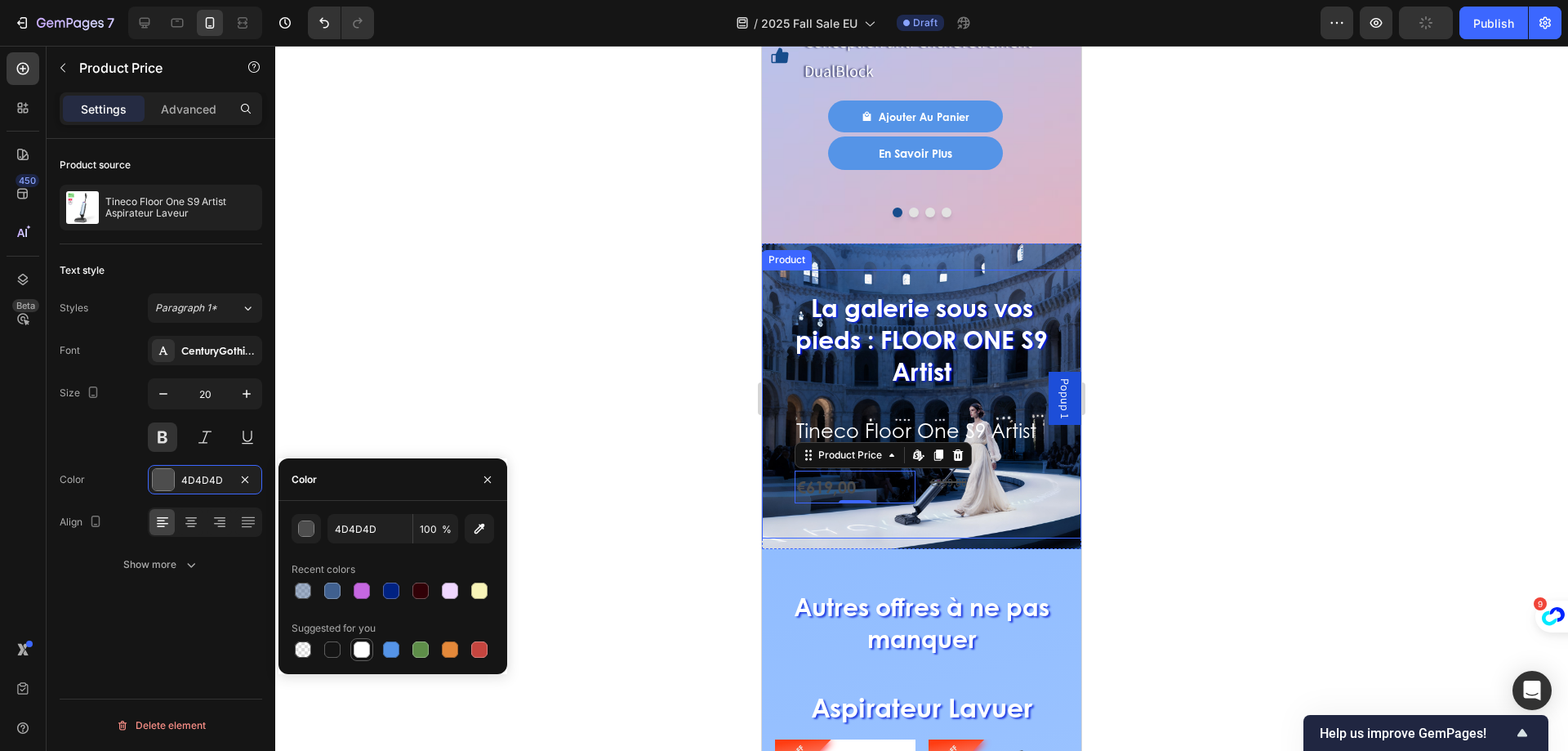
click at [365, 647] on div at bounding box center [361, 649] width 16 height 16
type input "FFFFFF"
click at [948, 471] on div "€899,00" at bounding box center [988, 482] width 121 height 23
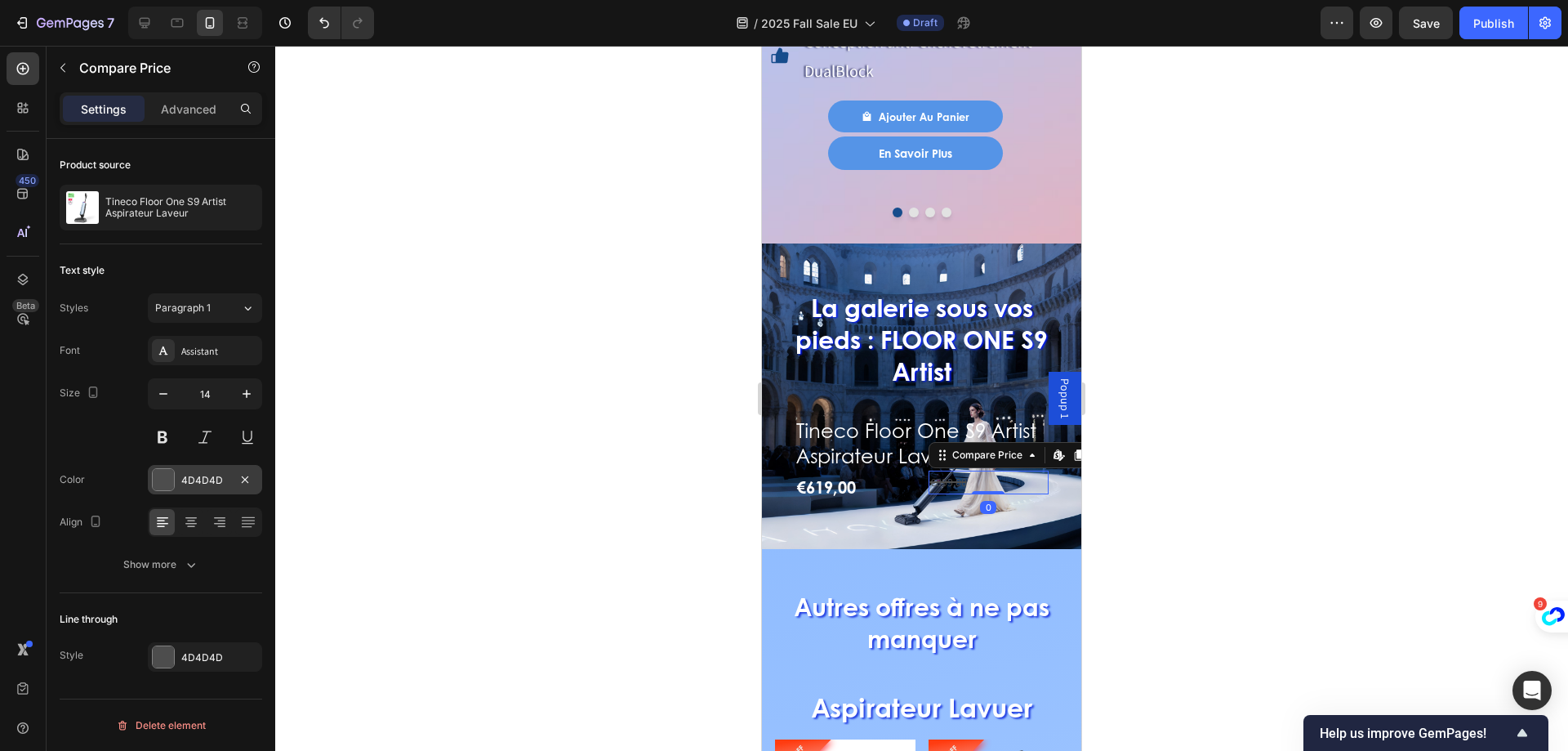
click at [158, 482] on div at bounding box center [163, 479] width 21 height 21
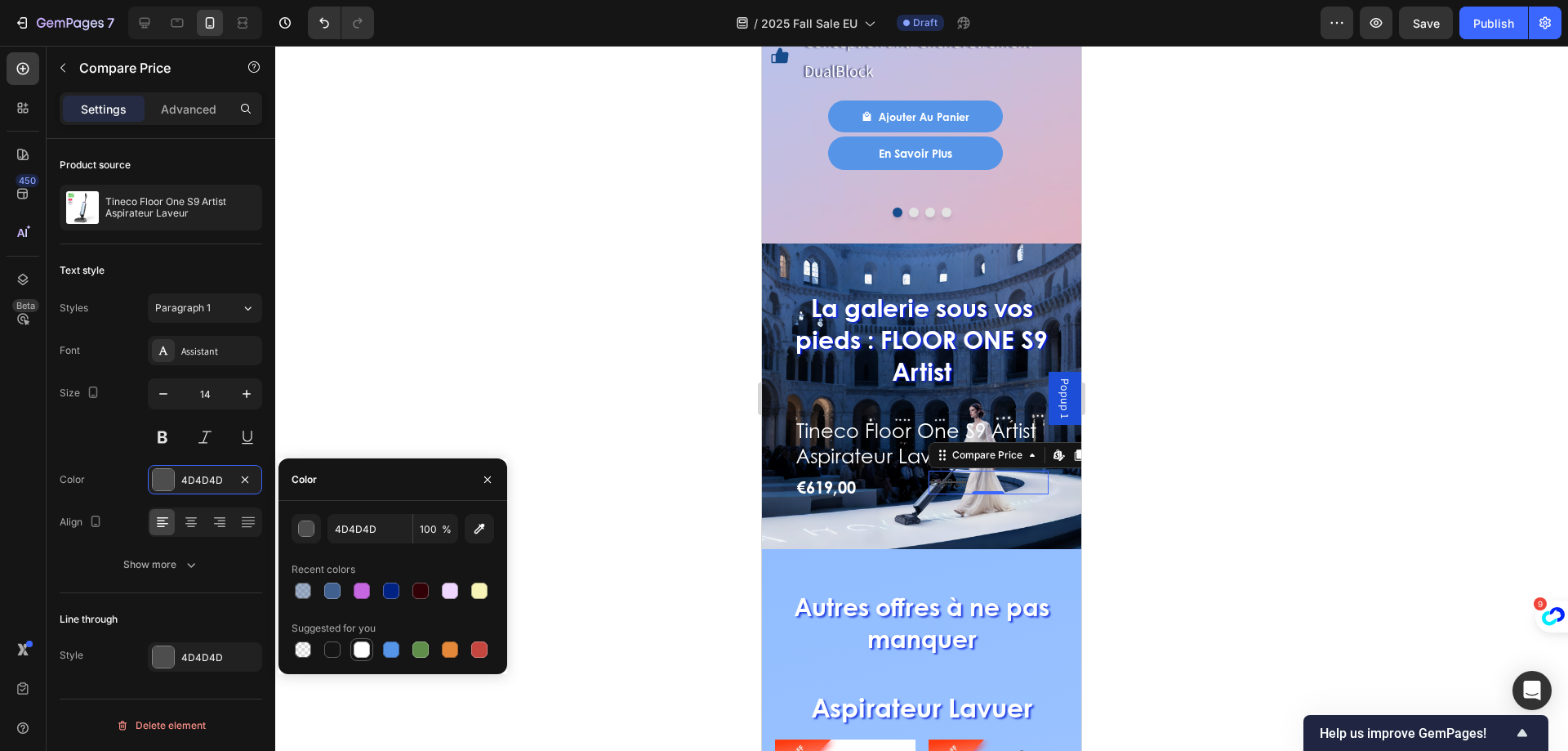
click at [356, 648] on div at bounding box center [361, 649] width 16 height 16
type input "FFFFFF"
click at [891, 471] on div "€619,00" at bounding box center [855, 487] width 121 height 33
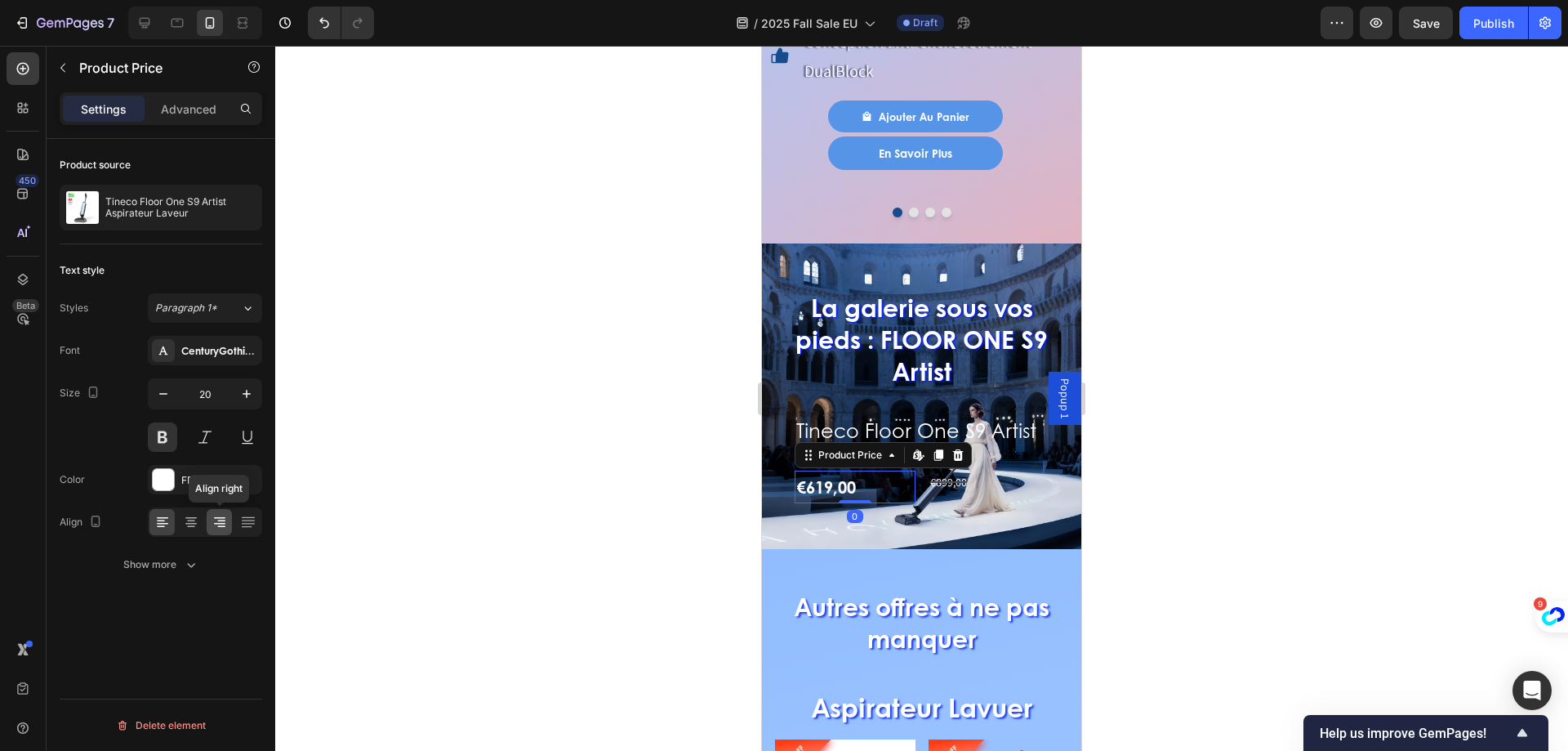
click at [218, 518] on icon at bounding box center [220, 518] width 11 height 2
click at [161, 530] on icon at bounding box center [162, 522] width 16 height 16
click at [947, 471] on div "€899,00" at bounding box center [988, 482] width 121 height 23
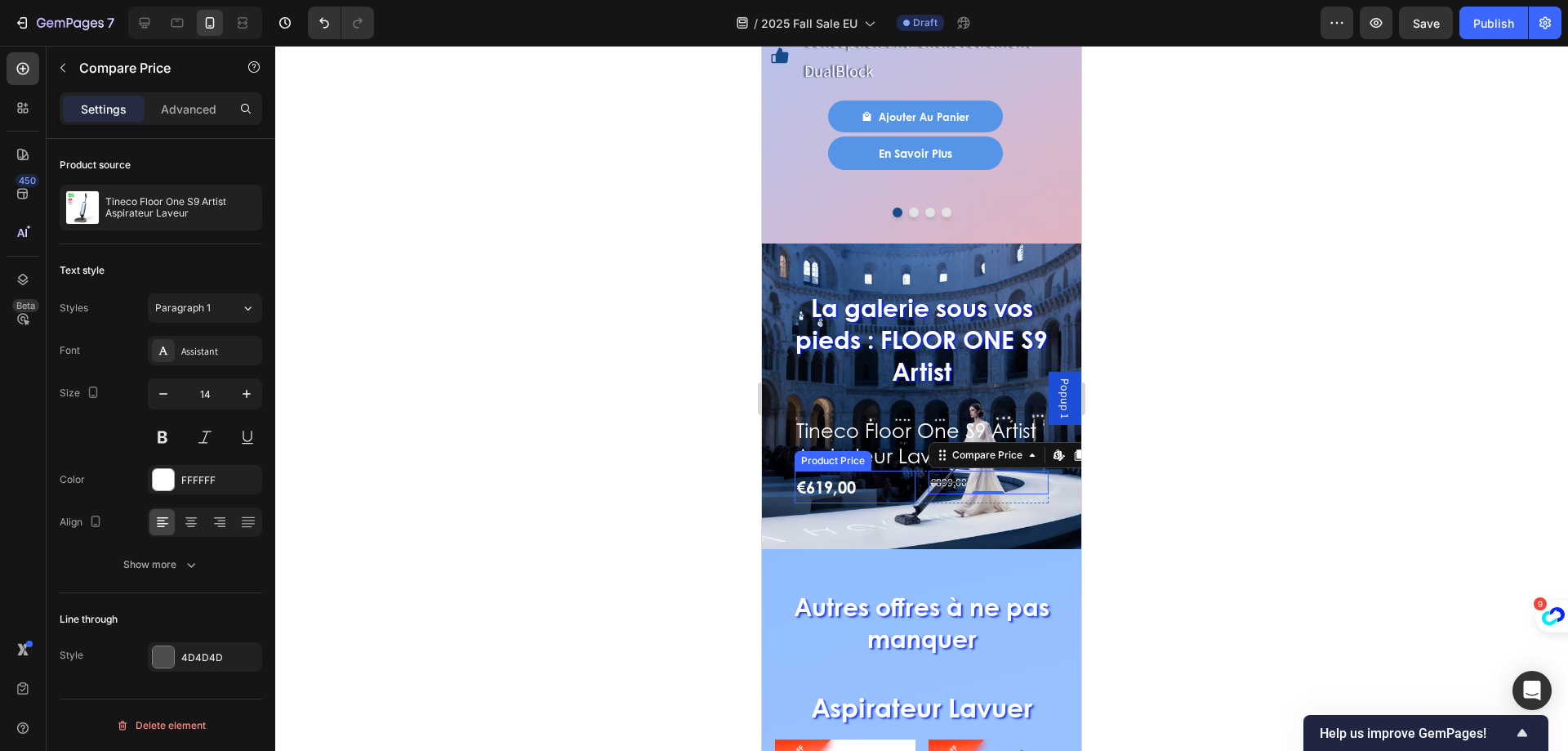
click at [868, 471] on div "€619,00" at bounding box center [855, 487] width 121 height 33
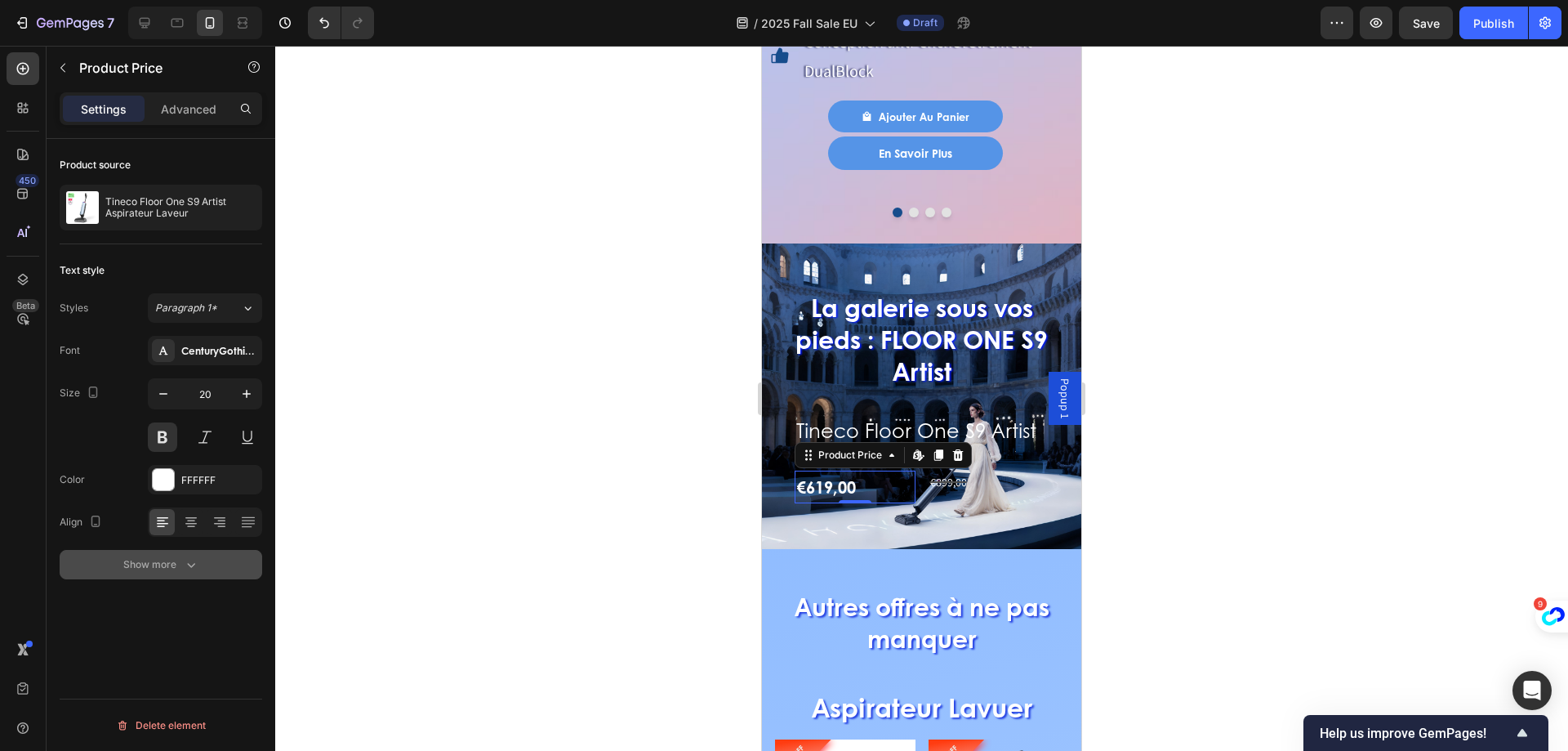
click at [167, 563] on div "Show more" at bounding box center [161, 564] width 76 height 16
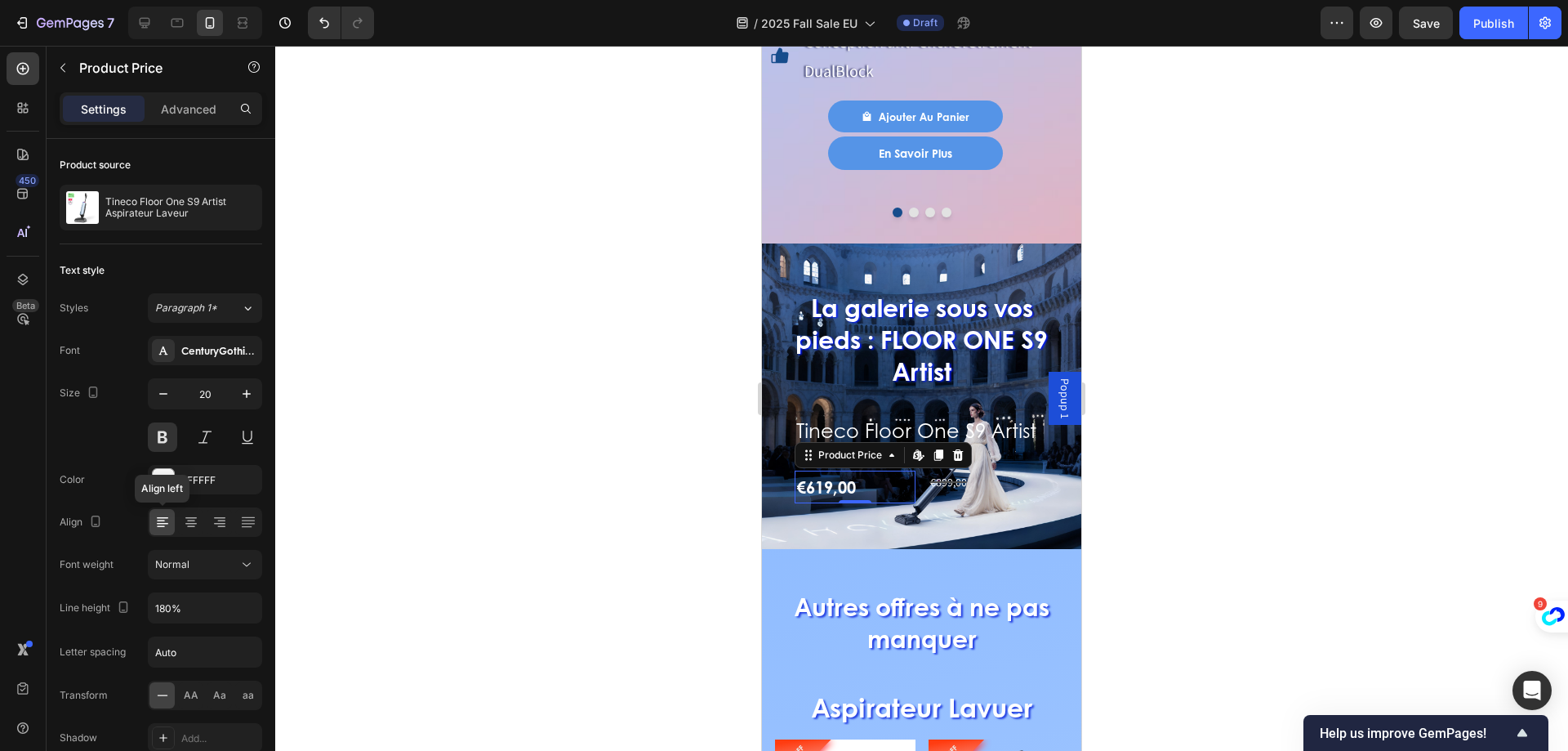
scroll to position [122, 0]
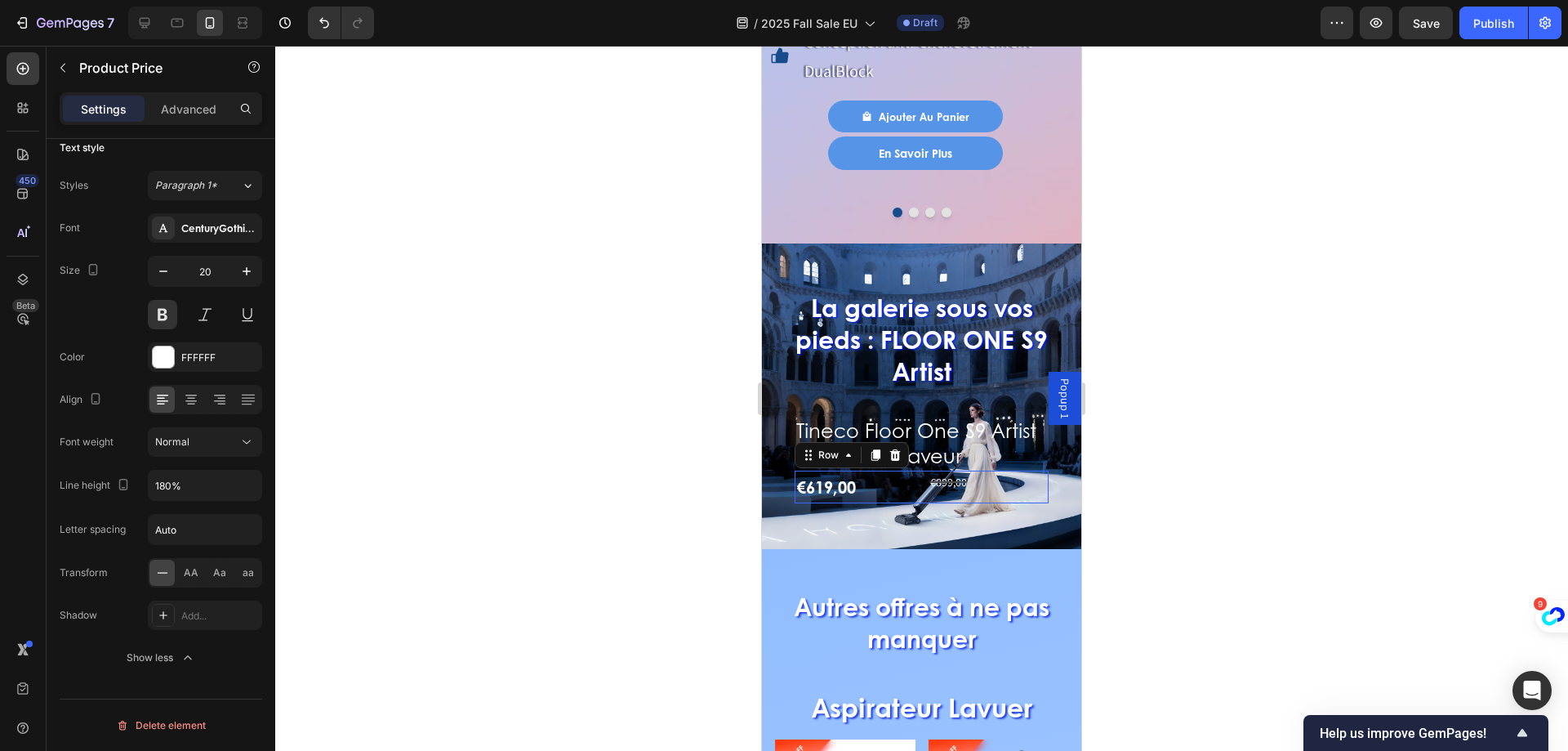
click at [920, 471] on div "€619,00 Product Price Product Price €899,00 Compare Price Compare Price Row 0" at bounding box center [922, 487] width 254 height 33
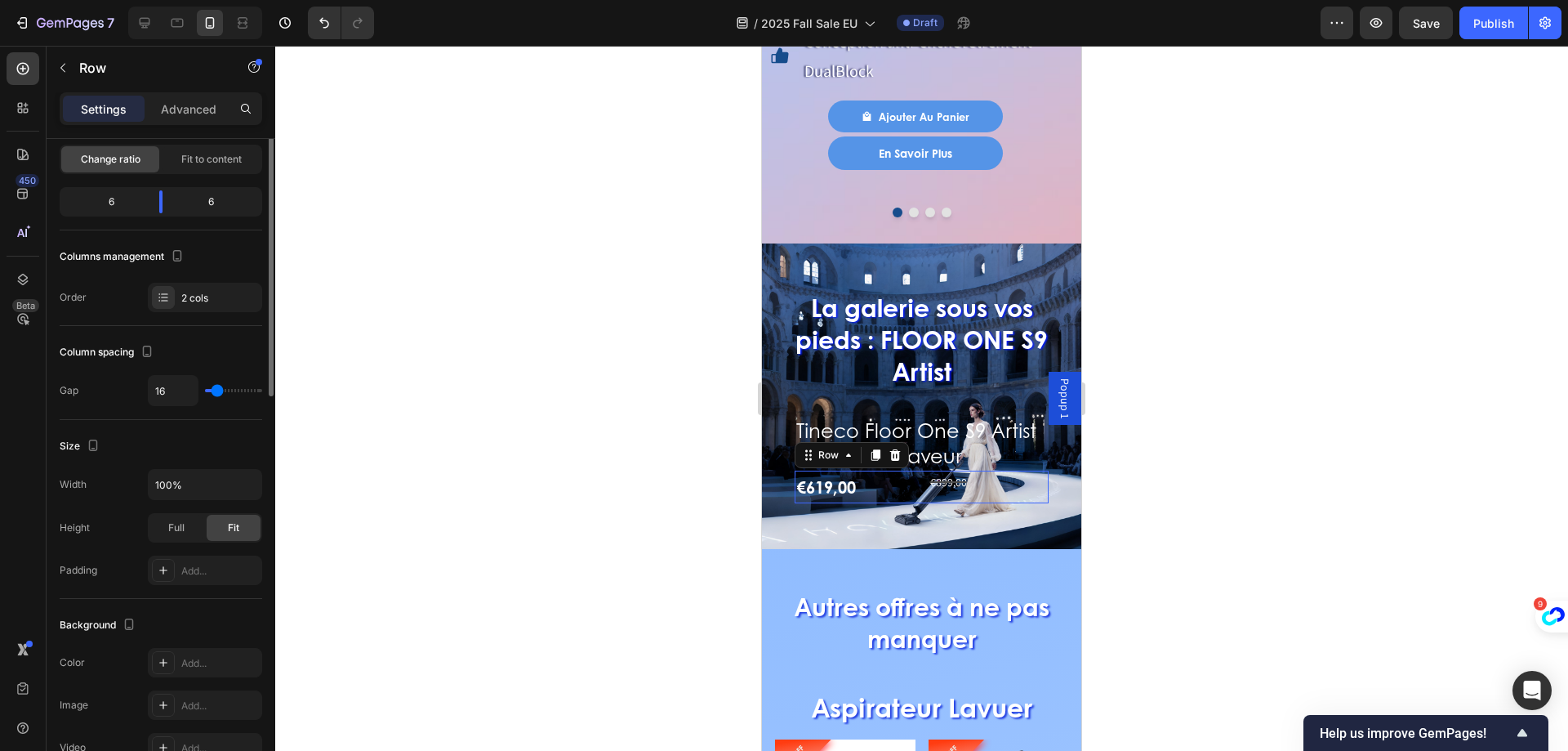
scroll to position [0, 0]
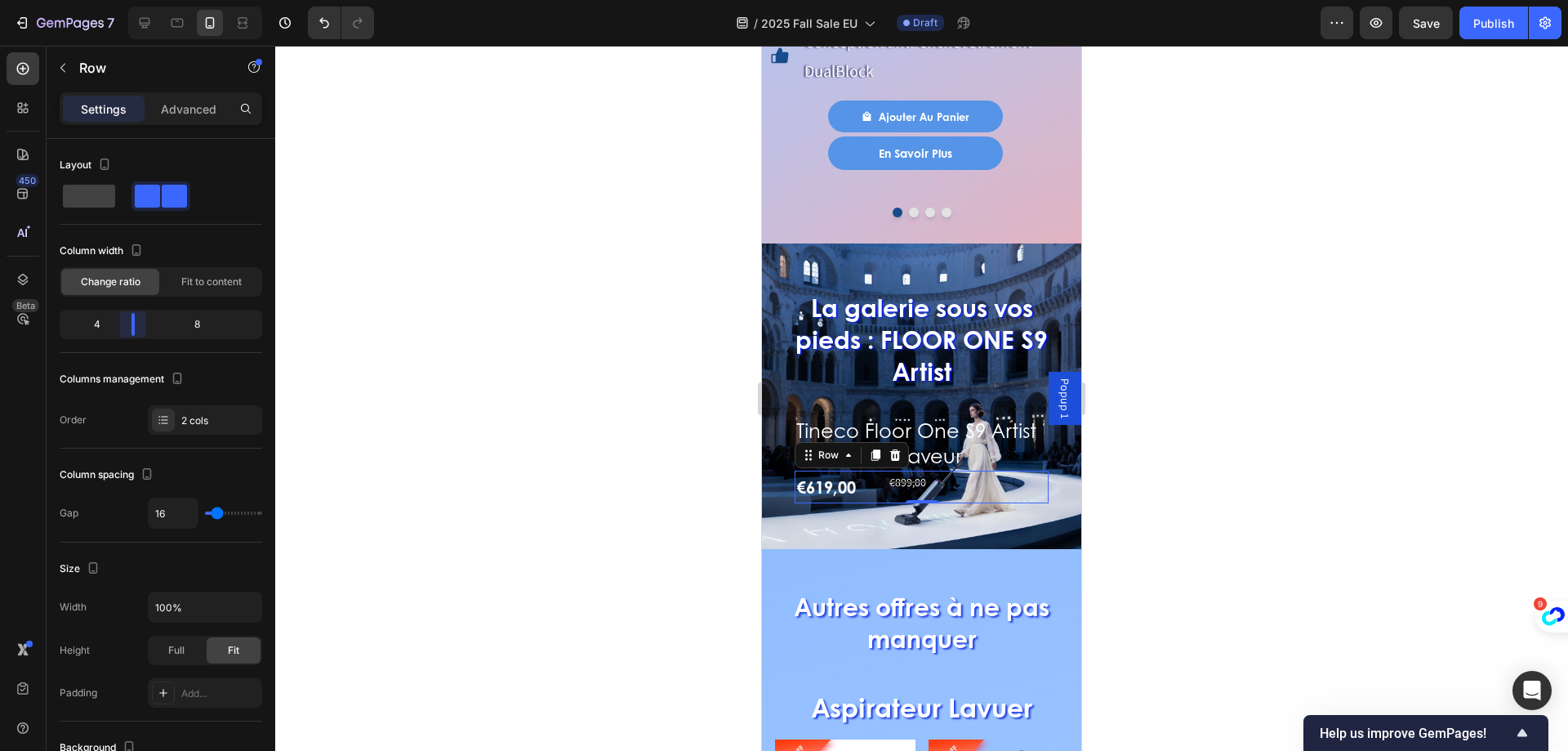
drag, startPoint x: 154, startPoint y: 332, endPoint x: 131, endPoint y: 327, distance: 23.5
click at [131, 122] on body "7 Version history / 2025 Fall Sale EU Draft Preview Save Publish 450 Beta Secti…" at bounding box center [784, 61] width 1568 height 122
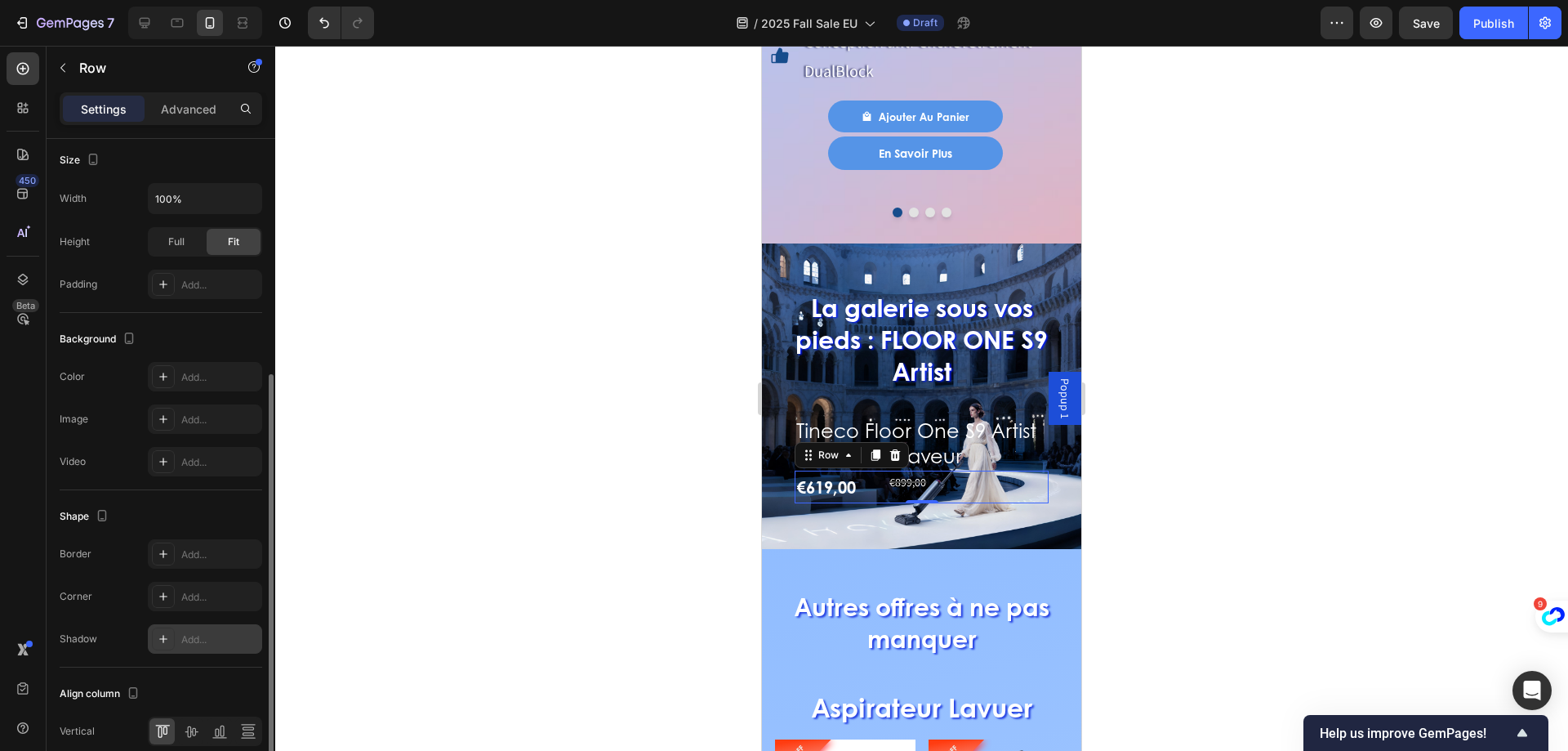
scroll to position [482, 0]
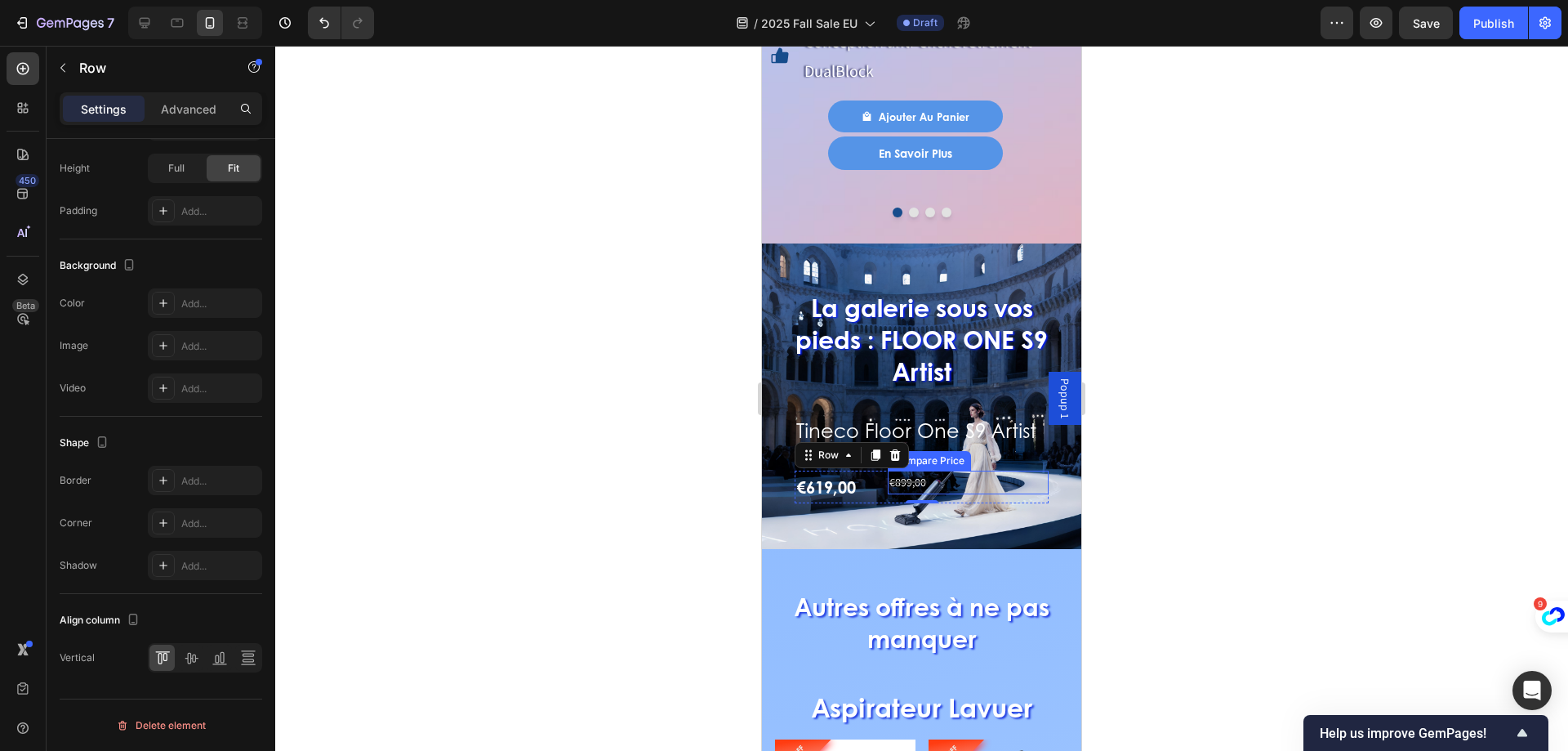
click at [906, 471] on div "€899,00" at bounding box center [968, 482] width 161 height 23
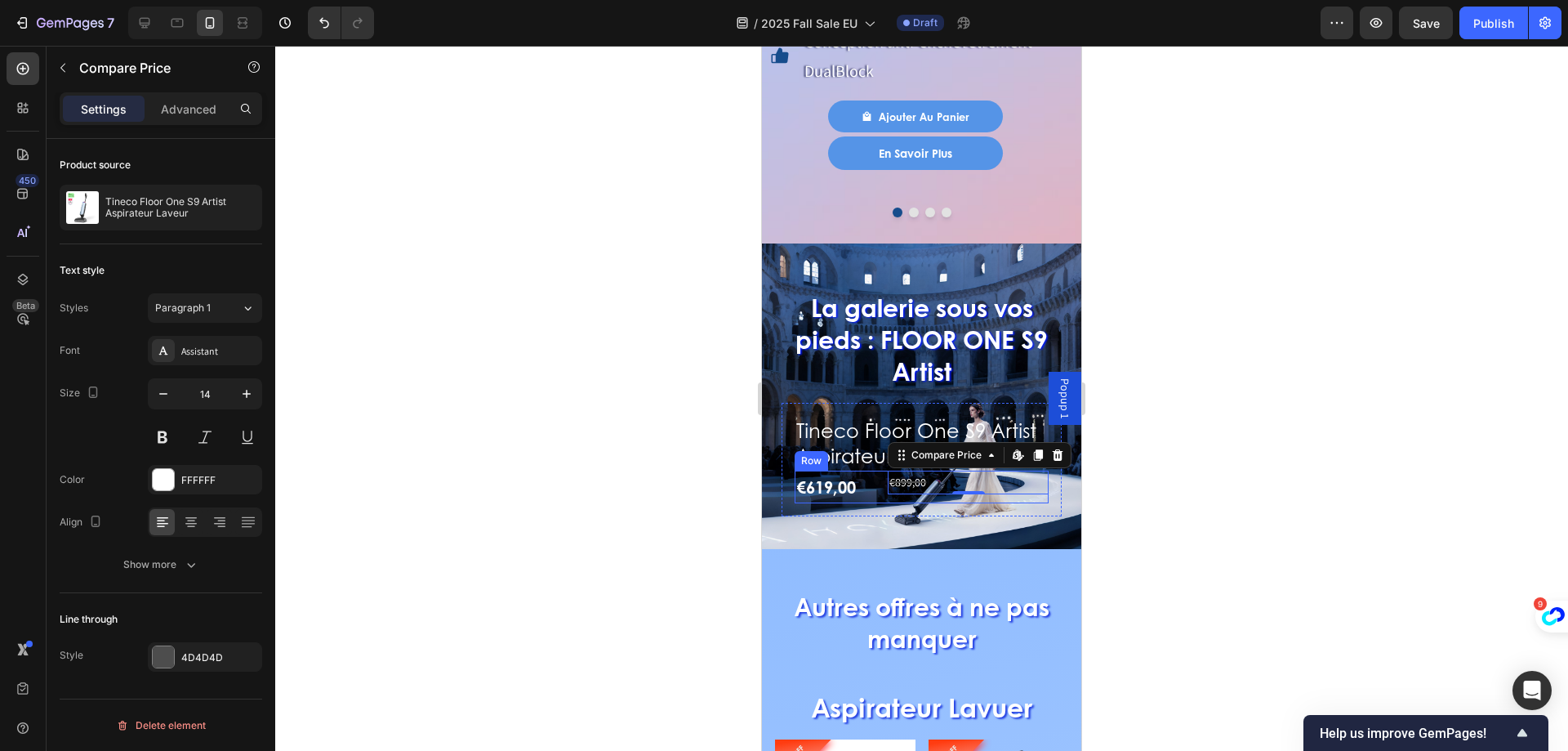
click at [882, 471] on div "€619,00 Product Price Product Price €899,00 Compare Price Edit content in Shopi…" at bounding box center [922, 487] width 254 height 33
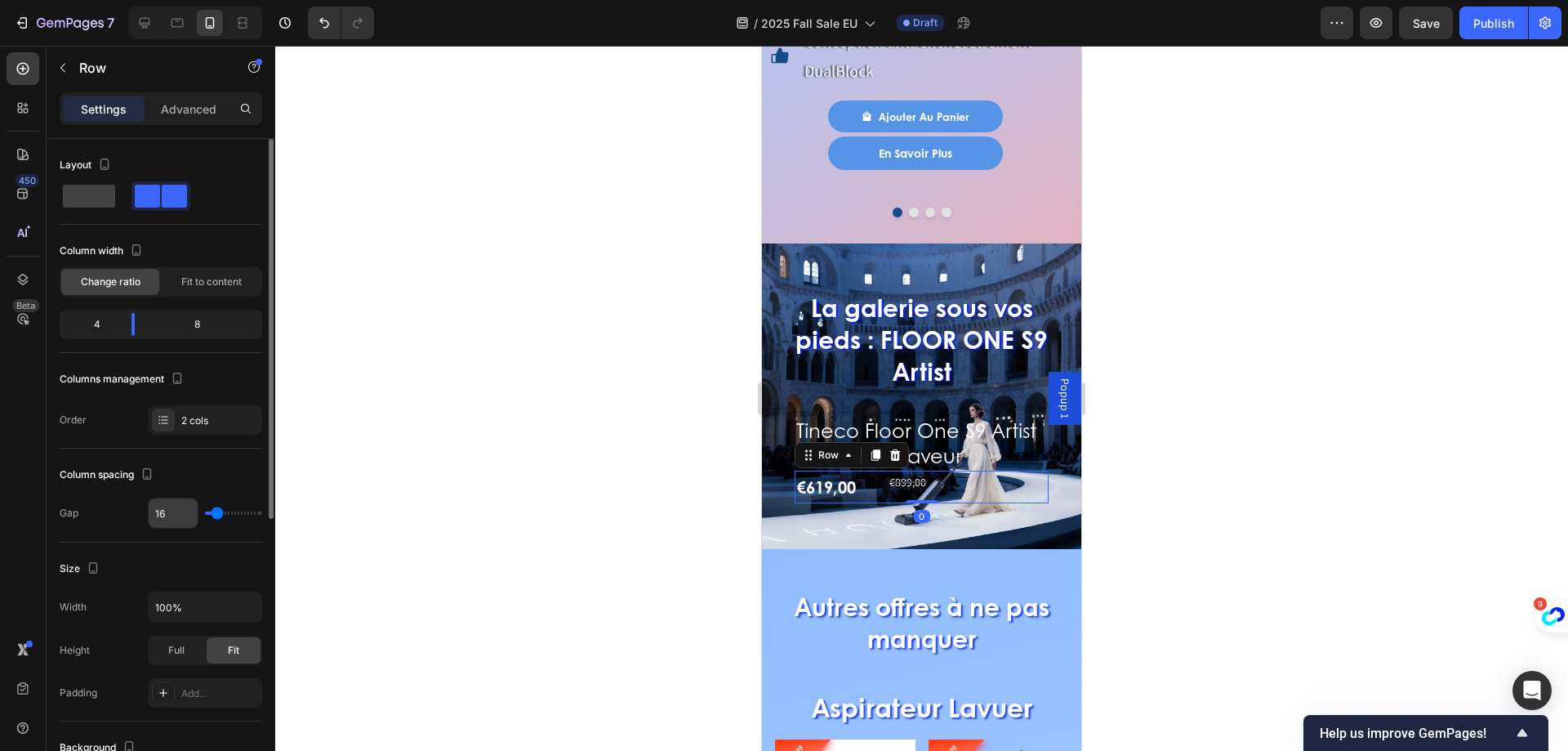
scroll to position [482, 0]
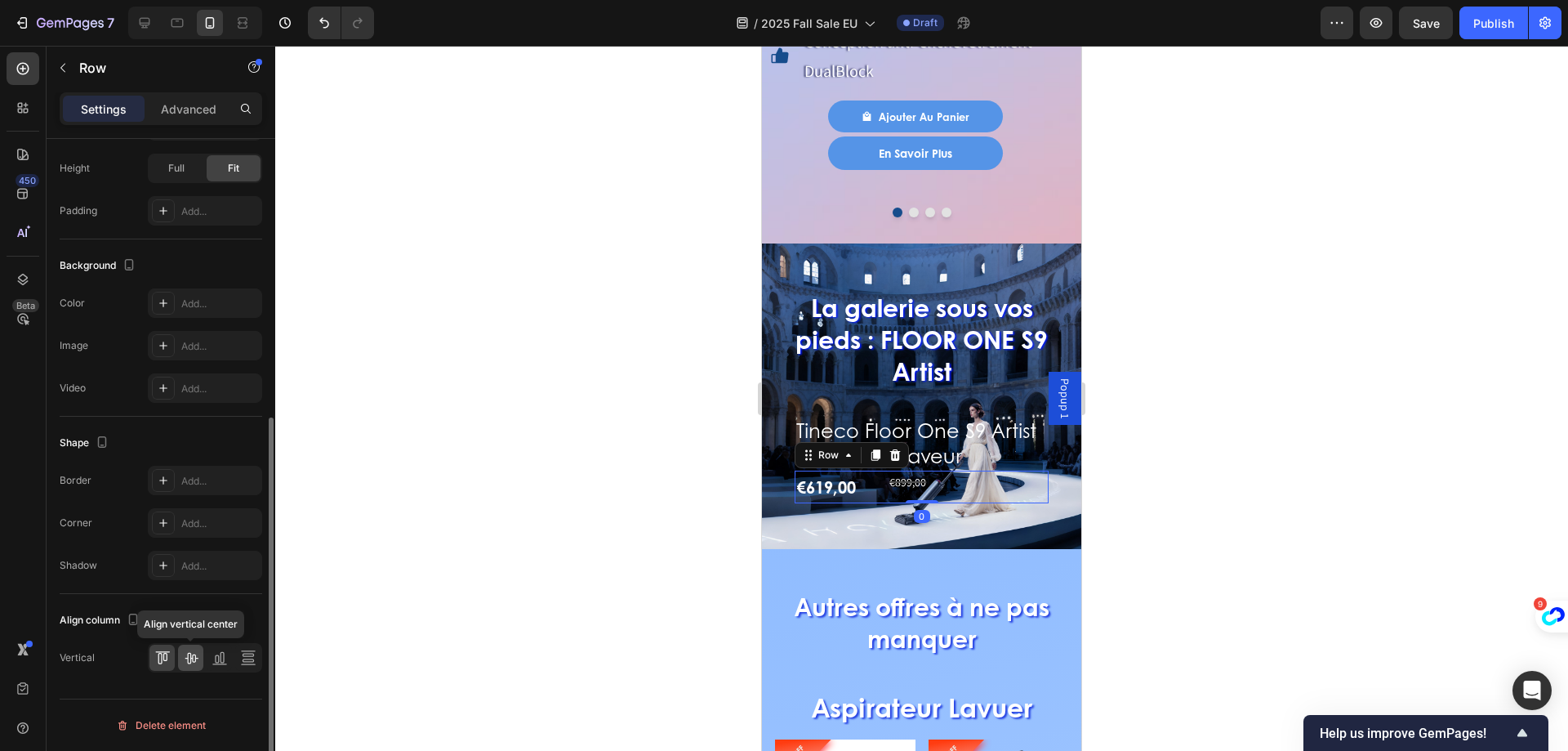
click at [184, 659] on icon at bounding box center [191, 657] width 16 height 16
click at [939, 363] on div "La galerie sous vos pieds : FLOOR ONE S9 Artist Heading Tineco Floor One S9 Art…" at bounding box center [922, 404] width 280 height 268
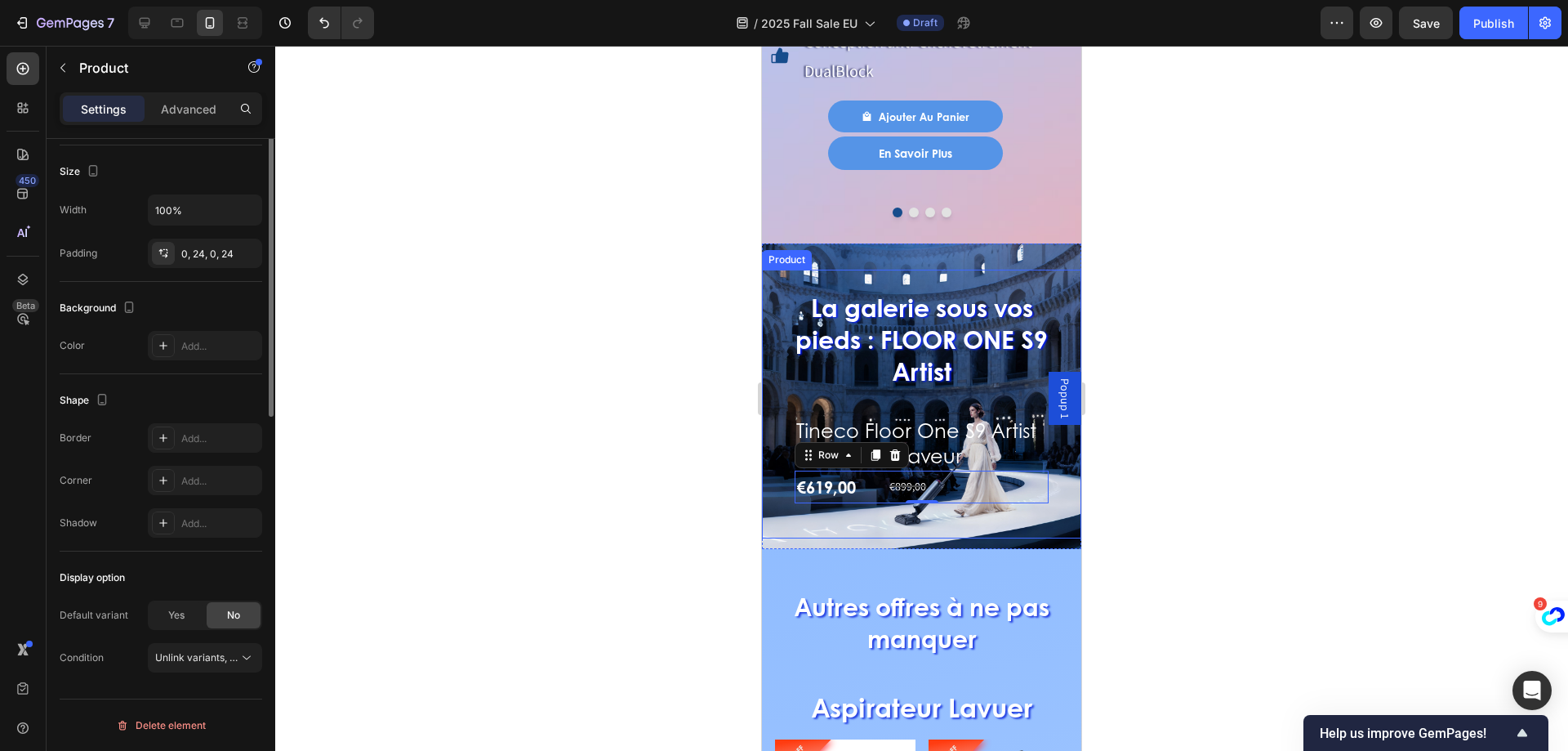
scroll to position [0, 0]
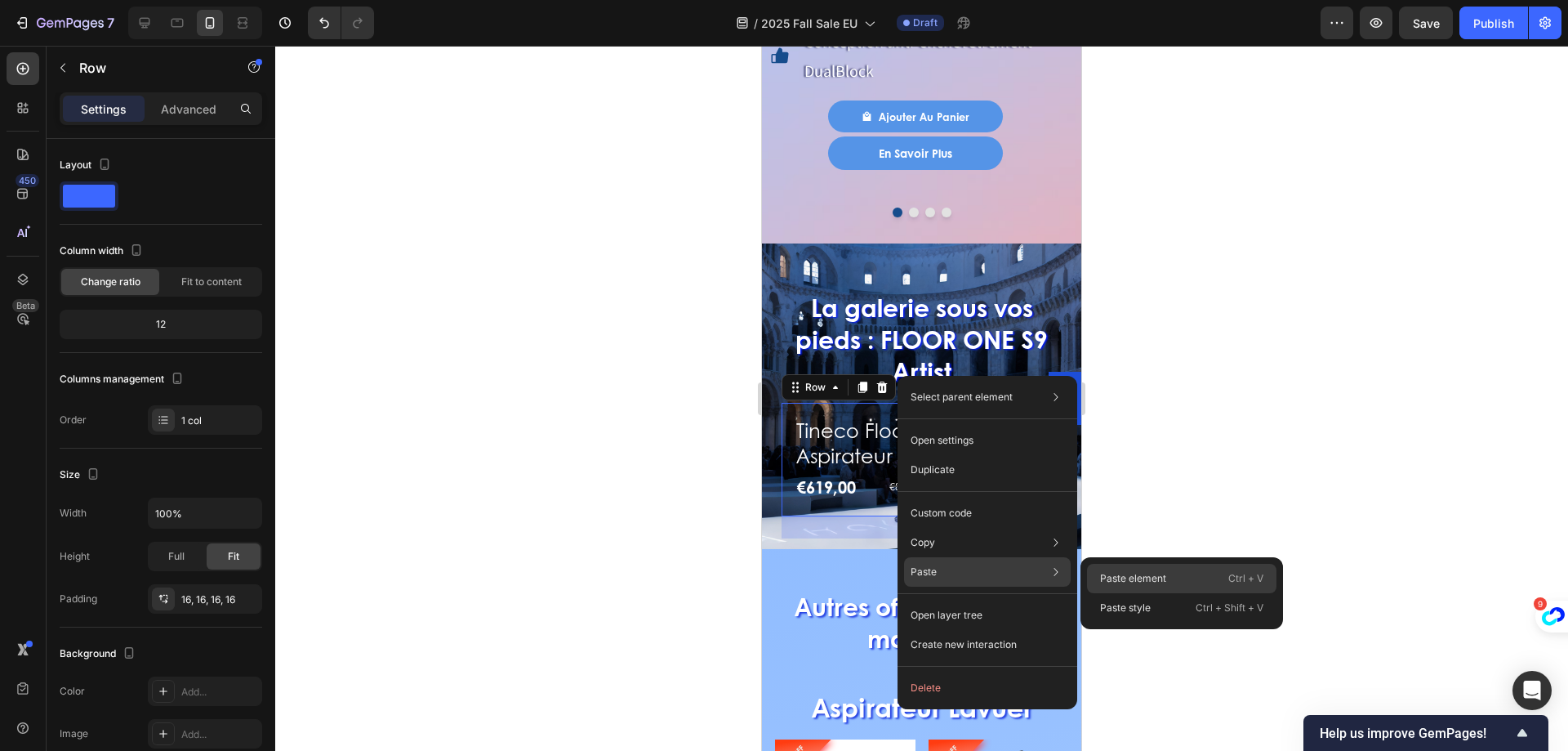
click at [1178, 567] on div "Paste element Ctrl + V" at bounding box center [1181, 578] width 189 height 30
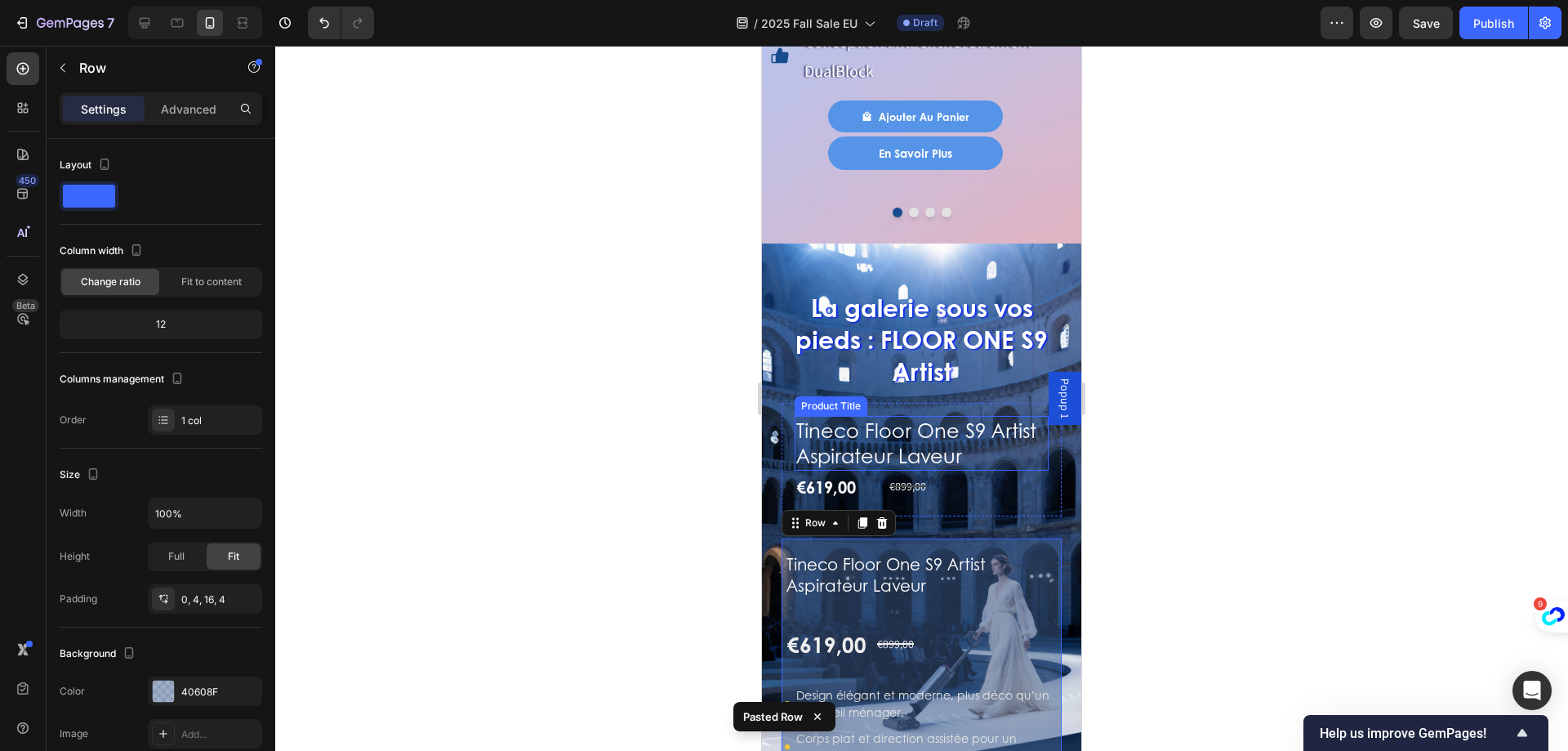
click at [813, 416] on h2 "Tineco Floor One S9 Artist Aspirateur Laveur" at bounding box center [922, 443] width 254 height 54
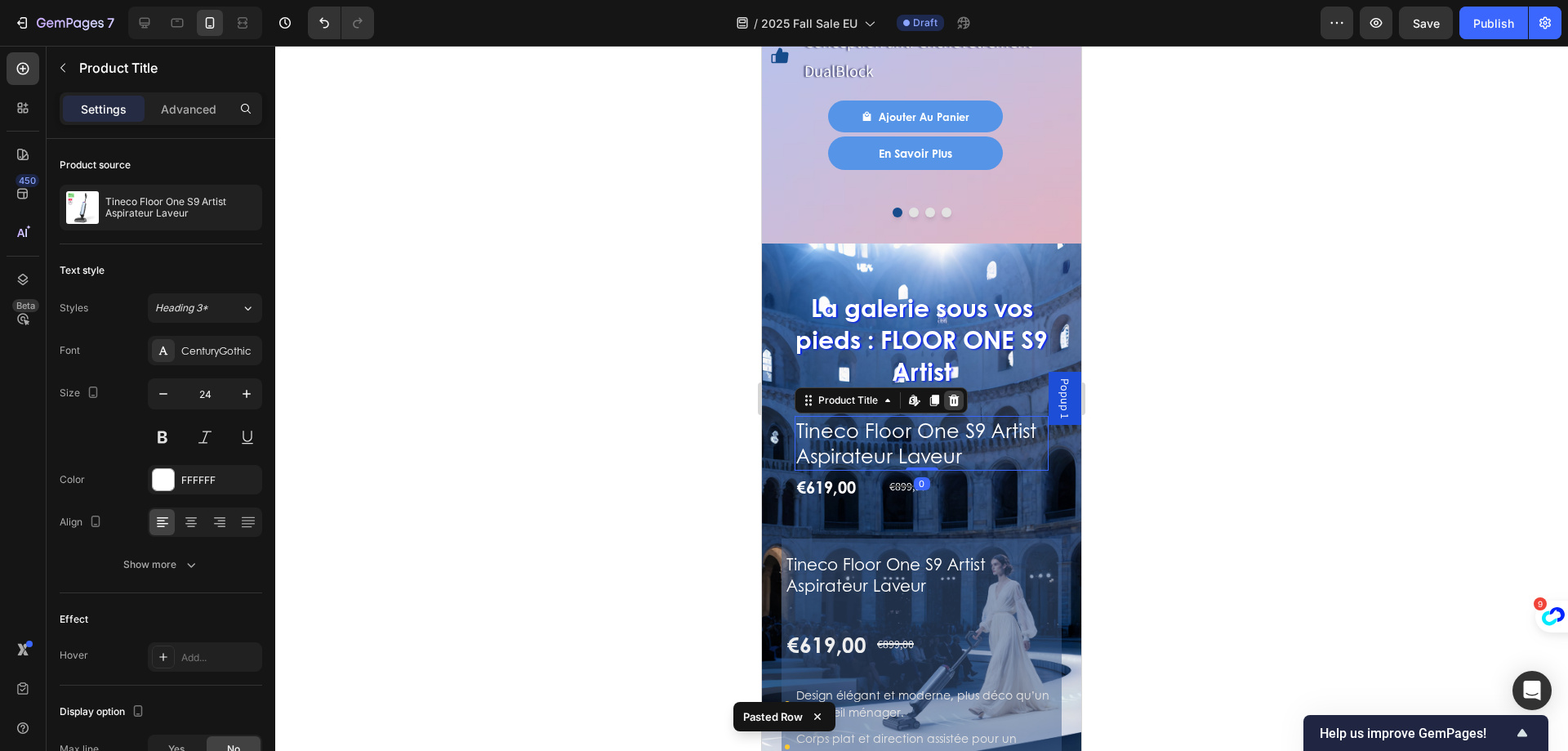
click at [963, 391] on div at bounding box center [954, 400] width 20 height 20
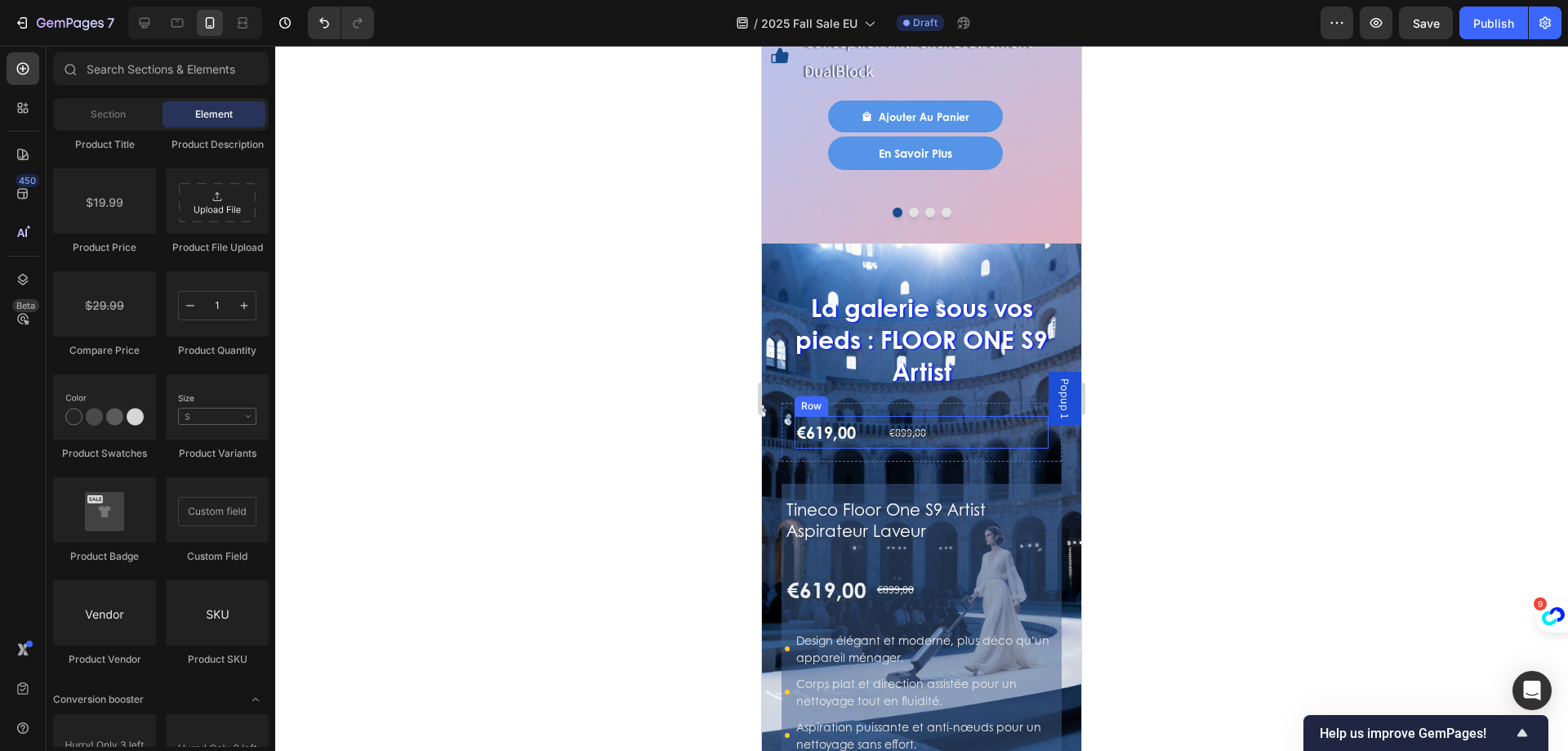
click at [872, 416] on div "€619,00 Product Price Product Price €899,00 Compare Price Compare Price Row" at bounding box center [922, 432] width 254 height 33
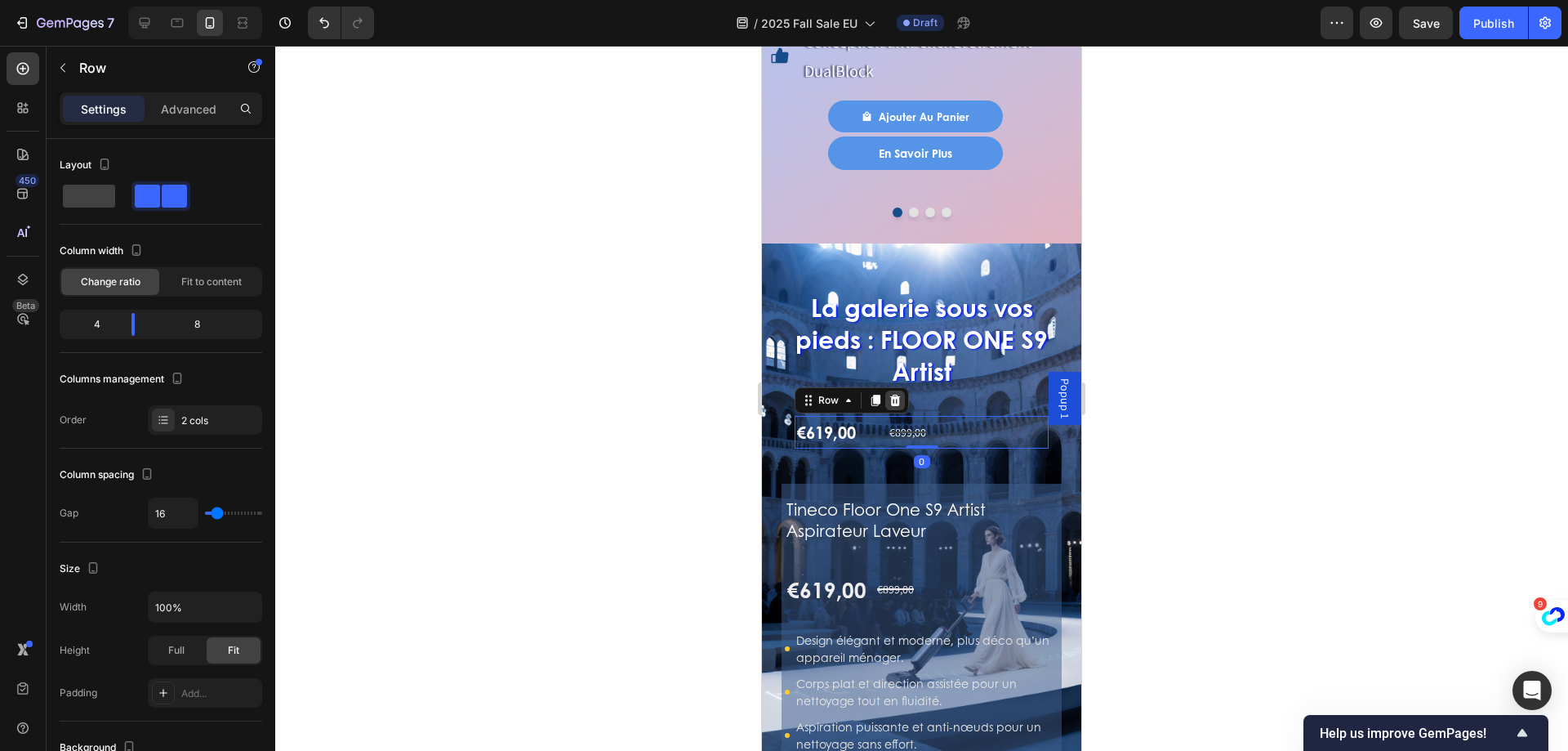
click at [900, 394] on icon at bounding box center [895, 400] width 13 height 13
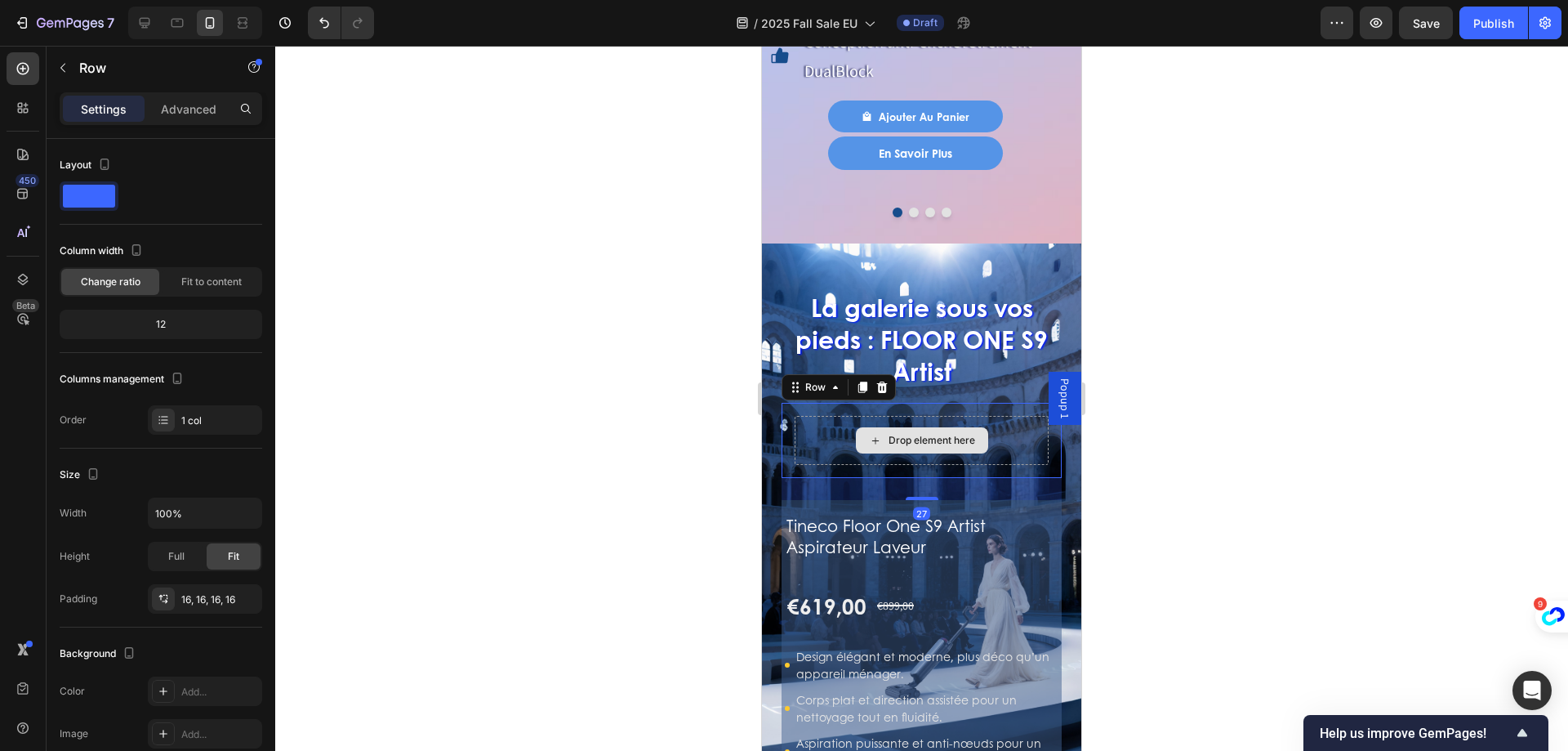
click at [838, 416] on div "Drop element here" at bounding box center [922, 440] width 254 height 49
click at [886, 381] on icon at bounding box center [882, 387] width 13 height 13
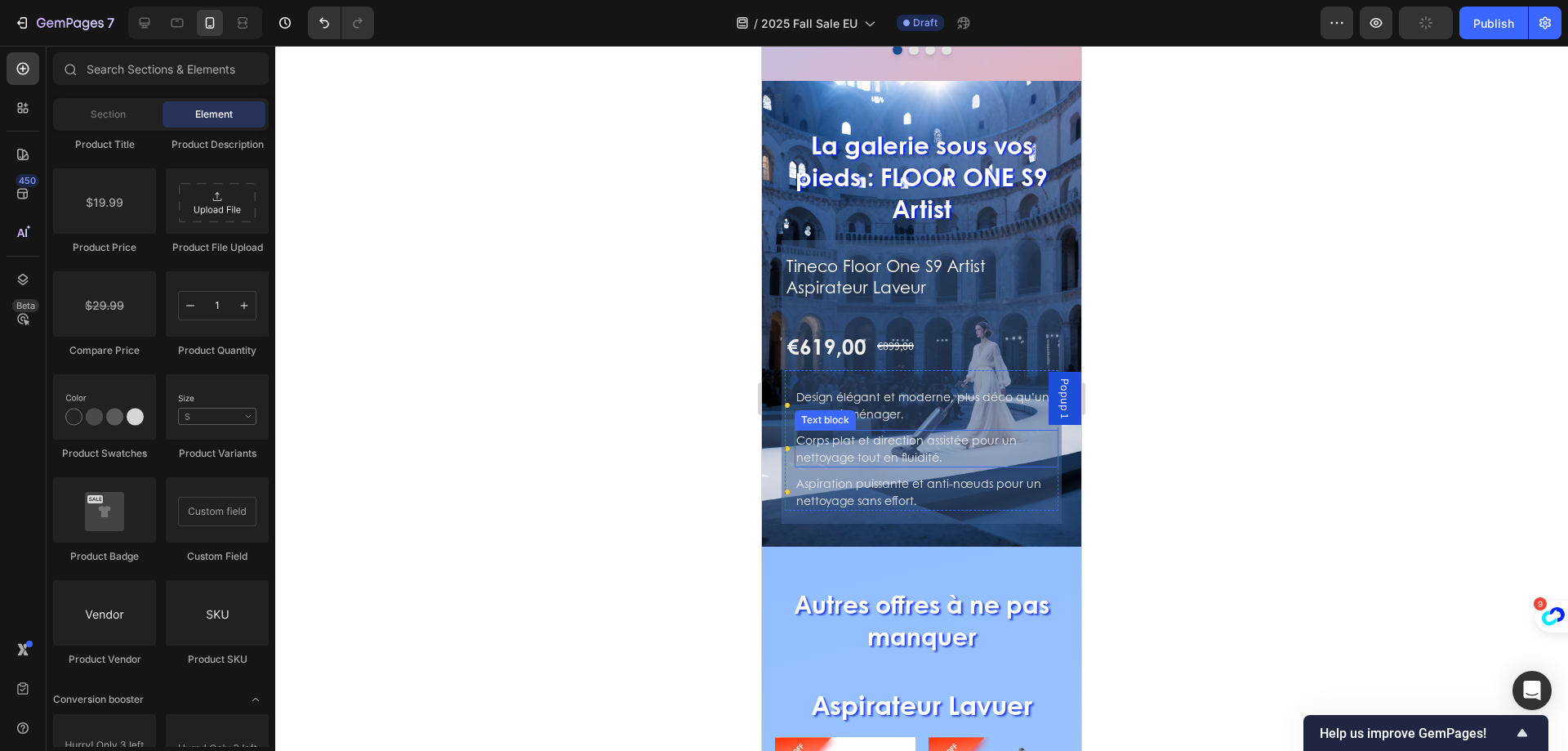
scroll to position [2139, 0]
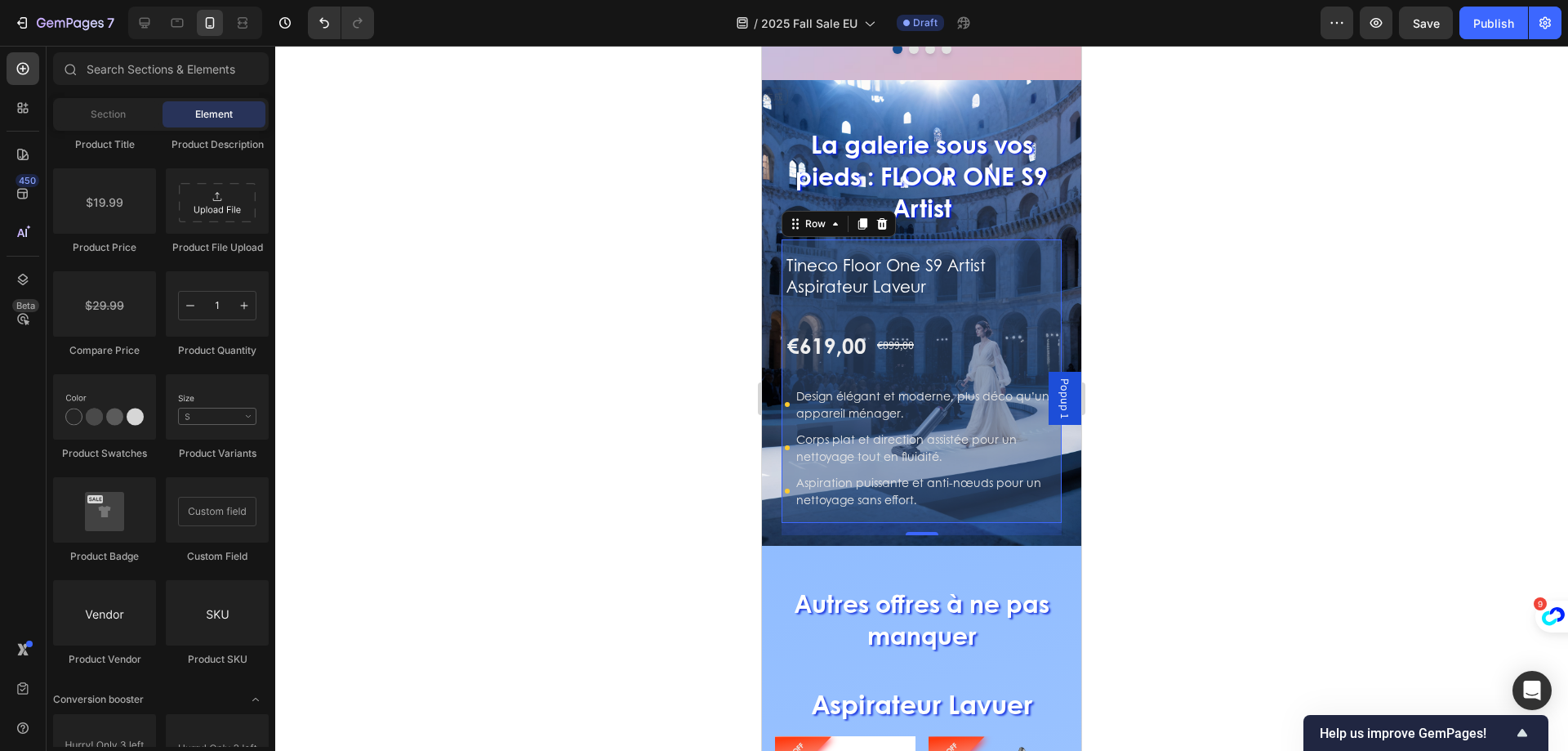
drag, startPoint x: 863, startPoint y: 214, endPoint x: 1485, endPoint y: 229, distance: 622.2
click at [863, 240] on div "Tineco Floor One S9 Artist Aspirateur Laveur Product Title €619,00 Product Pric…" at bounding box center [921, 374] width 273 height 270
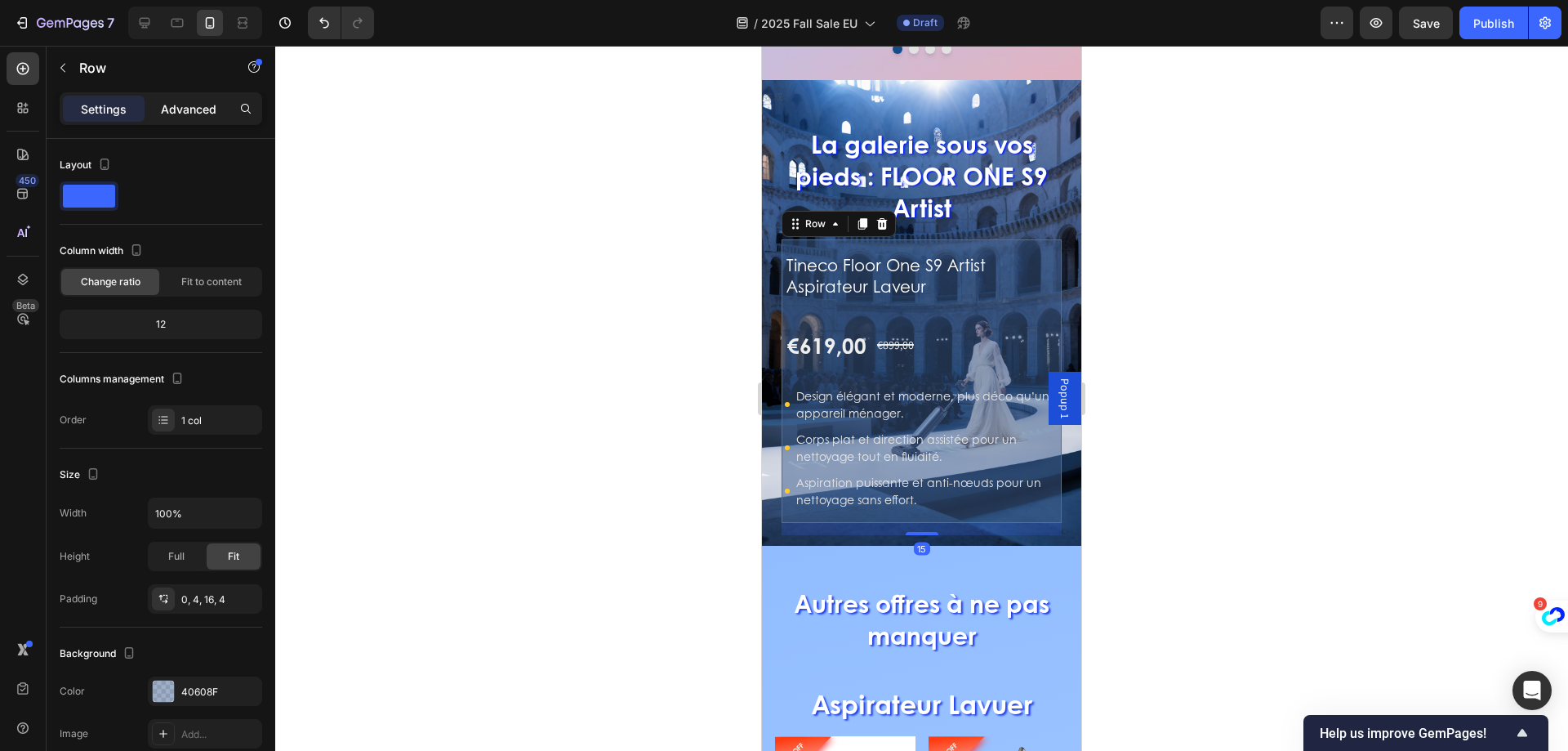
click at [181, 109] on p "Advanced" at bounding box center [188, 109] width 56 height 17
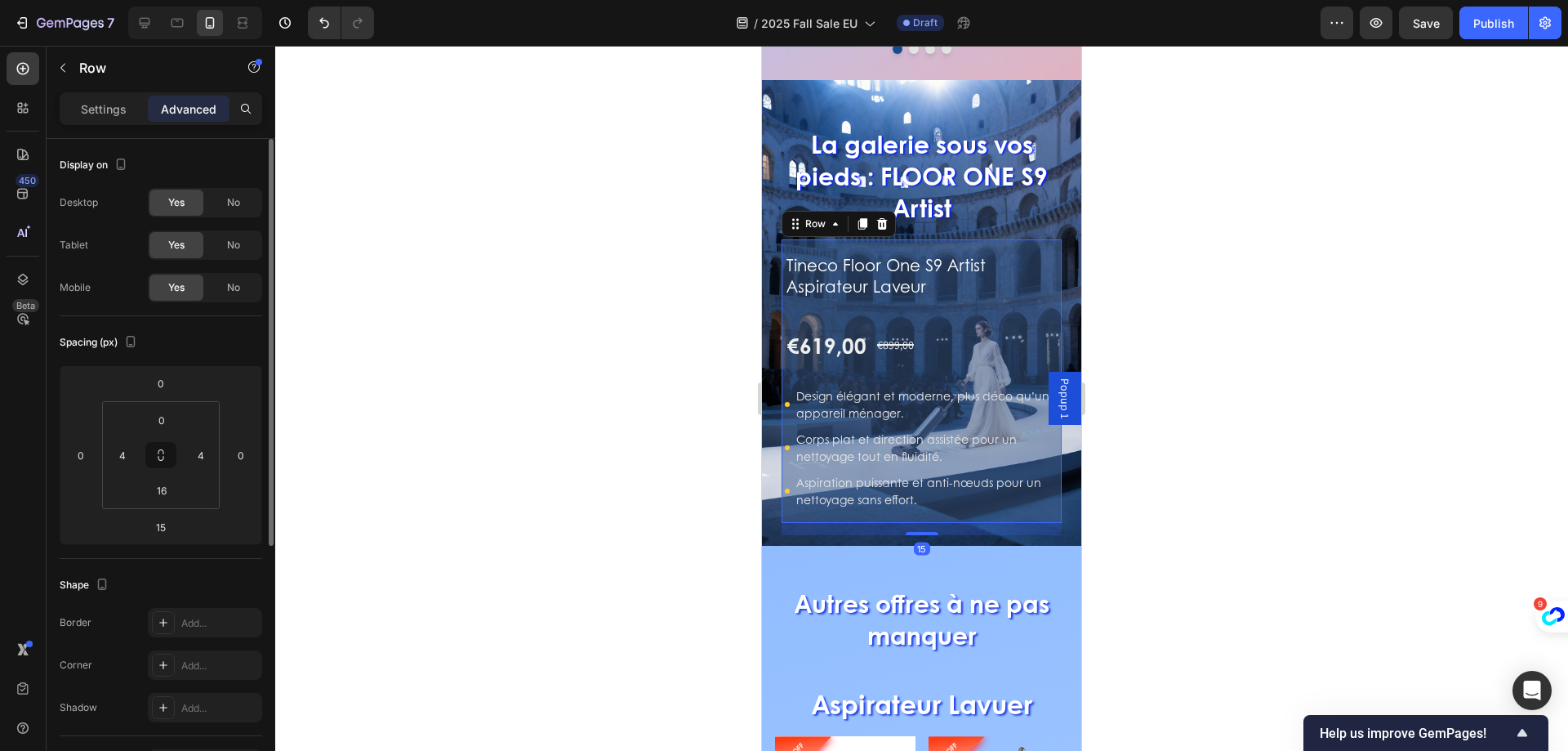
click at [246, 188] on div "Yes No" at bounding box center [205, 202] width 115 height 30
click at [239, 214] on div "No" at bounding box center [233, 202] width 54 height 26
click at [236, 236] on div "No" at bounding box center [233, 245] width 54 height 26
click at [899, 523] on div "15" at bounding box center [922, 529] width 280 height 12
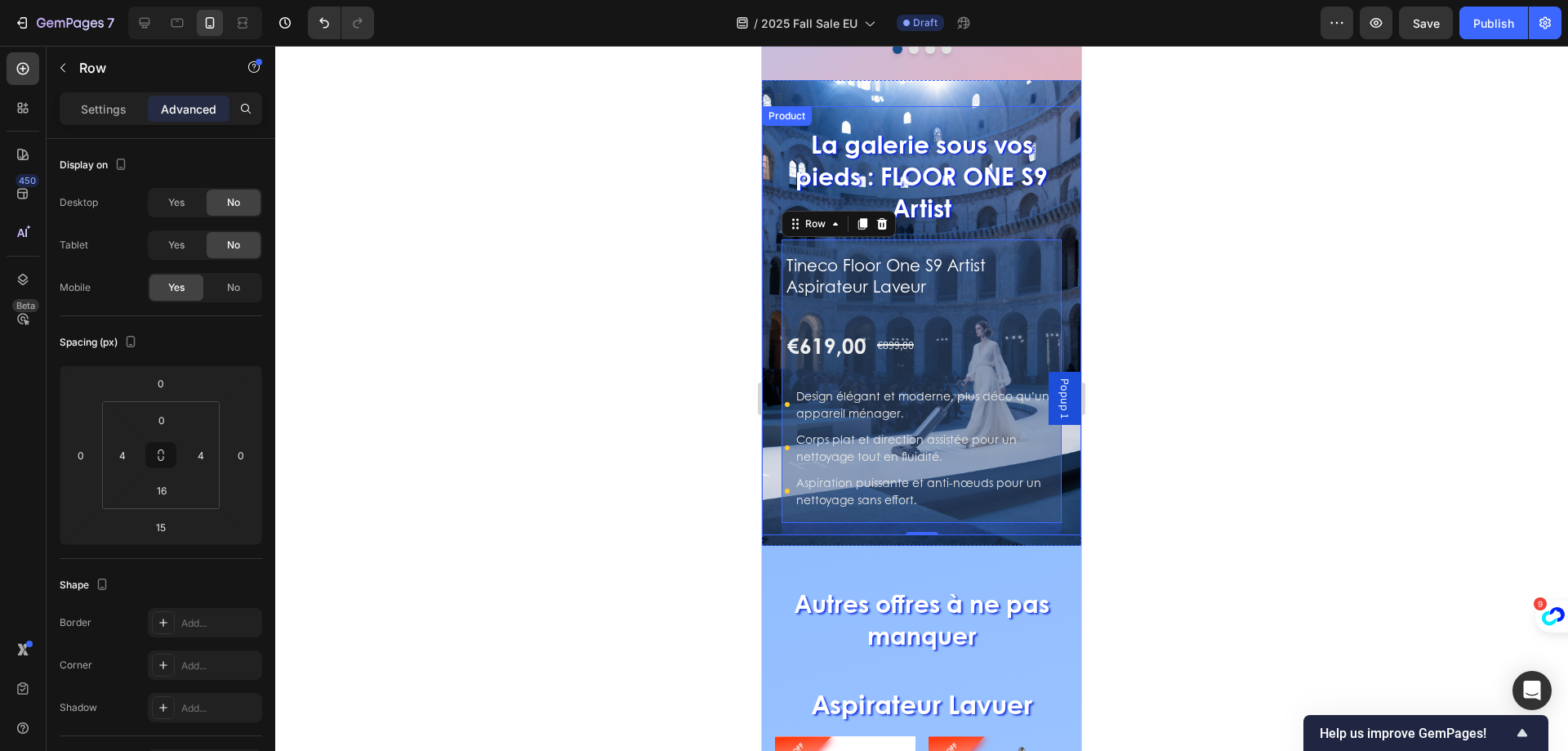
click at [1054, 472] on div "La galerie sous vos pieds : FLOOR ONE S9 Artist Heading Tineco Floor One S9 Art…" at bounding box center [922, 320] width 319 height 429
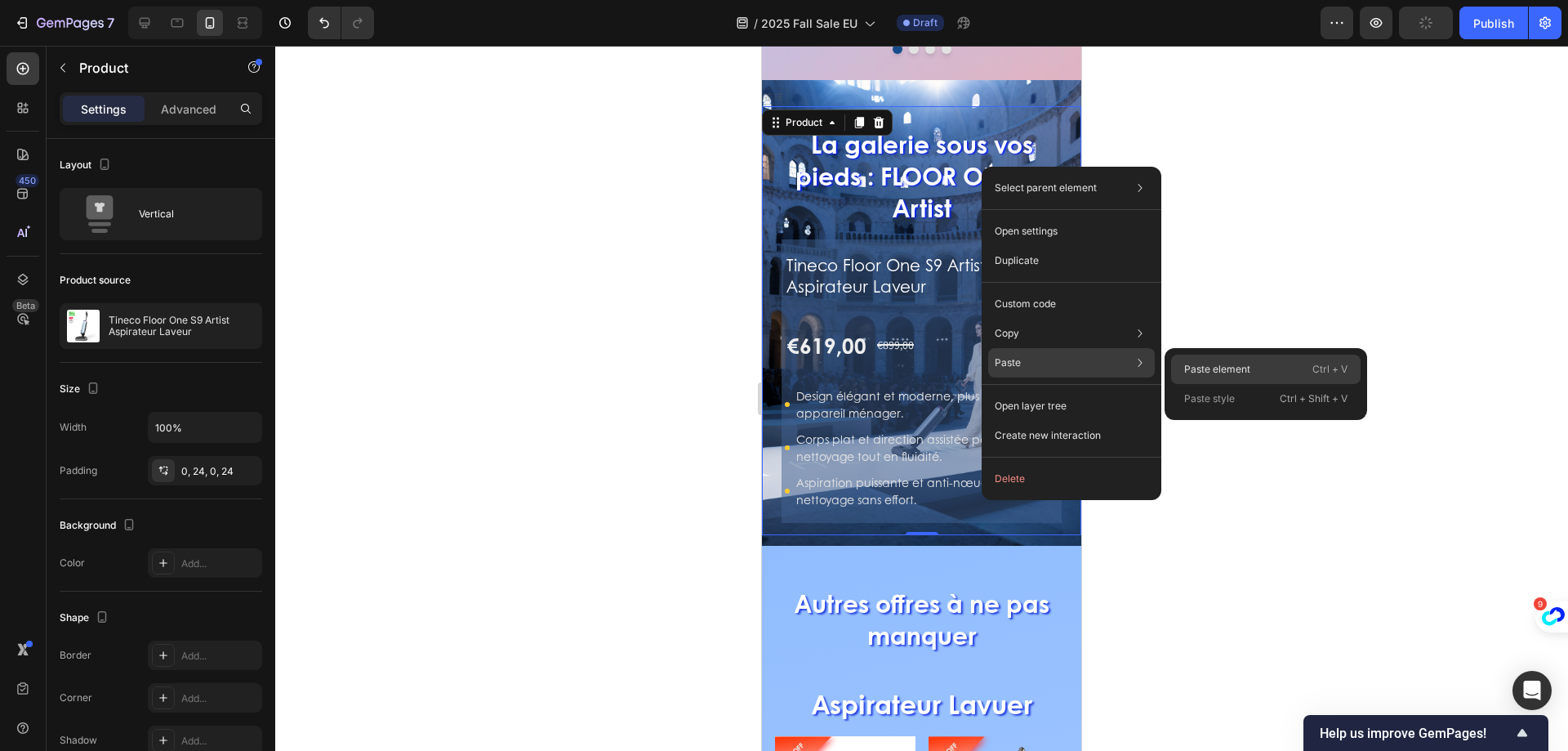
click at [1238, 374] on p "Paste element" at bounding box center [1217, 369] width 66 height 15
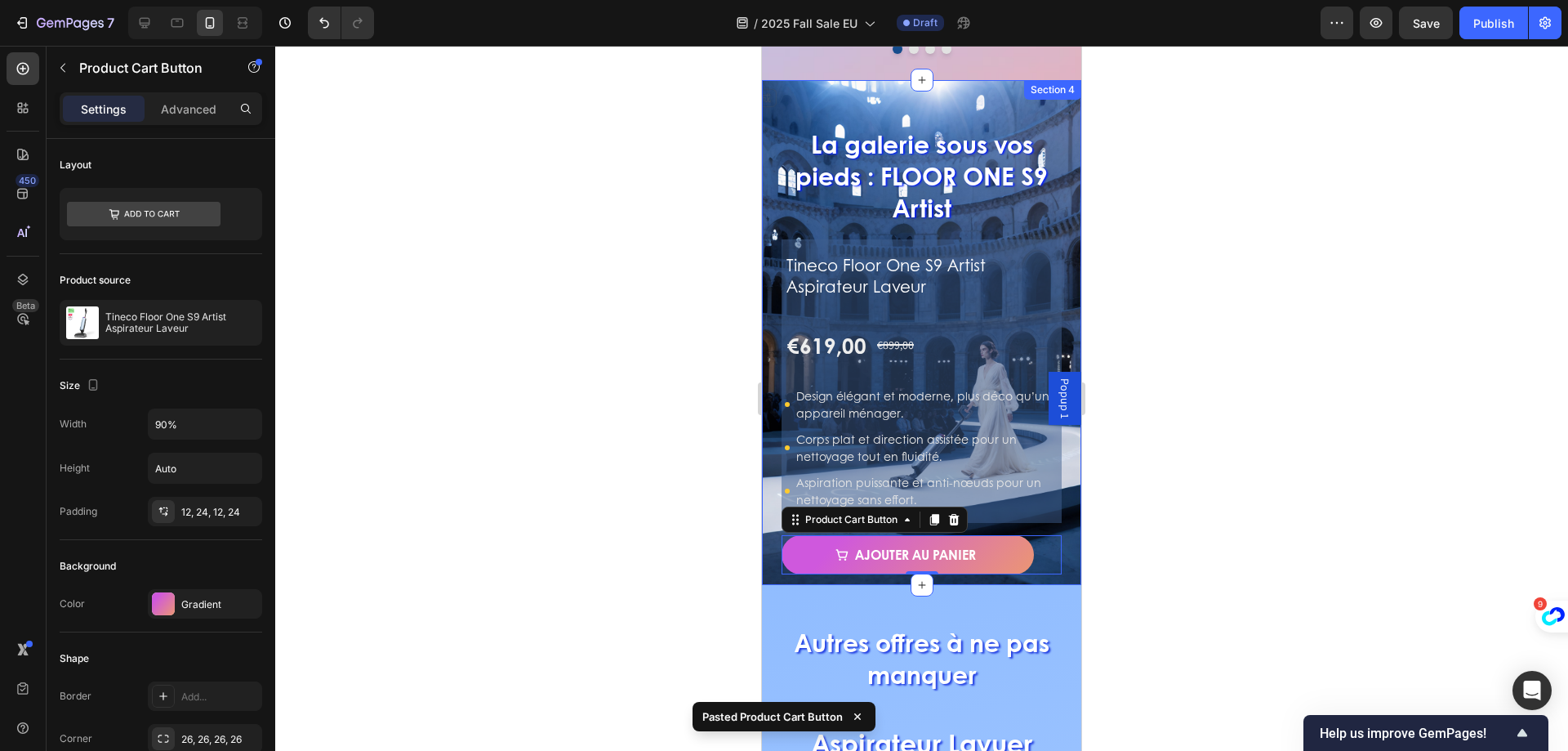
click at [1046, 546] on div "La galerie sous vos pieds : FLOOR ONE S9 Artist Heading Tineco Floor One S9 Art…" at bounding box center [922, 333] width 319 height 505
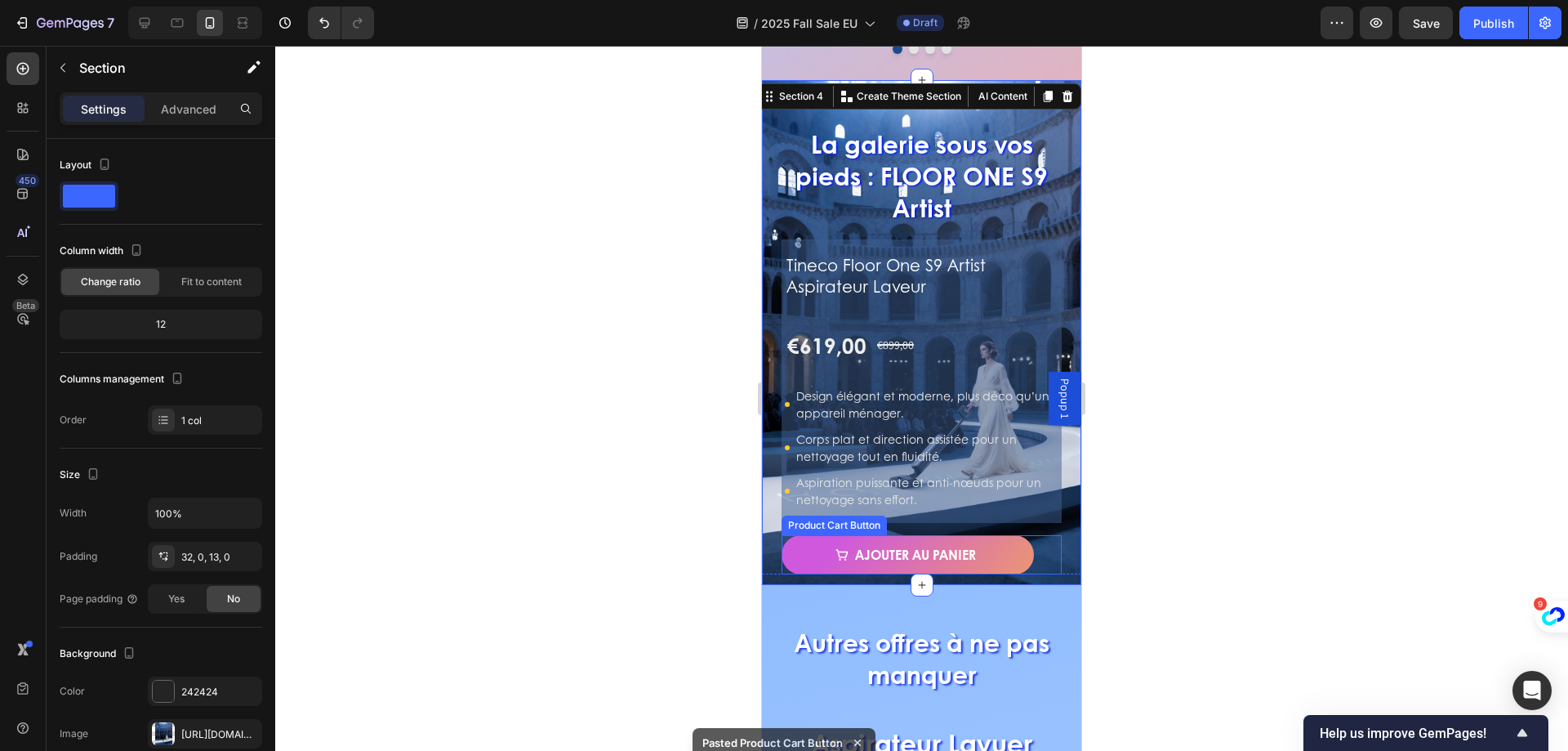
click at [1032, 544] on div "Ajouter au panier Product Cart Button" at bounding box center [922, 554] width 280 height 39
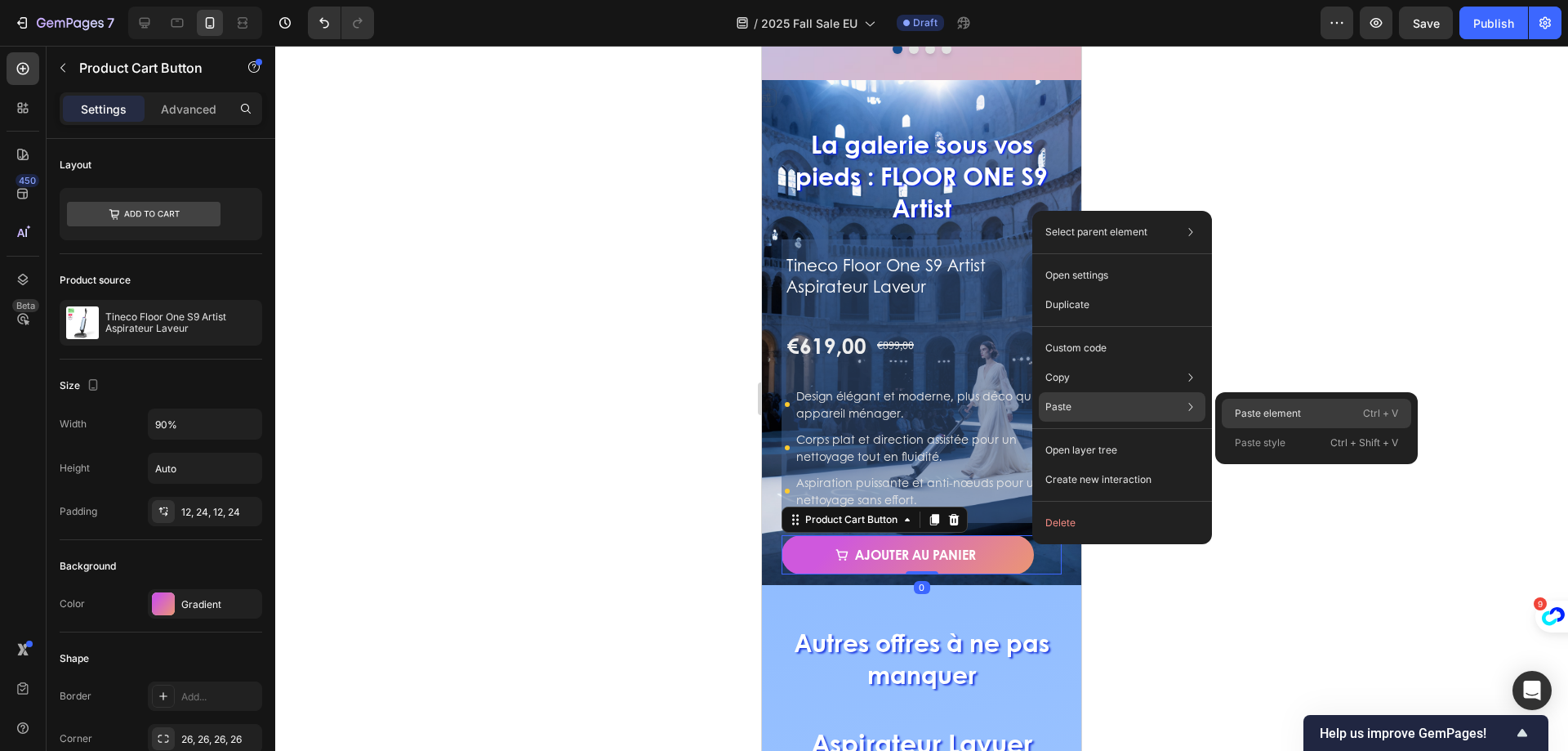
click at [1272, 416] on p "Paste element" at bounding box center [1268, 413] width 66 height 15
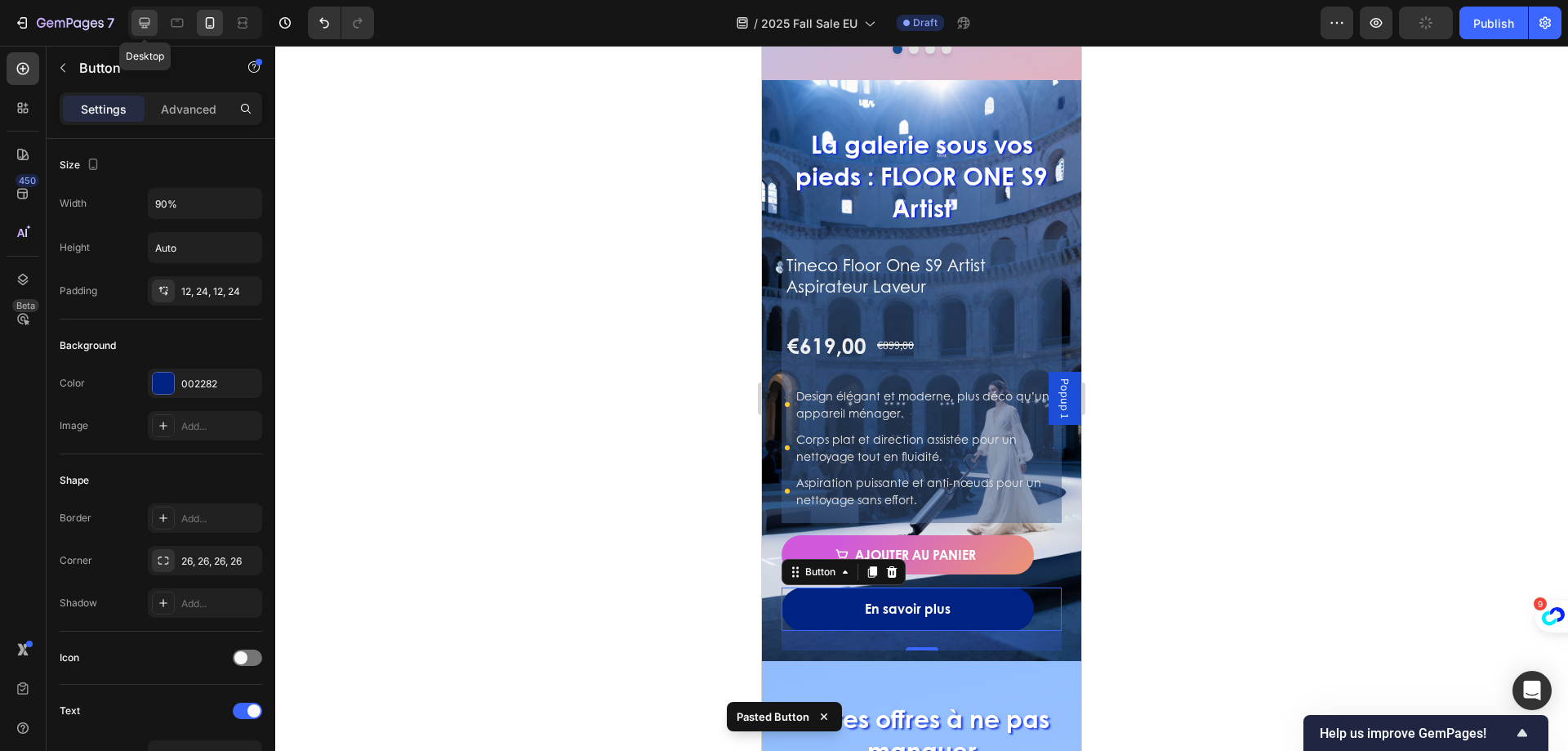
click at [147, 26] on icon at bounding box center [144, 23] width 16 height 16
type input "20"
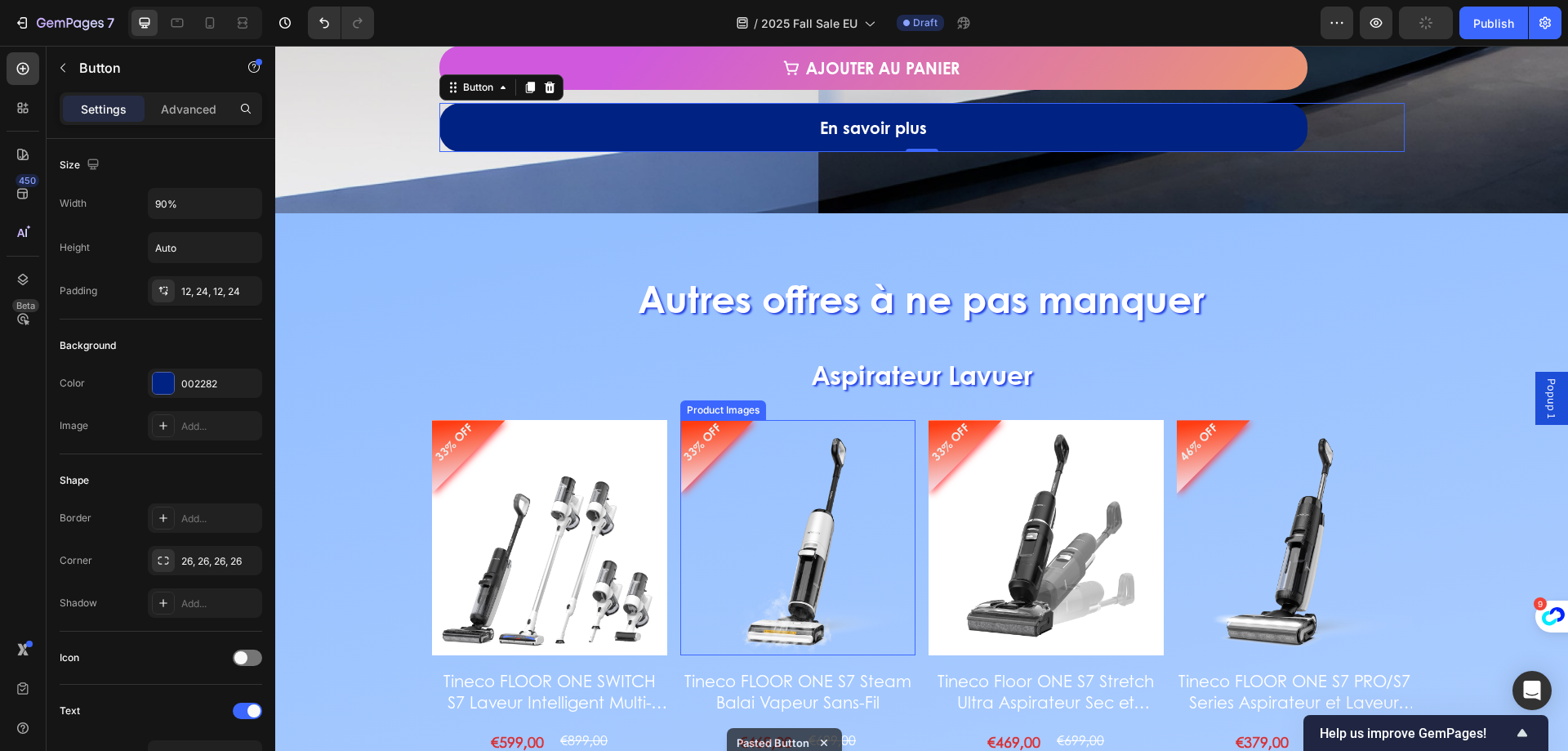
scroll to position [2339, 0]
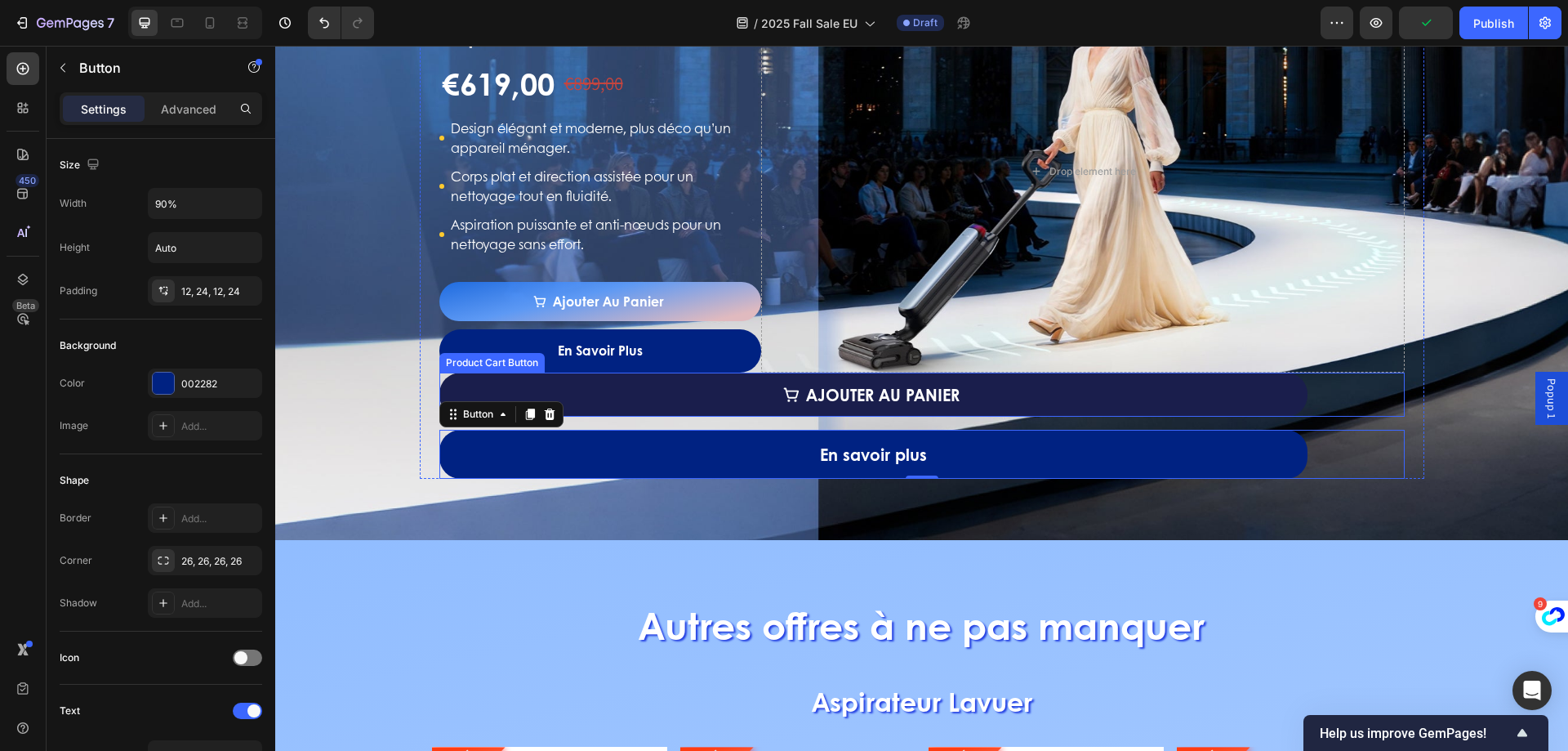
click at [554, 392] on button "Ajouter au panier" at bounding box center [873, 394] width 869 height 44
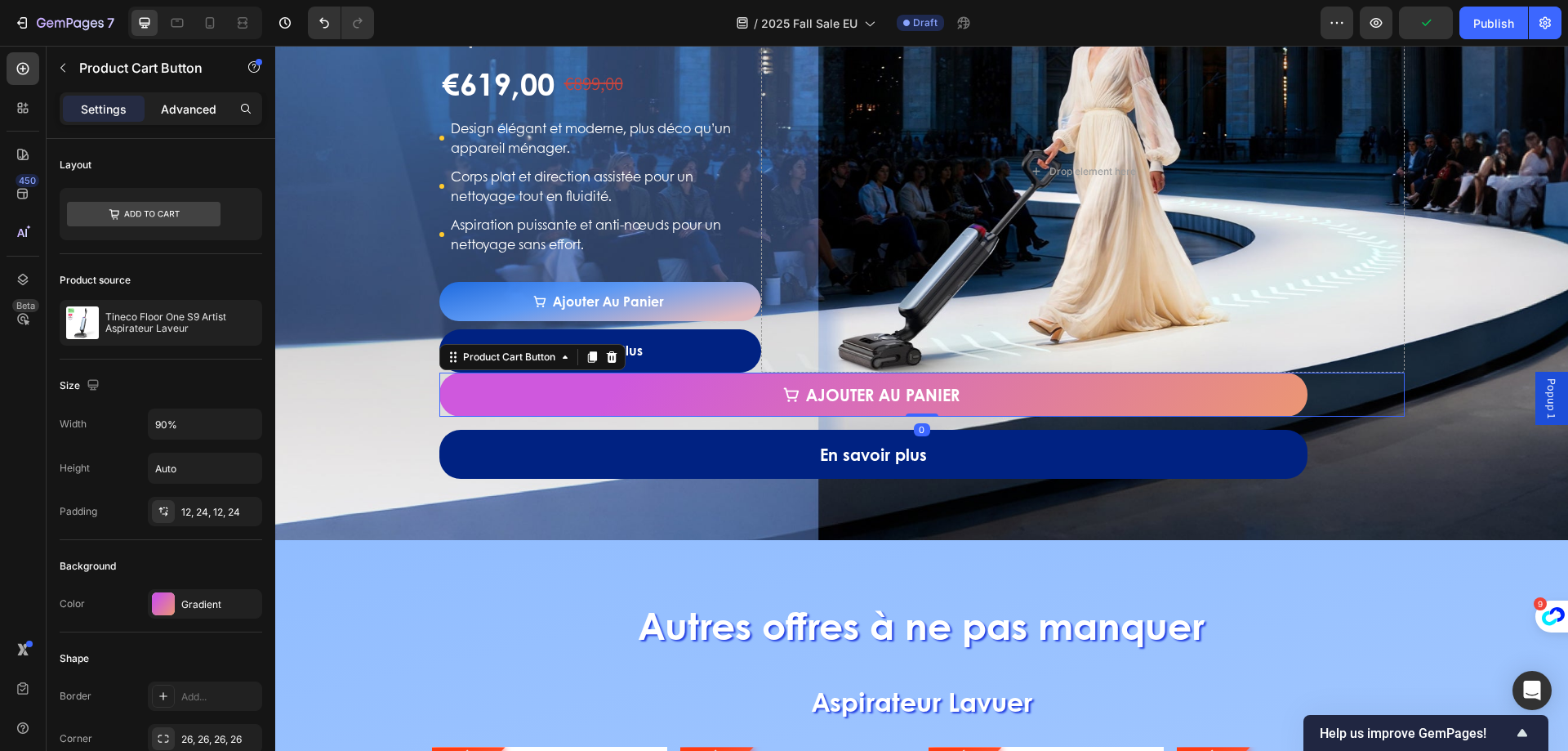
click at [193, 106] on p "Advanced" at bounding box center [188, 109] width 56 height 17
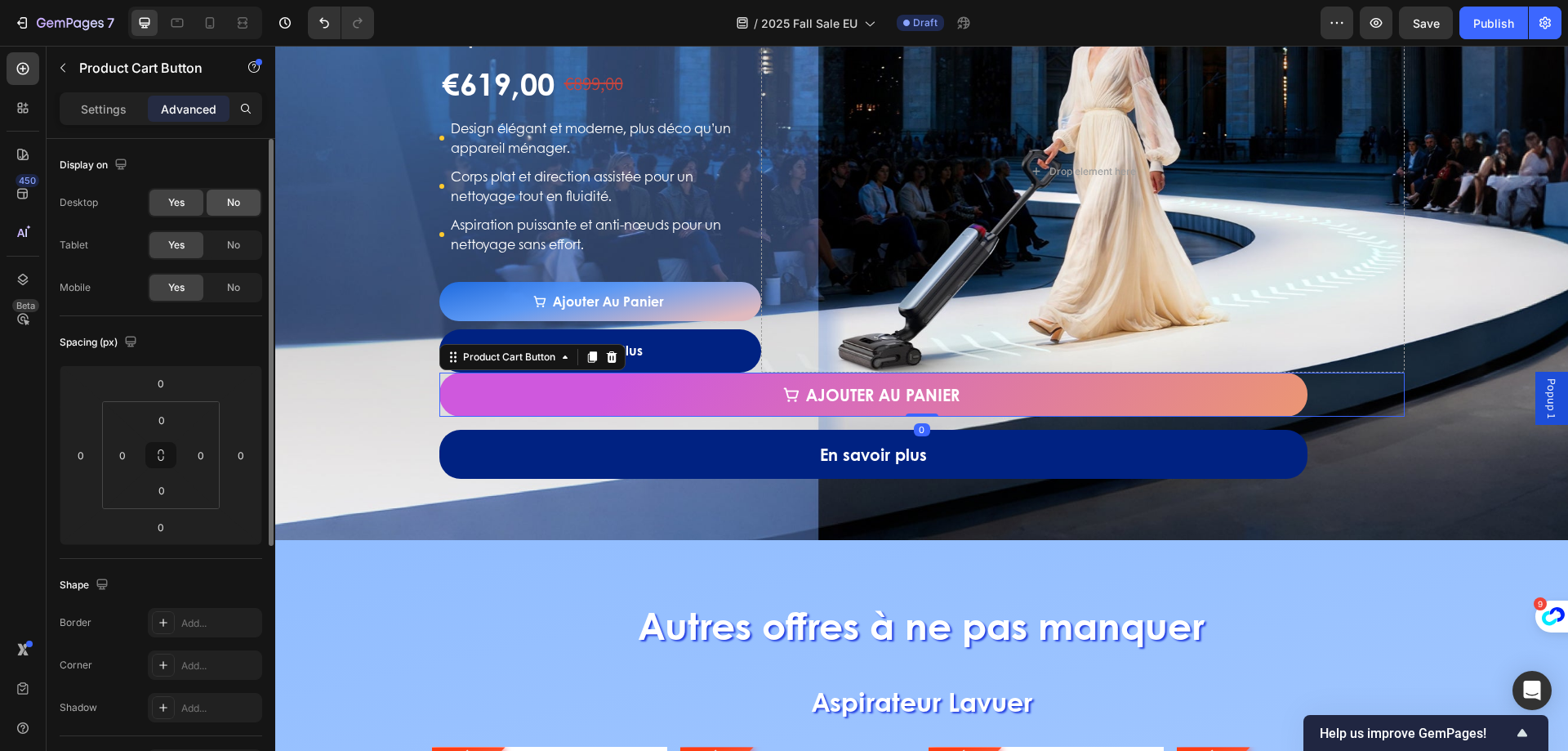
click at [235, 191] on div "No" at bounding box center [233, 202] width 54 height 26
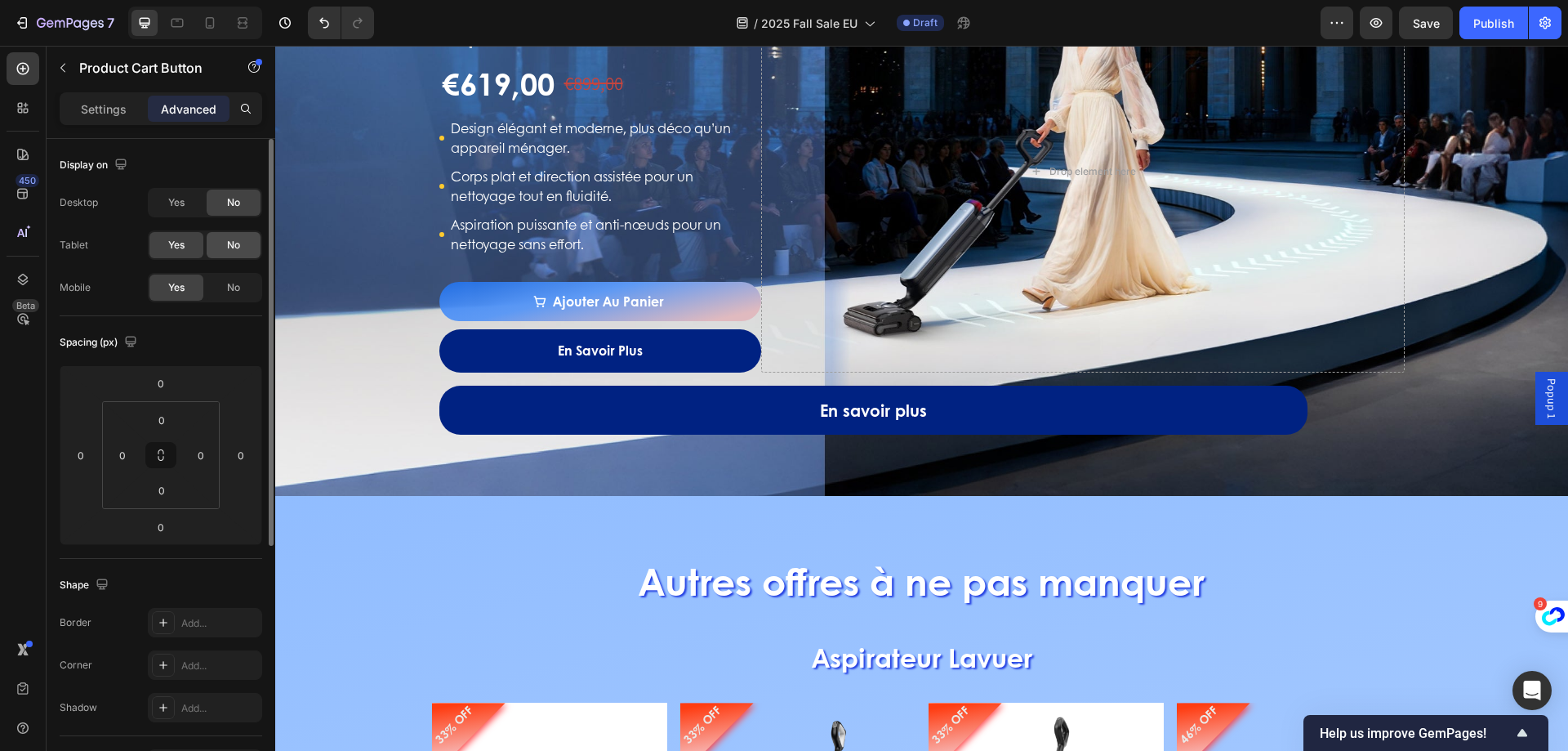
click at [225, 240] on div "No" at bounding box center [233, 245] width 54 height 26
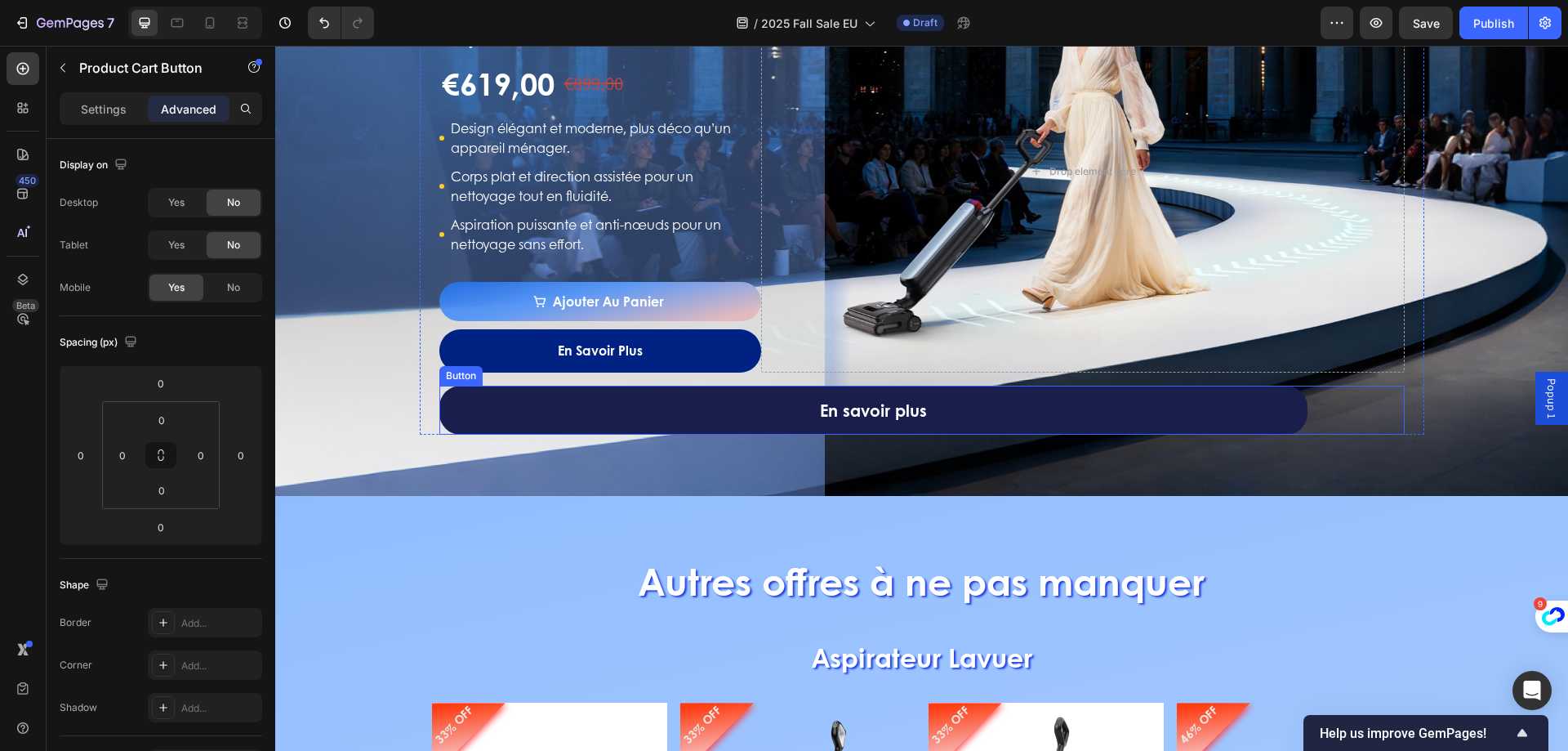
click at [493, 398] on link "En savoir plus" at bounding box center [873, 410] width 869 height 49
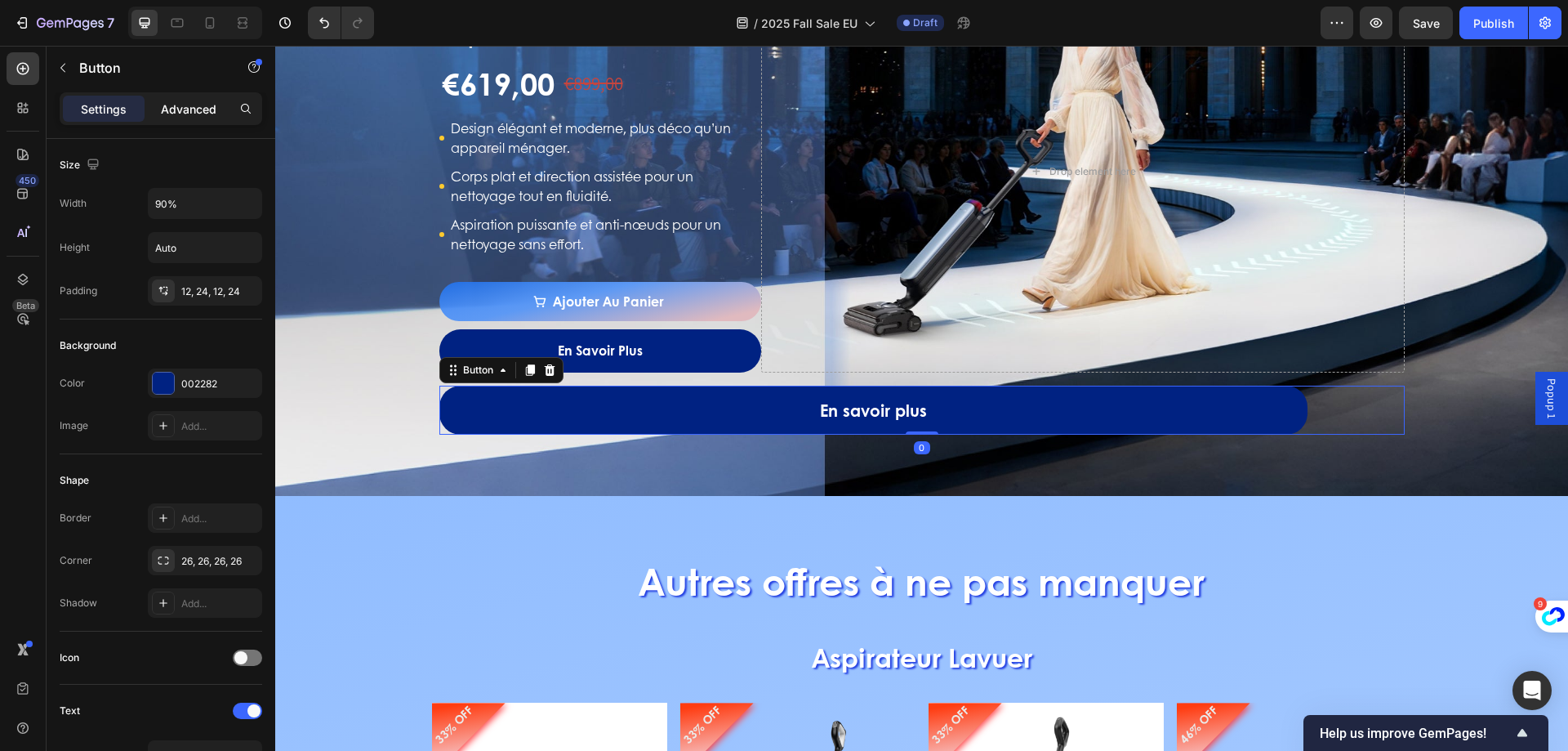
click at [209, 109] on p "Advanced" at bounding box center [188, 109] width 56 height 17
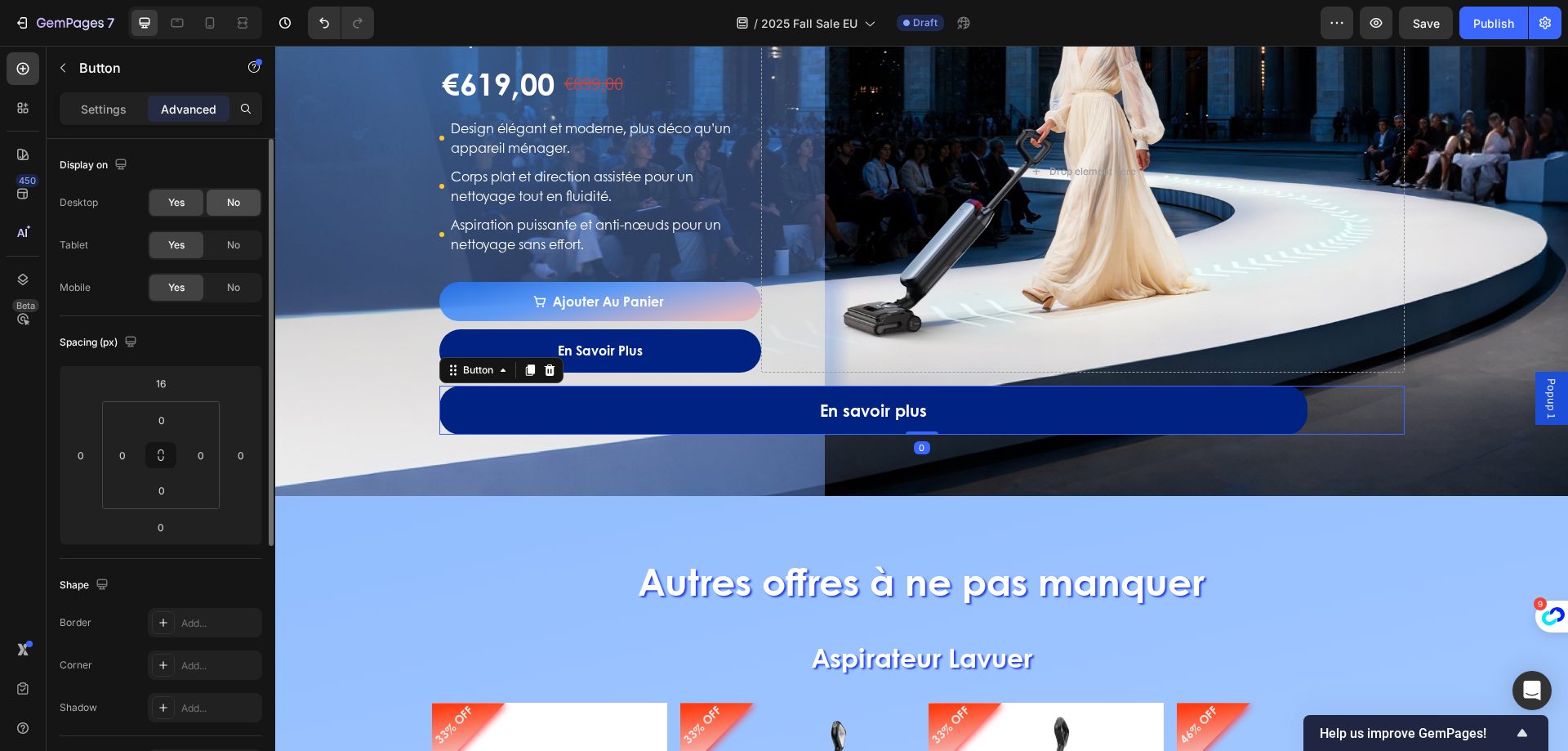
click at [231, 196] on span "No" at bounding box center [233, 202] width 13 height 15
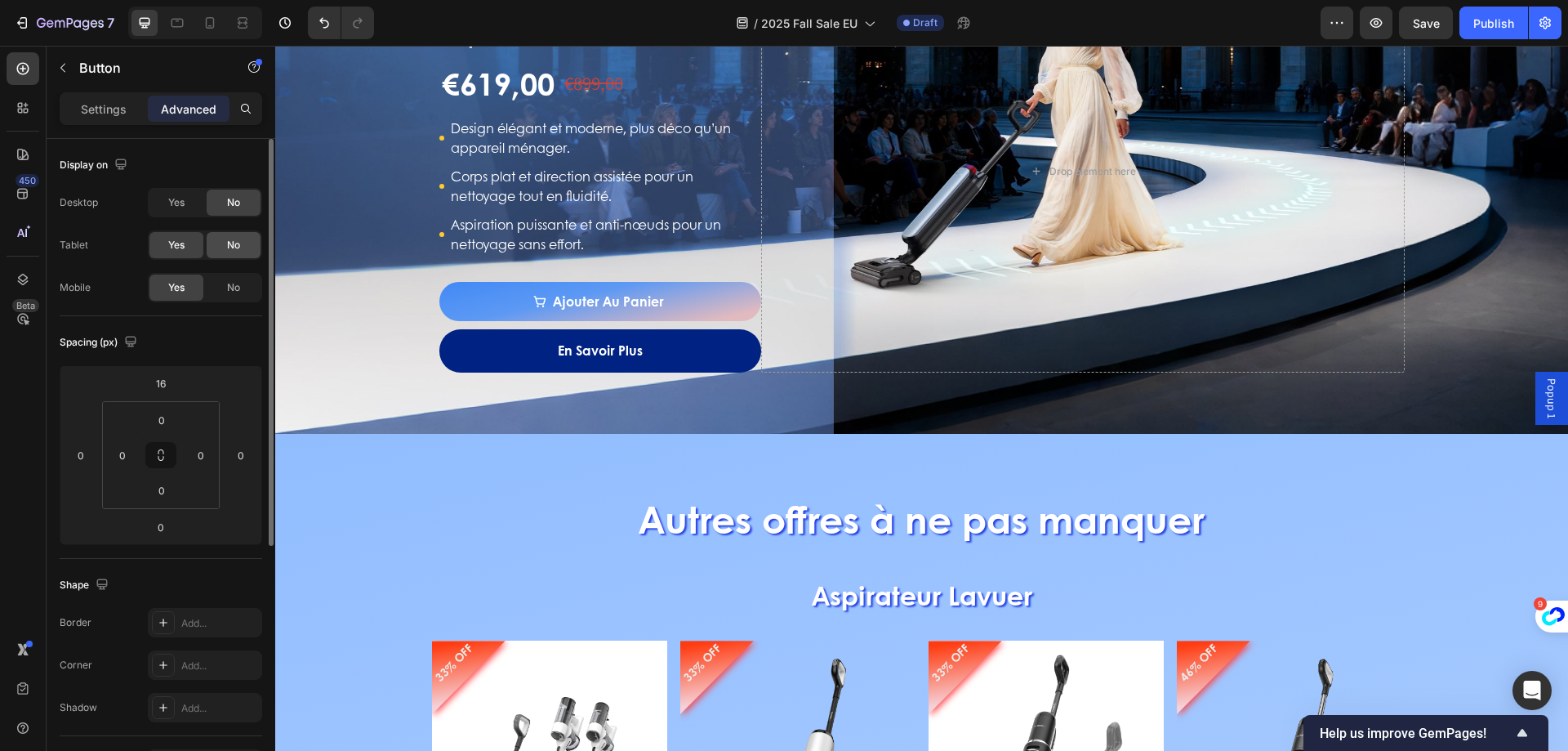
click at [232, 235] on div "No" at bounding box center [233, 245] width 54 height 26
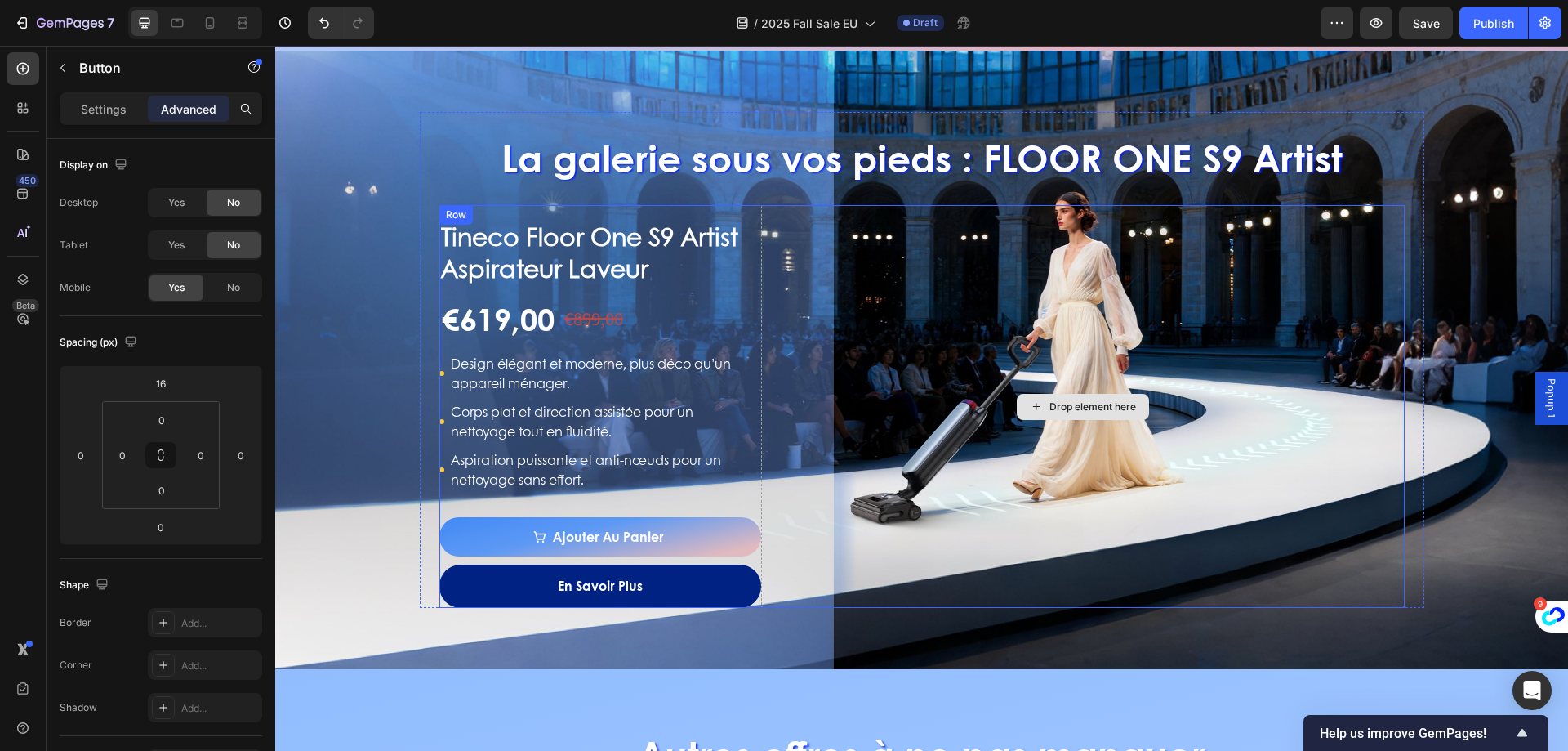
scroll to position [2013, 0]
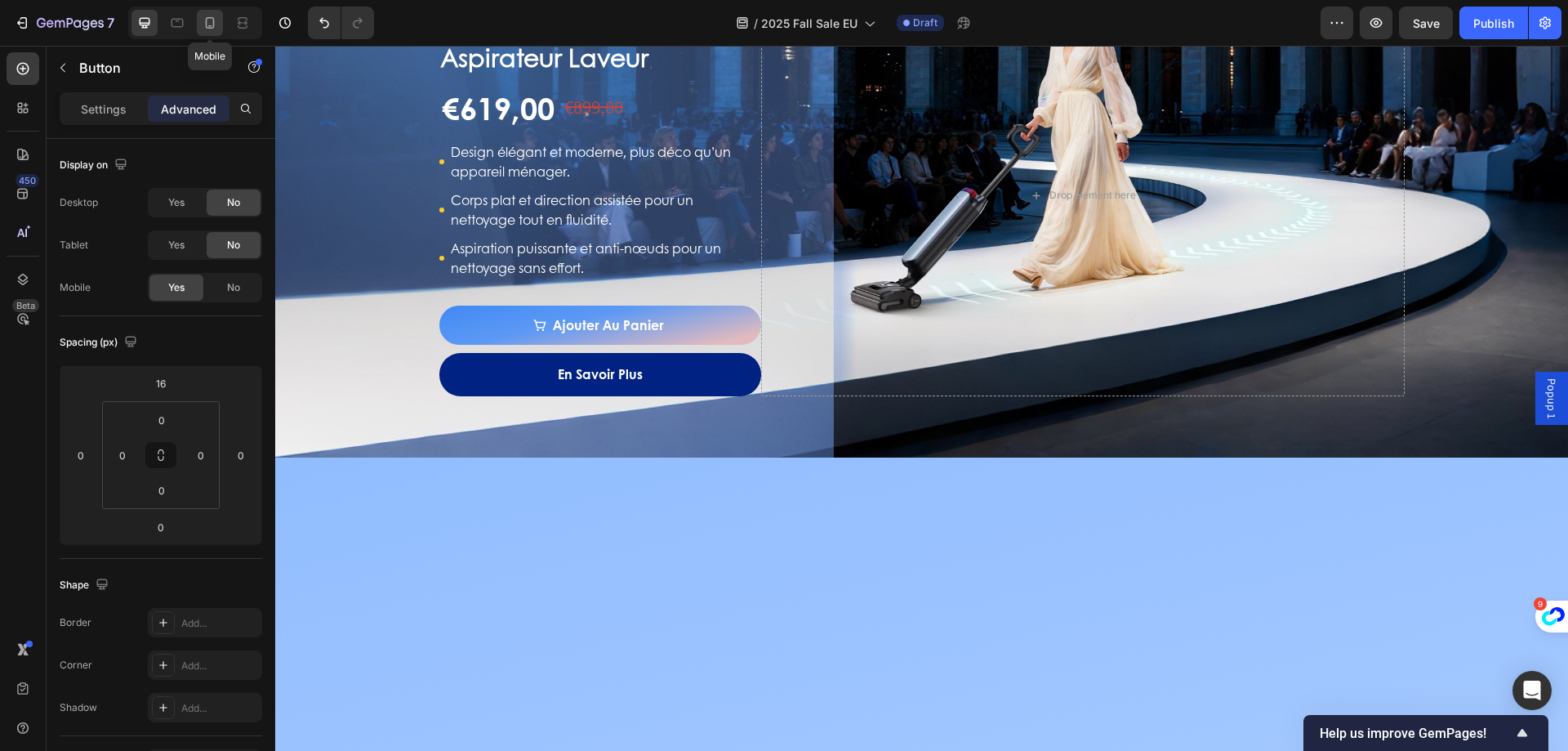
click at [202, 30] on icon at bounding box center [209, 23] width 16 height 16
type input "24"
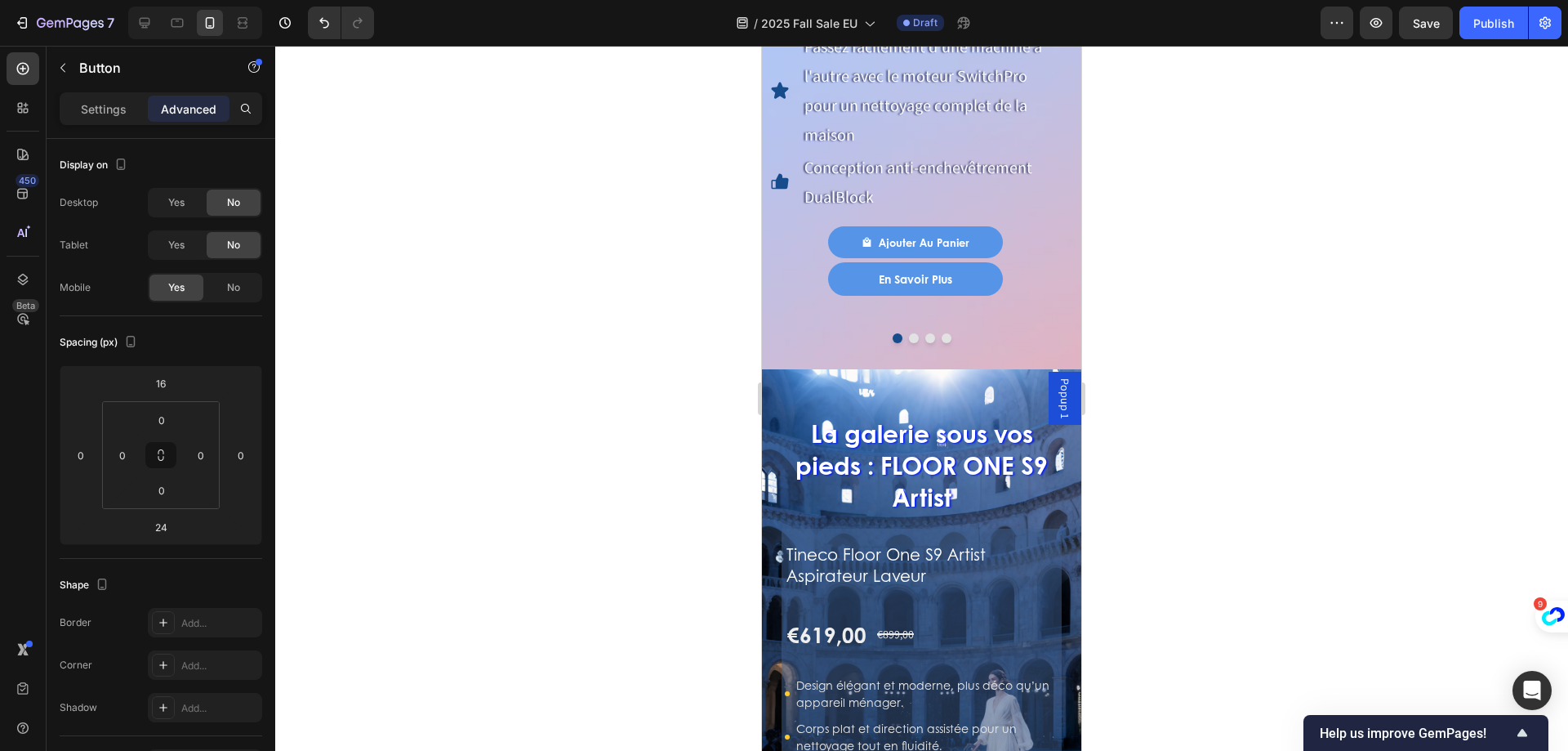
scroll to position [1929, 0]
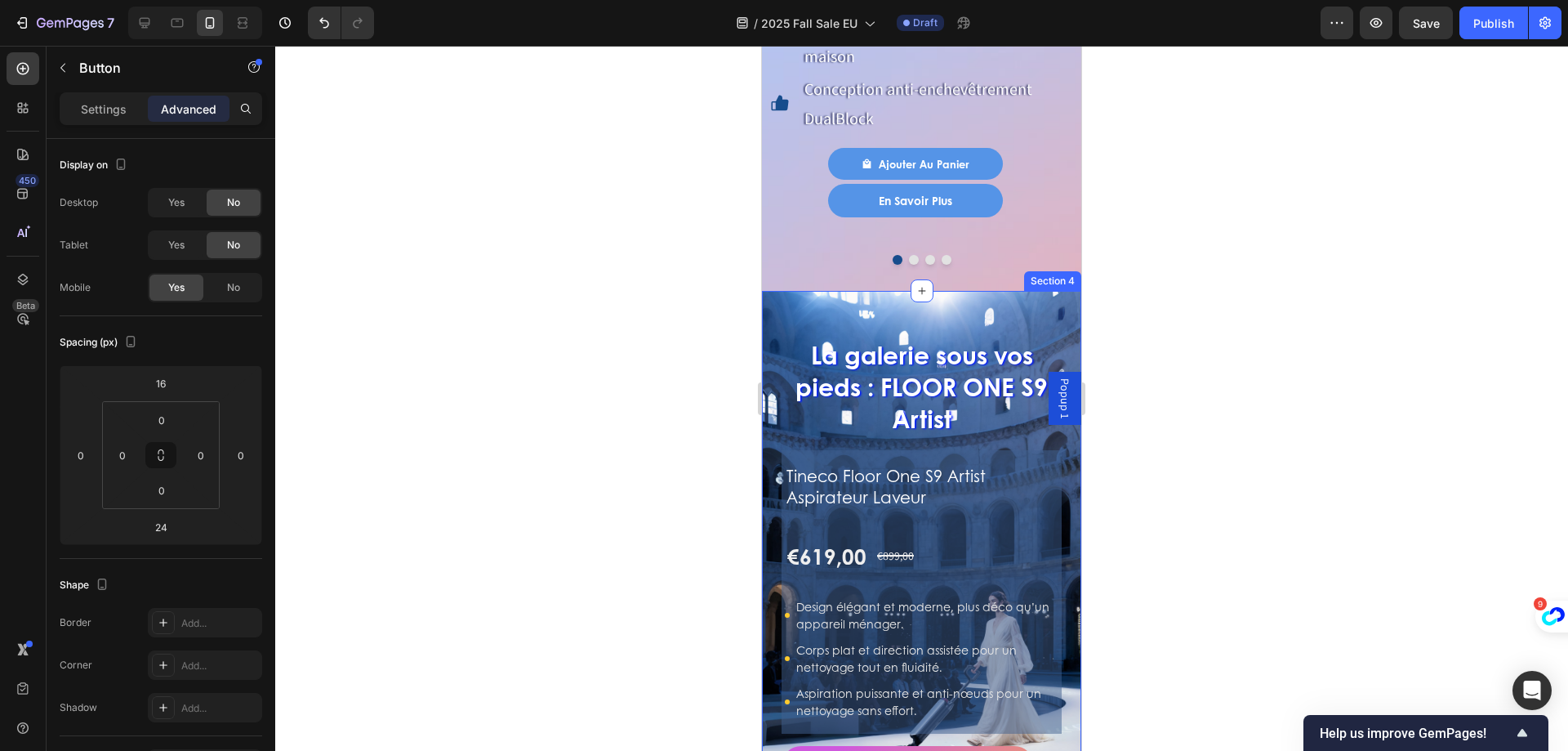
click at [775, 291] on div "La galerie sous vos pieds : FLOOR ONE S9 Artist Heading Tineco Floor One S9 Art…" at bounding box center [922, 581] width 319 height 581
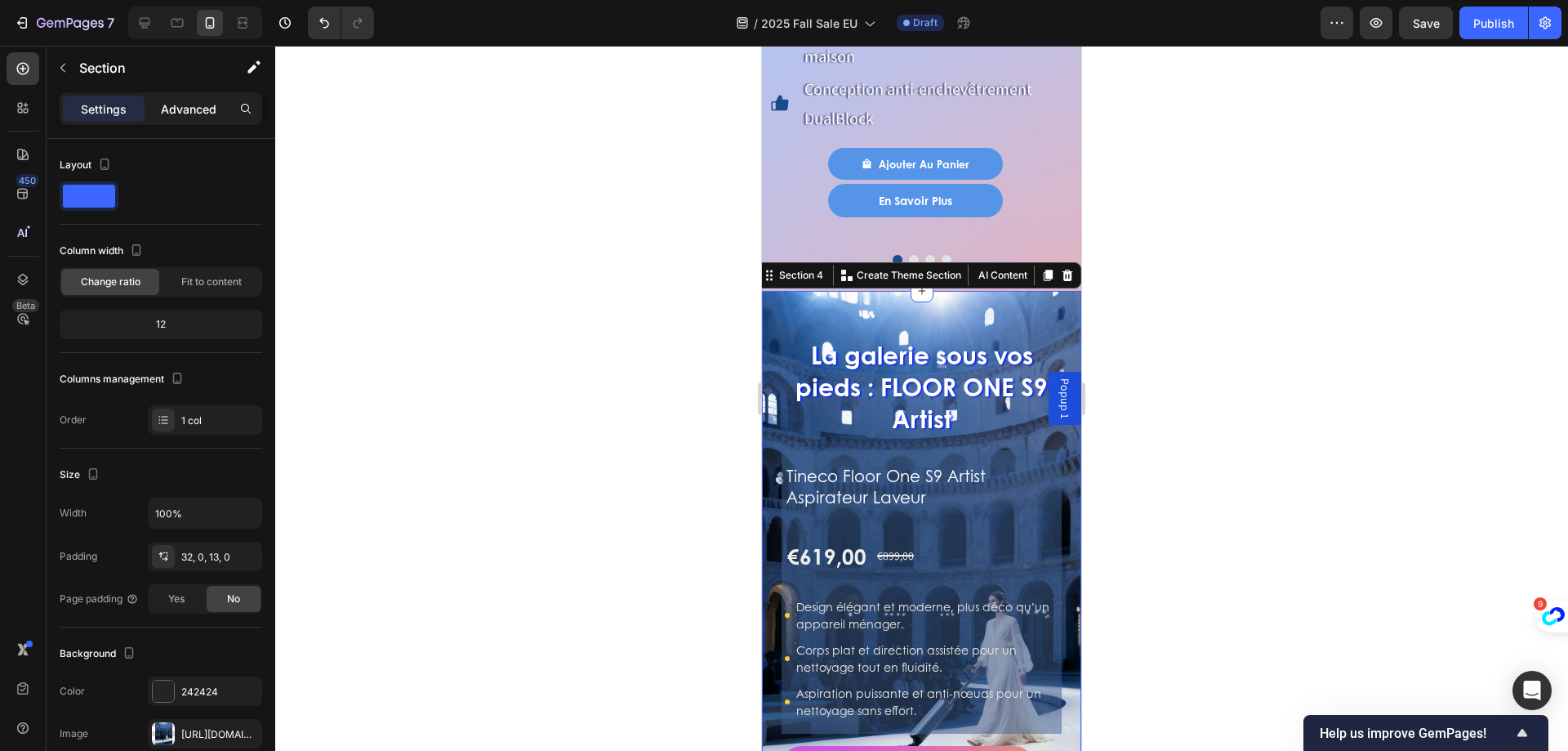
click at [169, 113] on p "Advanced" at bounding box center [188, 109] width 56 height 17
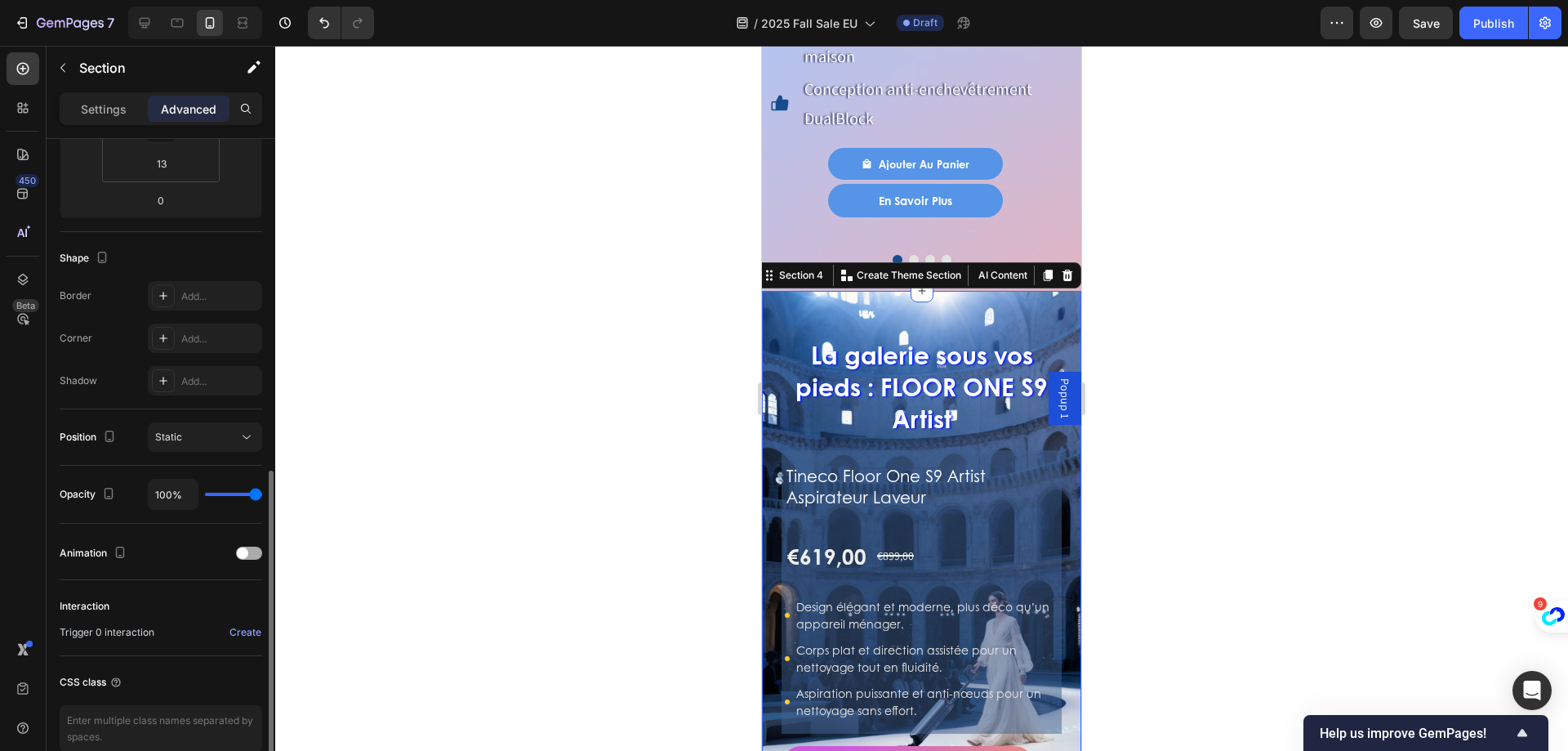
scroll to position [407, 0]
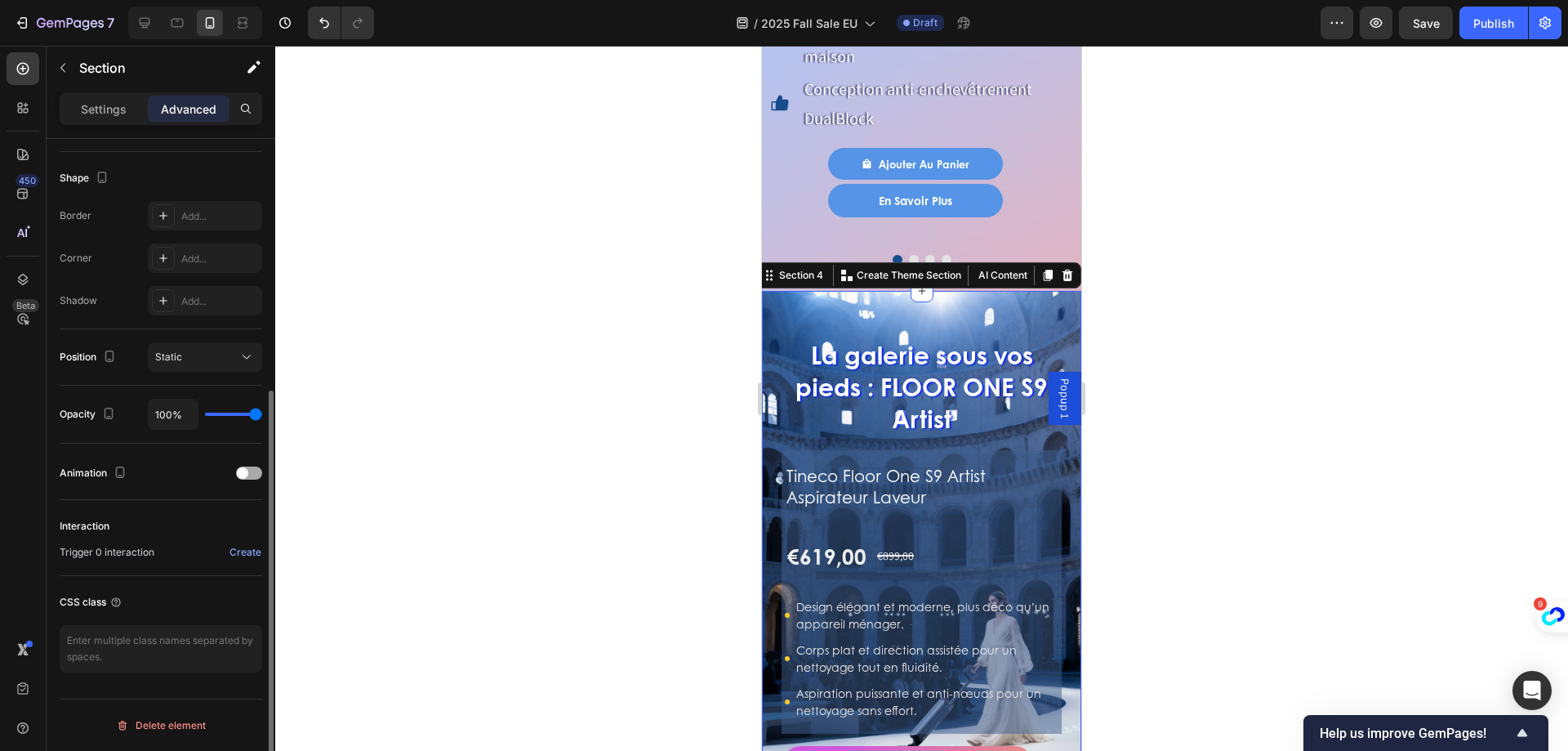
click at [255, 475] on div at bounding box center [249, 472] width 26 height 13
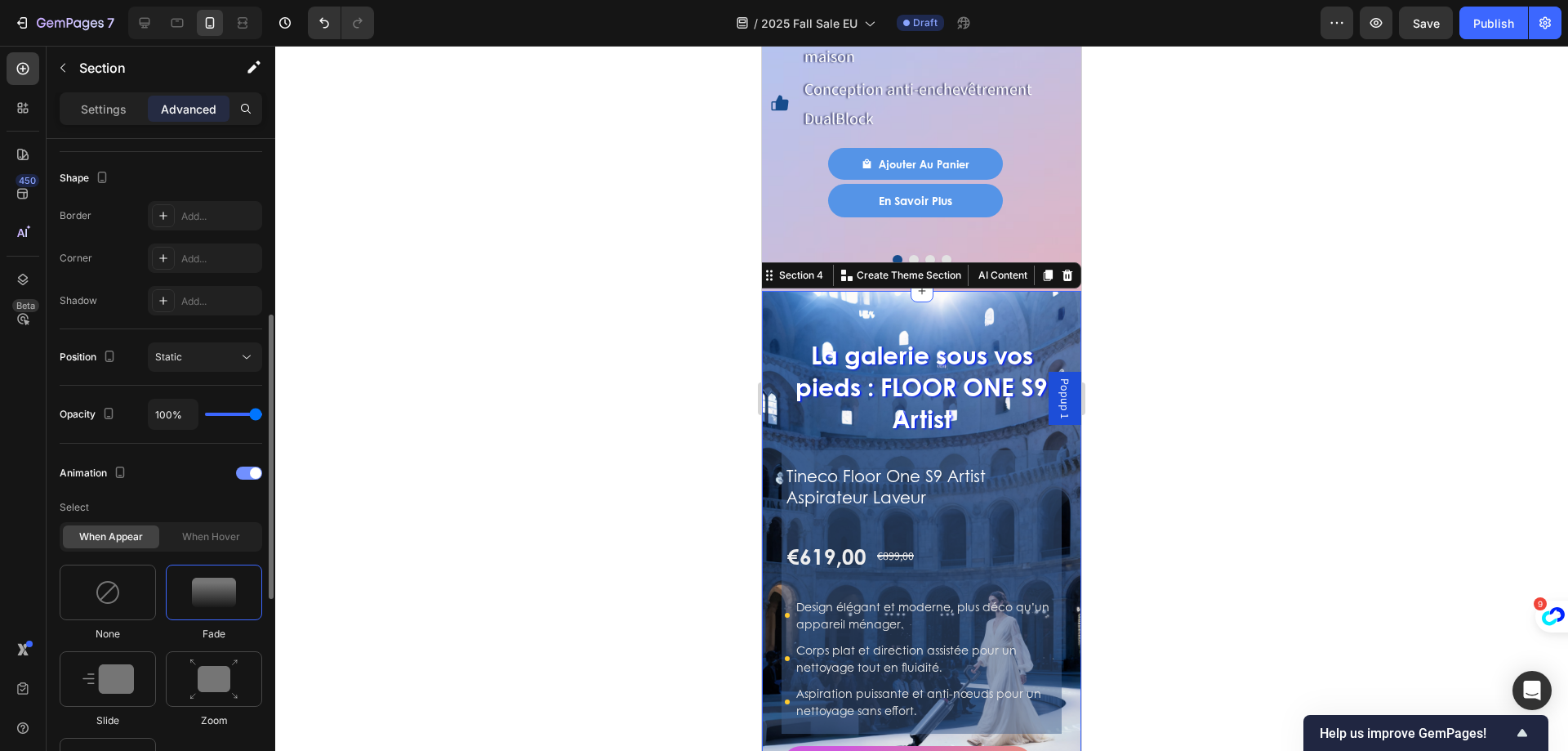
click at [256, 475] on span at bounding box center [255, 472] width 11 height 11
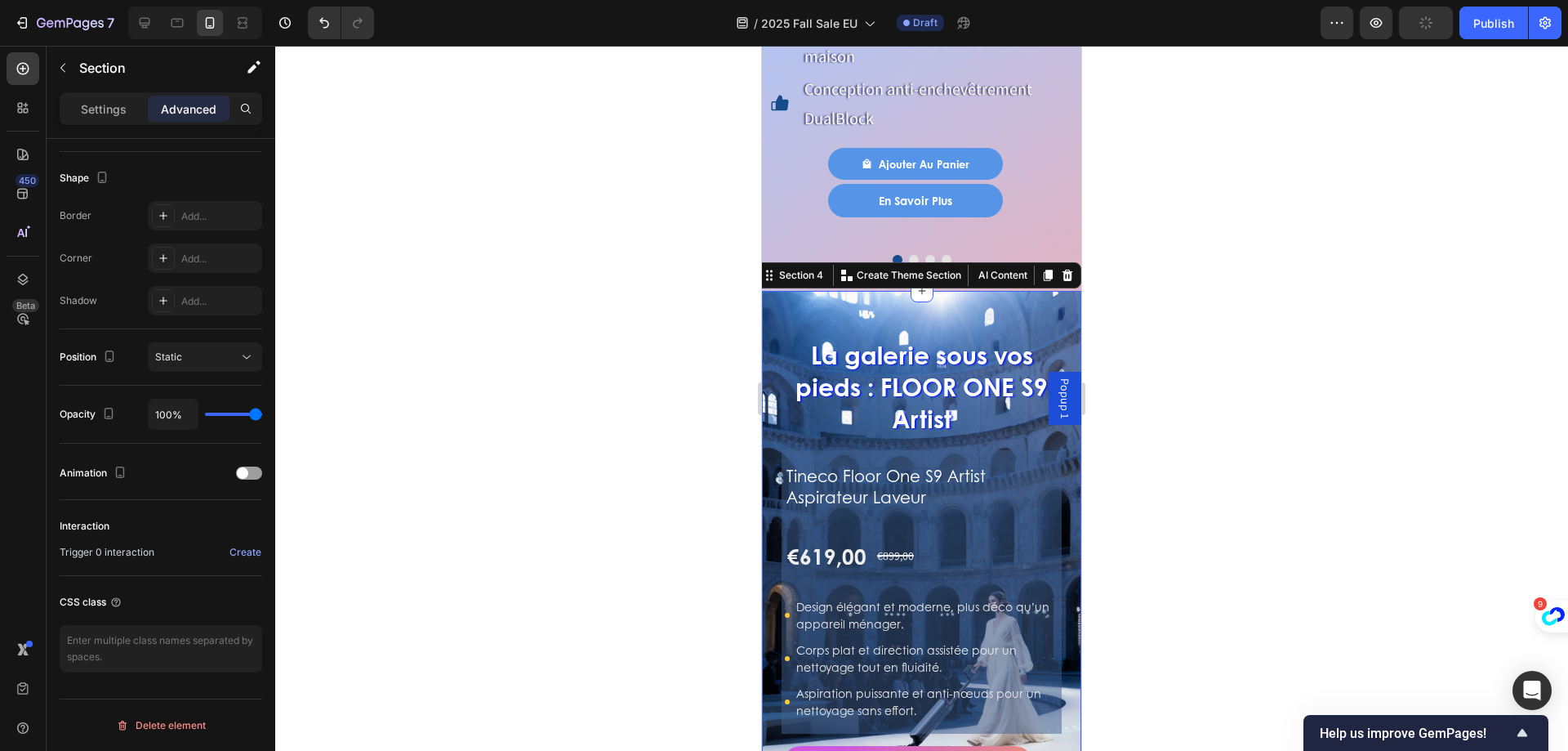
click at [880, 291] on div "La galerie sous vos pieds : FLOOR ONE S9 Artist Heading Tineco Floor One S9 Art…" at bounding box center [922, 581] width 319 height 581
click at [114, 102] on p "Settings" at bounding box center [103, 109] width 46 height 17
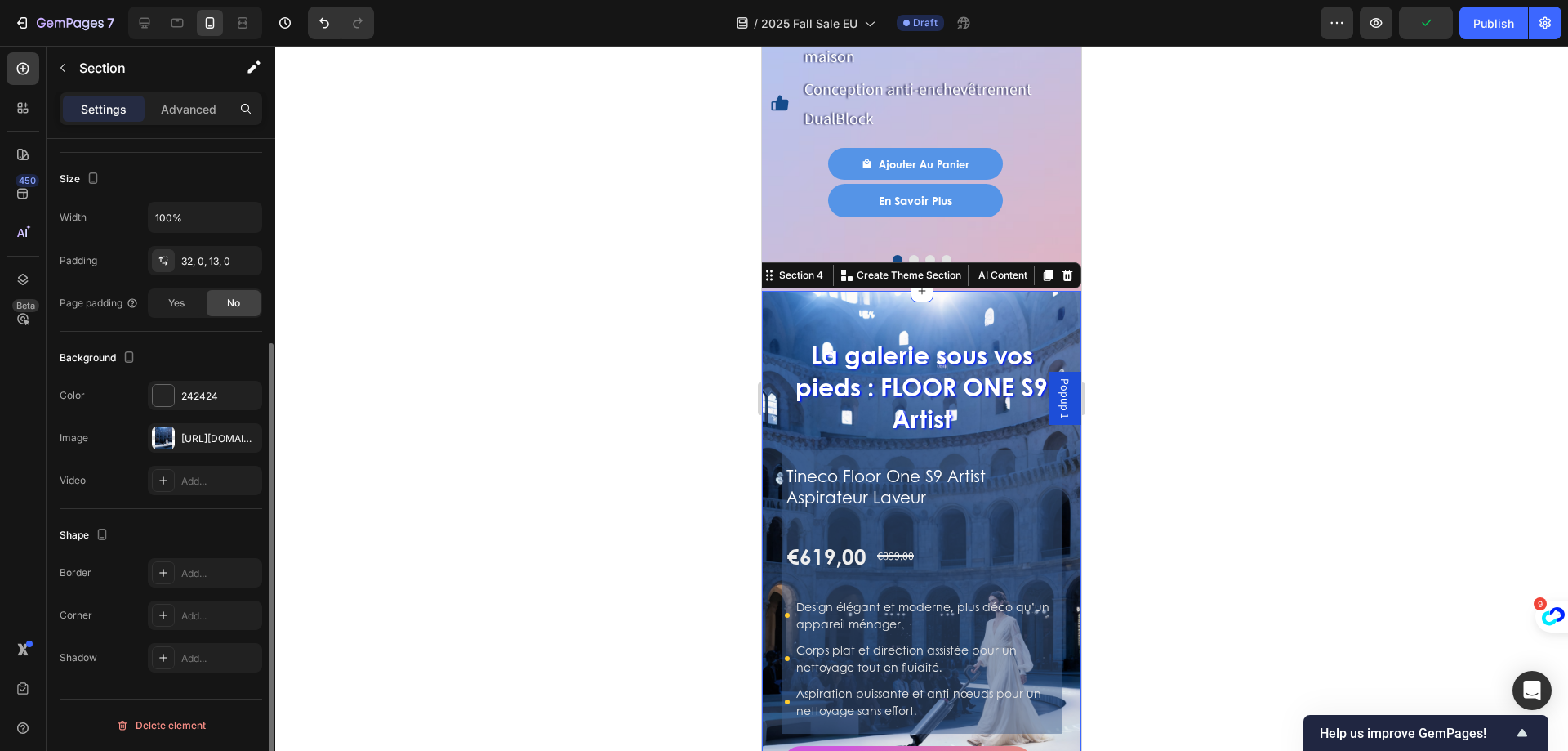
scroll to position [296, 0]
click at [215, 440] on div "https://cdn.shopify.com/s/files/1/0628/8169/3935/files/gempages_490428951957603…" at bounding box center [205, 438] width 48 height 15
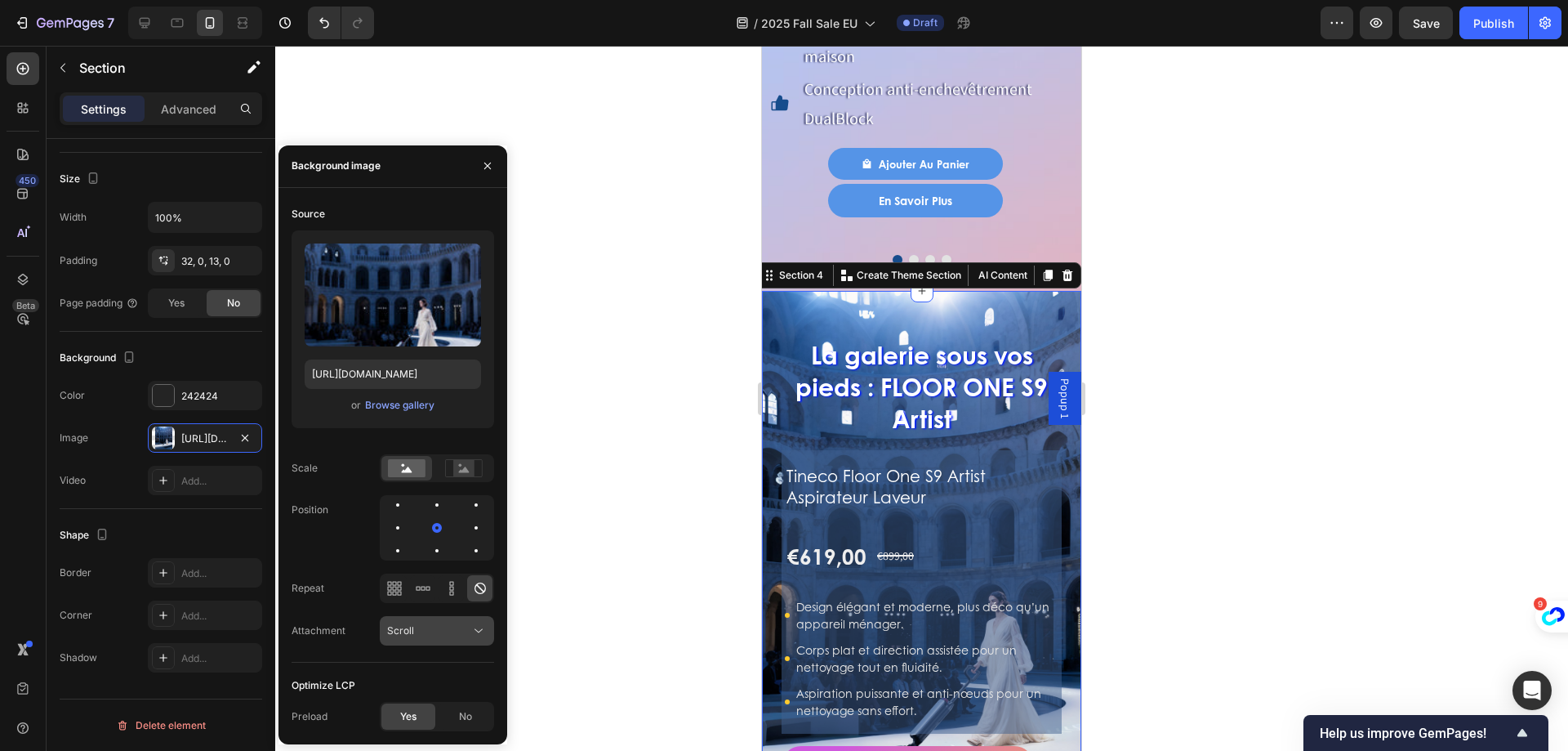
click at [410, 629] on span "Scroll" at bounding box center [400, 630] width 27 height 12
click at [410, 568] on div "Fixed" at bounding box center [420, 560] width 134 height 31
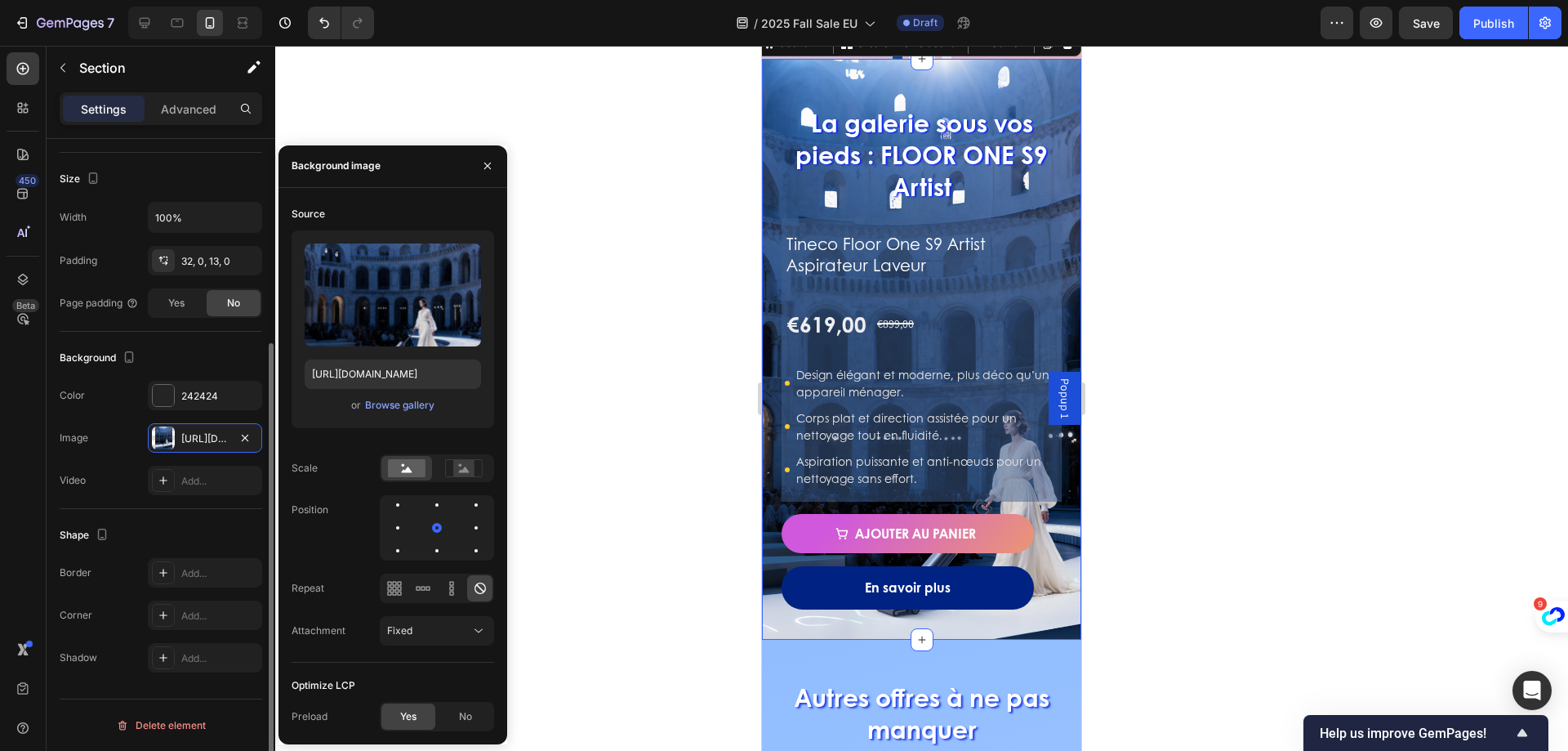
scroll to position [2092, 0]
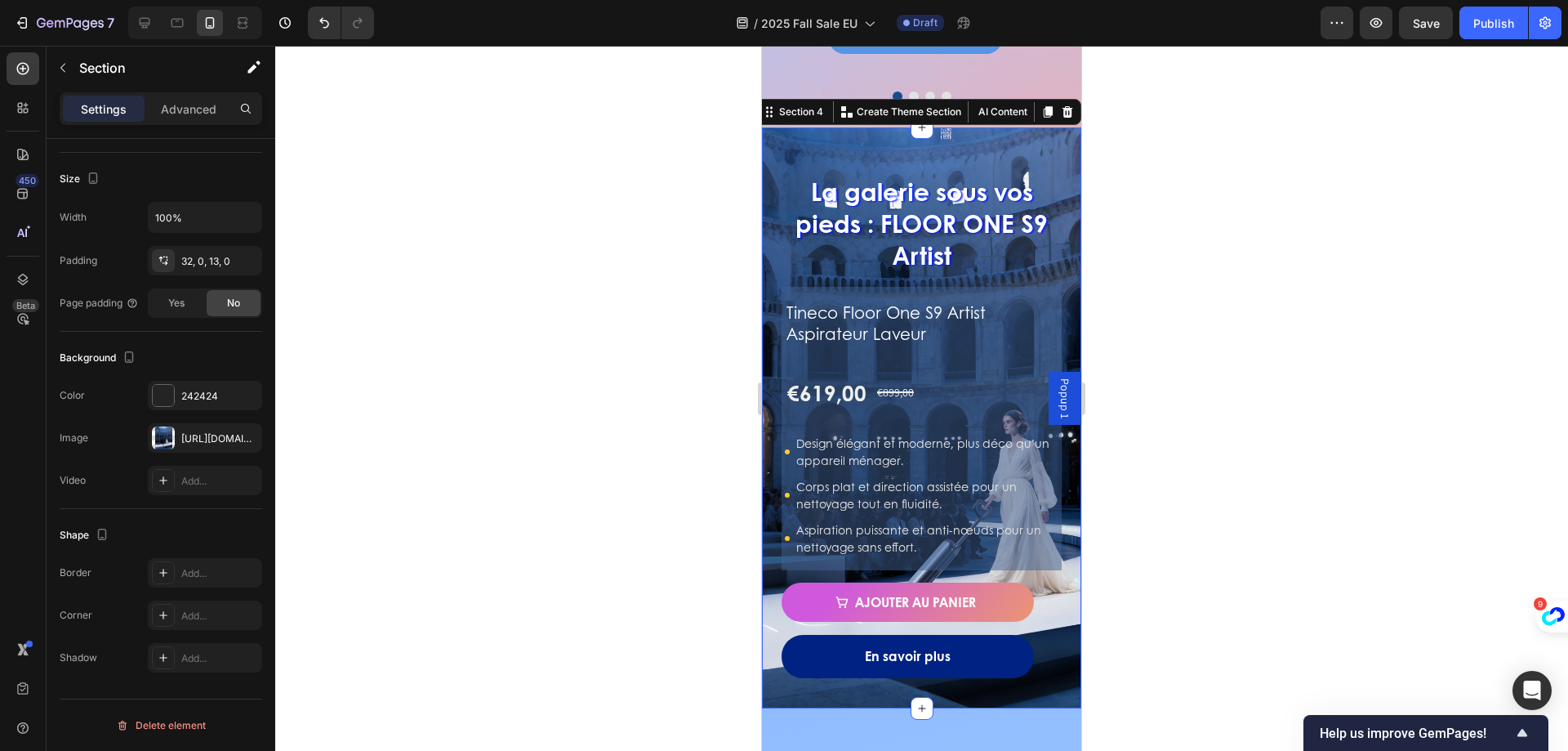
click at [639, 399] on div at bounding box center [922, 399] width 1293 height 705
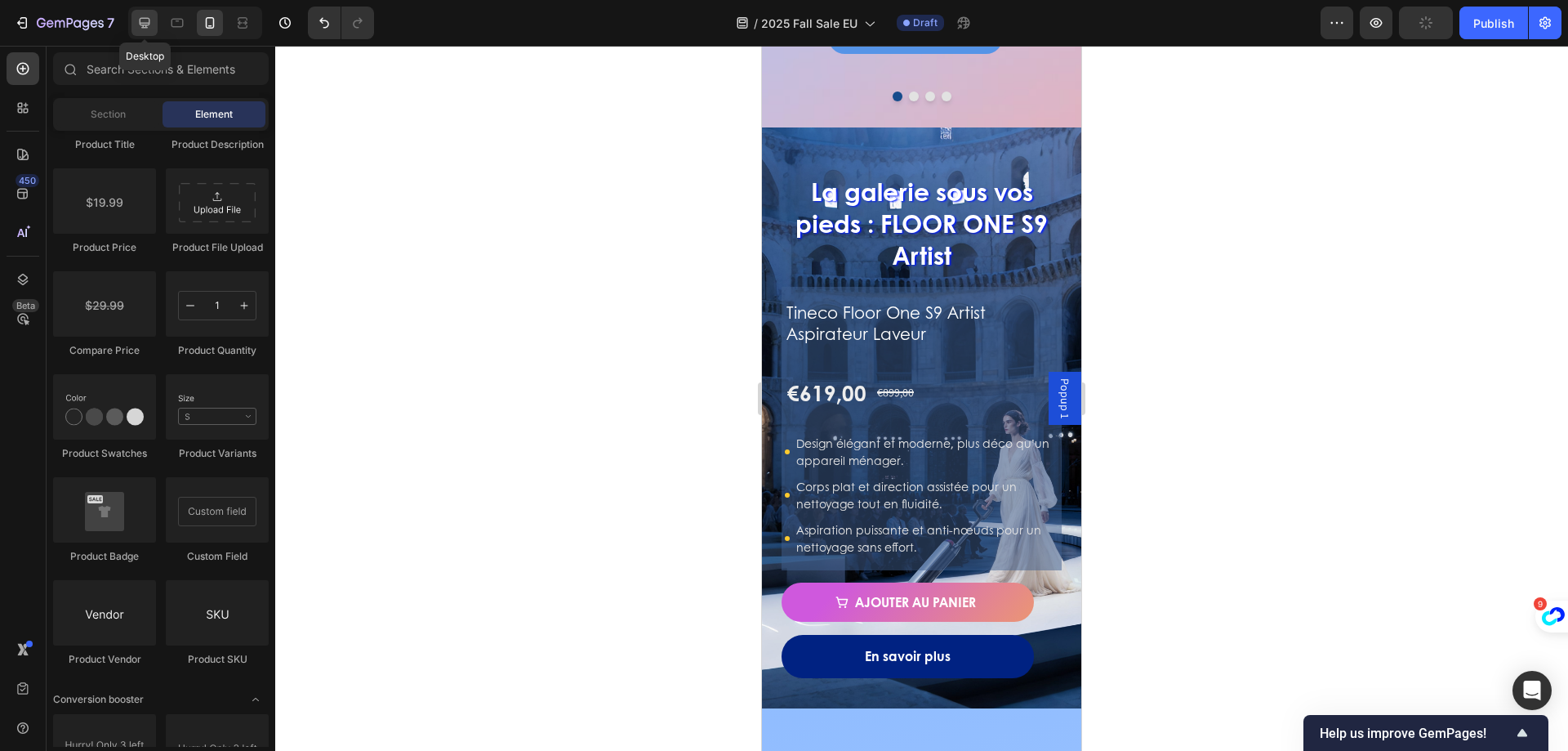
click at [136, 21] on icon at bounding box center [144, 23] width 16 height 16
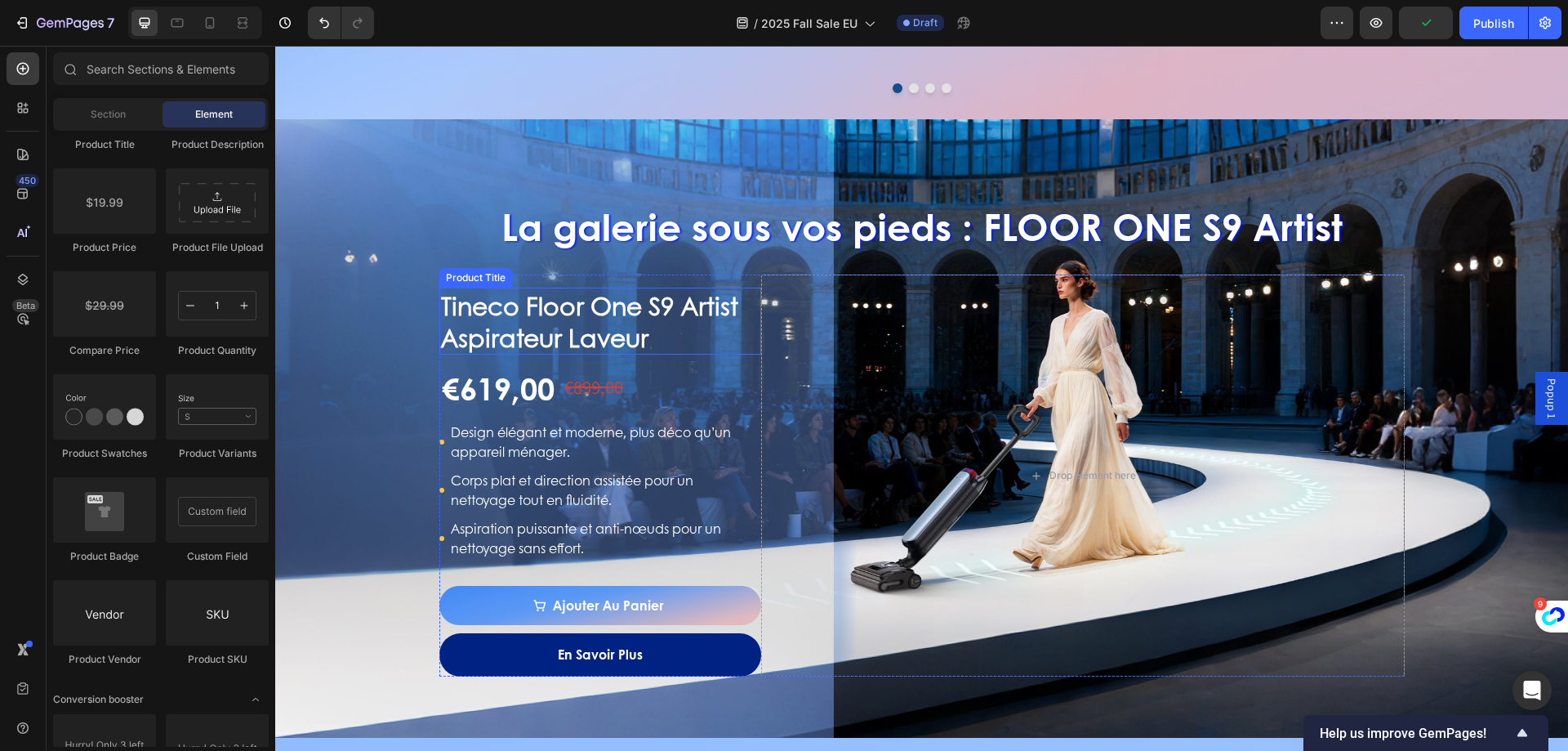
scroll to position [1729, 0]
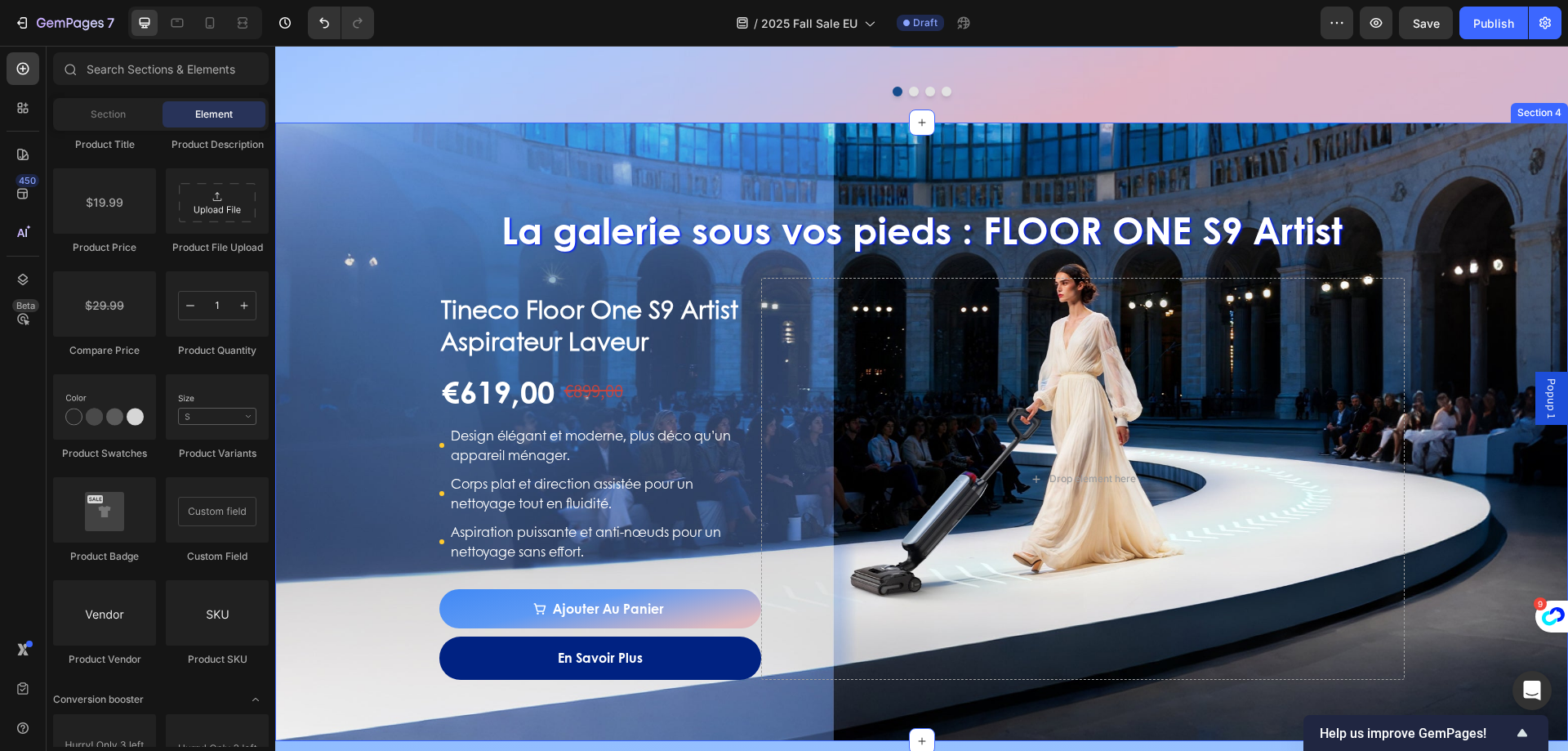
click at [427, 145] on div "La galerie sous vos pieds : FLOOR ONE S9 Artist Heading Tineco Floor One S9 Art…" at bounding box center [922, 431] width 1293 height 618
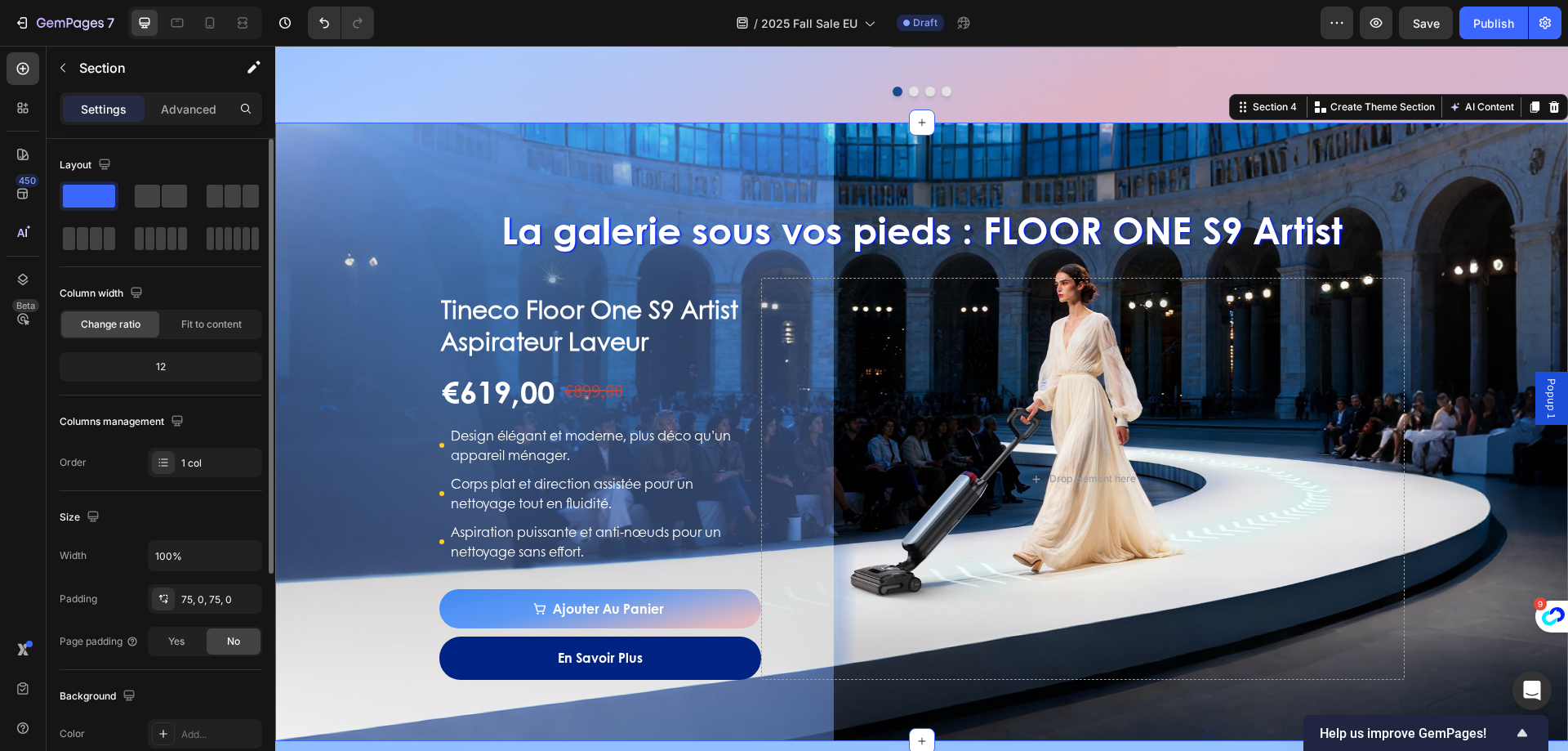
scroll to position [326, 0]
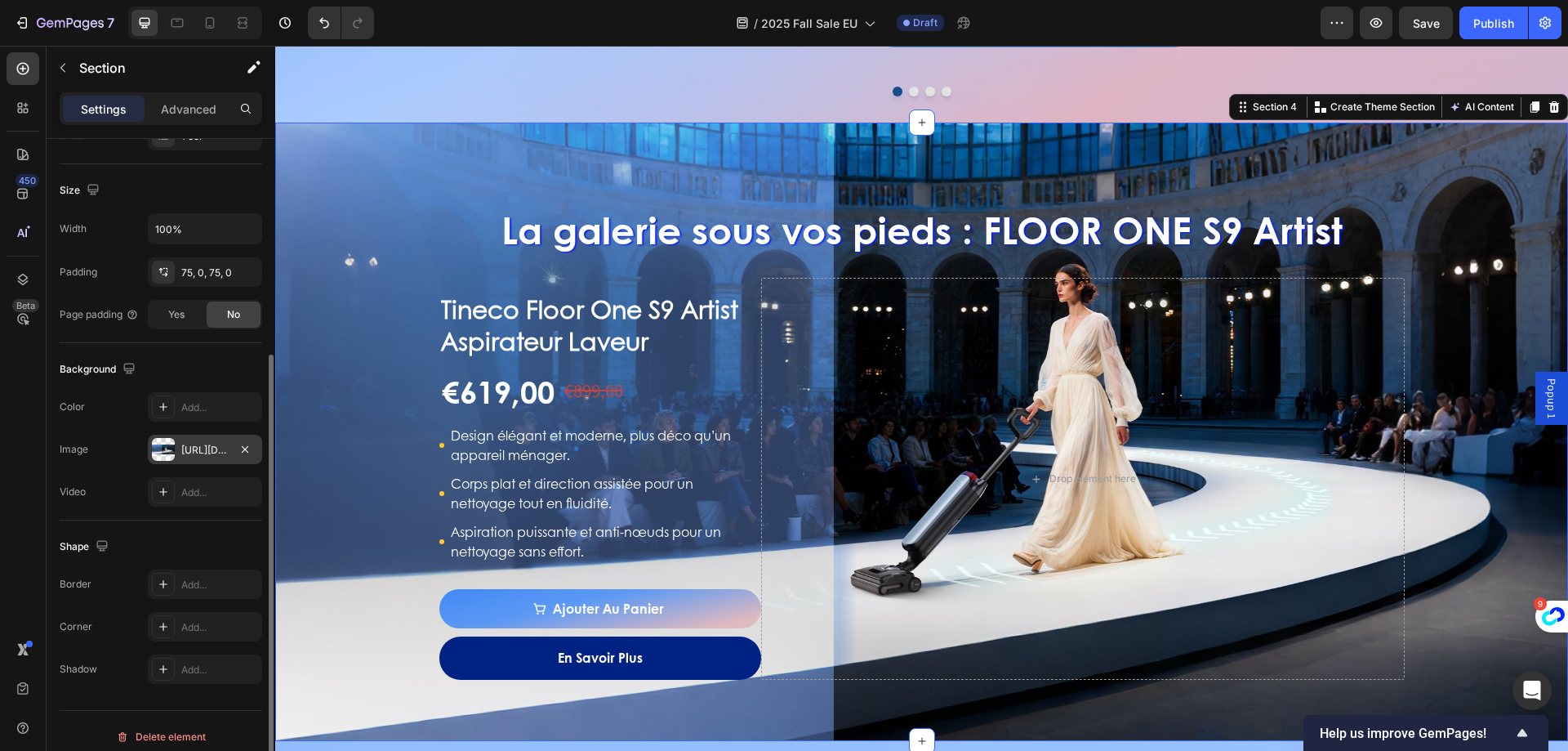
click at [218, 449] on div "https://cdn.shopify.com/s/files/1/0628/8169/3935/files/gempages_490428951957603…" at bounding box center [205, 450] width 48 height 15
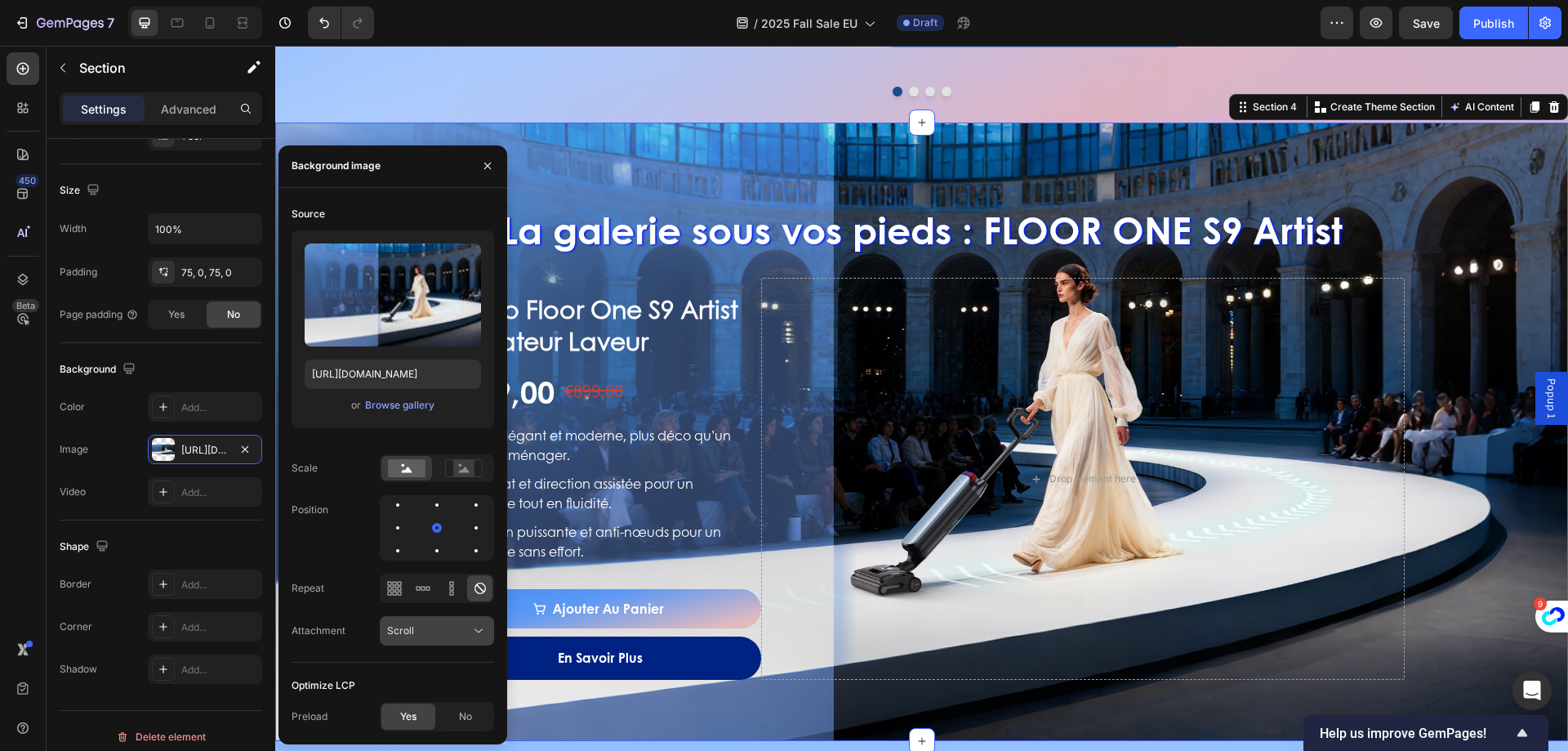
click at [394, 623] on span "Scroll" at bounding box center [400, 630] width 27 height 15
drag, startPoint x: 395, startPoint y: 563, endPoint x: 548, endPoint y: 308, distance: 297.4
click at [395, 563] on span "Fixed" at bounding box center [399, 559] width 25 height 15
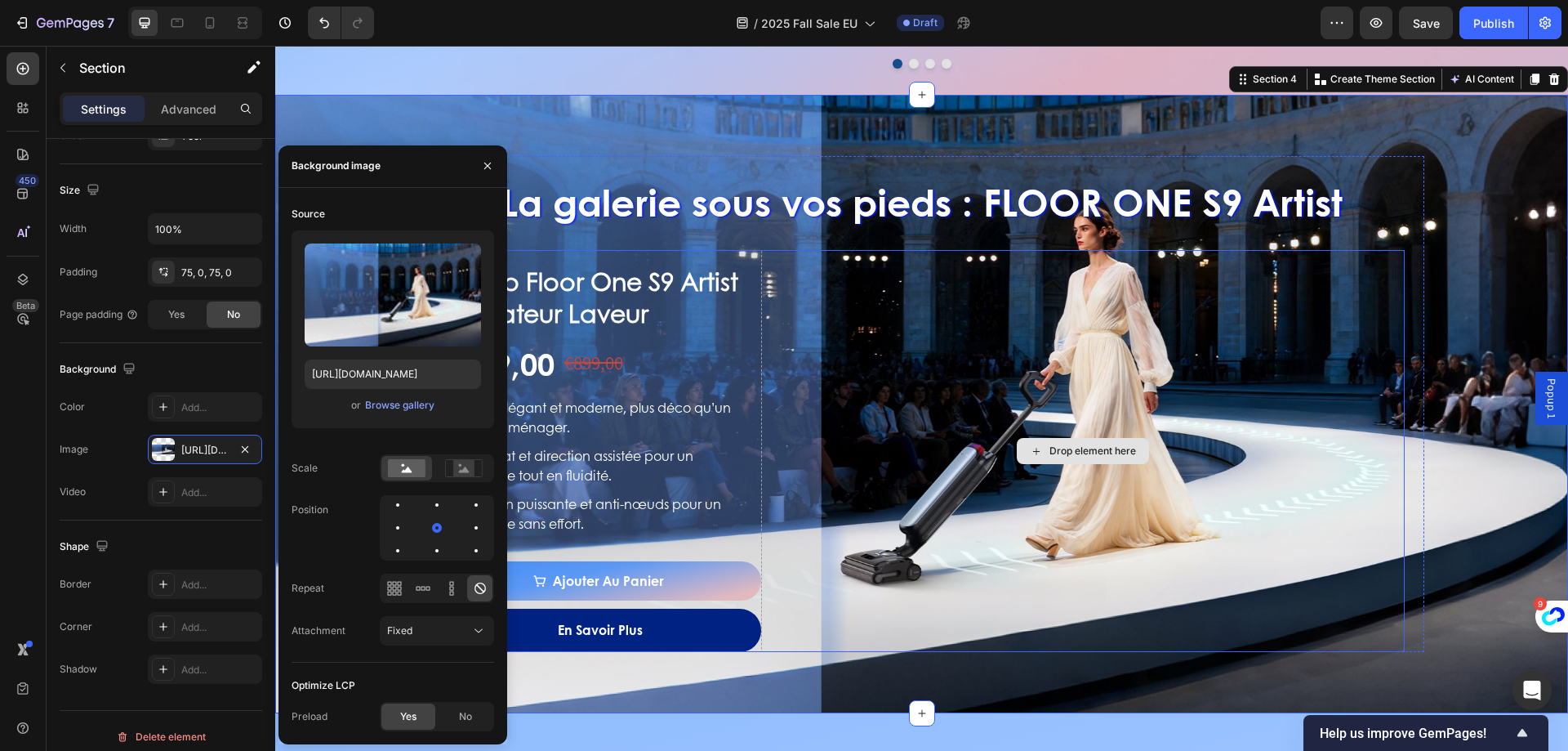
scroll to position [1729, 0]
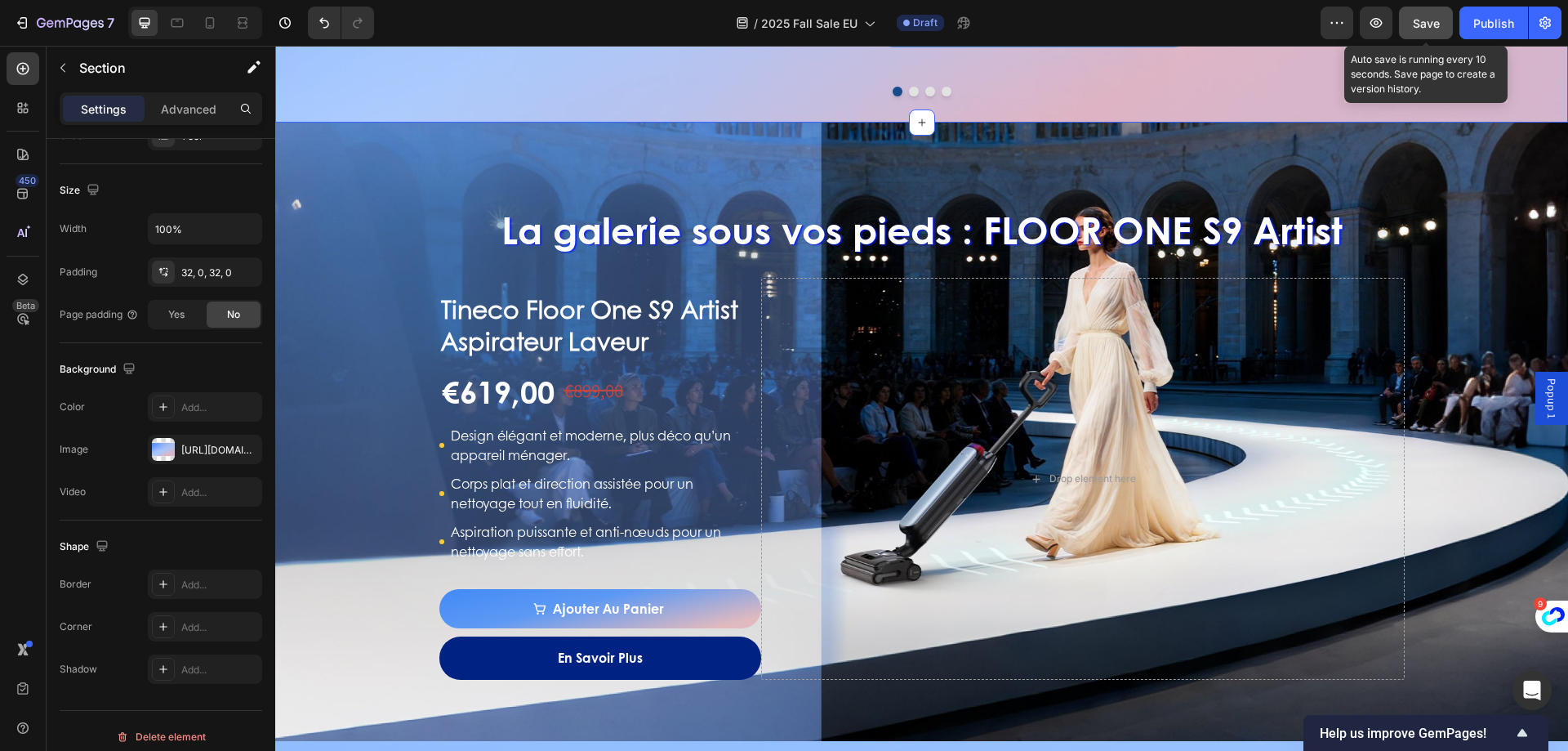
click at [1429, 35] on button "Save" at bounding box center [1426, 23] width 54 height 33
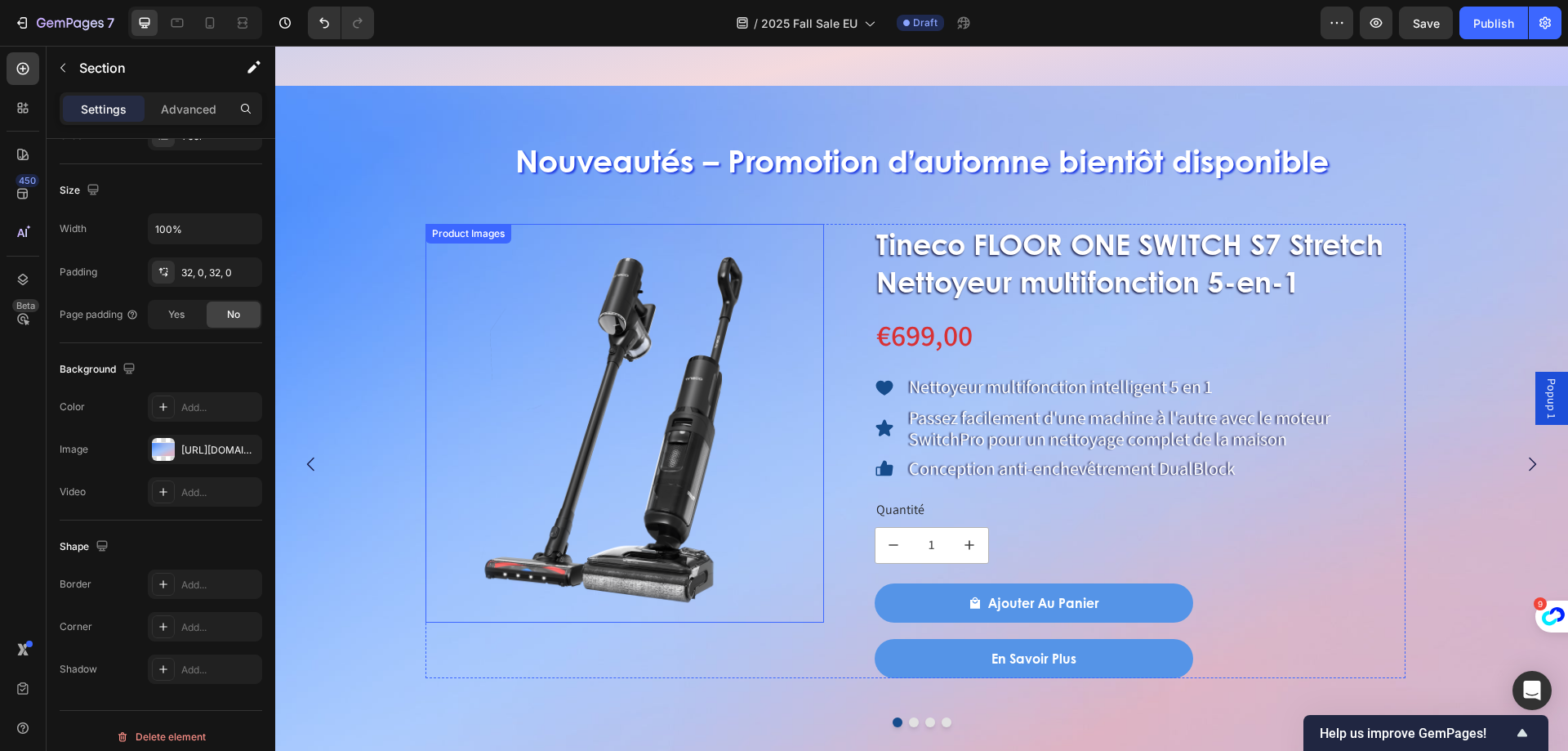
scroll to position [993, 0]
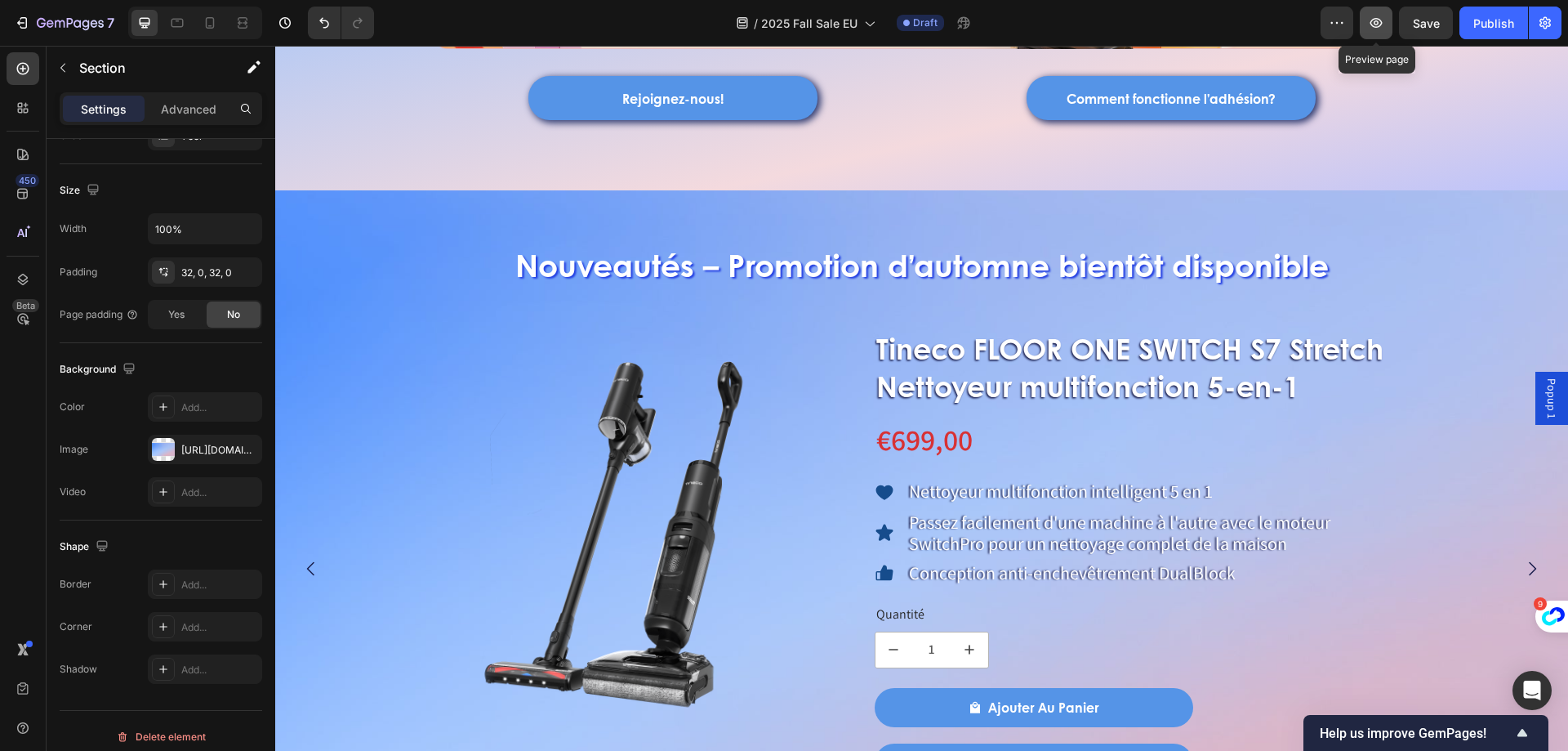
click at [1381, 26] on icon "button" at bounding box center [1375, 23] width 16 height 16
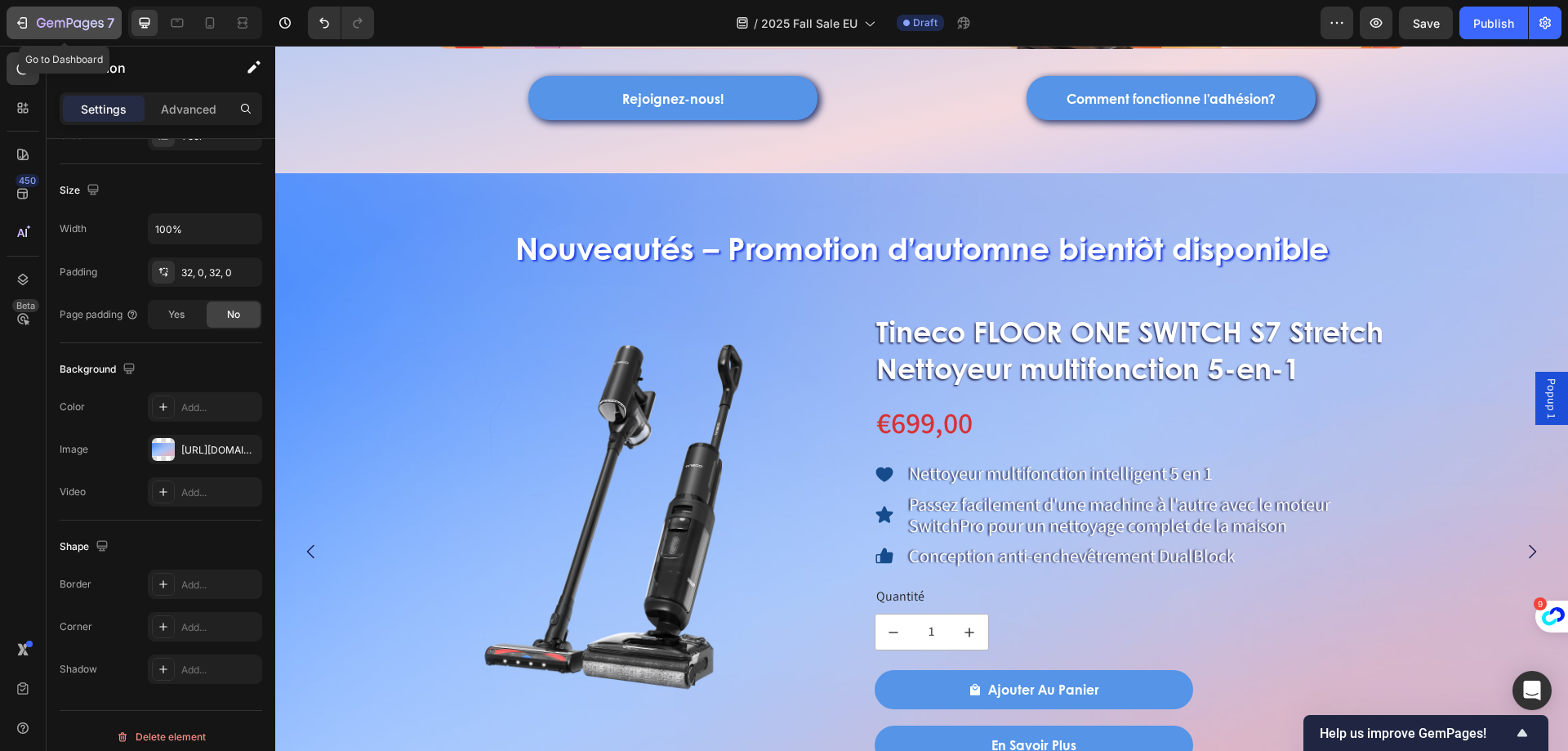
click at [93, 25] on icon "button" at bounding box center [69, 24] width 67 height 14
